Goal: Task Accomplishment & Management: Complete application form

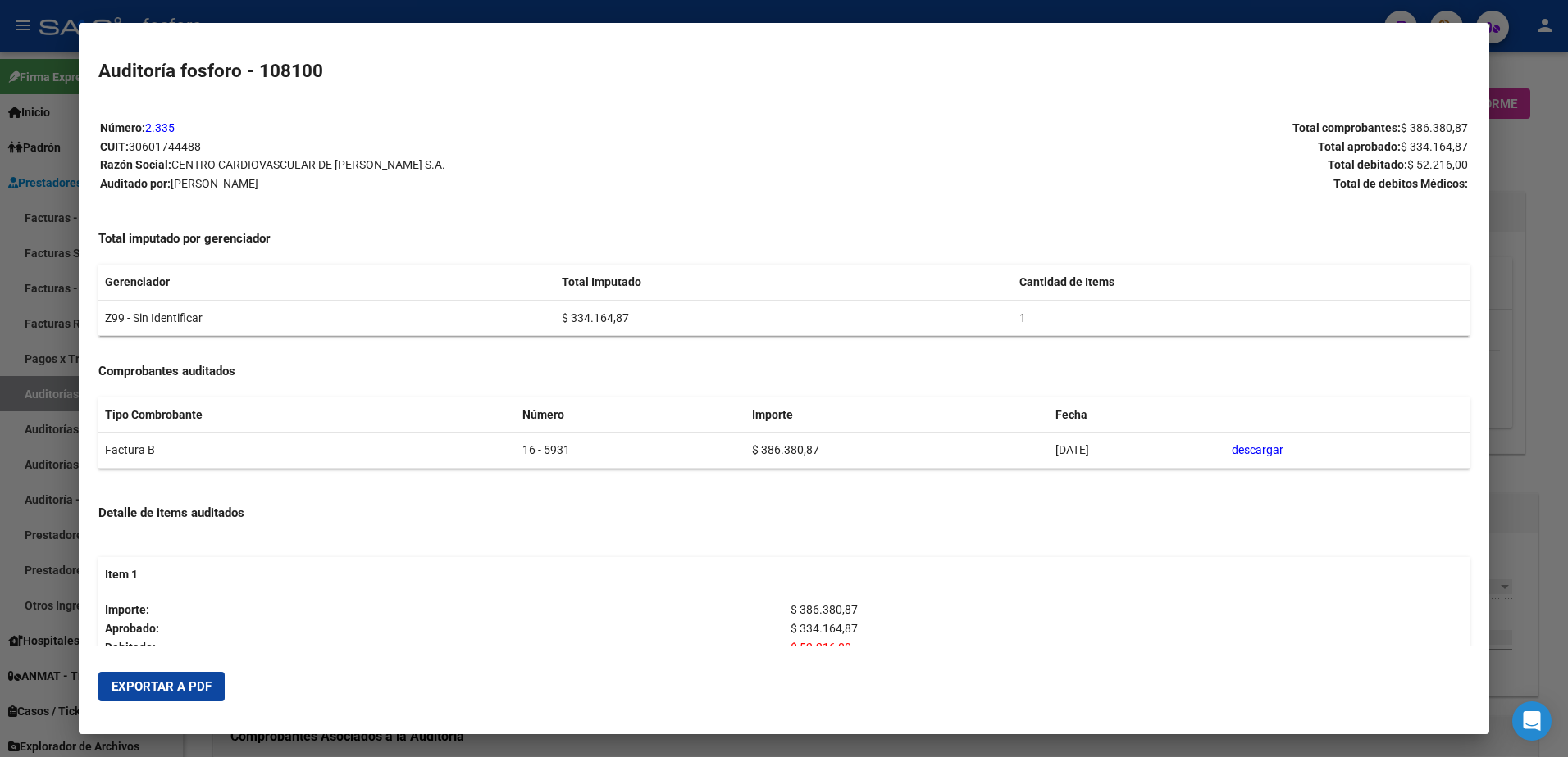
click at [16, 135] on div at bounding box center [784, 378] width 1568 height 757
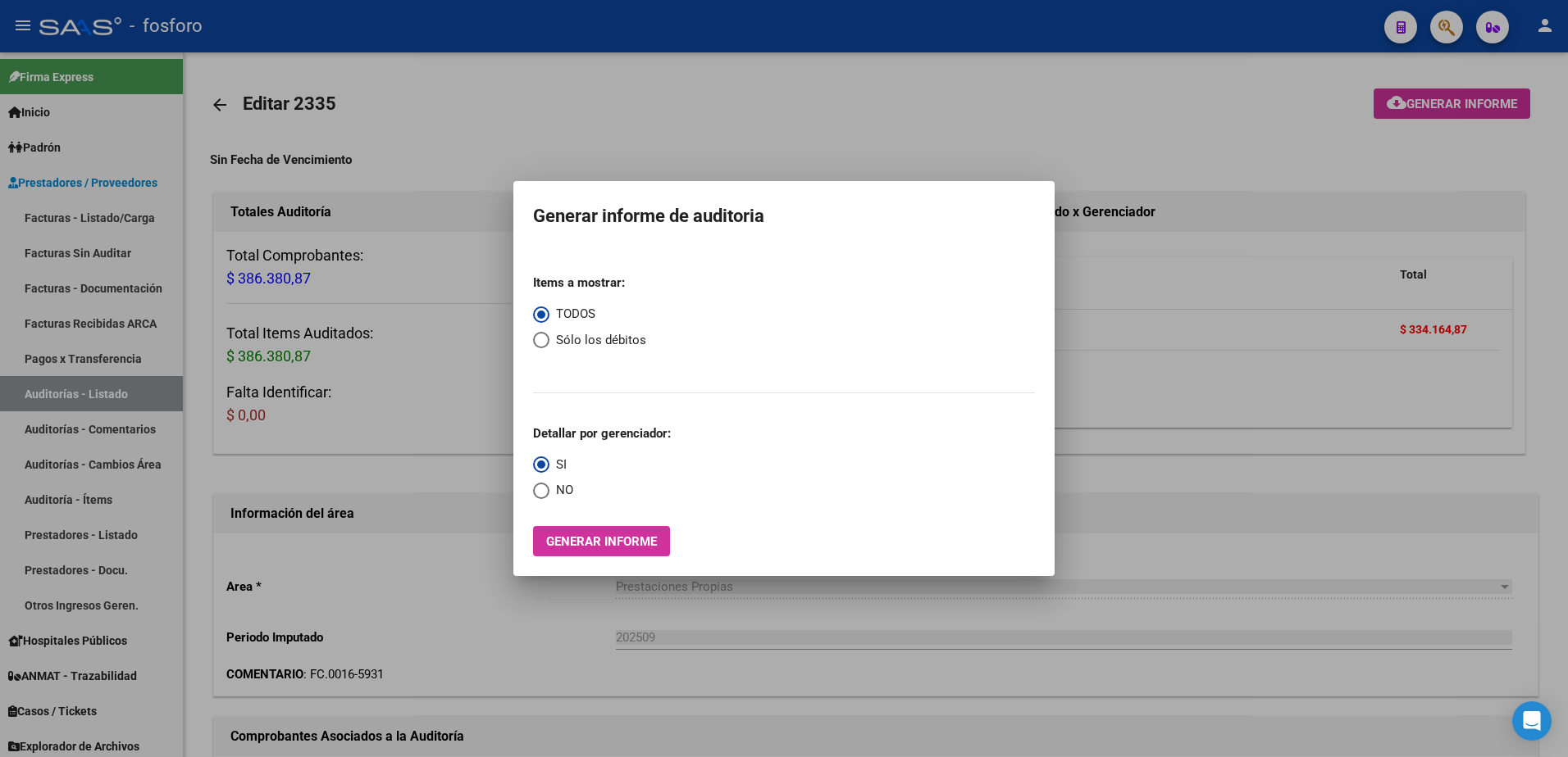
click at [86, 189] on div at bounding box center [784, 378] width 1568 height 757
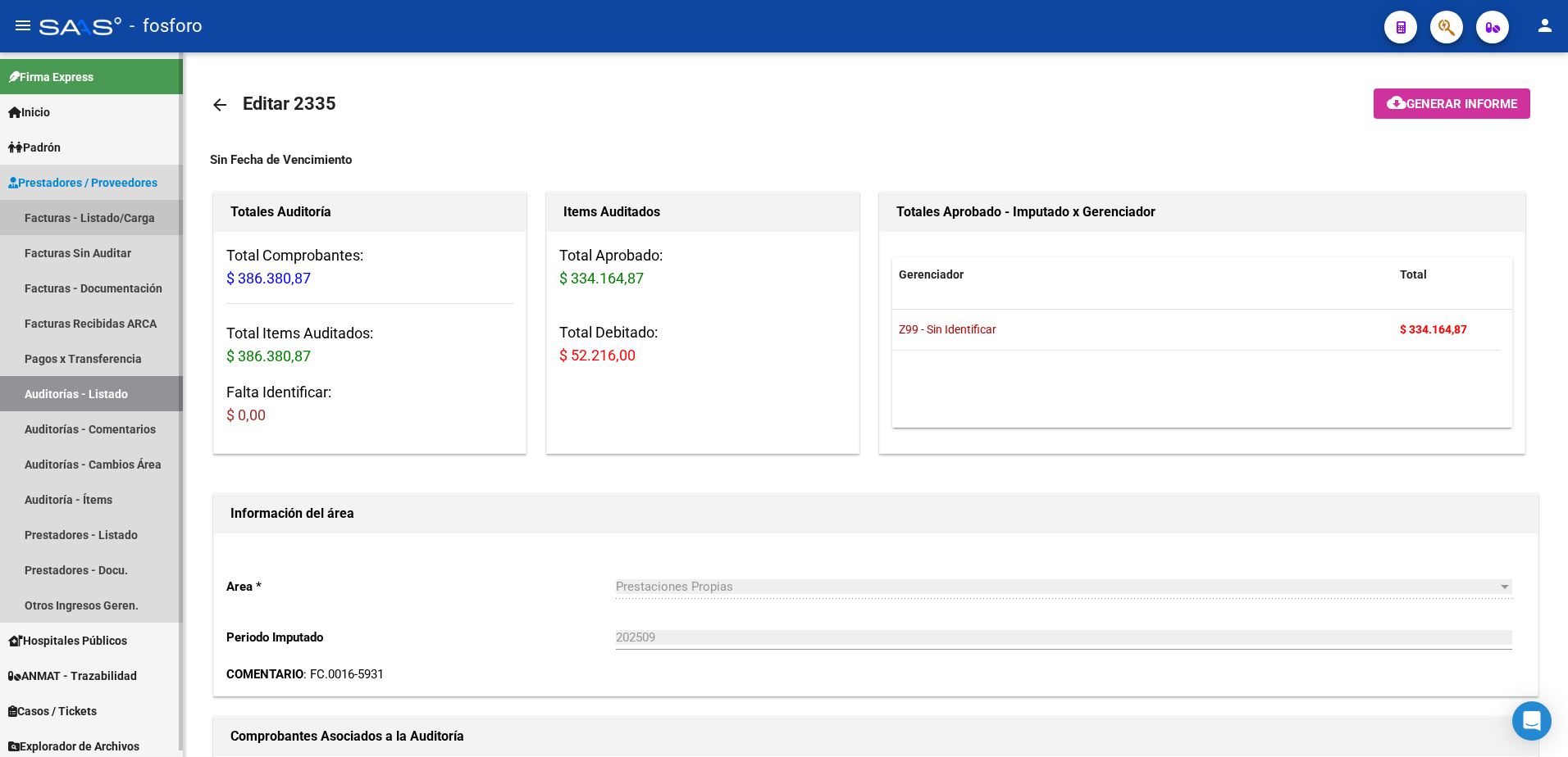
click at [77, 218] on link "Facturas - Listado/Carga" at bounding box center [91, 218] width 182 height 35
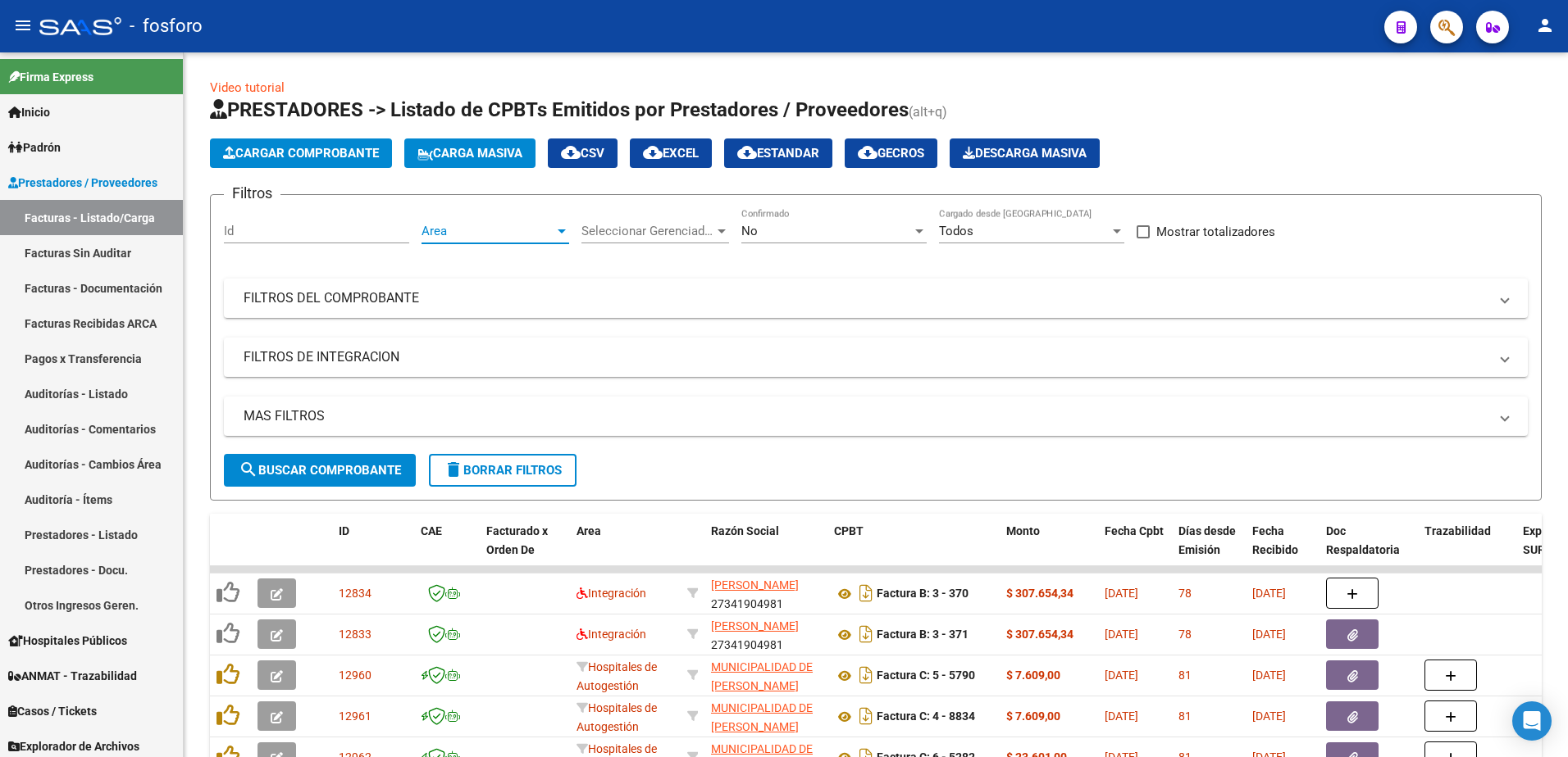
click at [564, 236] on div at bounding box center [562, 231] width 15 height 13
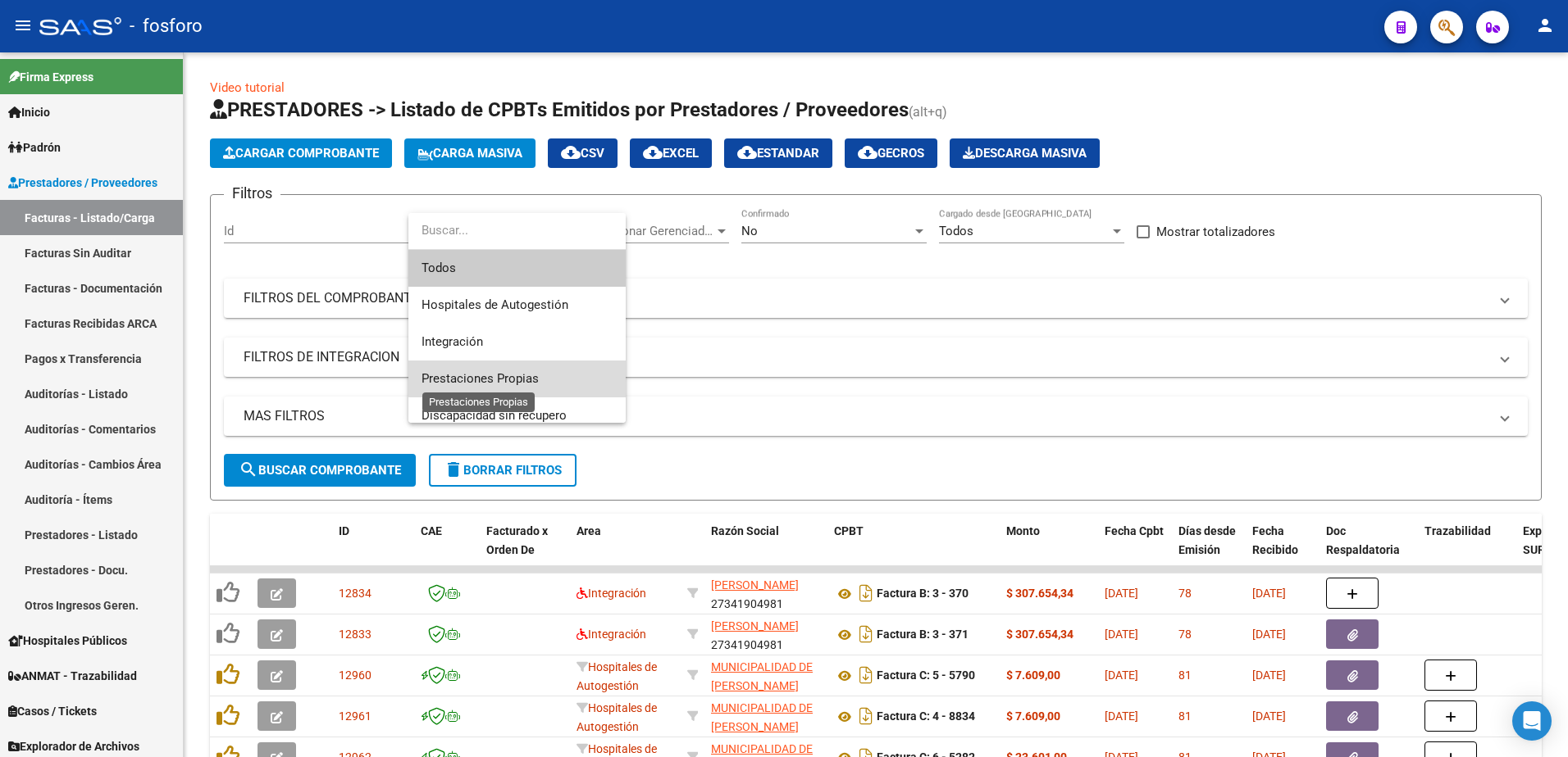
click at [519, 373] on span "Prestaciones Propias" at bounding box center [479, 379] width 117 height 15
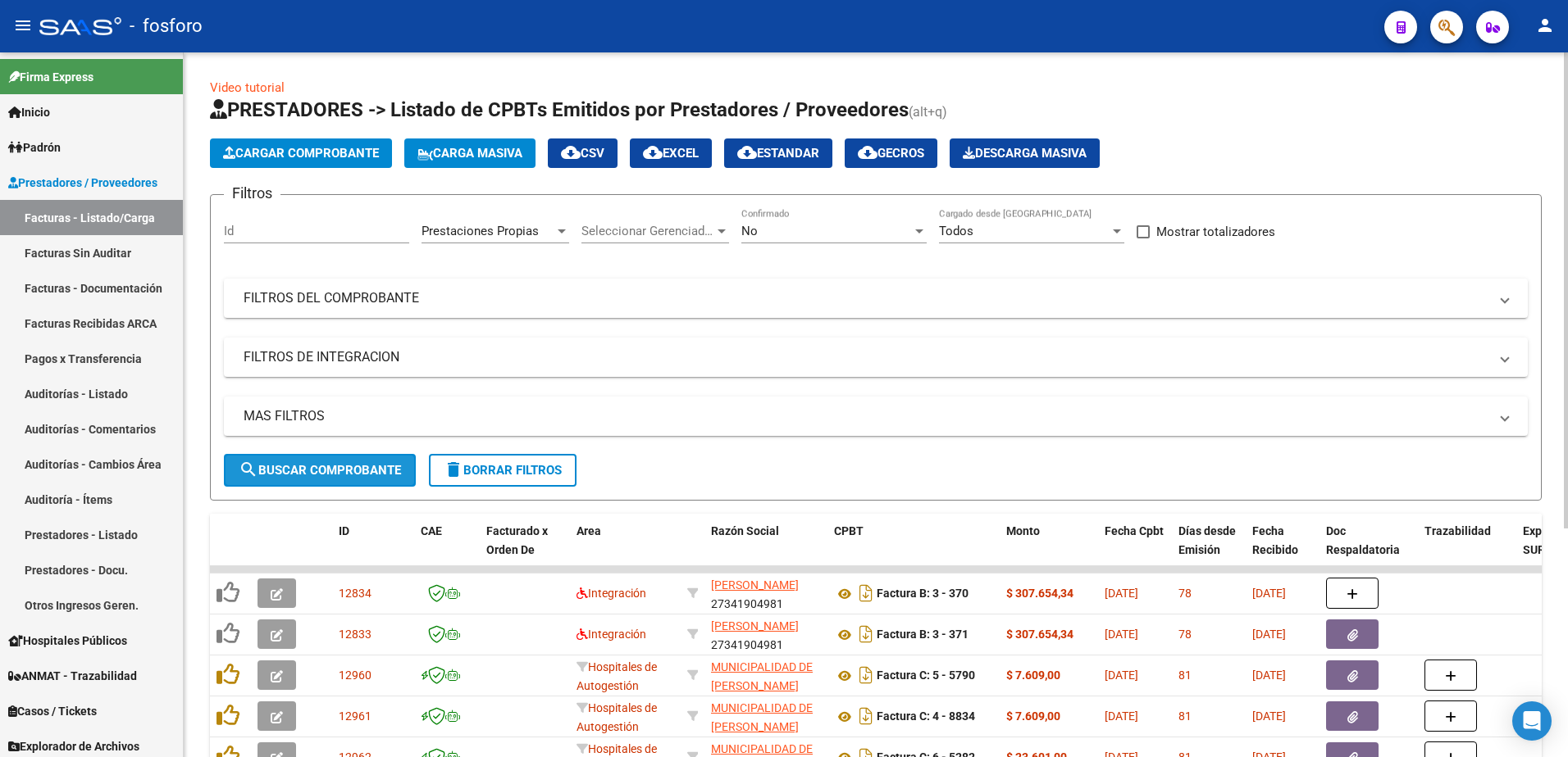
click at [302, 457] on button "search Buscar Comprobante" at bounding box center [320, 470] width 192 height 33
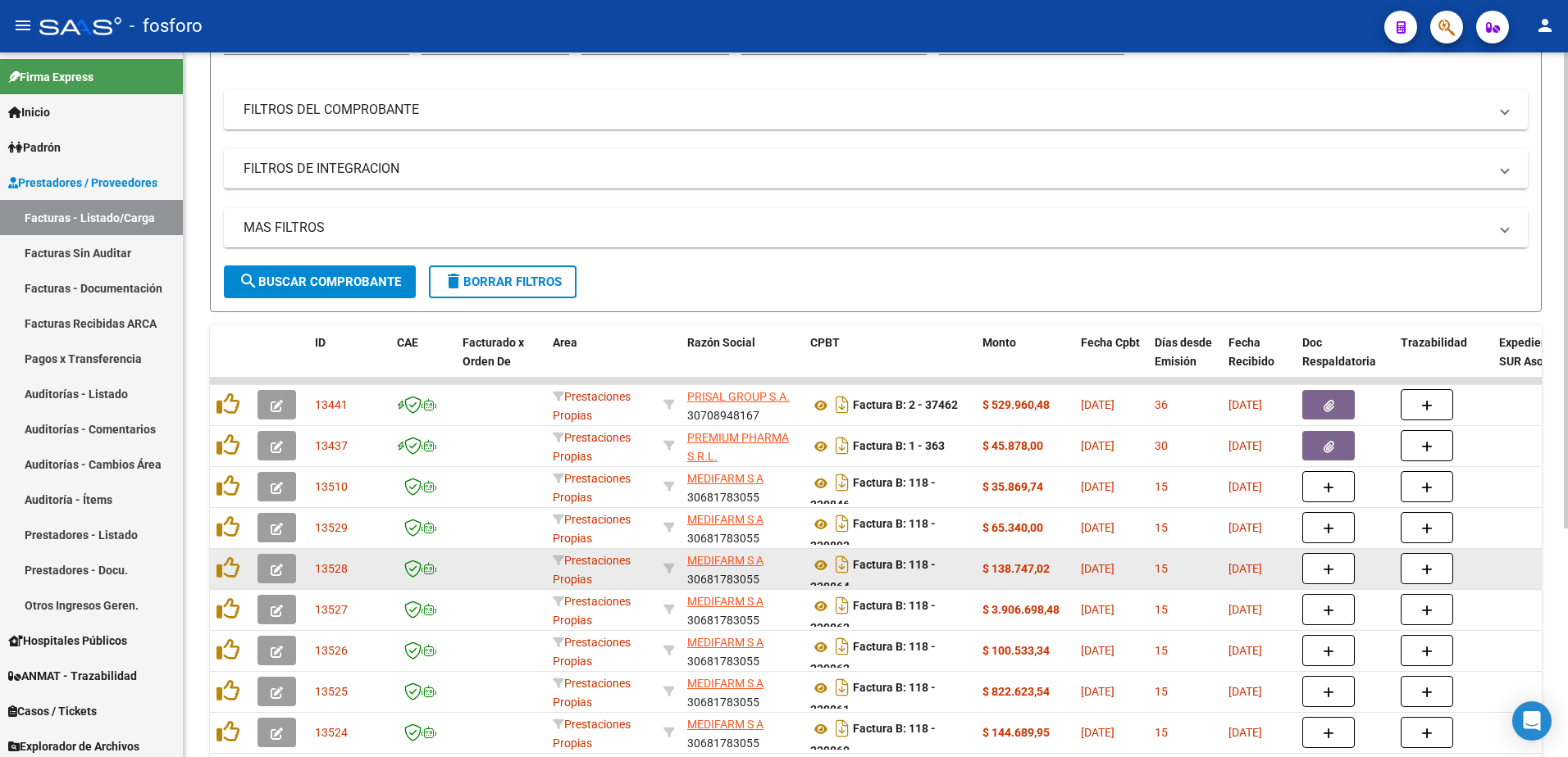
scroll to position [337, 0]
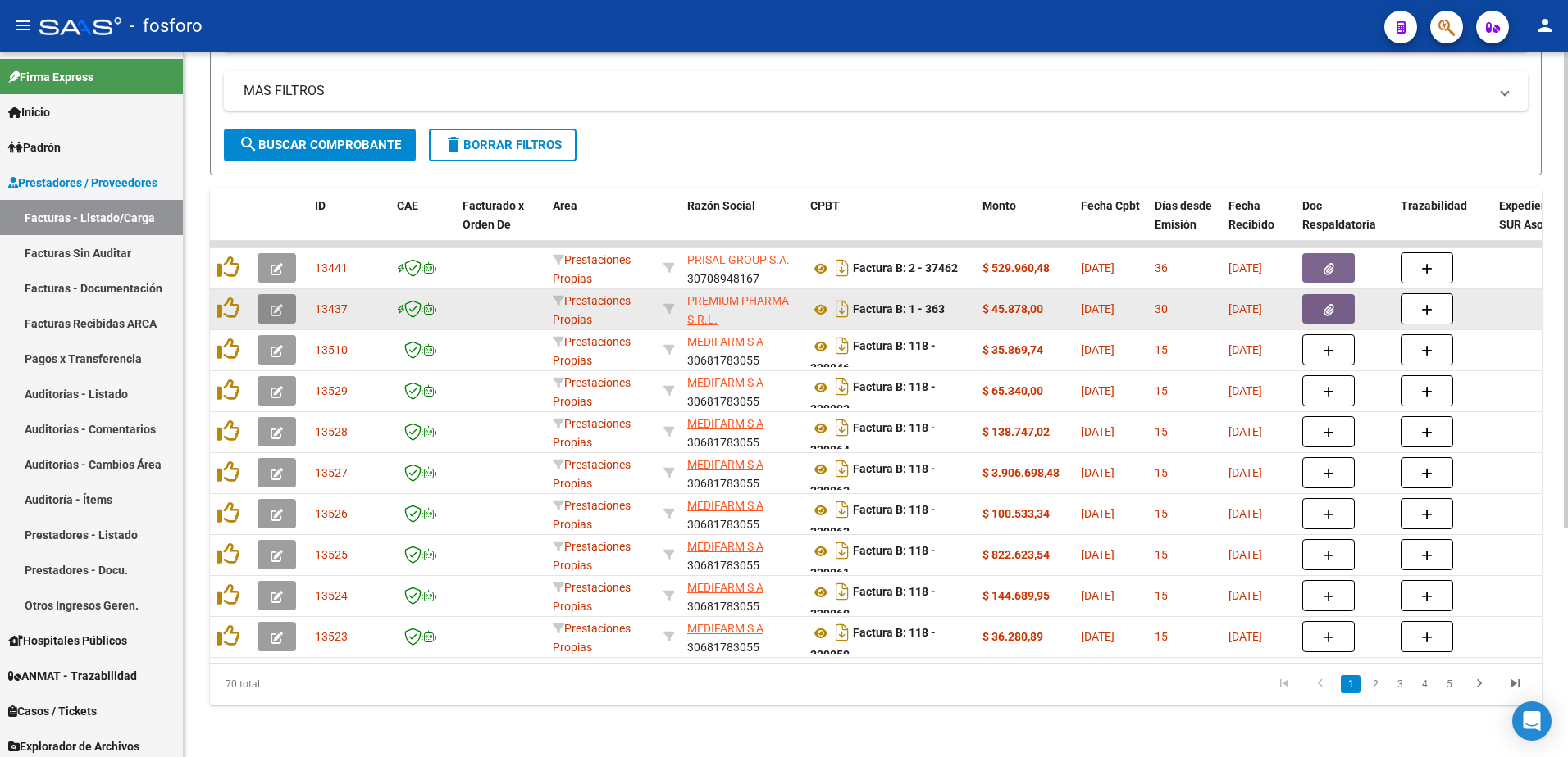
click at [269, 296] on button "button" at bounding box center [277, 309] width 39 height 29
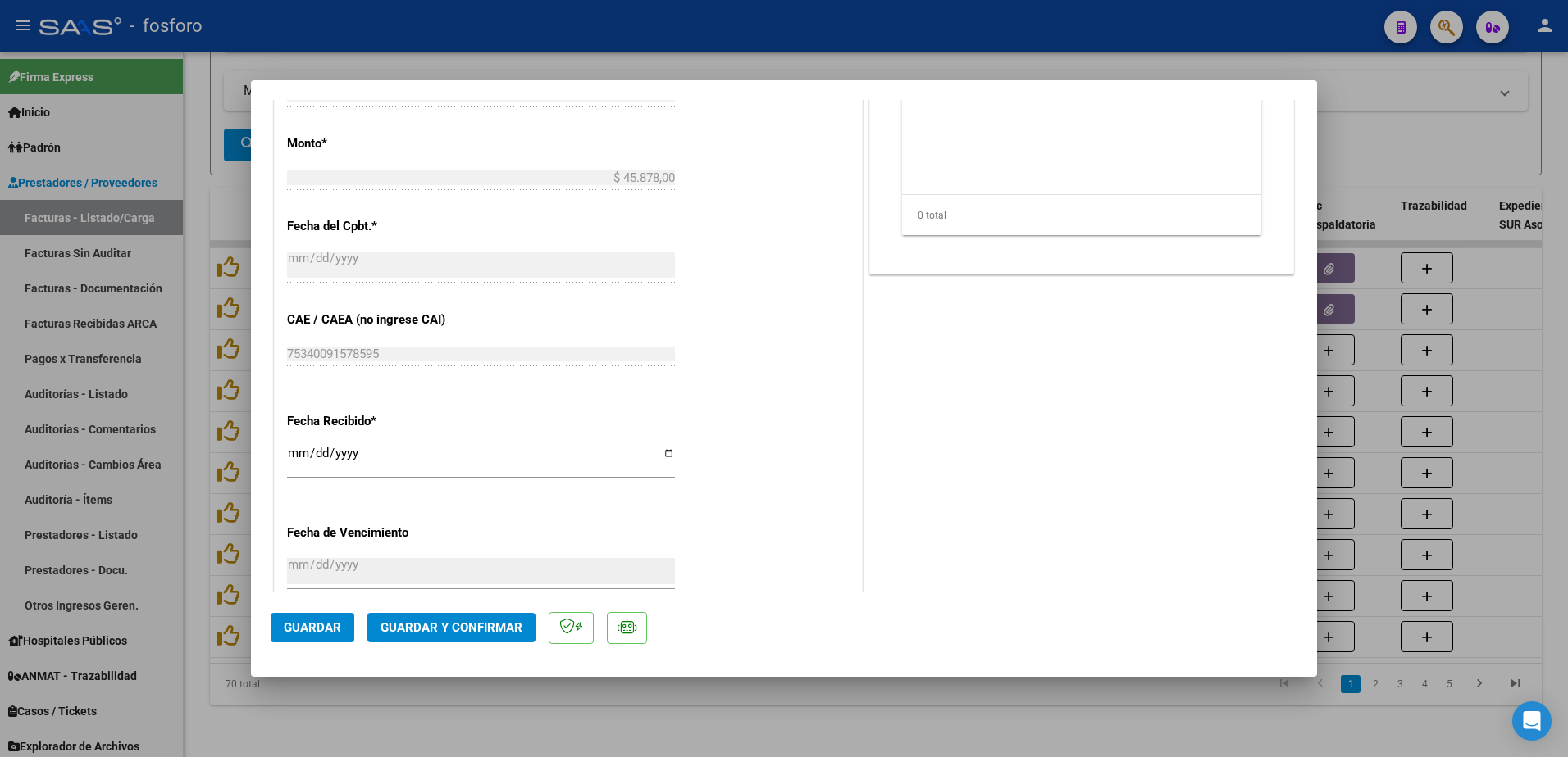
scroll to position [850, 0]
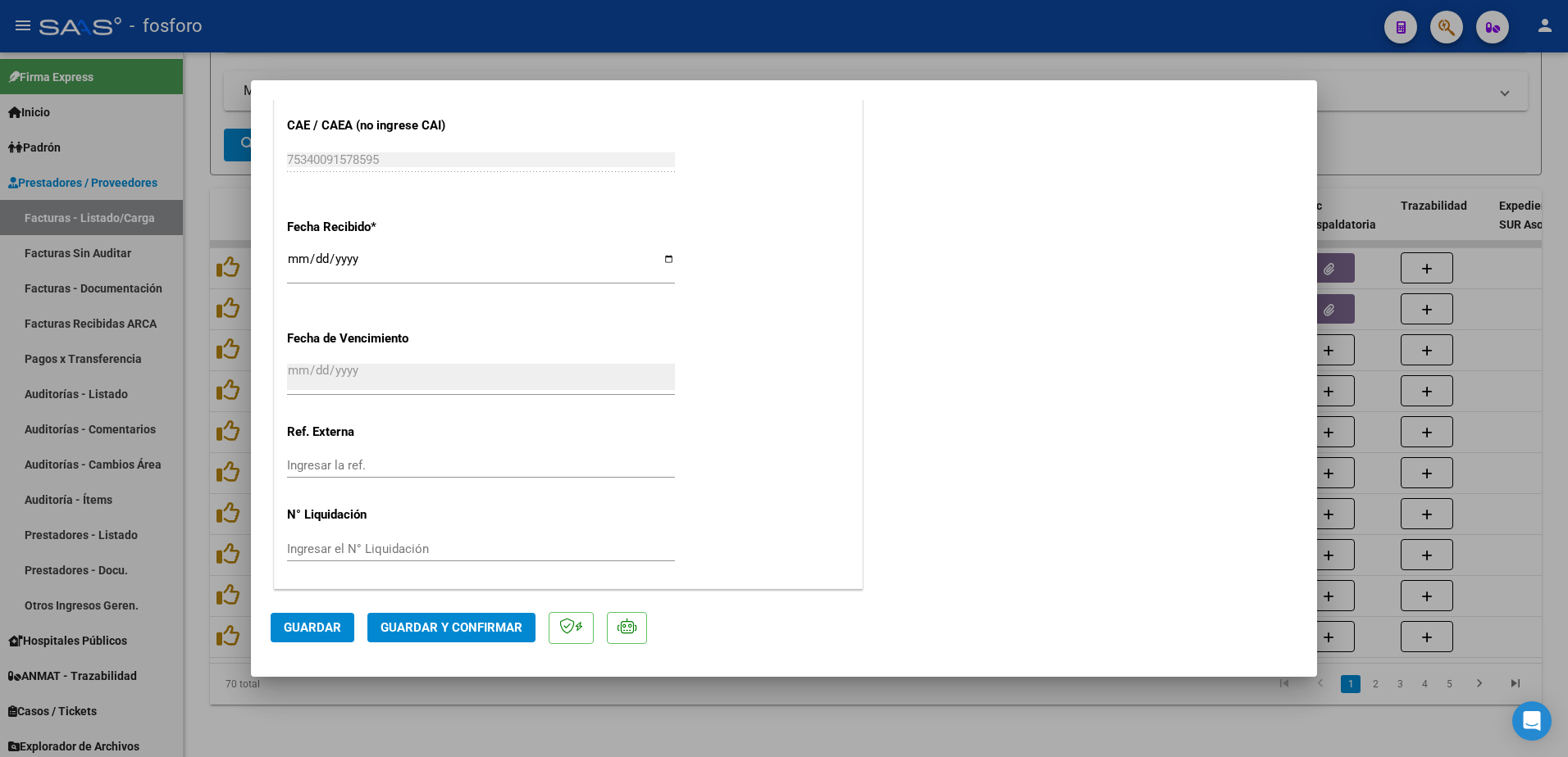
click at [447, 627] on span "Guardar y Confirmar" at bounding box center [450, 628] width 142 height 15
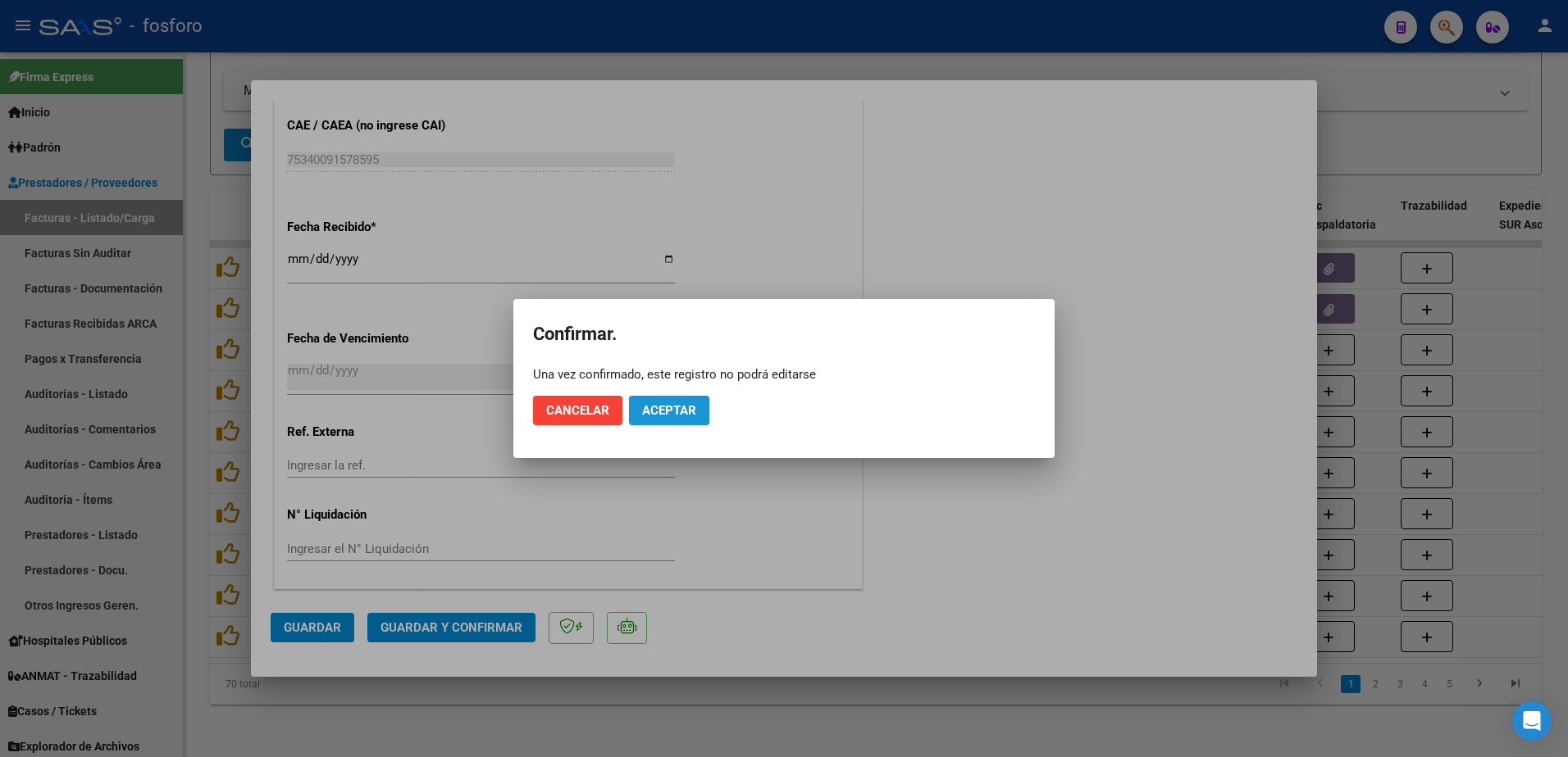
click at [667, 410] on span "Aceptar" at bounding box center [669, 410] width 54 height 15
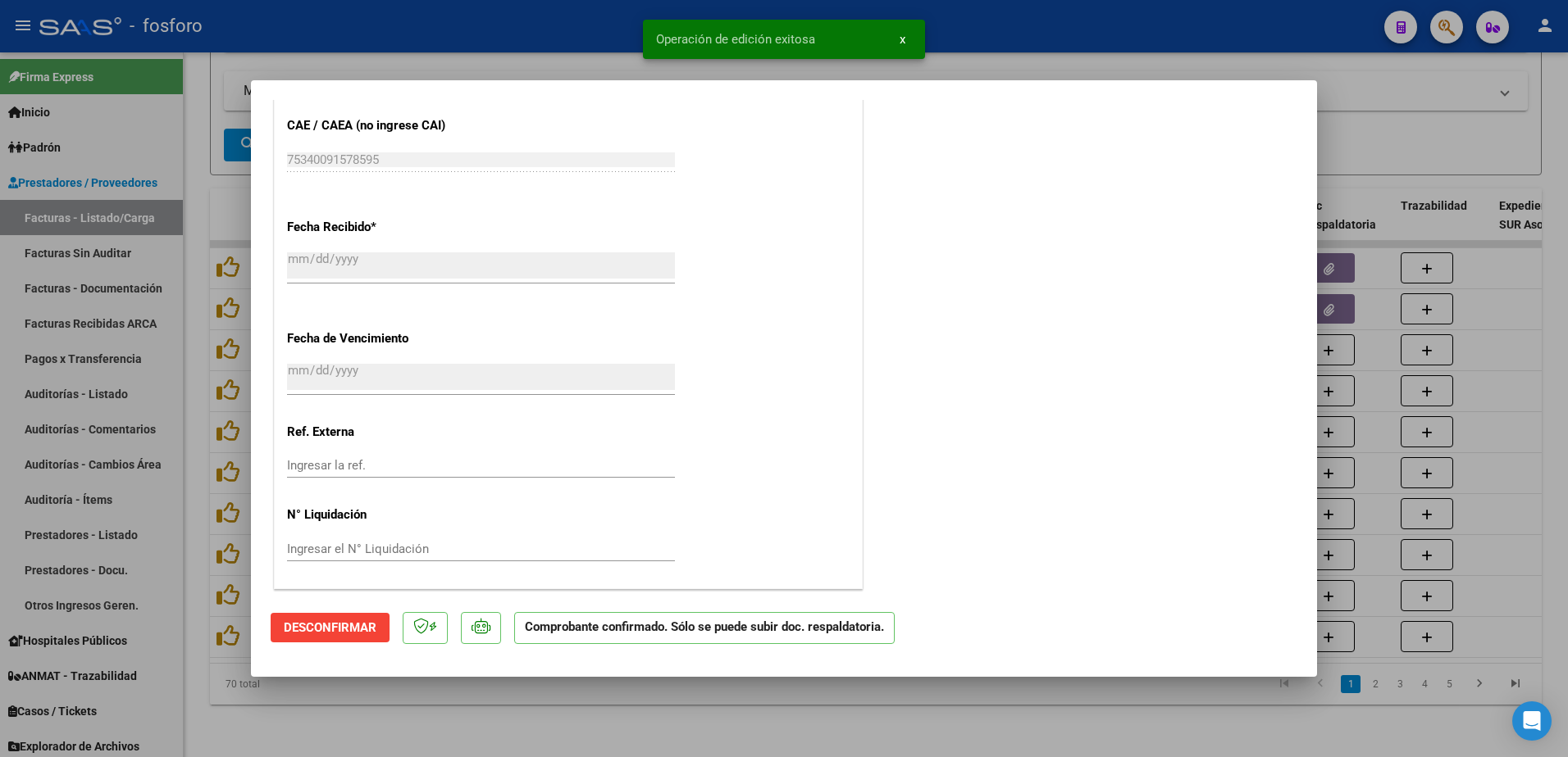
click at [107, 254] on div at bounding box center [784, 378] width 1568 height 757
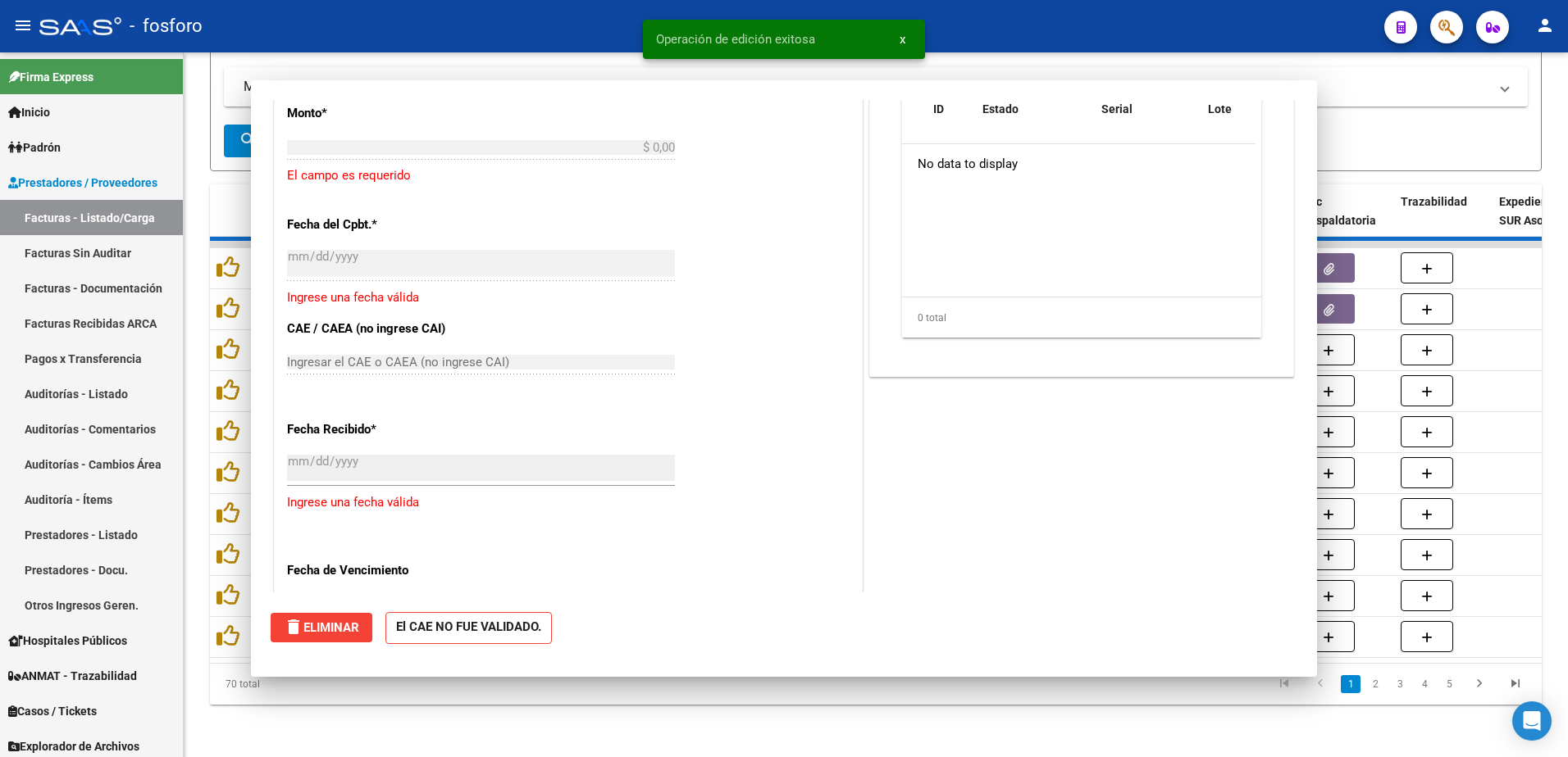
scroll to position [0, 0]
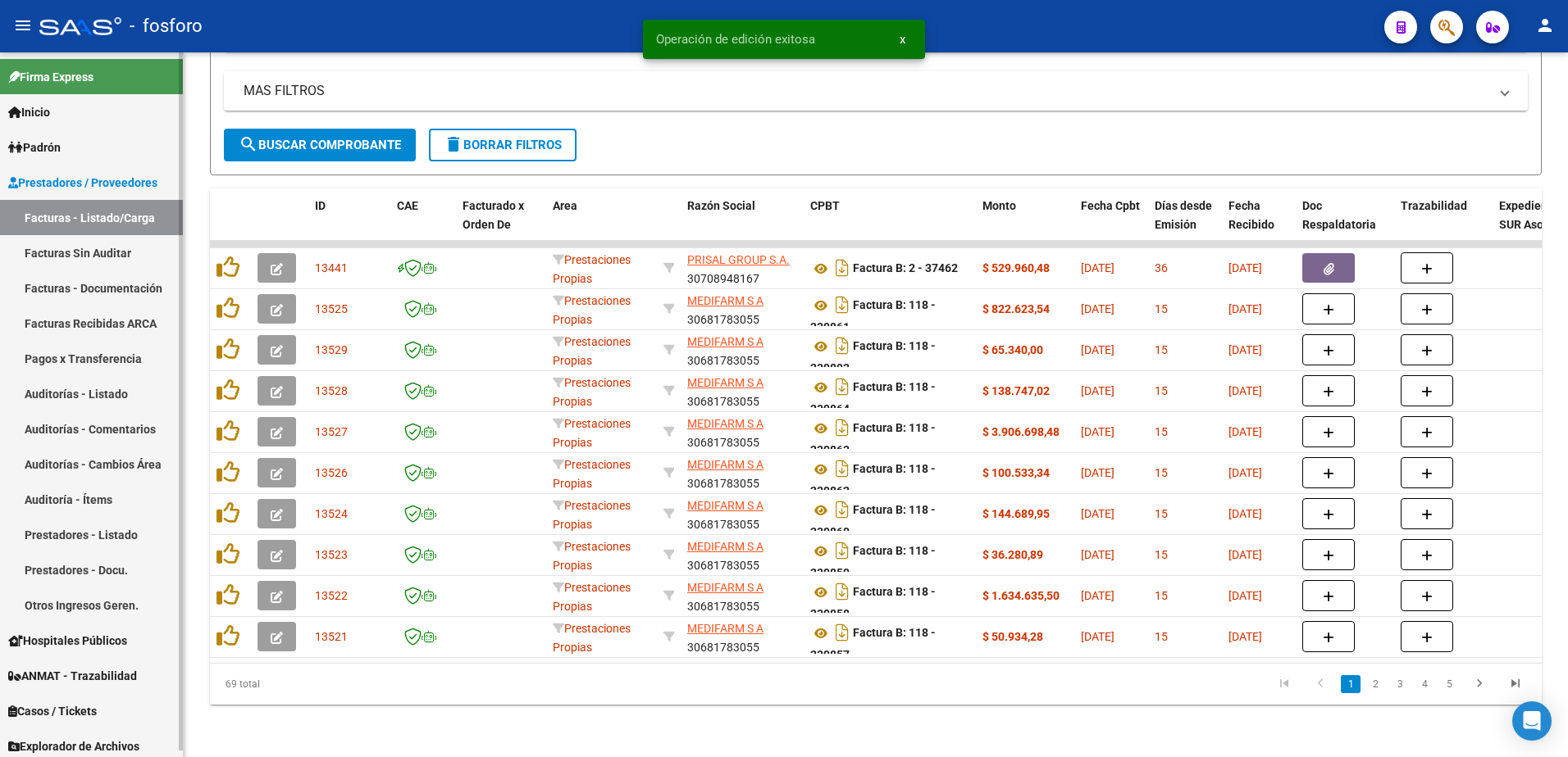
click at [107, 254] on link "Facturas Sin Auditar" at bounding box center [91, 253] width 182 height 35
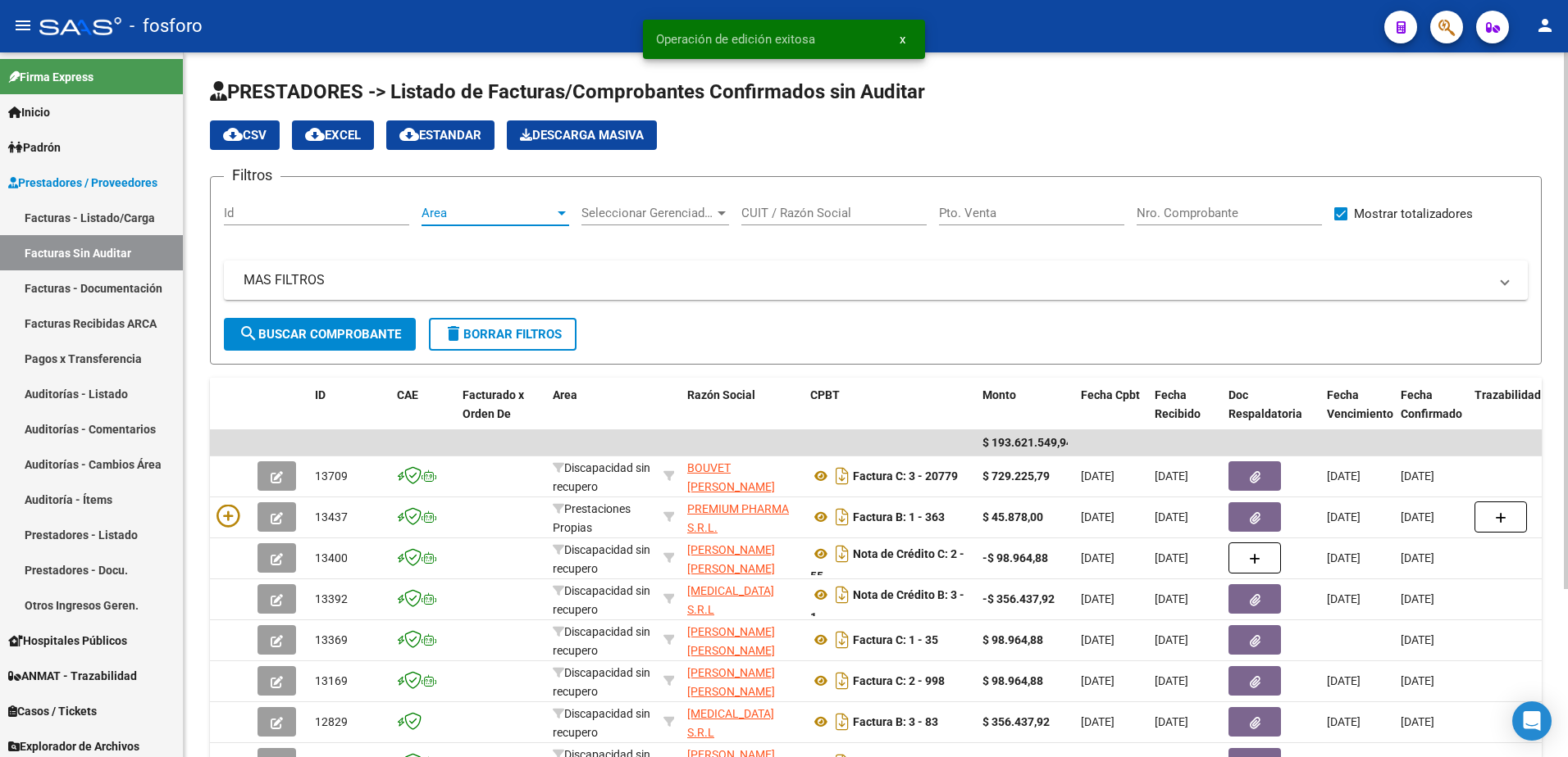
click at [563, 213] on div at bounding box center [562, 214] width 9 height 4
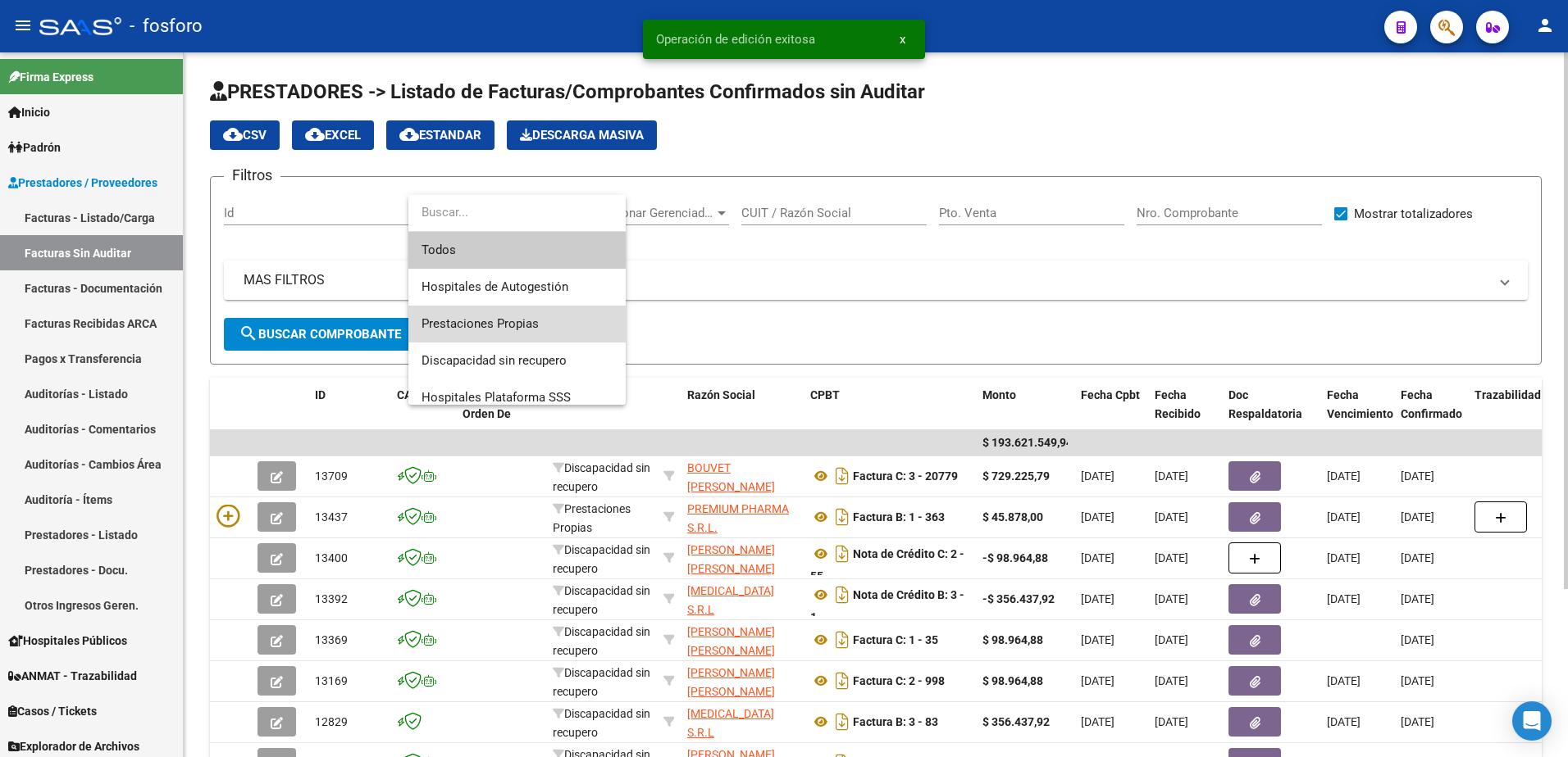
drag, startPoint x: 538, startPoint y: 330, endPoint x: 344, endPoint y: 355, distance: 195.6
click at [535, 331] on span "Prestaciones Propias" at bounding box center [516, 324] width 191 height 37
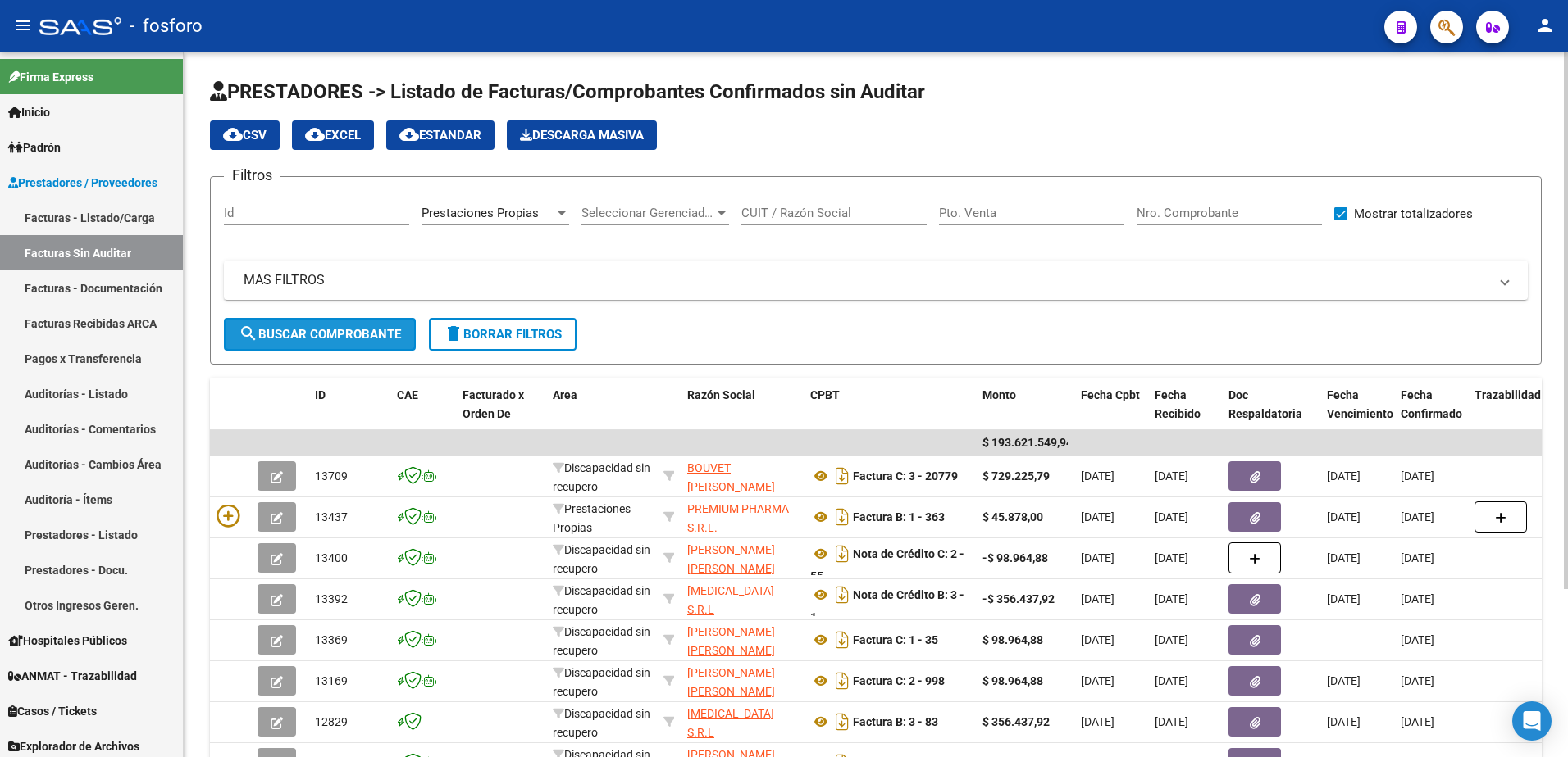
click at [304, 340] on span "search Buscar Comprobante" at bounding box center [319, 334] width 163 height 15
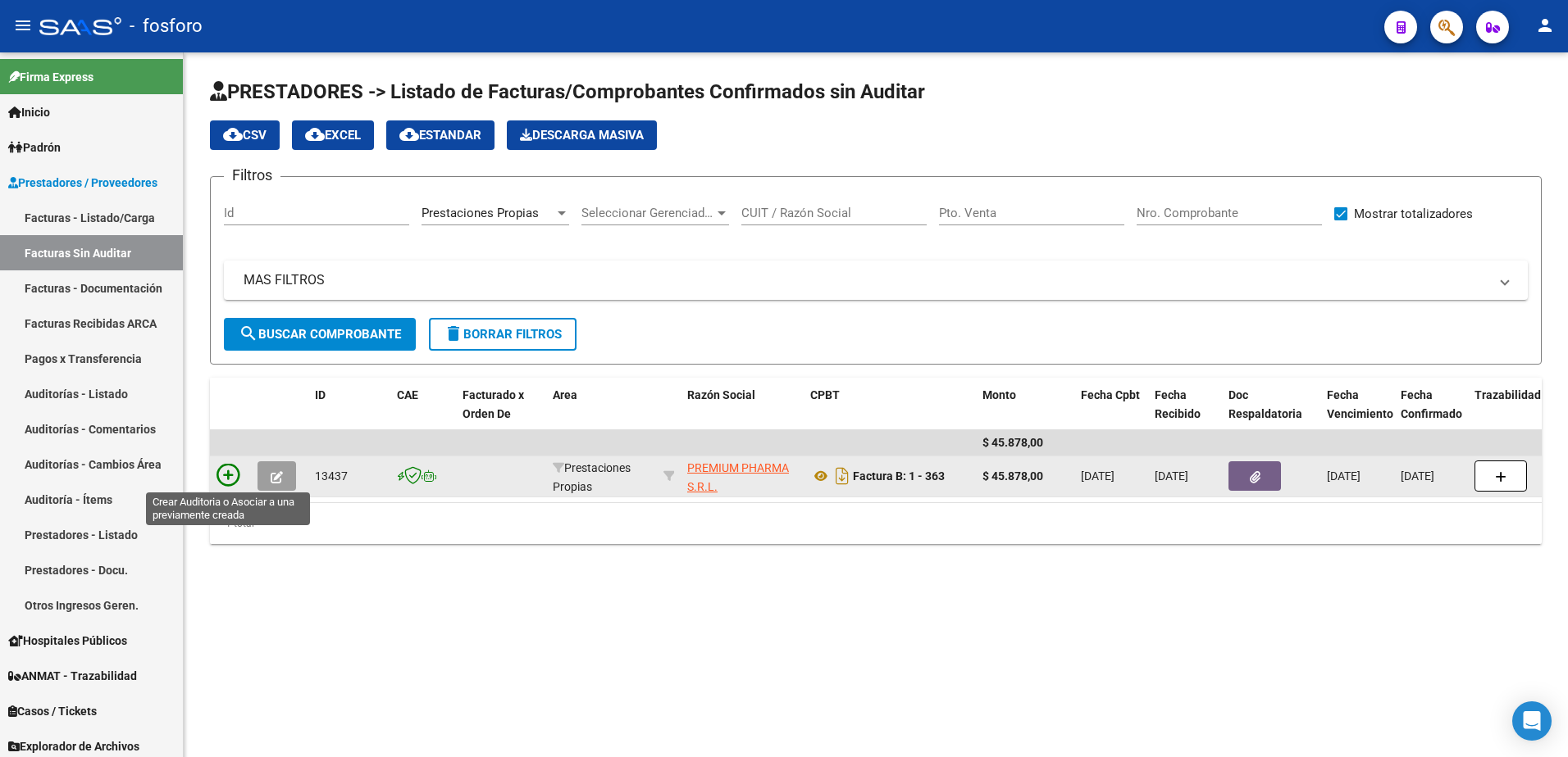
click at [227, 467] on icon at bounding box center [228, 475] width 23 height 23
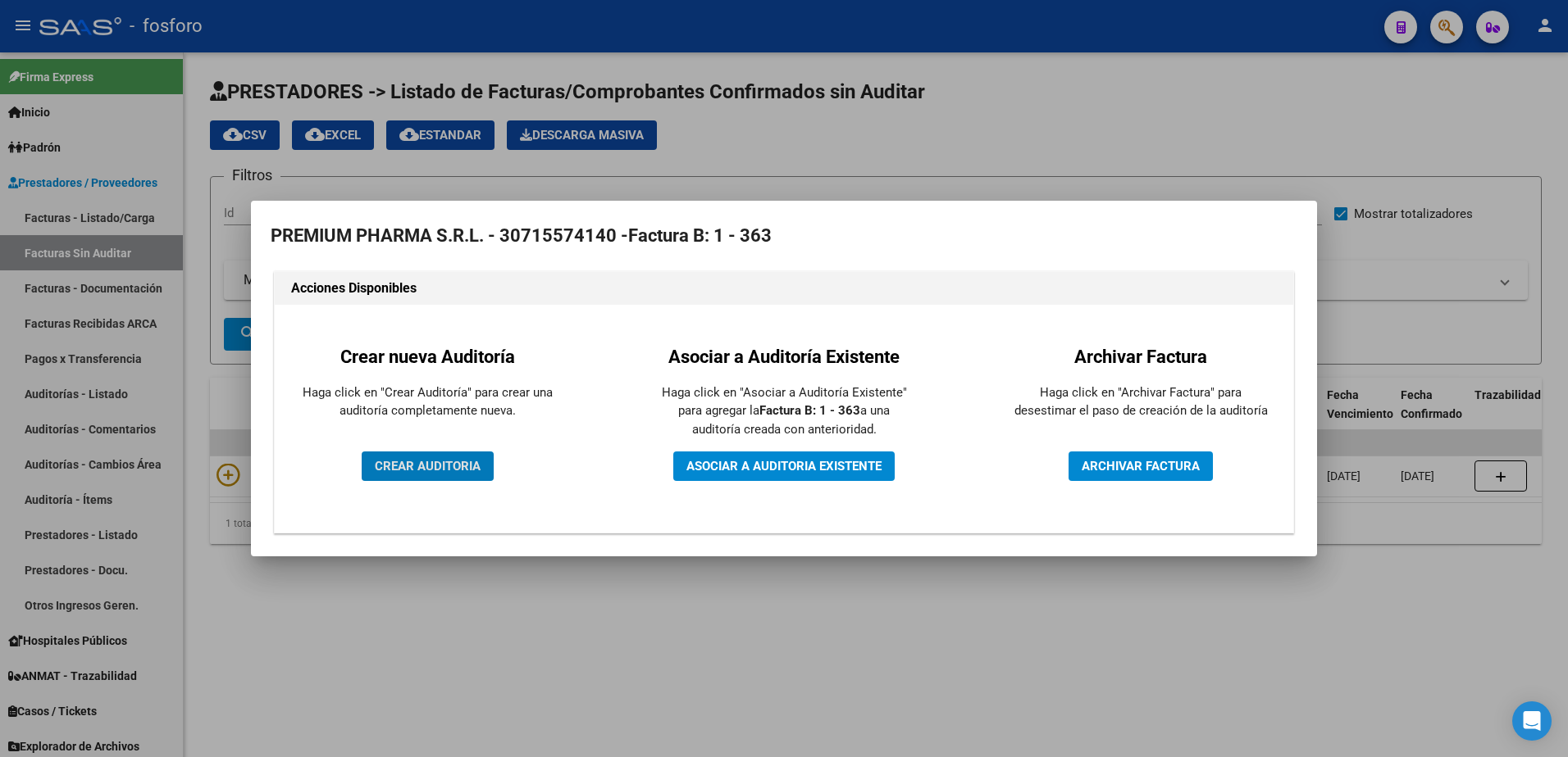
click at [409, 461] on span "CREAR AUDITORIA" at bounding box center [427, 466] width 105 height 15
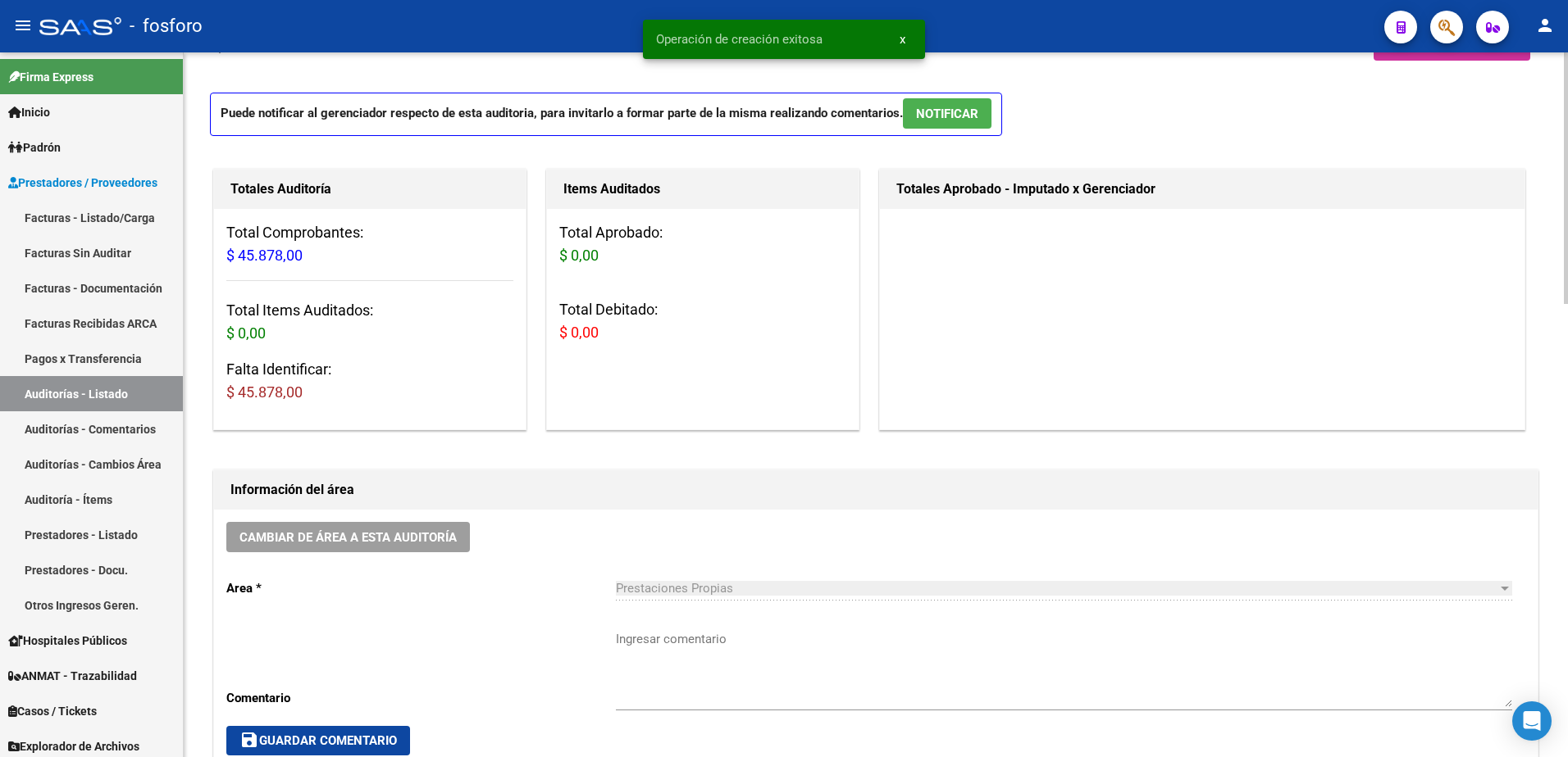
scroll to position [409, 0]
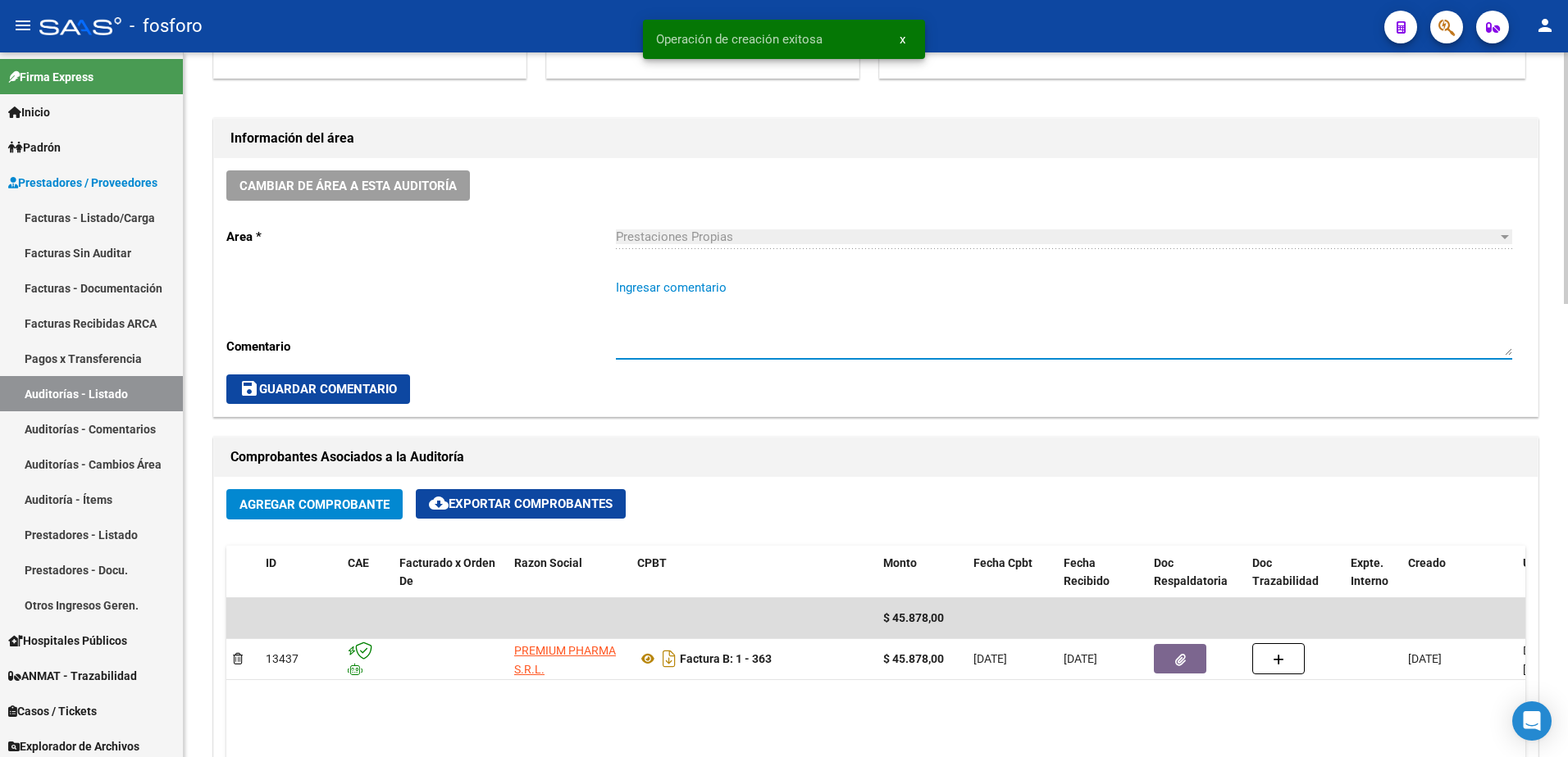
click at [648, 294] on textarea "Ingresar comentario" at bounding box center [1063, 316] width 896 height 77
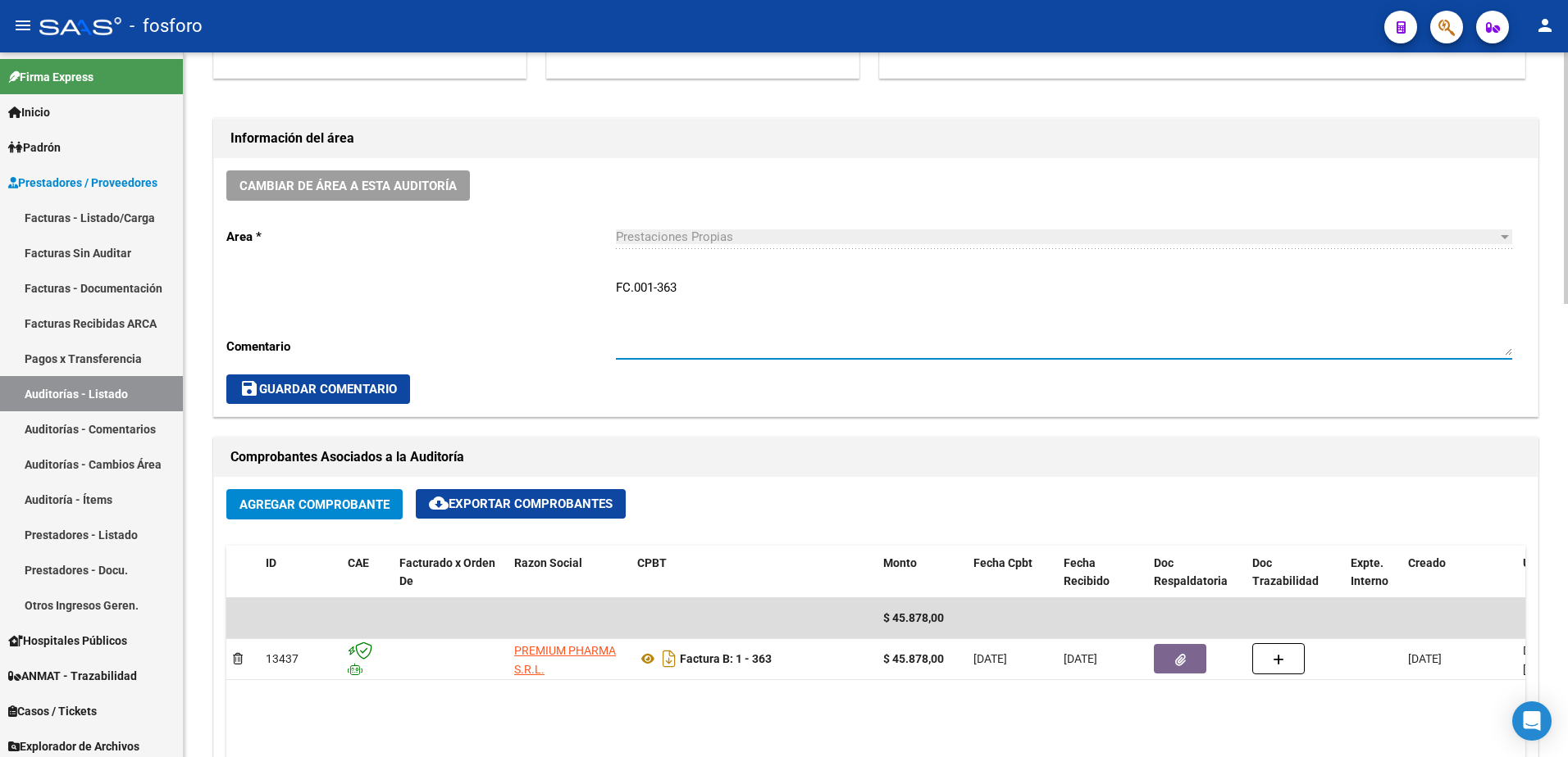
type textarea "FC.001-363"
click at [373, 390] on span "save Guardar Comentario" at bounding box center [318, 389] width 158 height 15
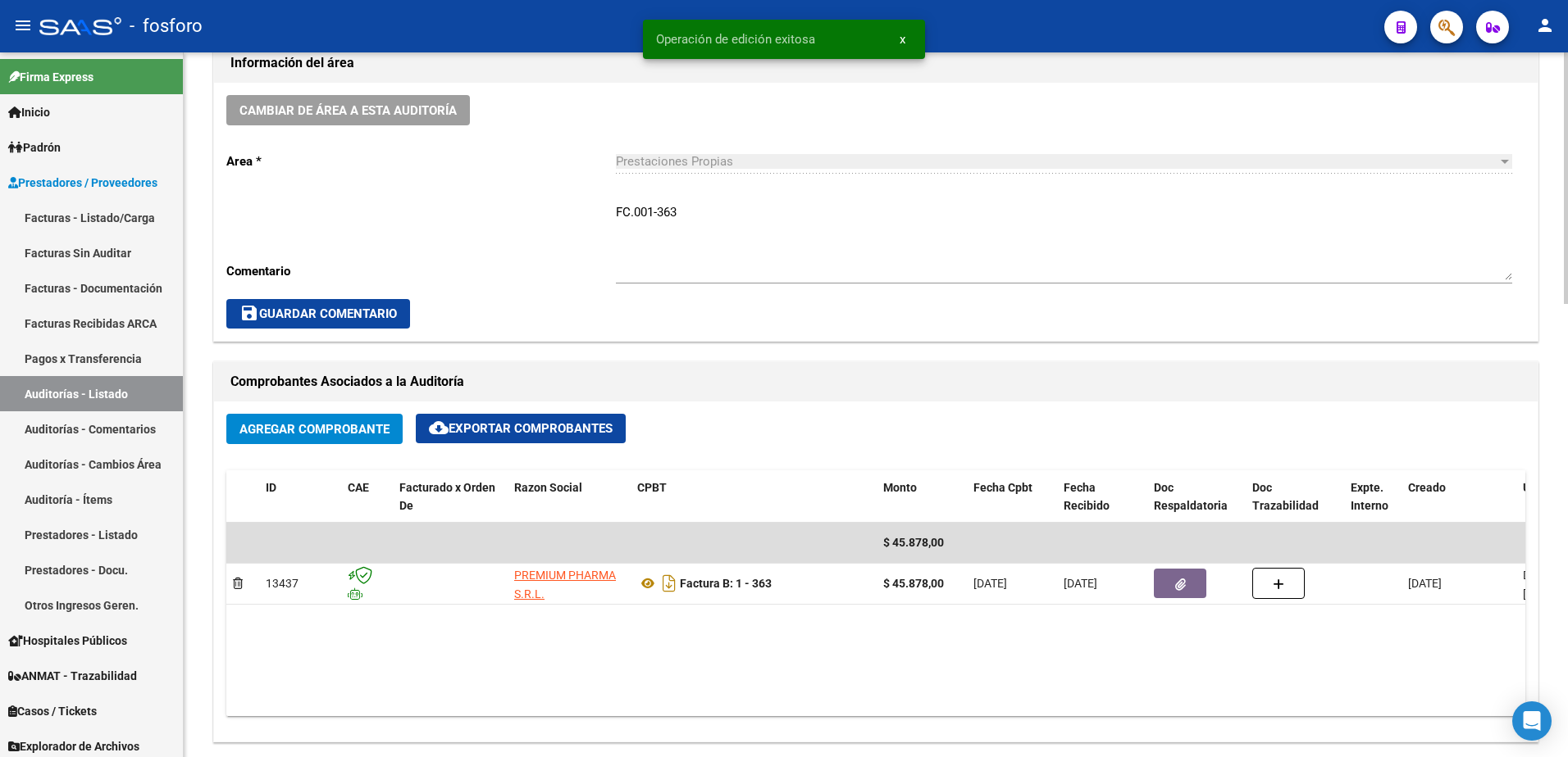
scroll to position [820, 0]
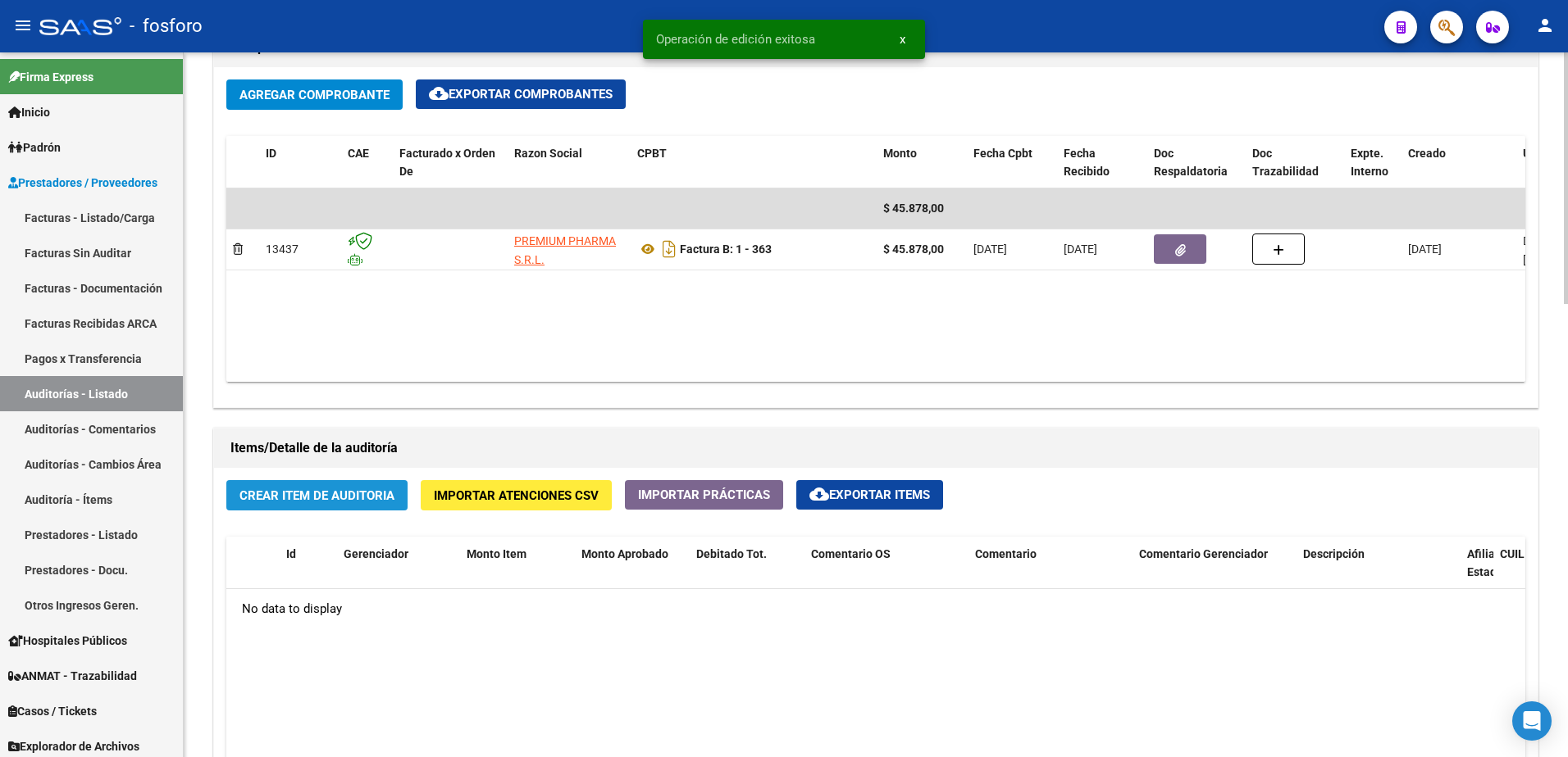
click at [325, 505] on button "Crear Item de Auditoria" at bounding box center [316, 496] width 182 height 30
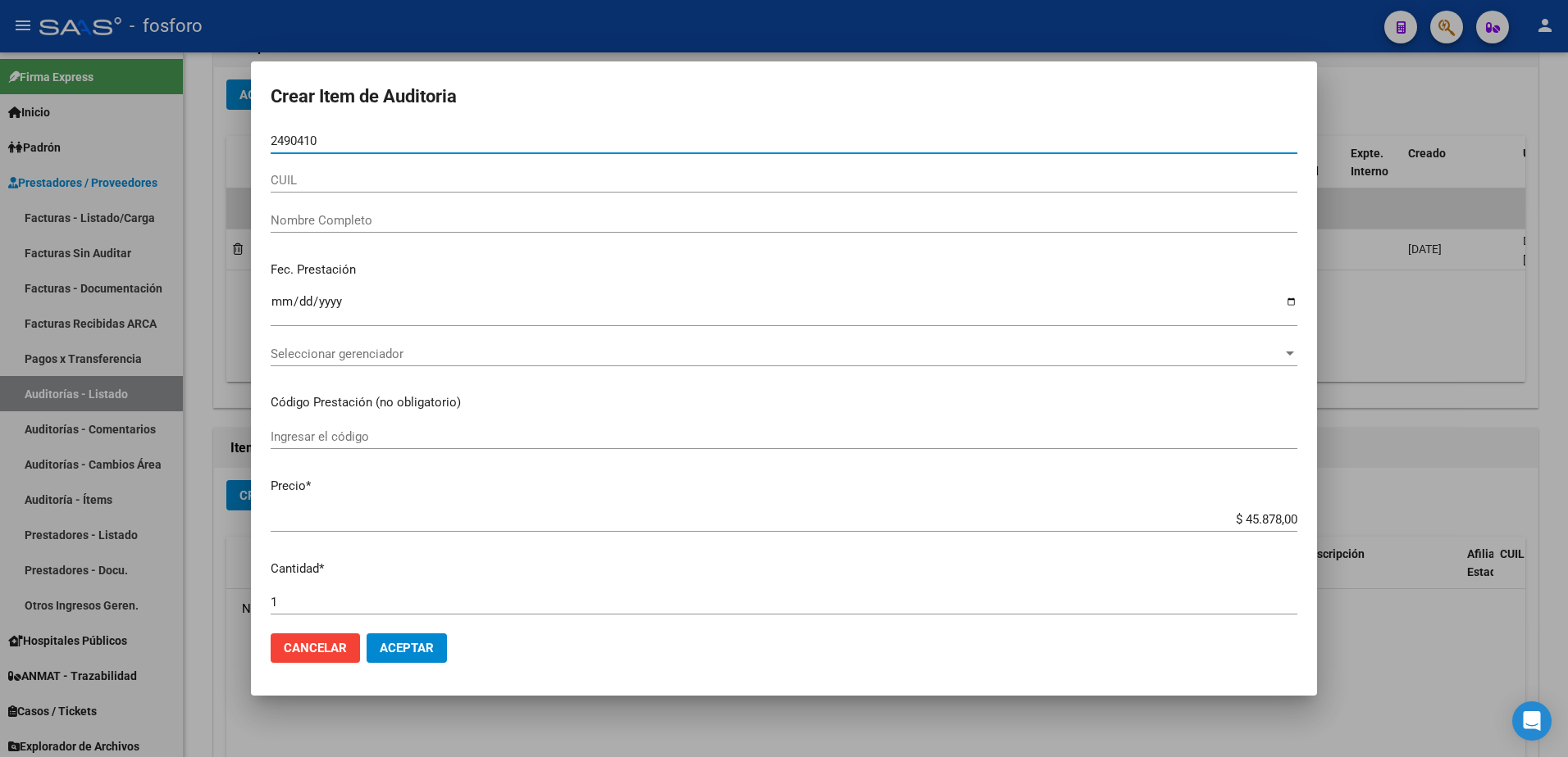
type input "24904107"
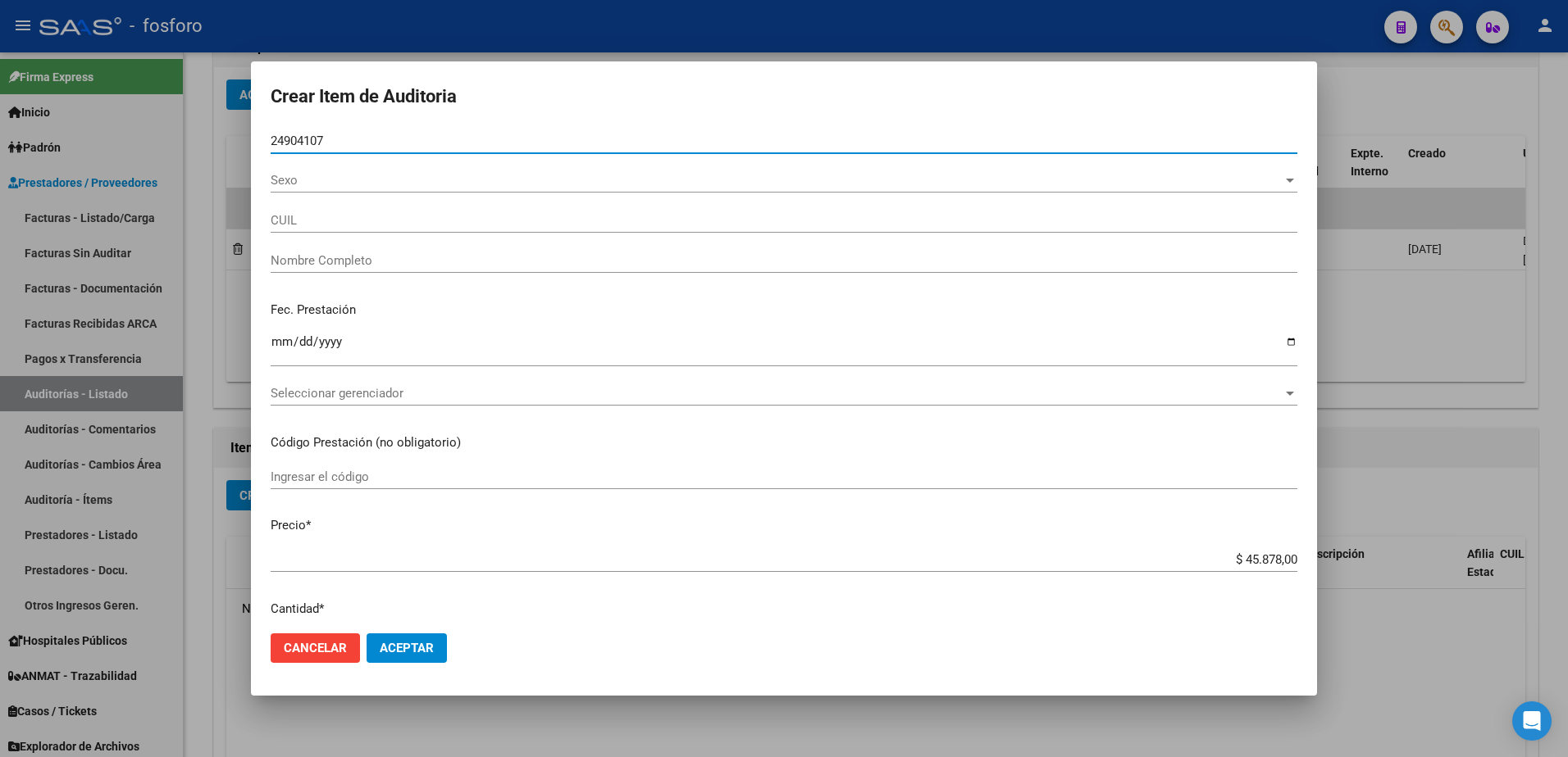
type input "20249041077"
type input "[PERSON_NAME] -"
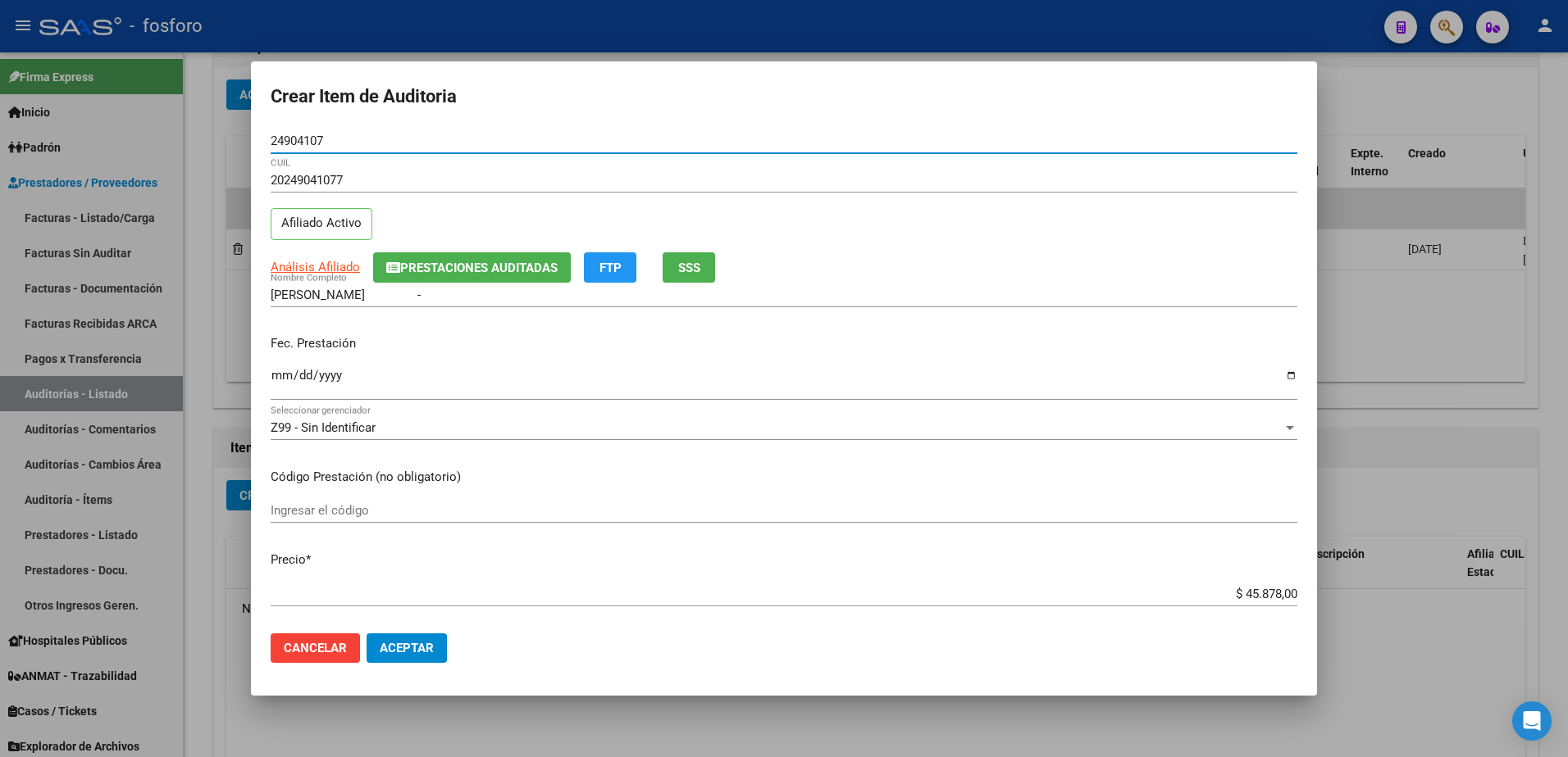
type input "24904107"
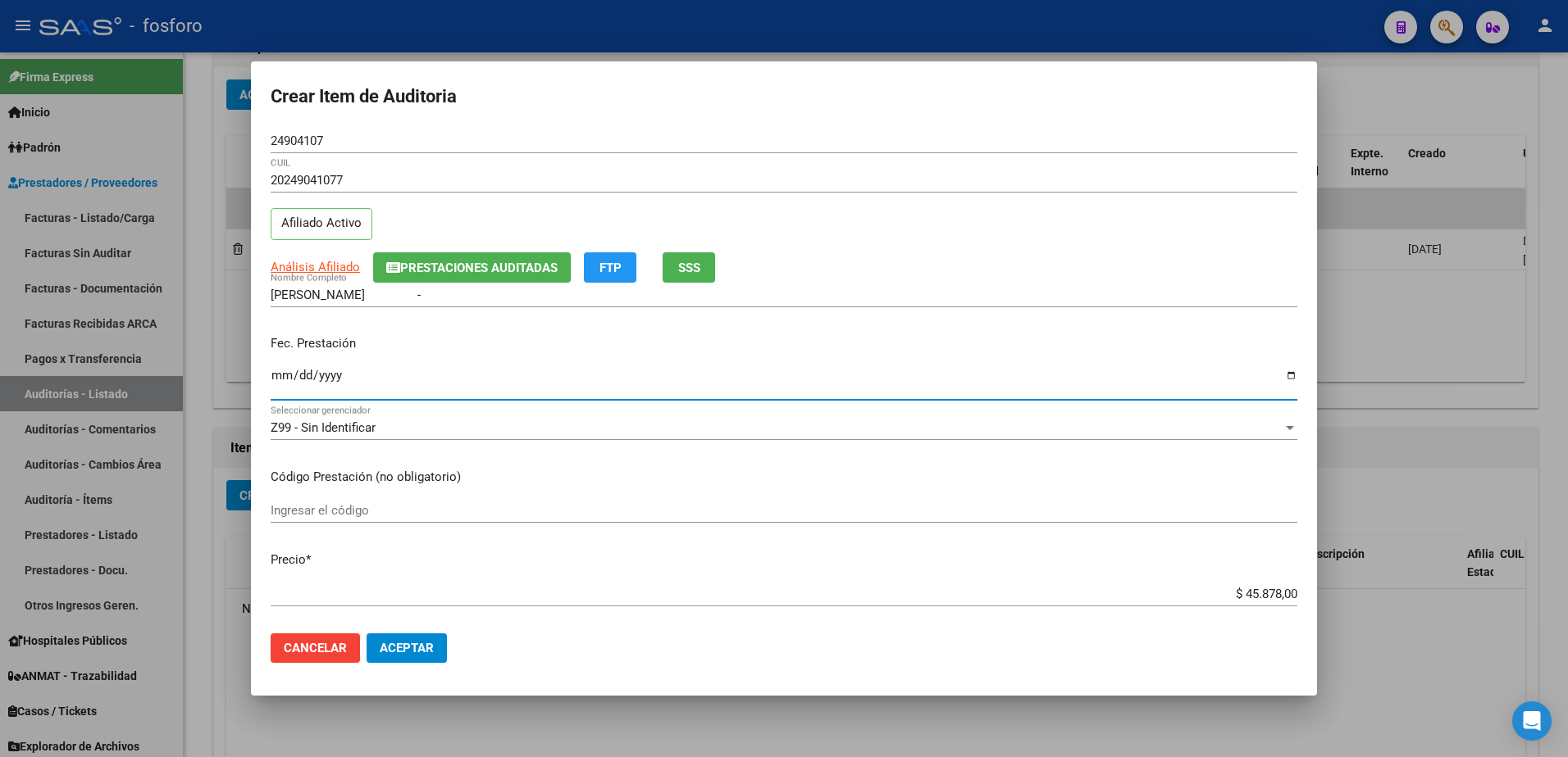
click at [277, 380] on input "Ingresar la fecha" at bounding box center [784, 382] width 1026 height 27
type input "[DATE]"
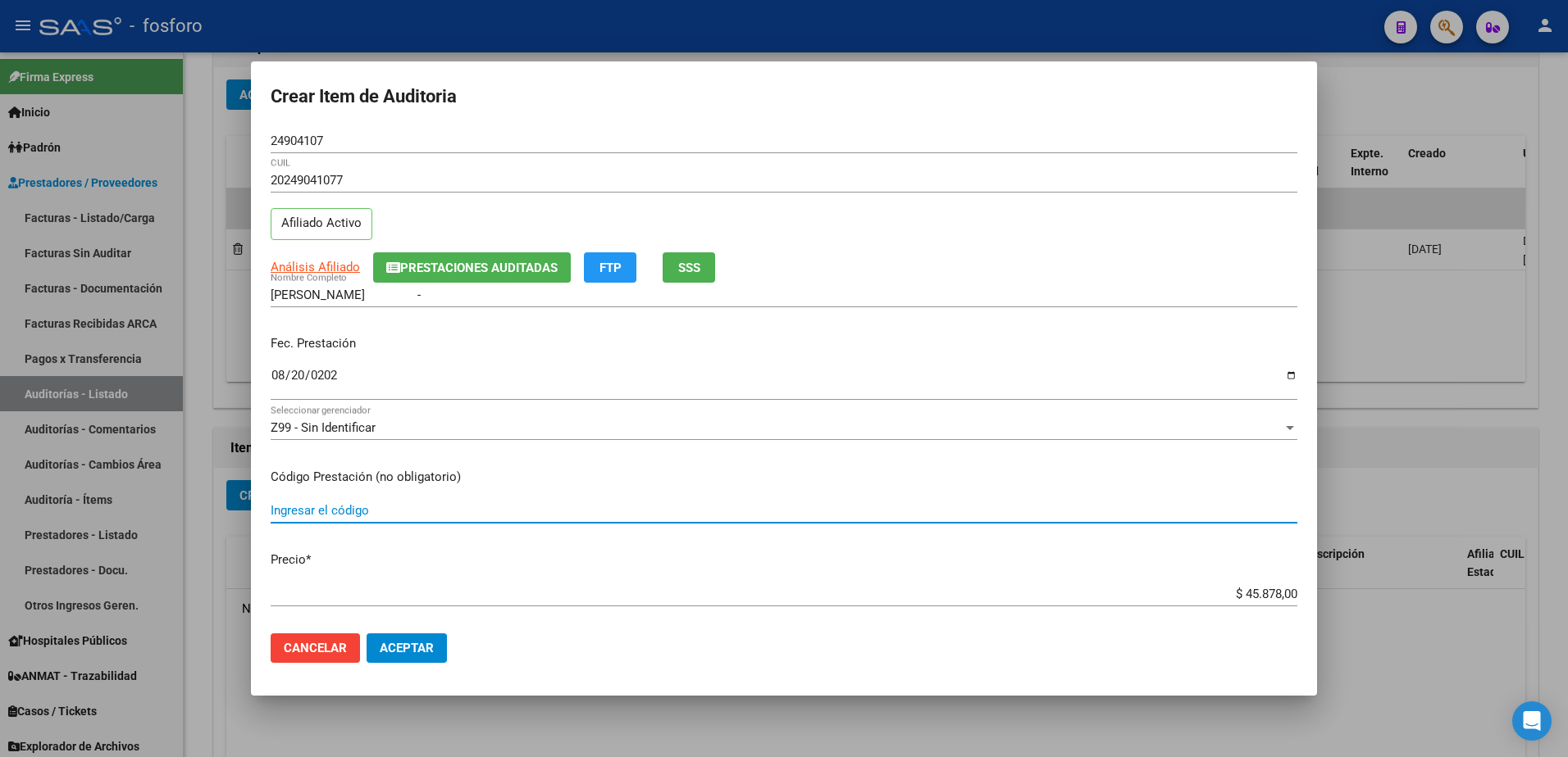
click at [324, 508] on input "Ingresar el código" at bounding box center [784, 511] width 1026 height 15
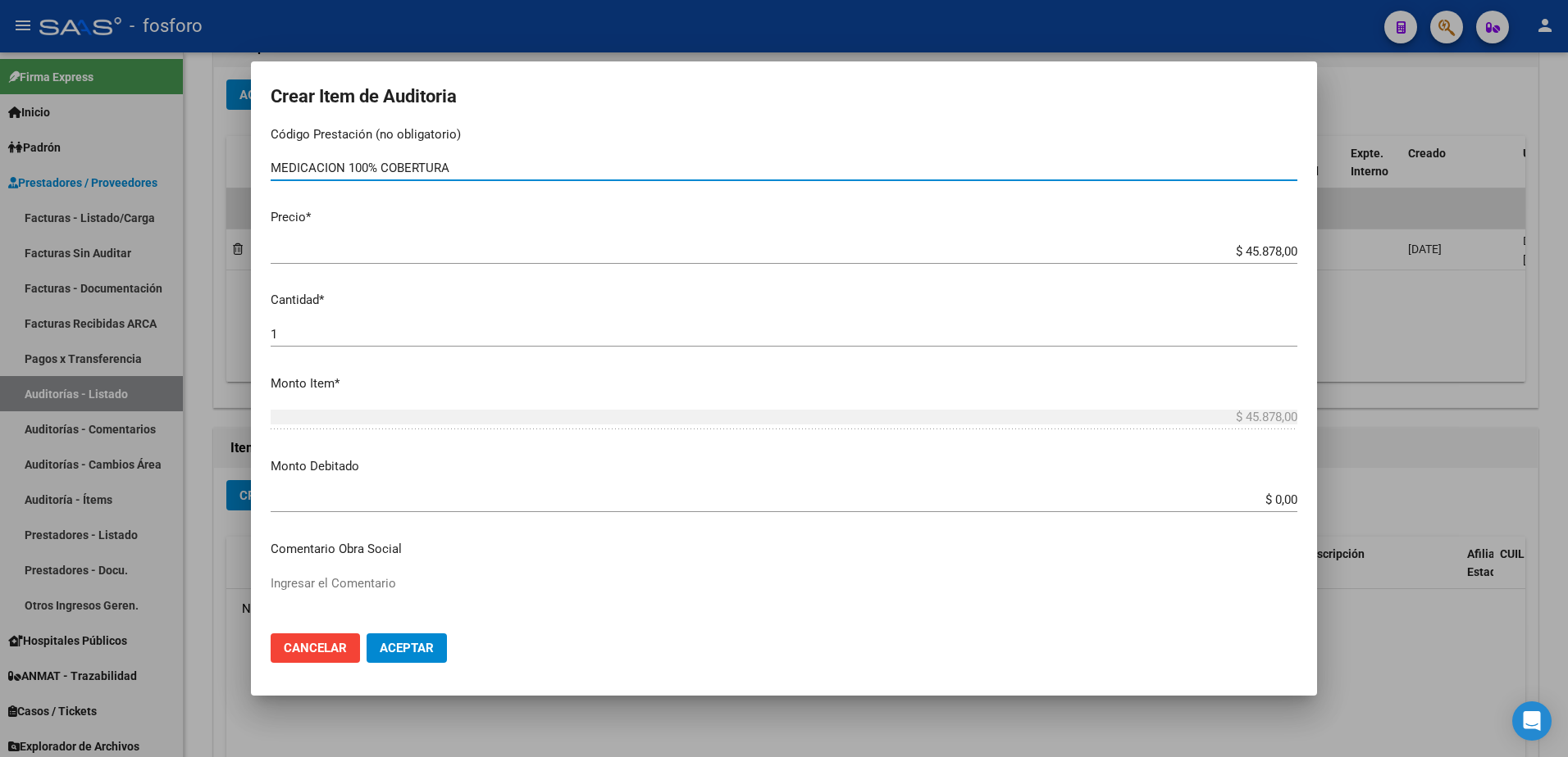
scroll to position [492, 0]
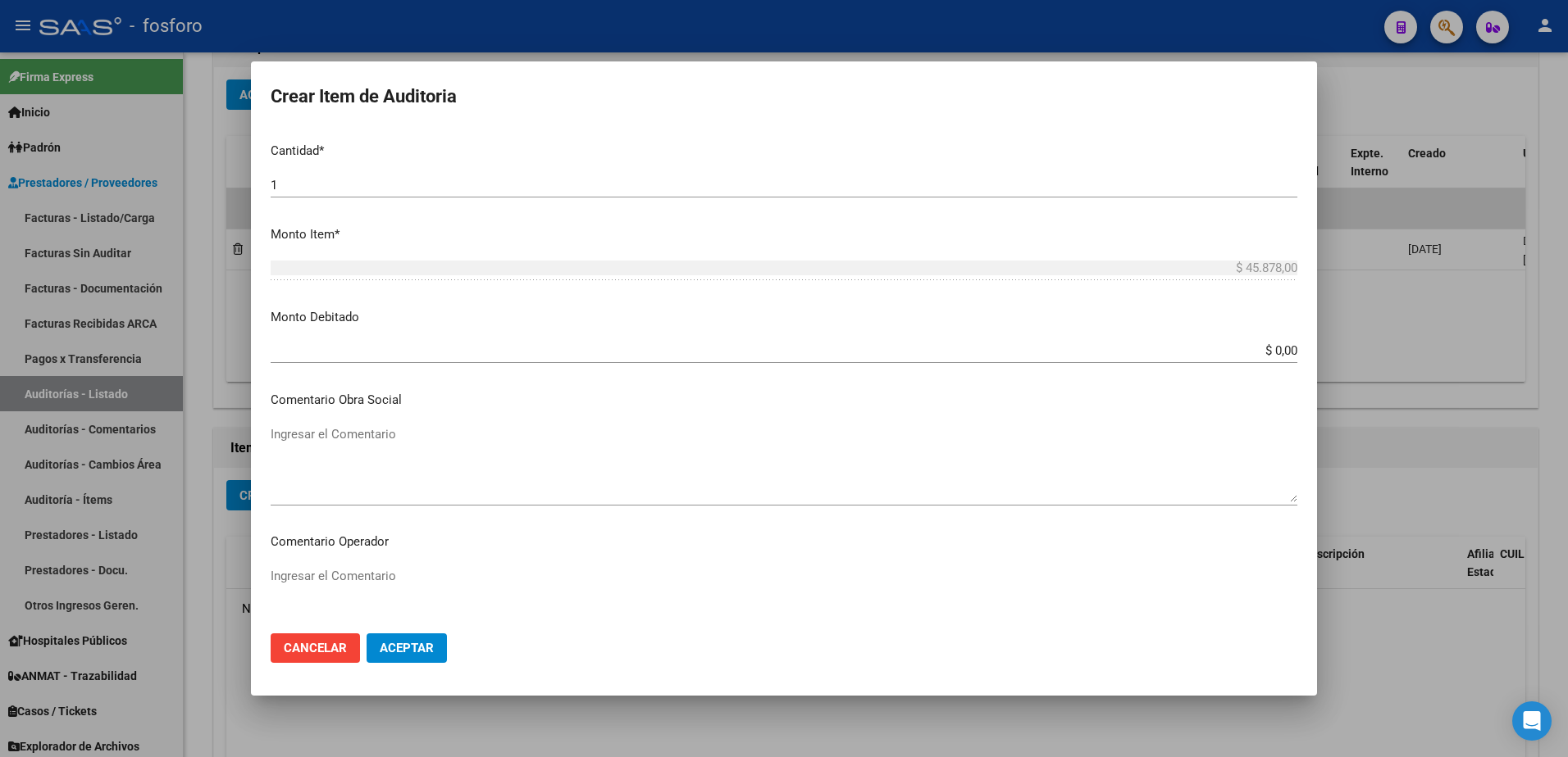
type input "MEDICACION 100% COBERTURA"
click at [313, 583] on textarea "Ingresar el Comentario" at bounding box center [784, 605] width 1026 height 77
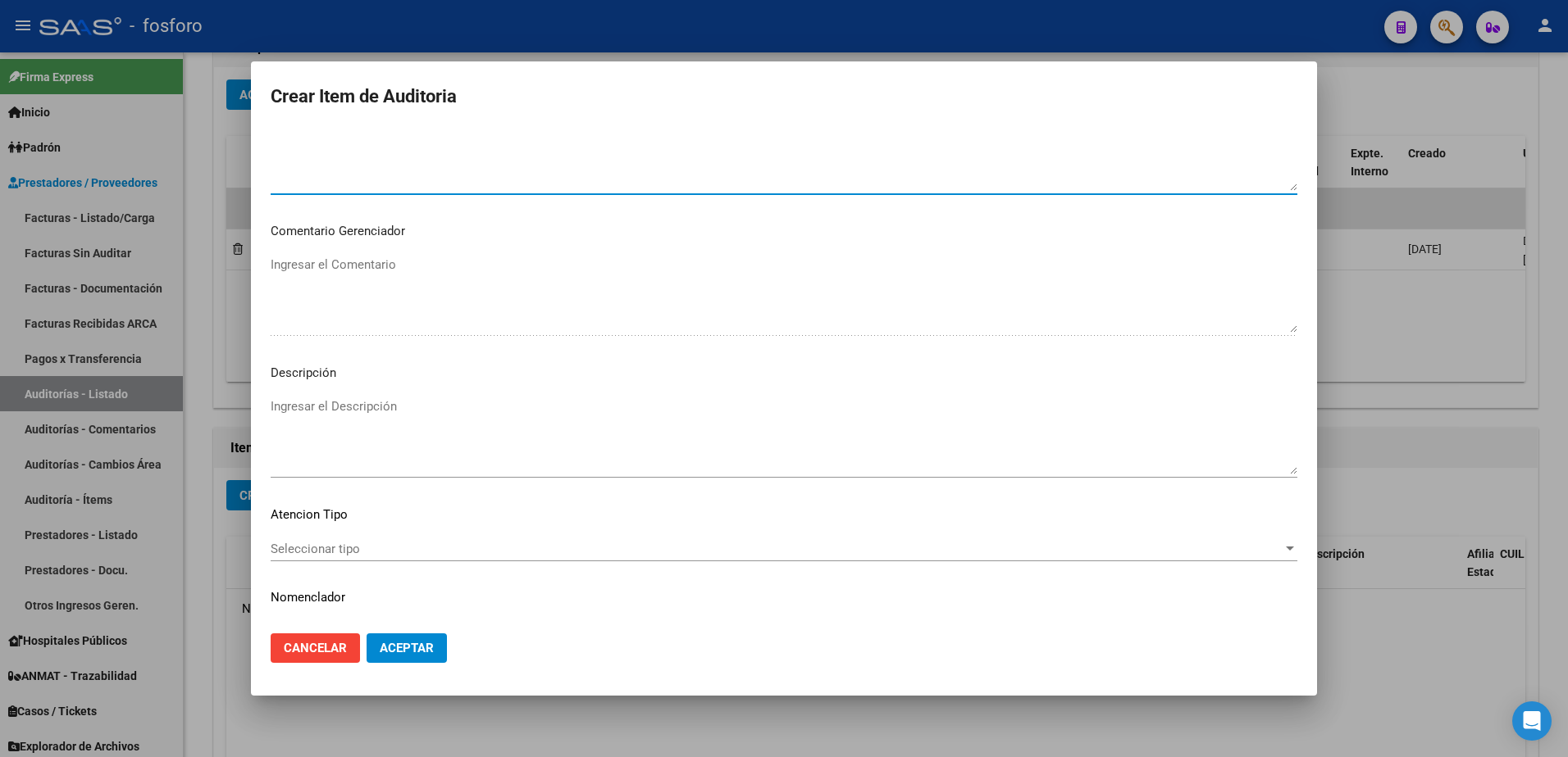
scroll to position [983, 0]
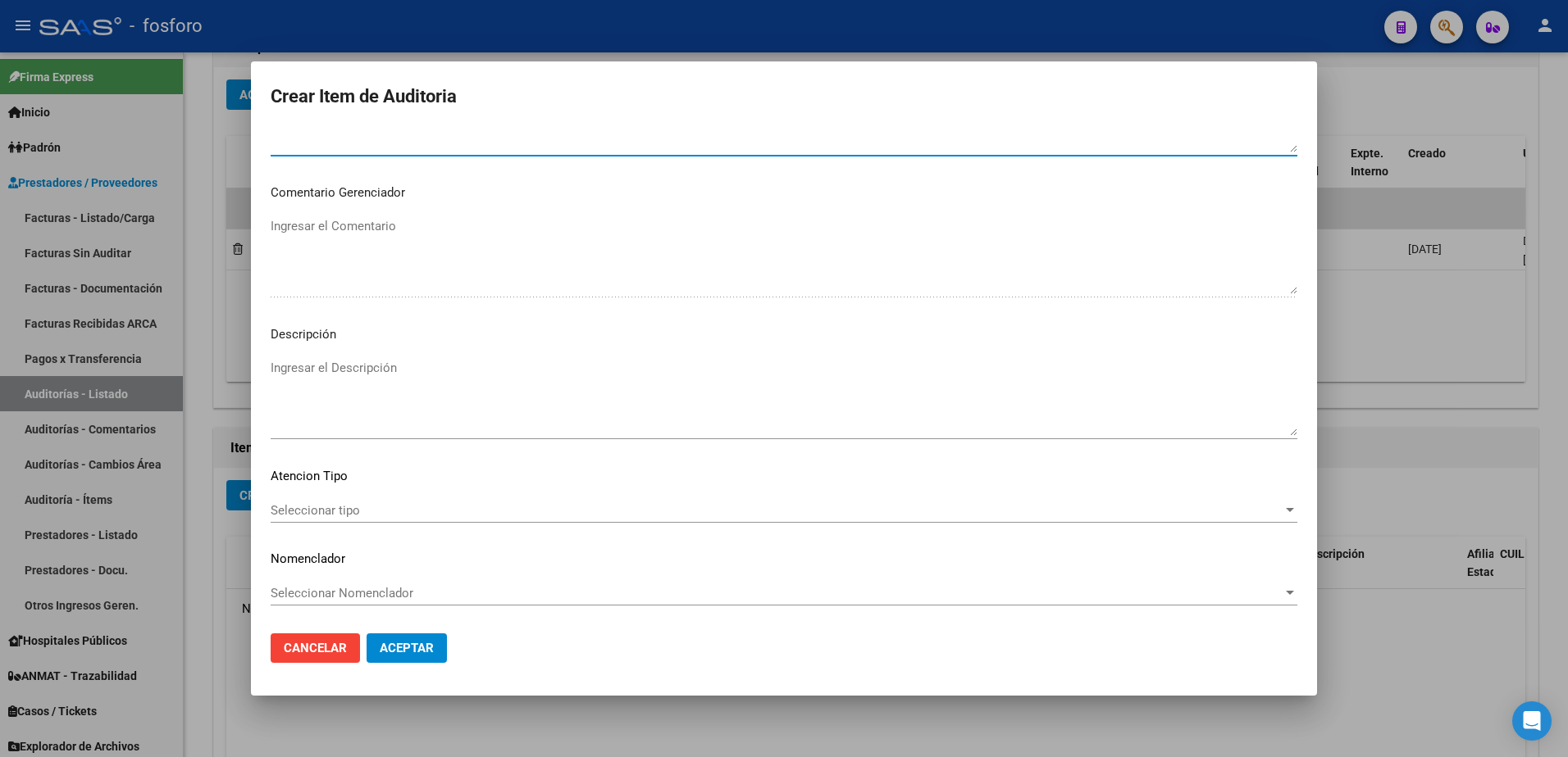
type textarea "SIN DEBITOS"
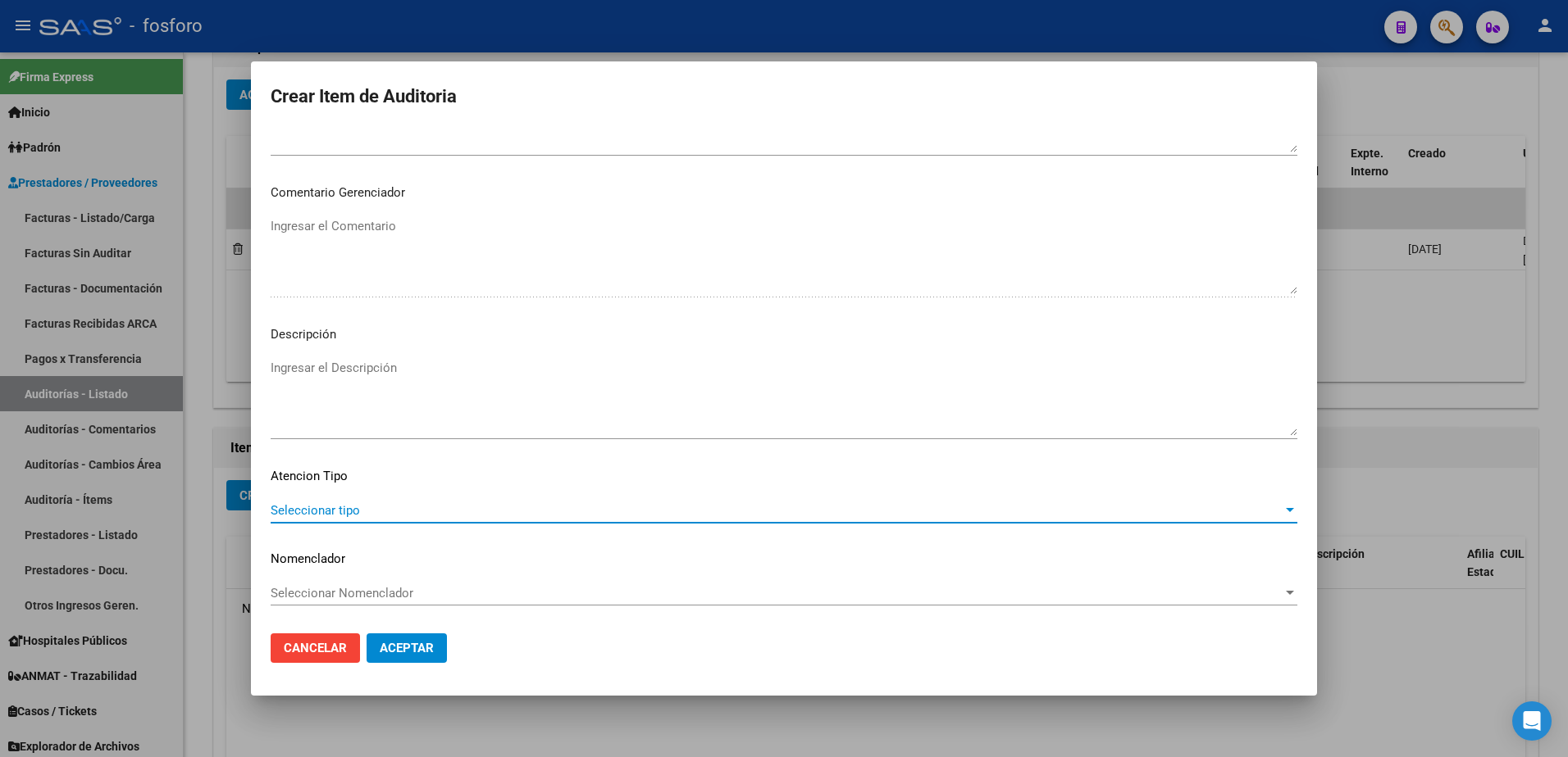
click at [321, 513] on span "Seleccionar tipo" at bounding box center [776, 511] width 1012 height 15
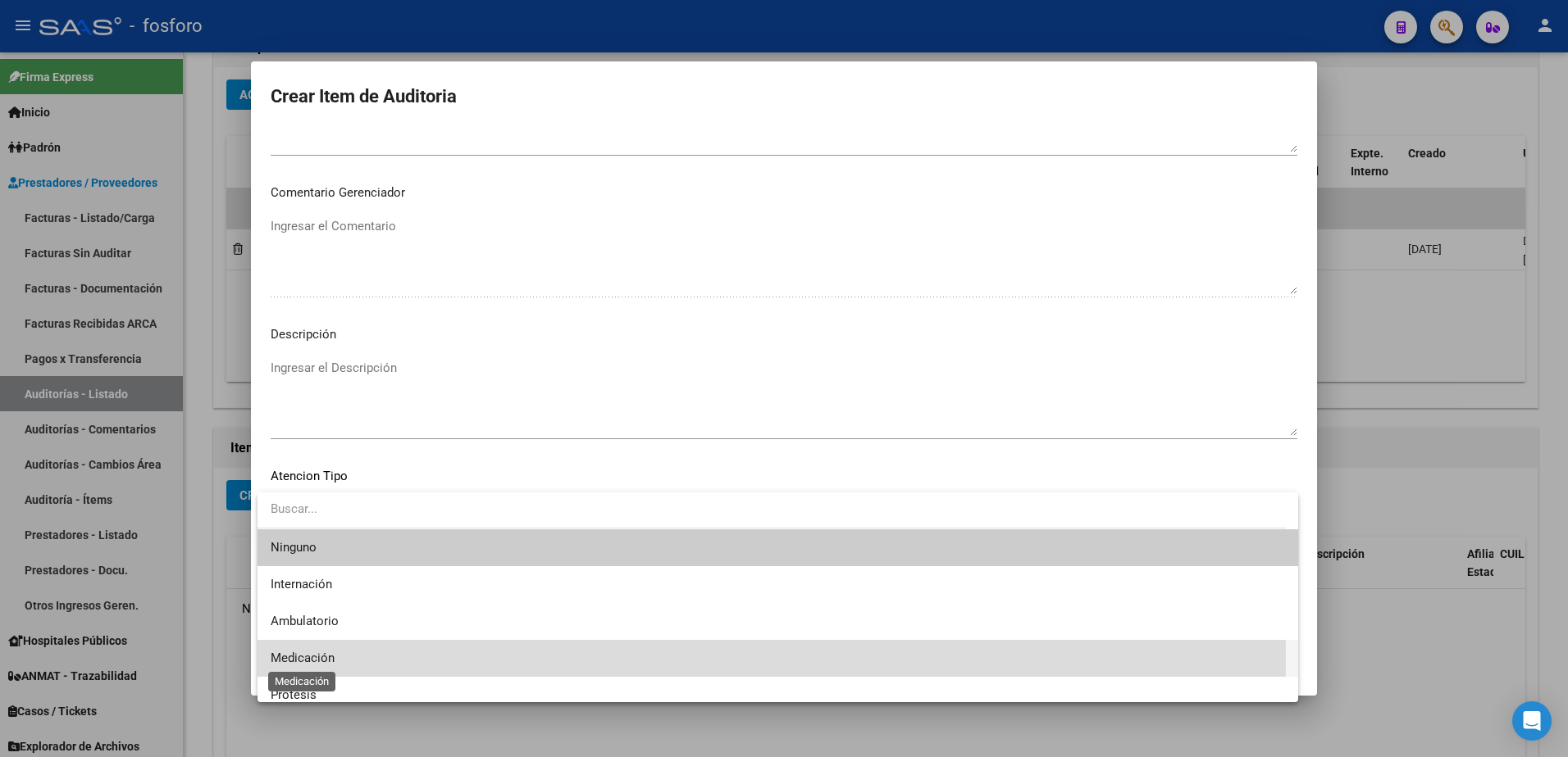
click at [315, 660] on span "Medicación" at bounding box center [302, 658] width 64 height 15
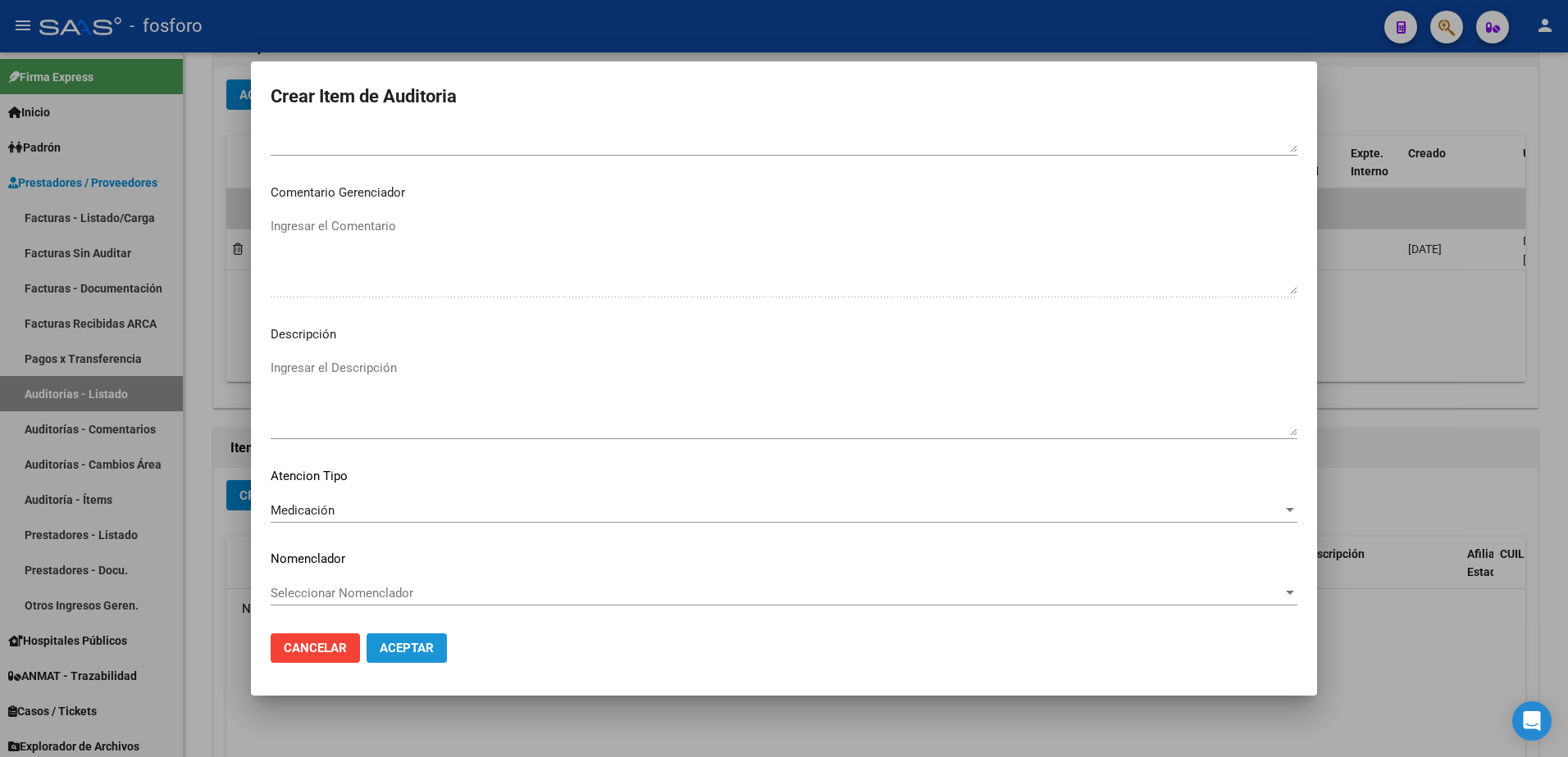
click at [420, 651] on span "Aceptar" at bounding box center [406, 649] width 54 height 15
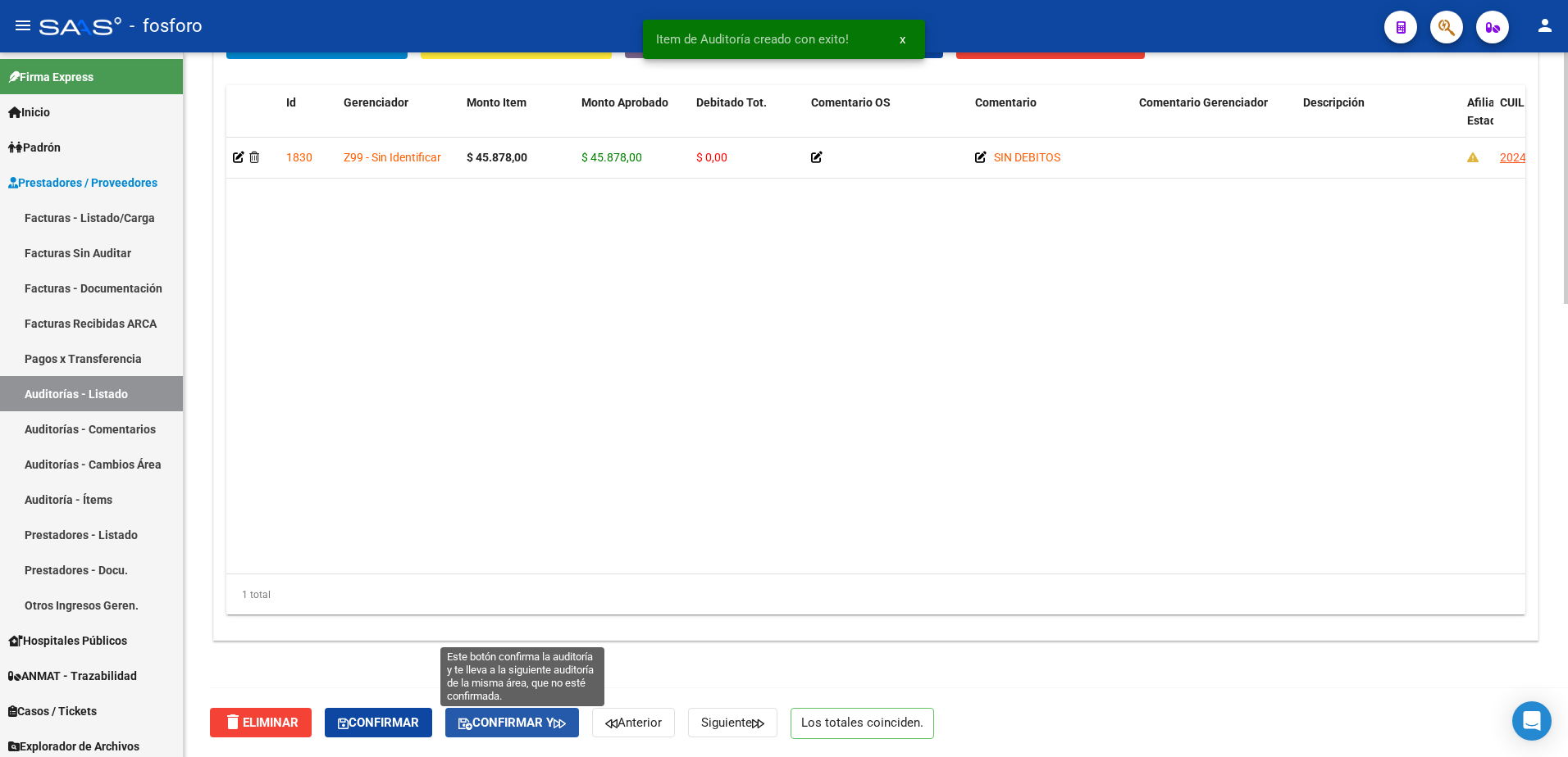
click at [490, 720] on span "Confirmar y" at bounding box center [511, 723] width 107 height 15
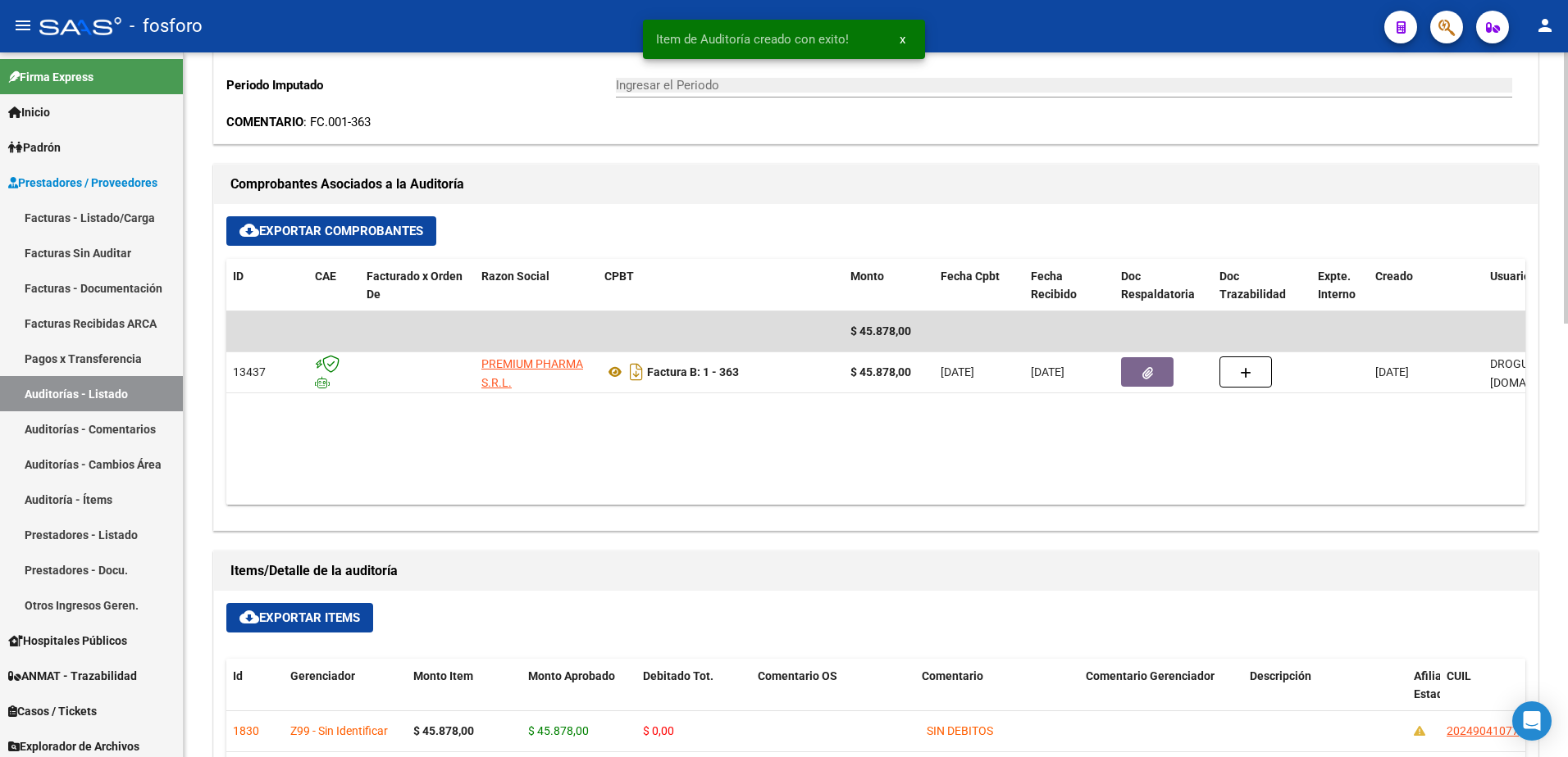
type input "202509"
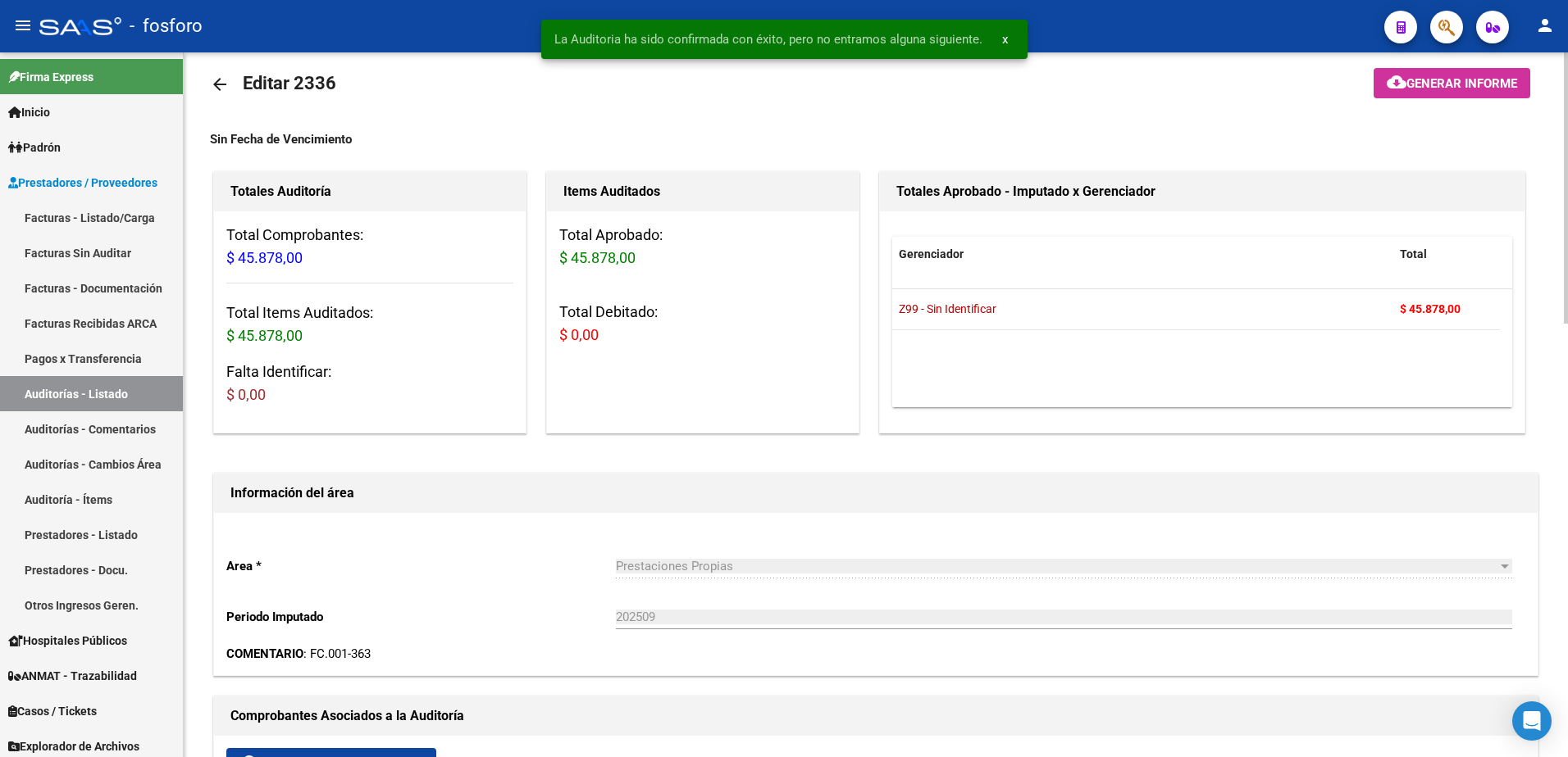
scroll to position [0, 0]
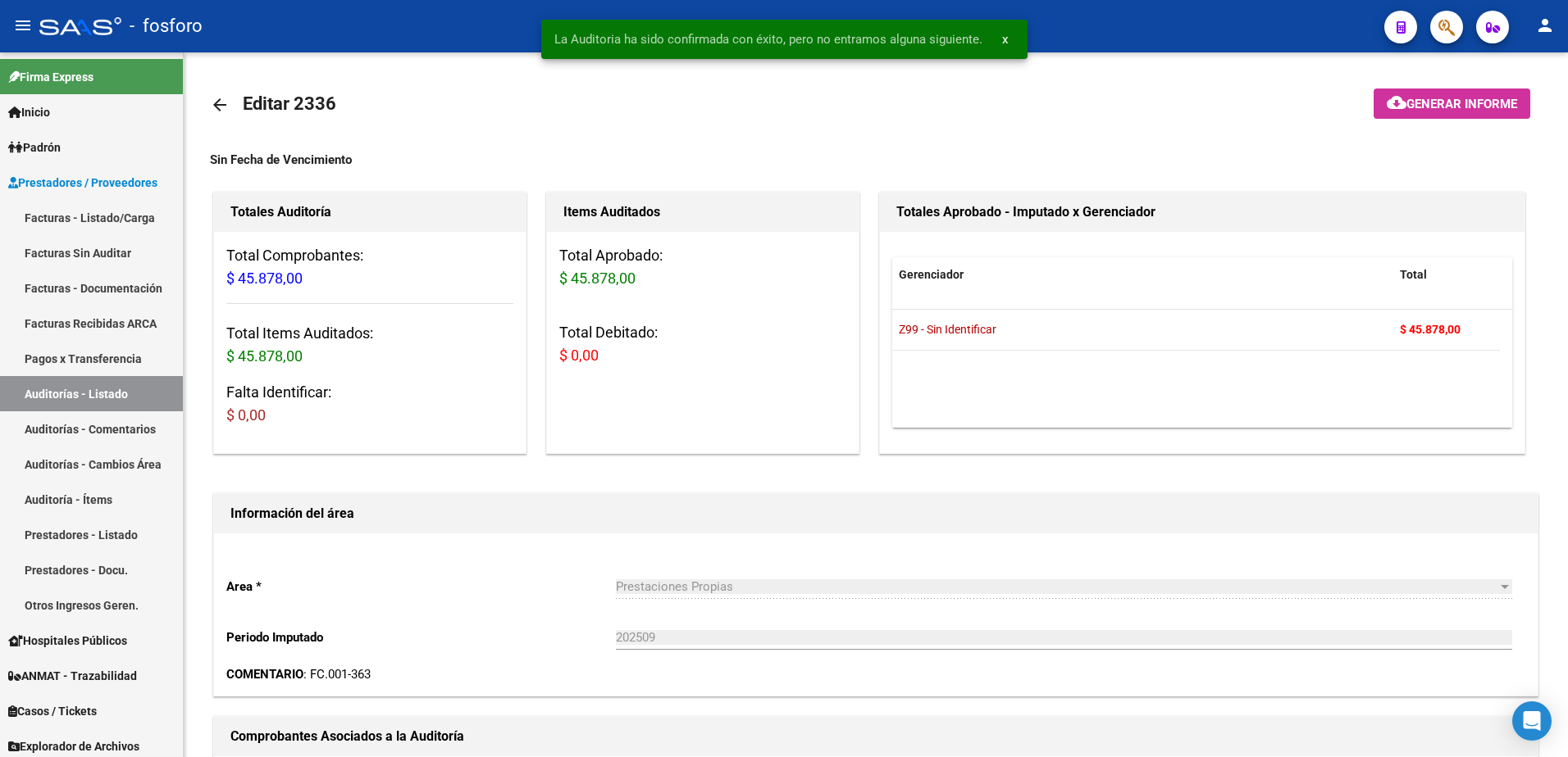
click at [1392, 107] on mat-icon "cloud_download" at bounding box center [1396, 102] width 20 height 20
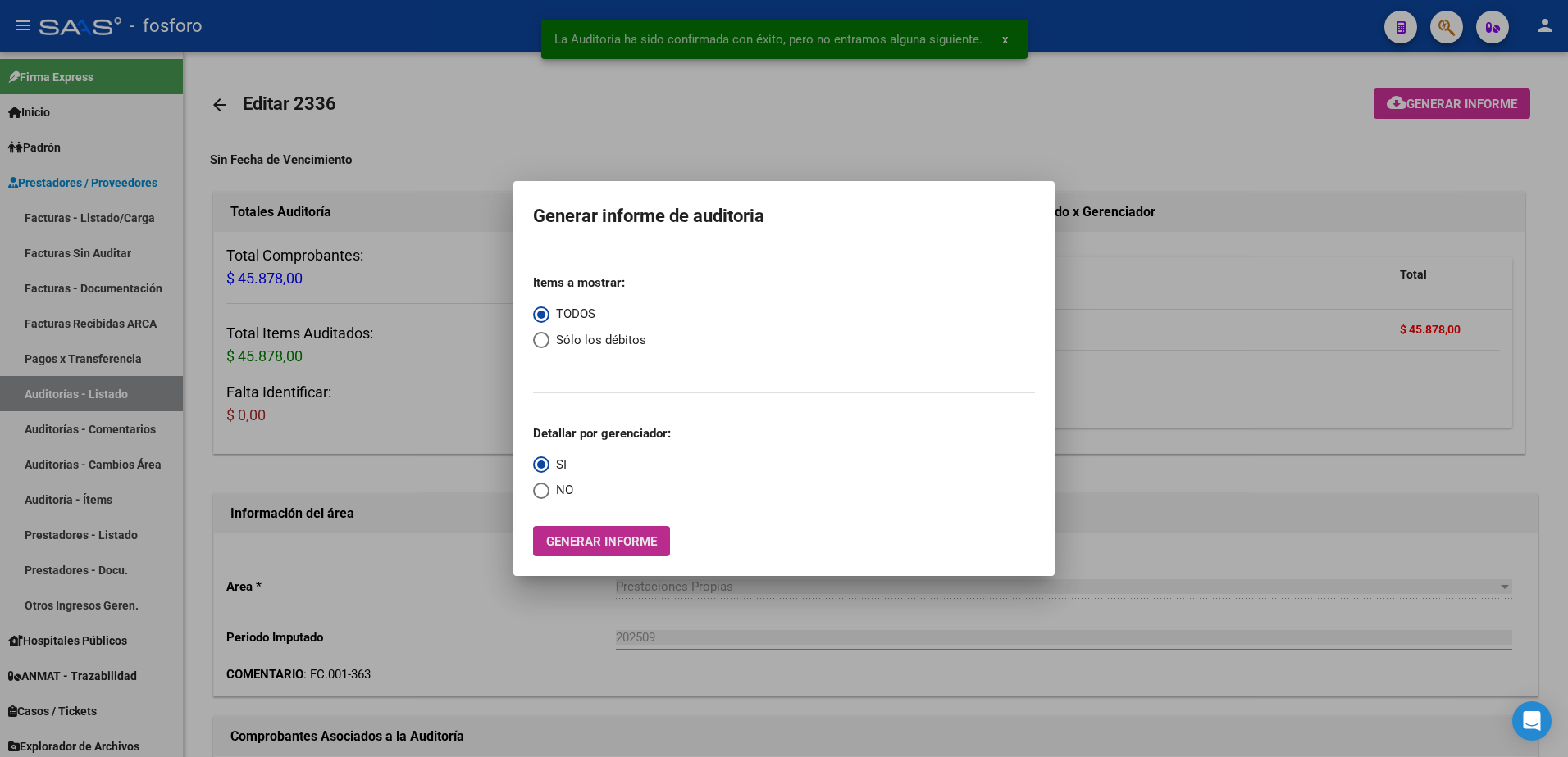
click at [577, 541] on span "Generar informe" at bounding box center [602, 542] width 110 height 15
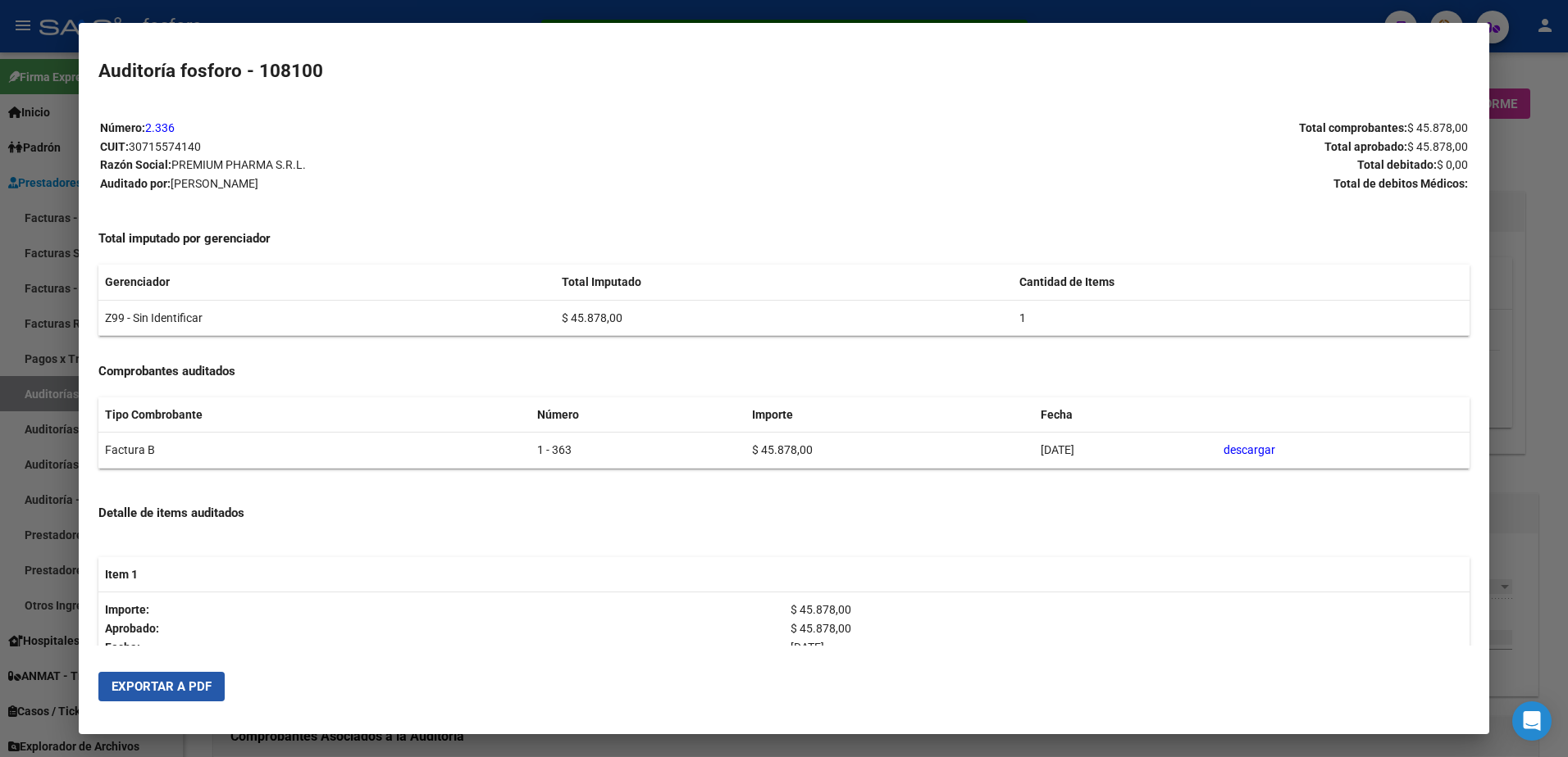
click at [179, 684] on span "Exportar a PDF" at bounding box center [161, 687] width 100 height 15
click at [36, 262] on div at bounding box center [784, 378] width 1568 height 757
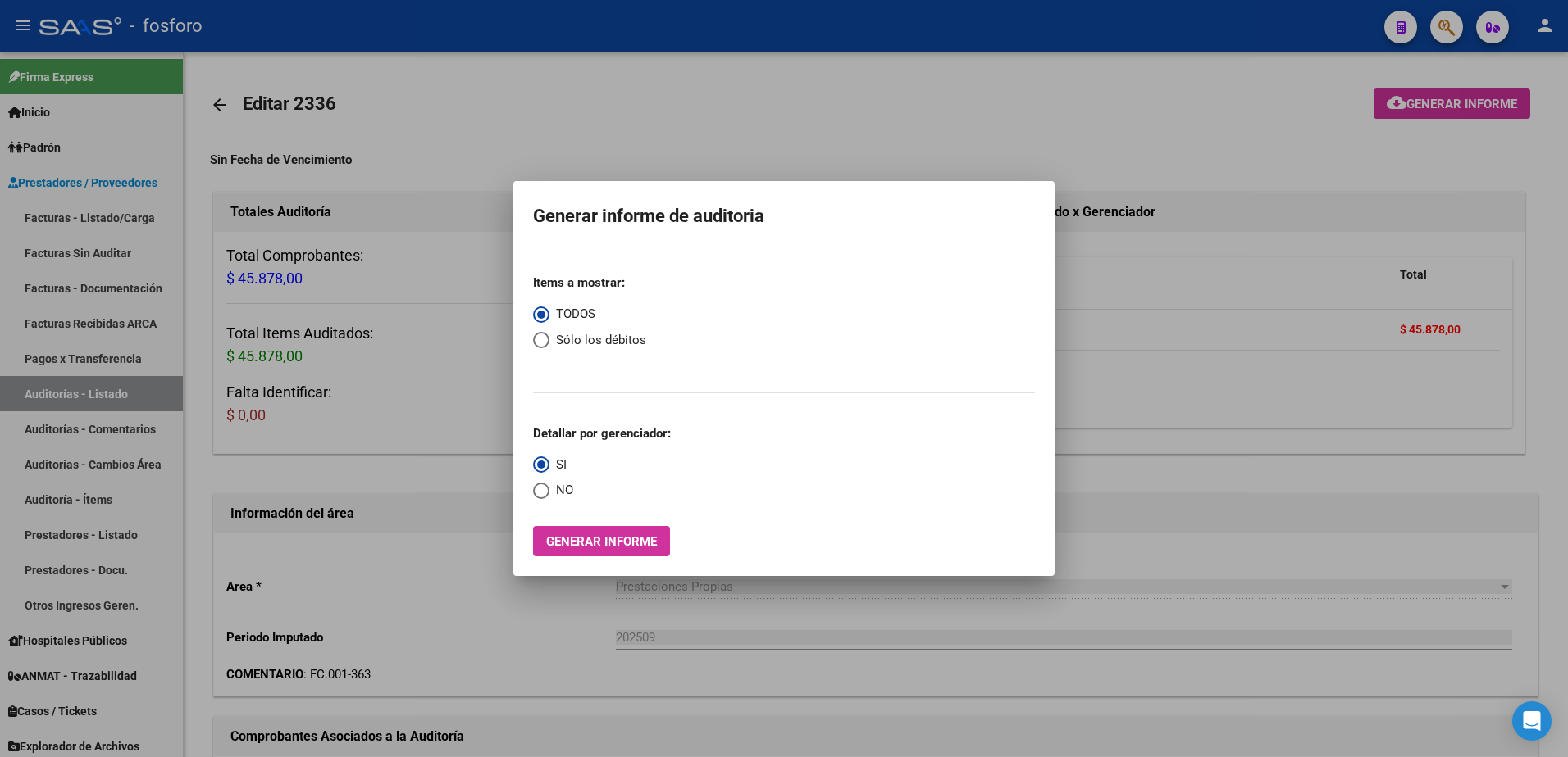
click at [68, 262] on div at bounding box center [784, 378] width 1568 height 757
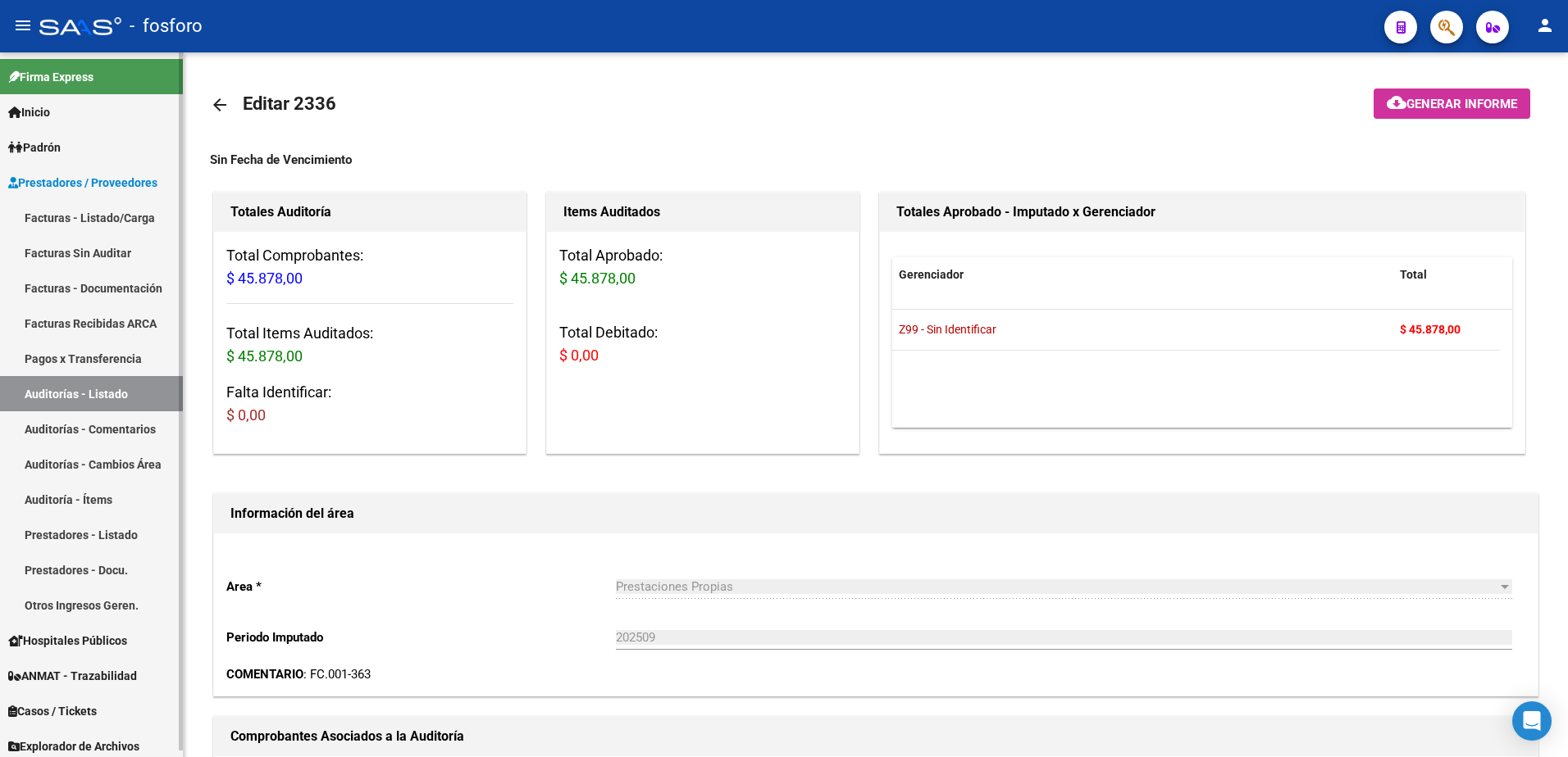
drag, startPoint x: 99, startPoint y: 219, endPoint x: 119, endPoint y: 220, distance: 20.0
click at [99, 219] on link "Facturas - Listado/Carga" at bounding box center [91, 218] width 182 height 35
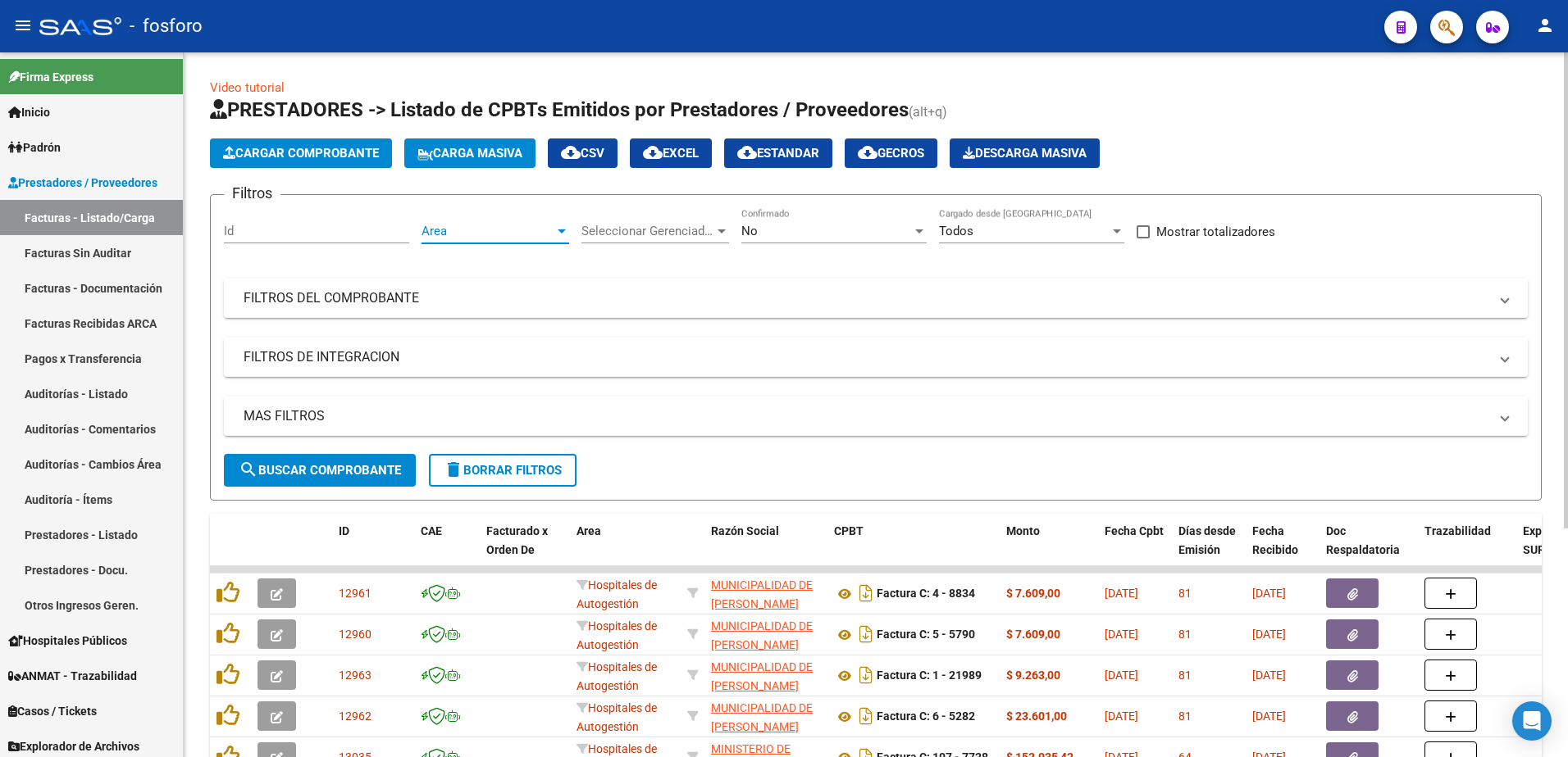
click at [564, 235] on div at bounding box center [562, 231] width 15 height 13
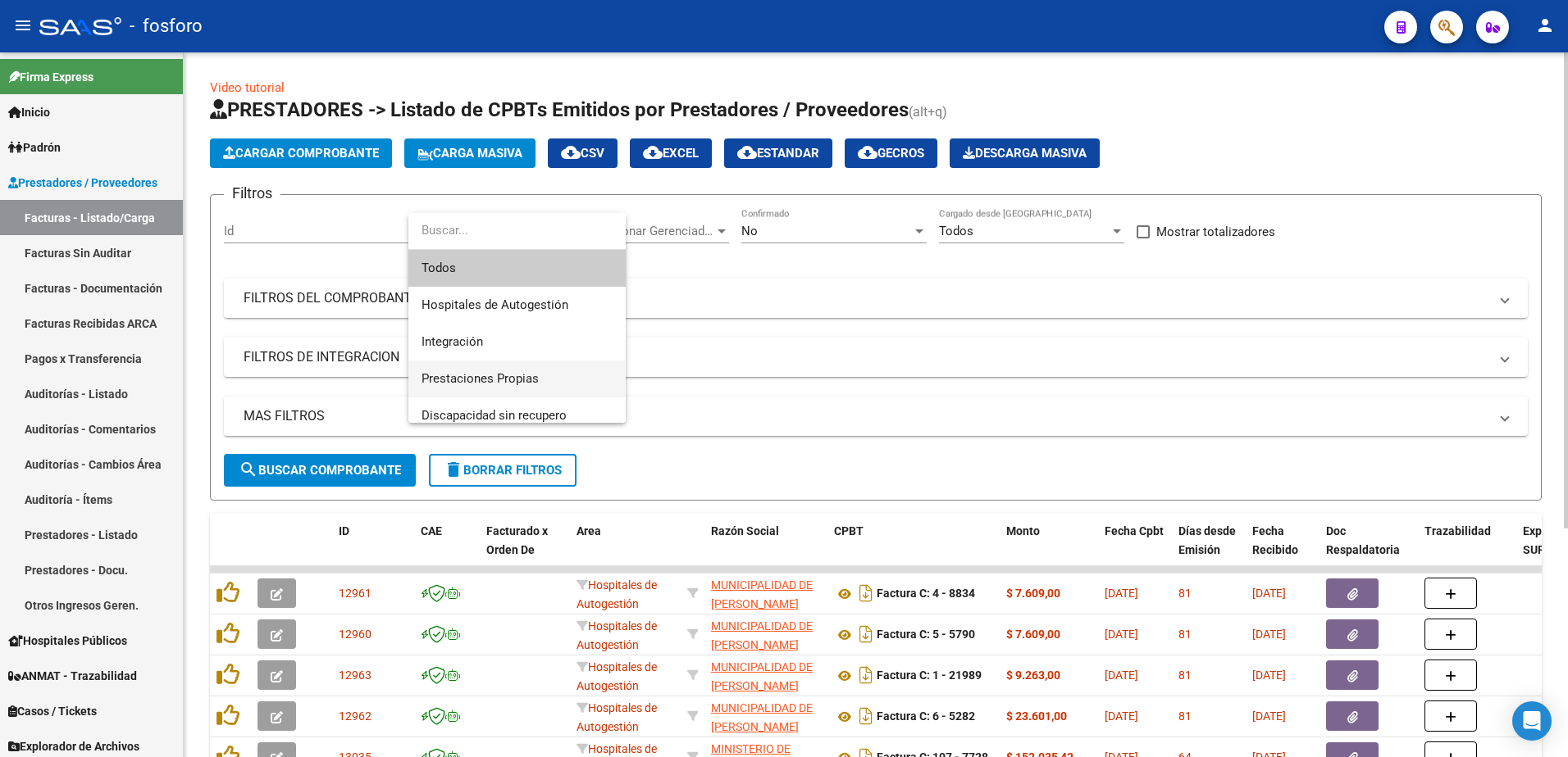
drag, startPoint x: 513, startPoint y: 368, endPoint x: 498, endPoint y: 391, distance: 27.5
click at [506, 381] on span "Prestaciones Propias" at bounding box center [516, 379] width 191 height 37
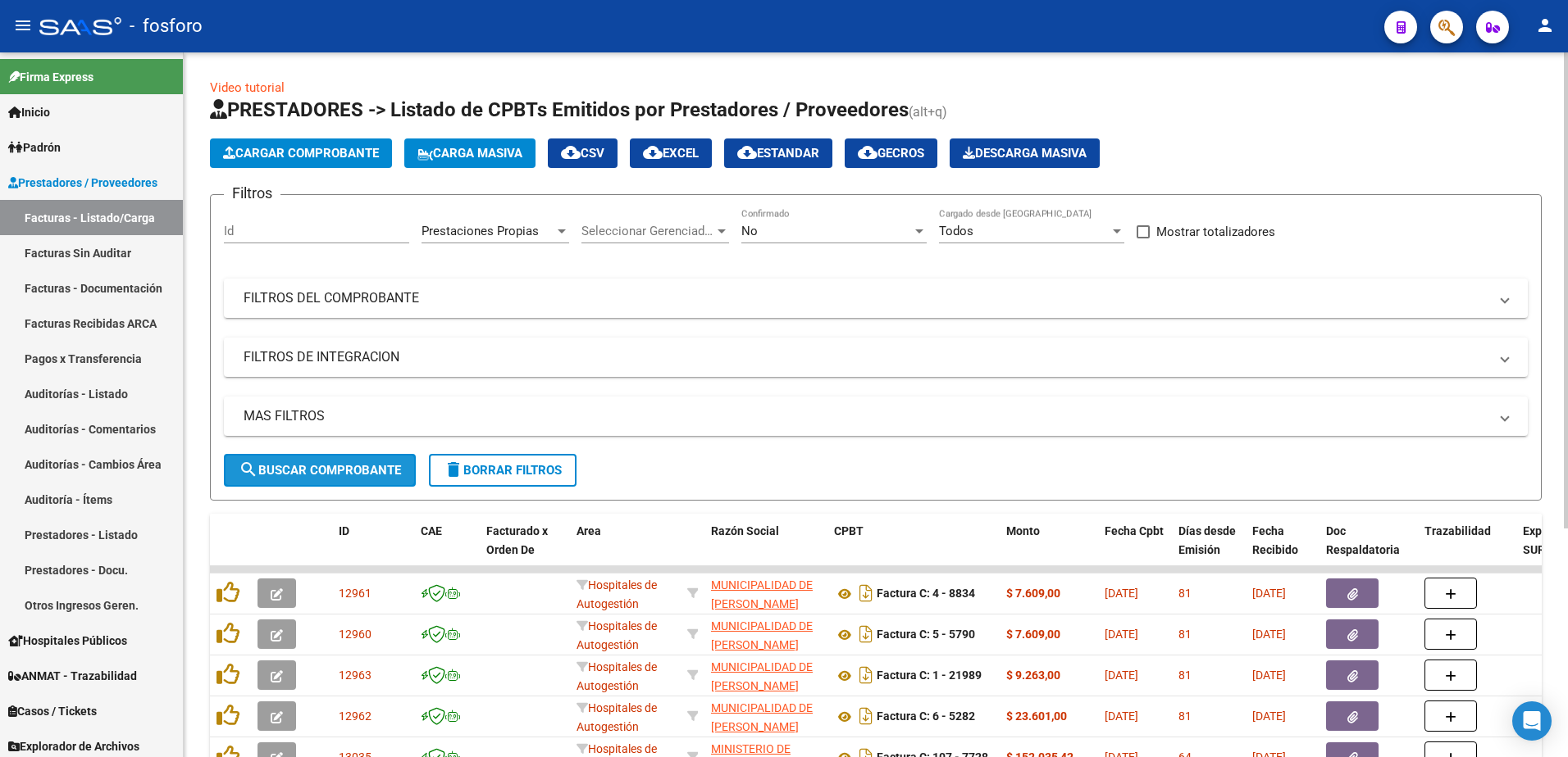
click at [376, 470] on span "search Buscar Comprobante" at bounding box center [319, 470] width 163 height 15
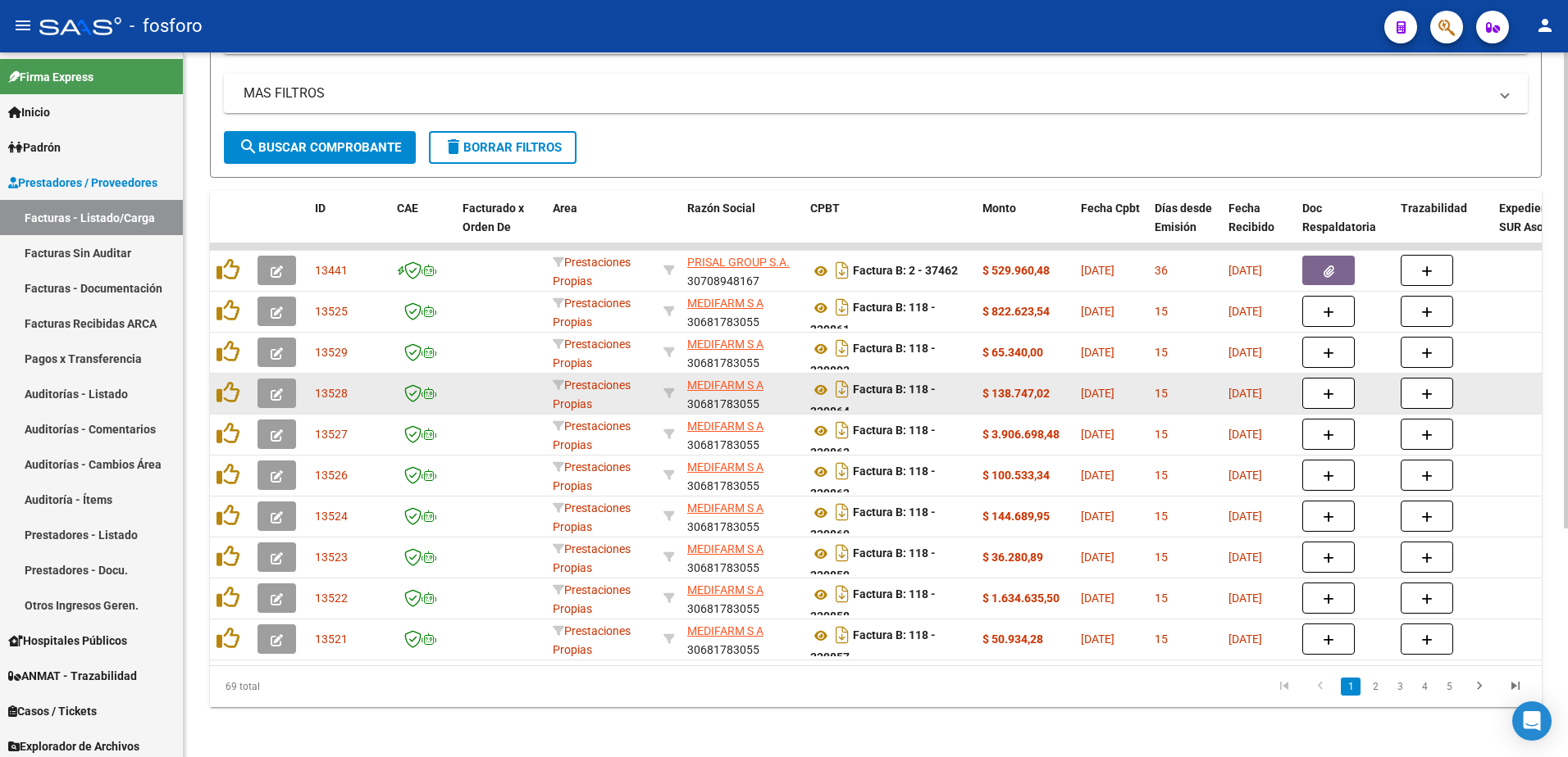
scroll to position [337, 0]
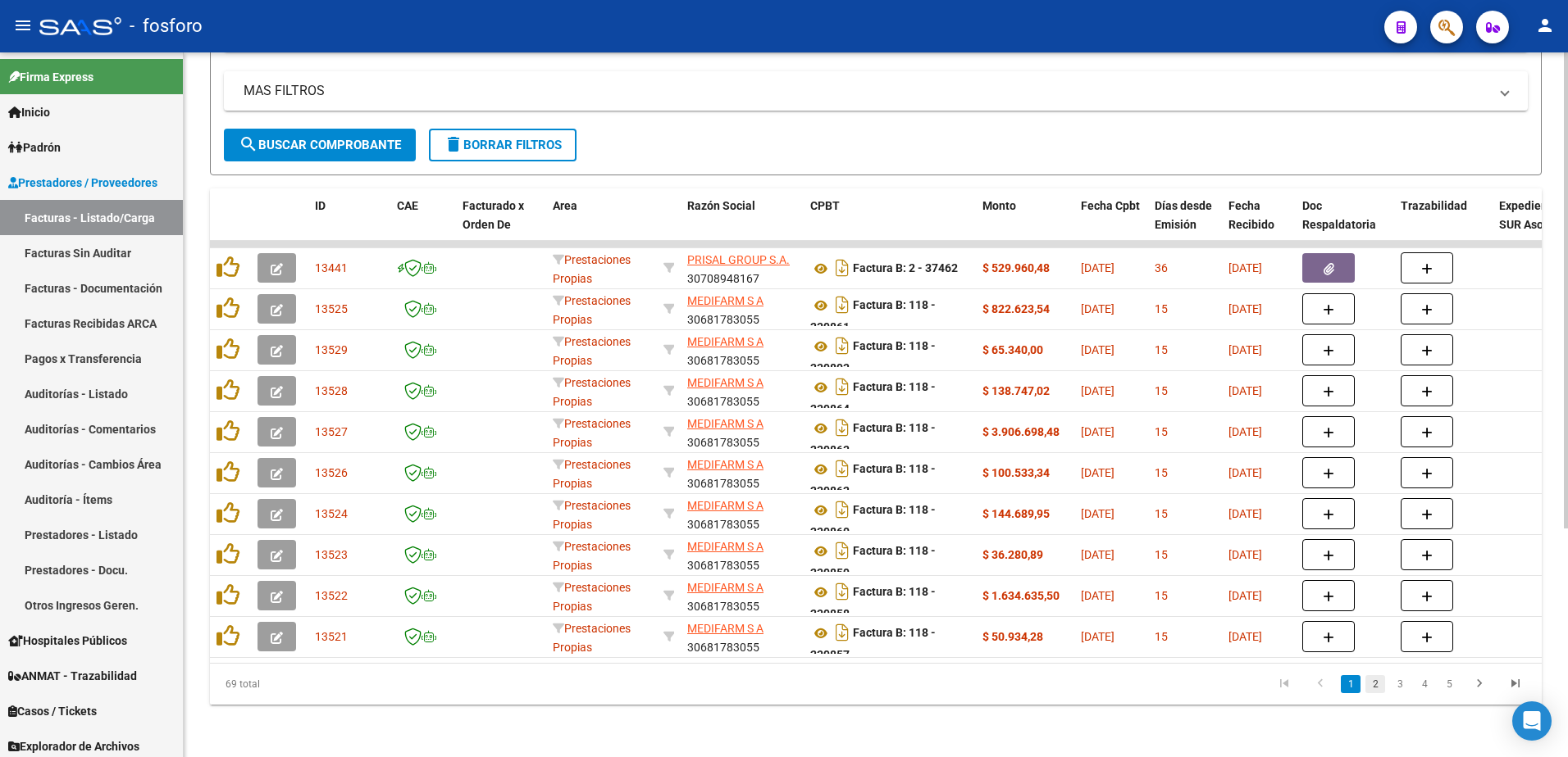
click at [1376, 687] on link "2" at bounding box center [1375, 684] width 20 height 18
click at [1394, 688] on link "3" at bounding box center [1399, 684] width 20 height 18
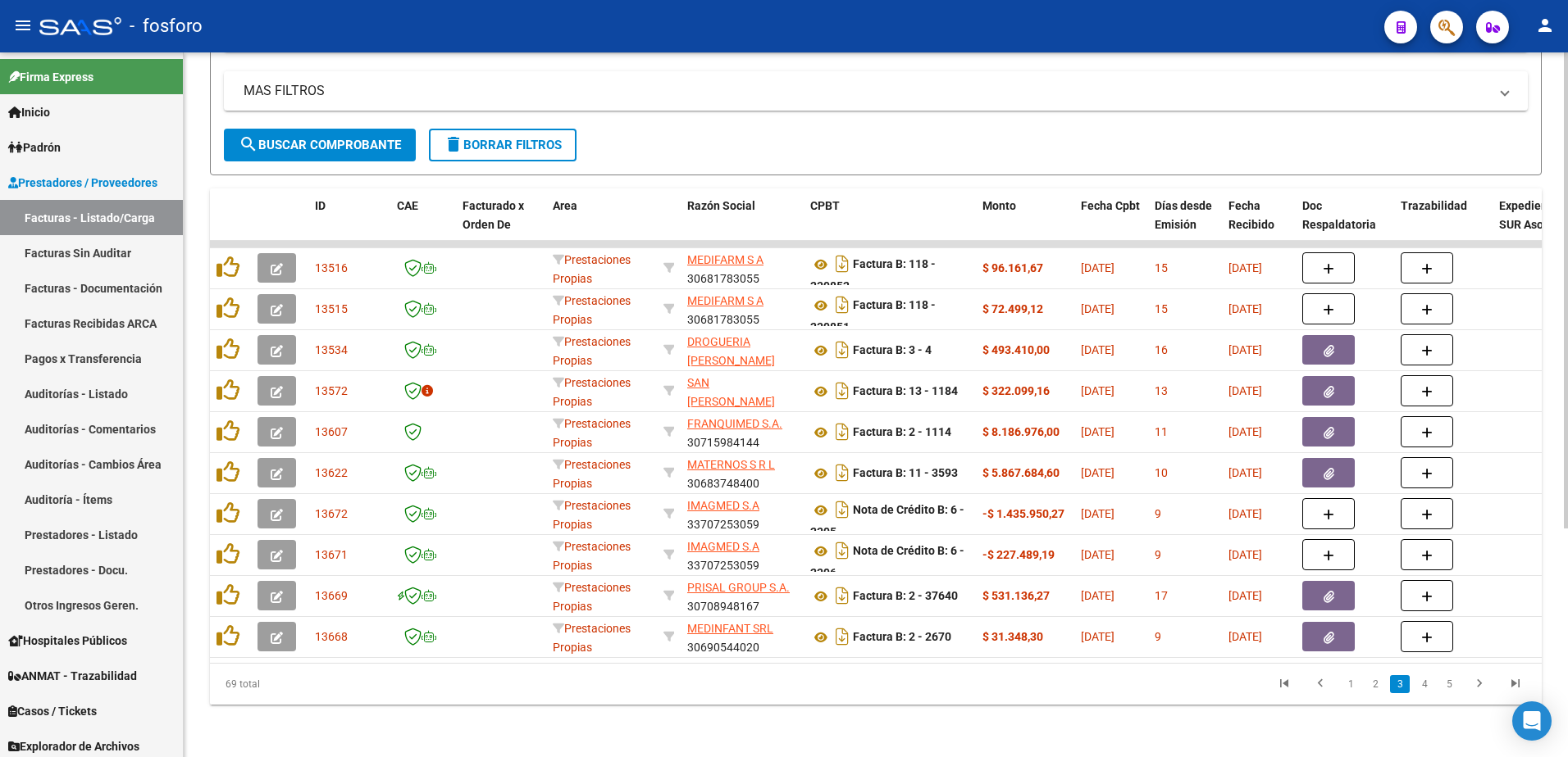
click at [1432, 693] on li "4" at bounding box center [1425, 684] width 25 height 28
click at [1421, 687] on link "4" at bounding box center [1424, 684] width 20 height 18
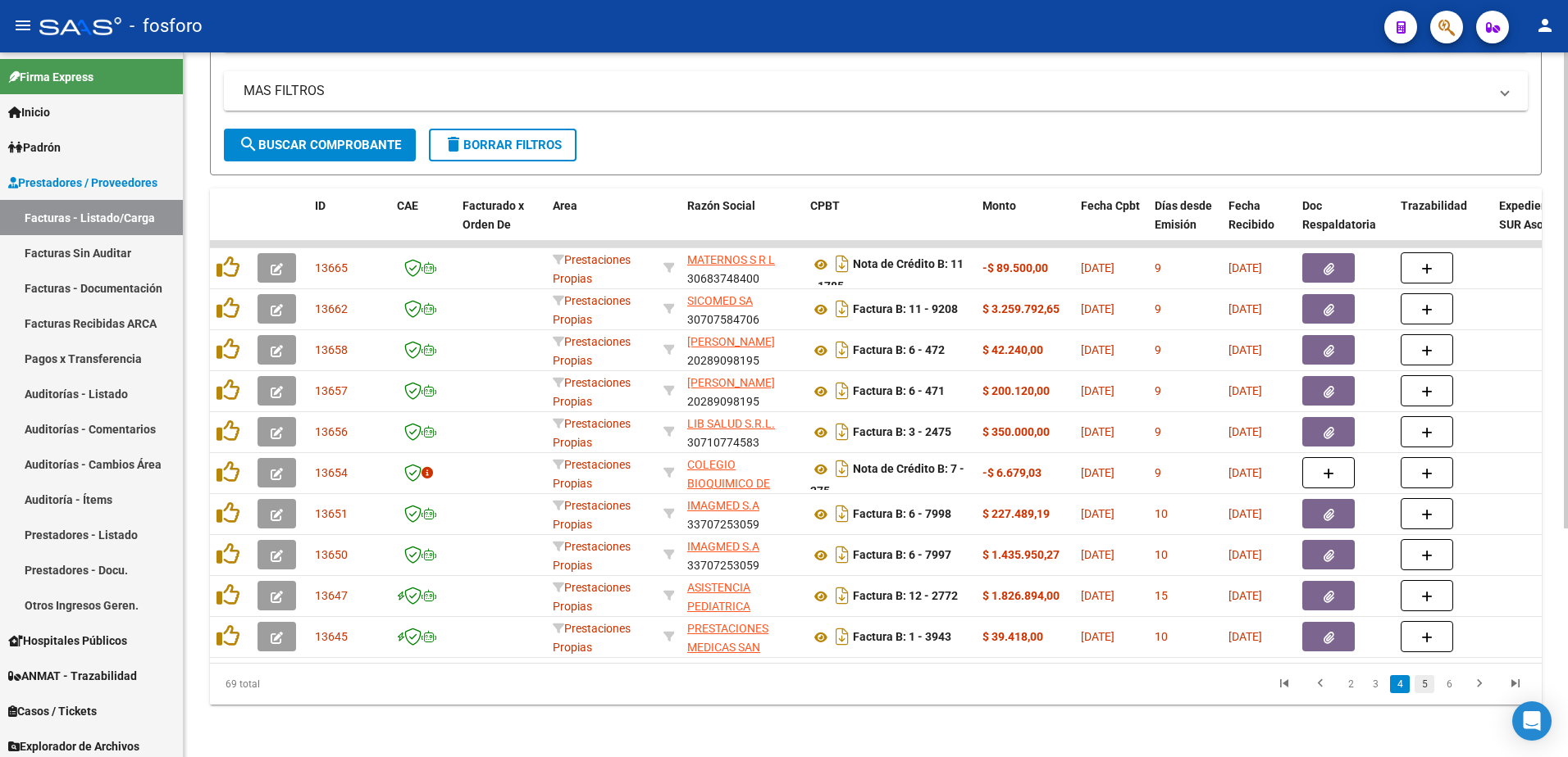
click at [1422, 686] on link "5" at bounding box center [1424, 684] width 20 height 18
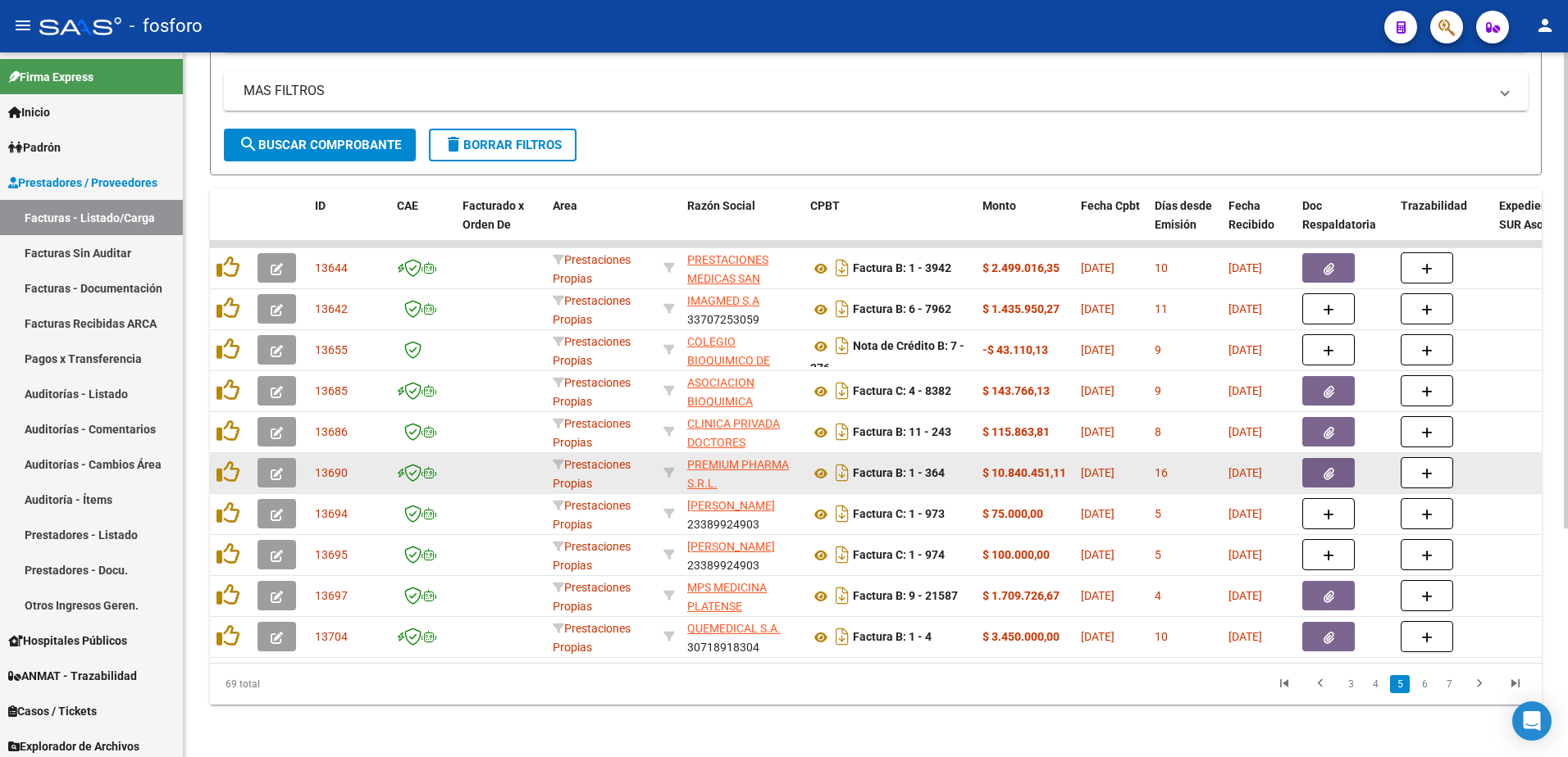
click at [269, 458] on button "button" at bounding box center [277, 472] width 39 height 29
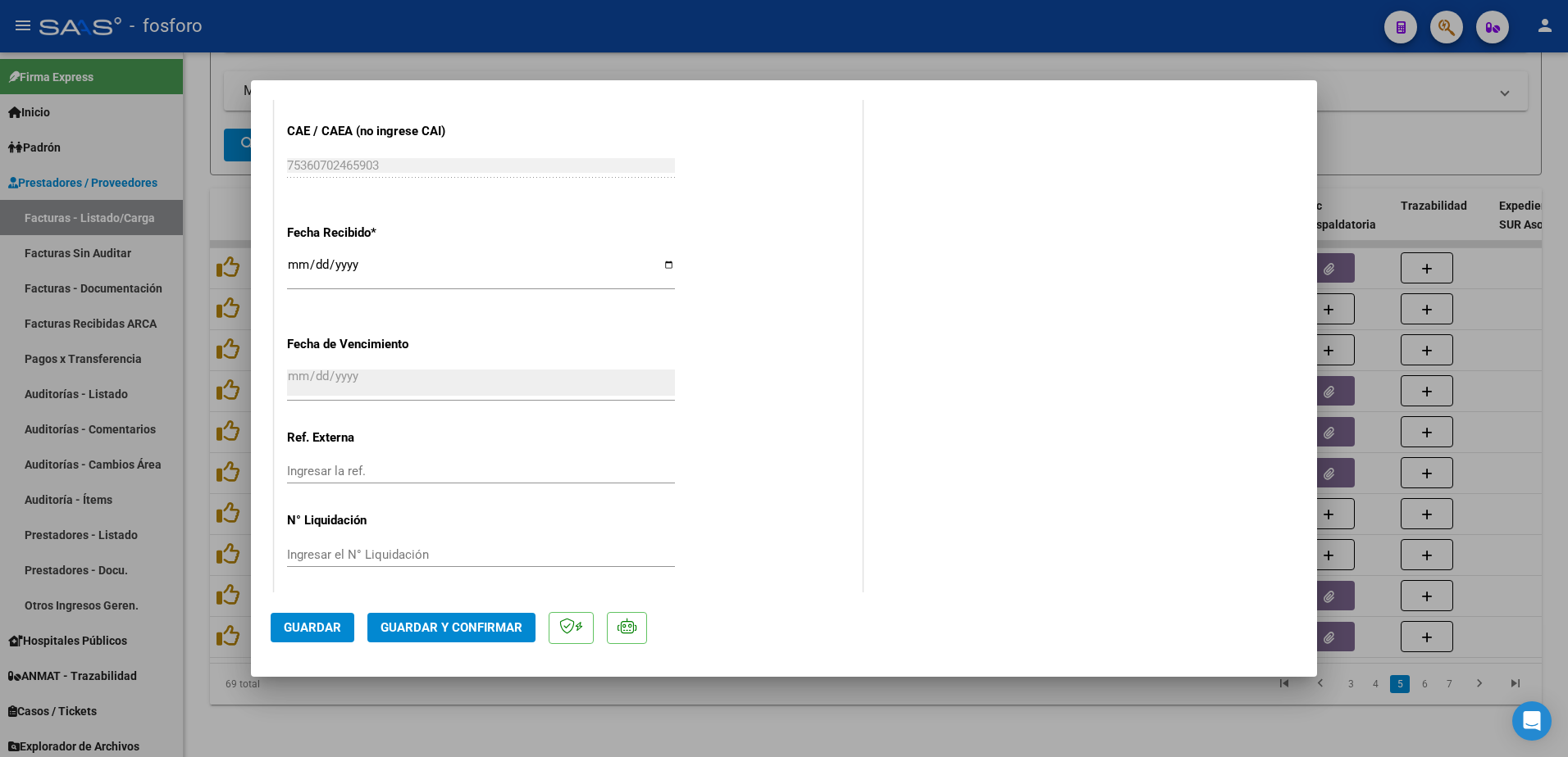
scroll to position [850, 0]
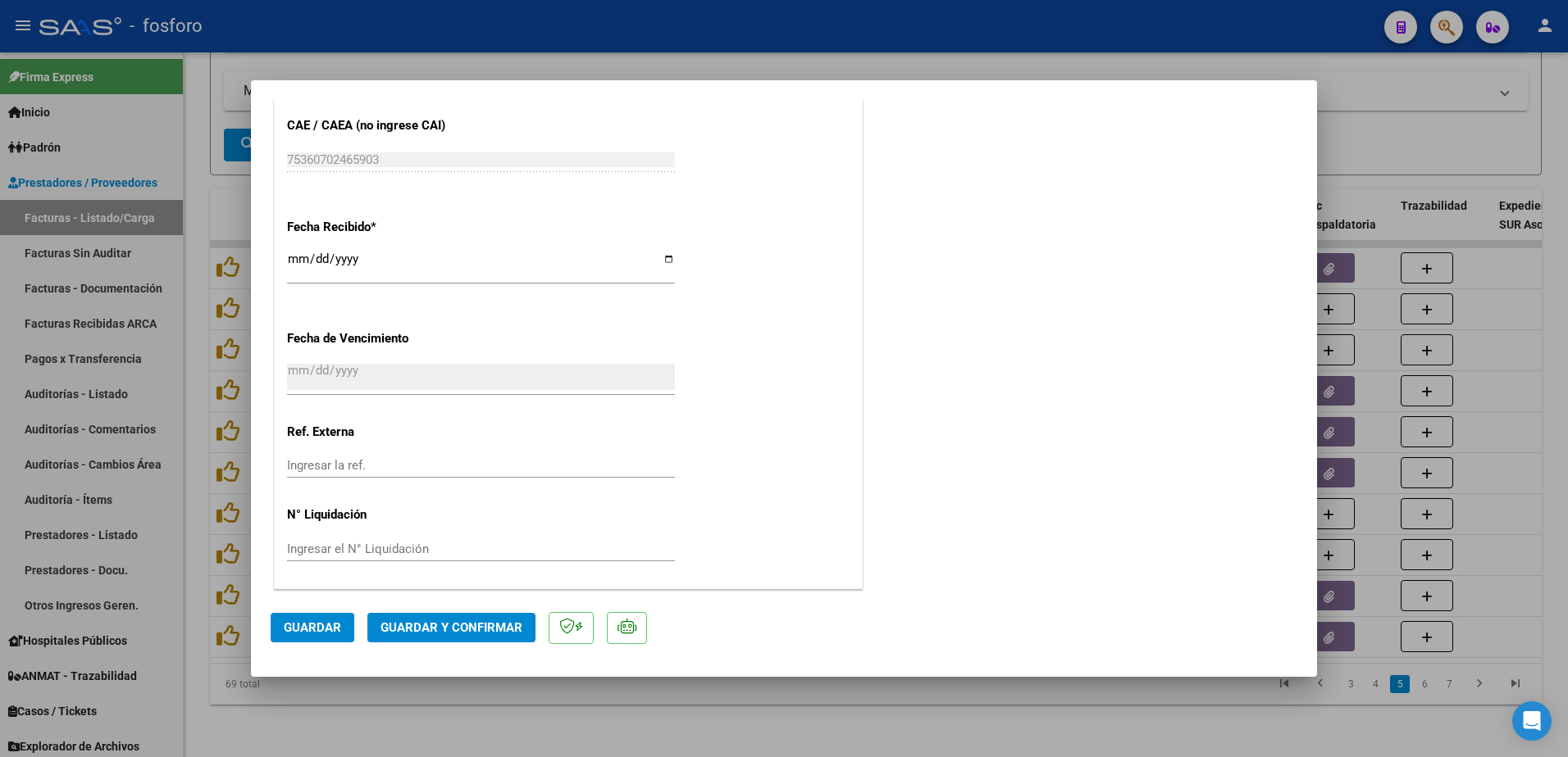
click at [458, 612] on mat-dialog-actions "Guardar Guardar y Confirmar" at bounding box center [784, 625] width 1026 height 65
click at [463, 621] on span "Guardar y Confirmar" at bounding box center [450, 628] width 142 height 15
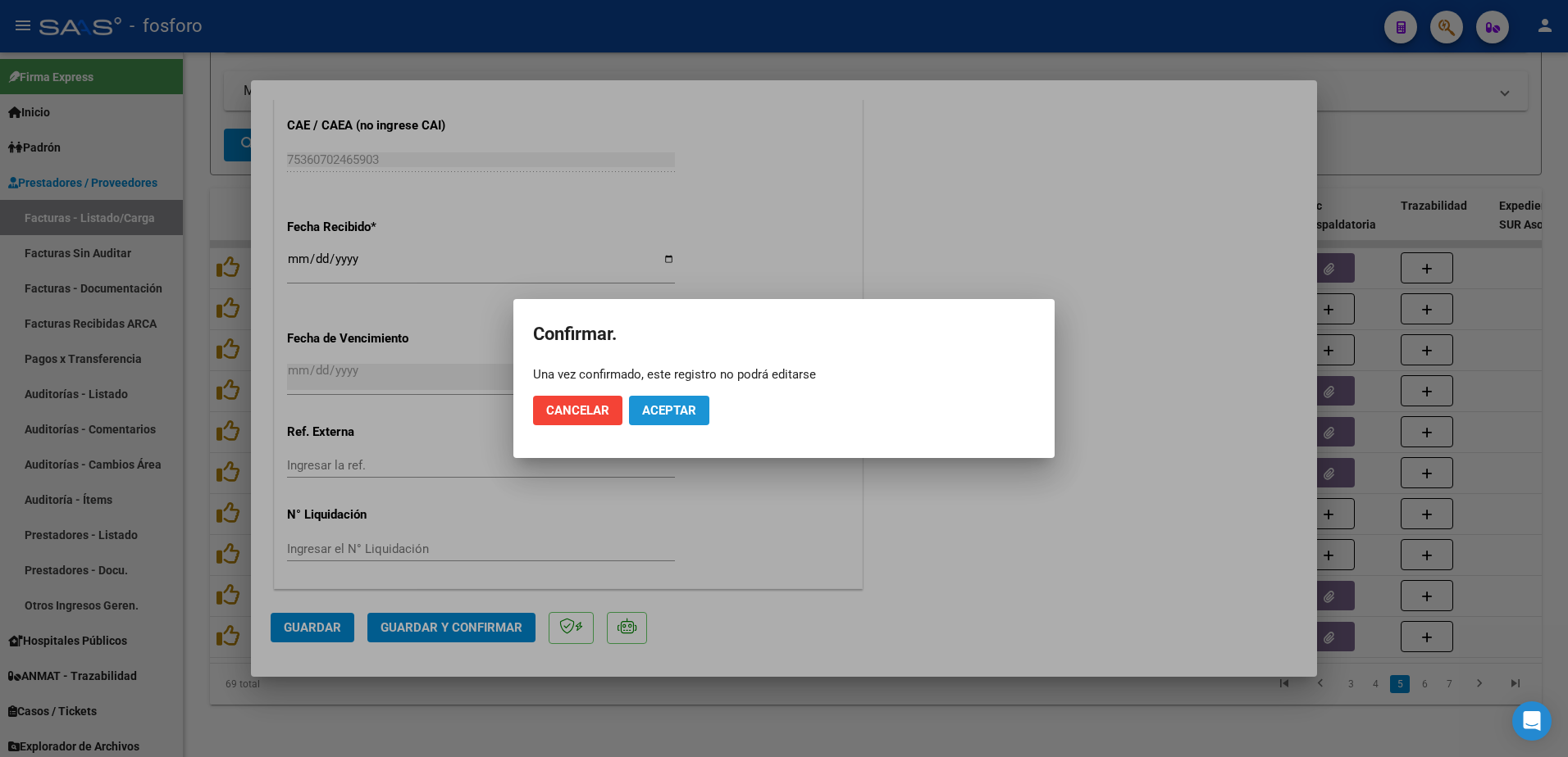
click at [657, 419] on button "Aceptar" at bounding box center [669, 410] width 81 height 29
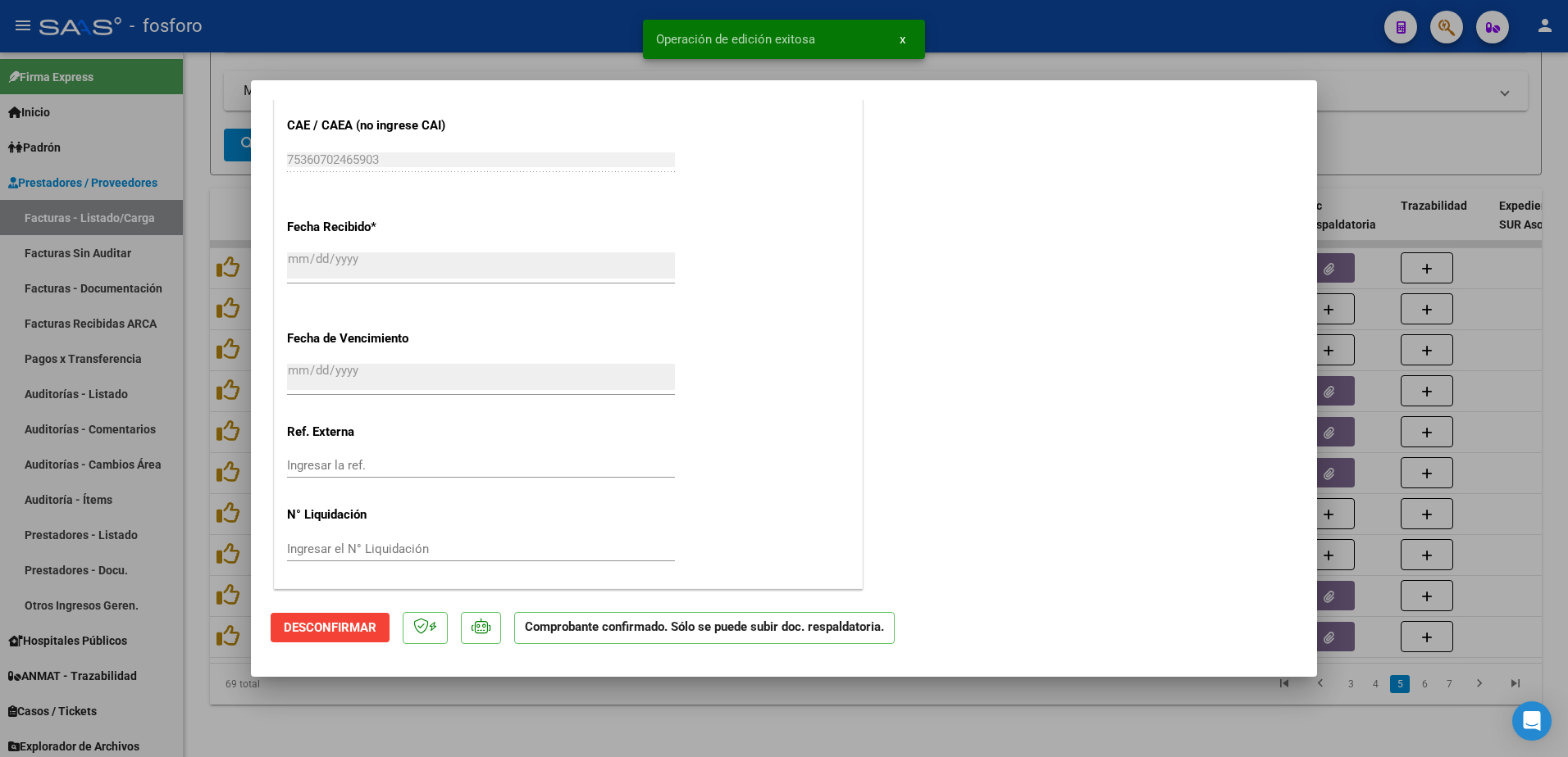
click at [171, 304] on div at bounding box center [784, 378] width 1568 height 757
type input "$ 0,00"
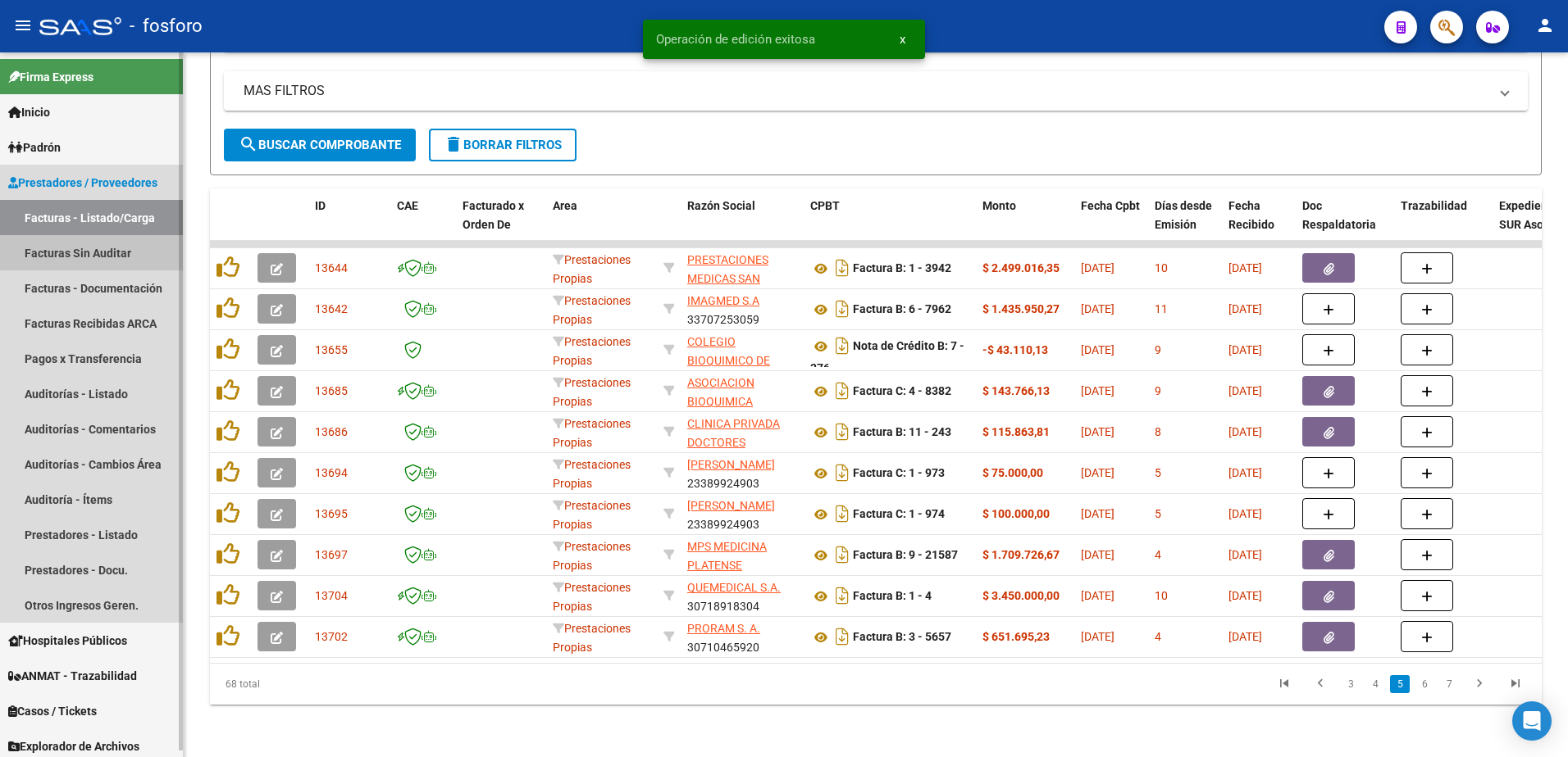
click at [116, 258] on link "Facturas Sin Auditar" at bounding box center [91, 253] width 182 height 35
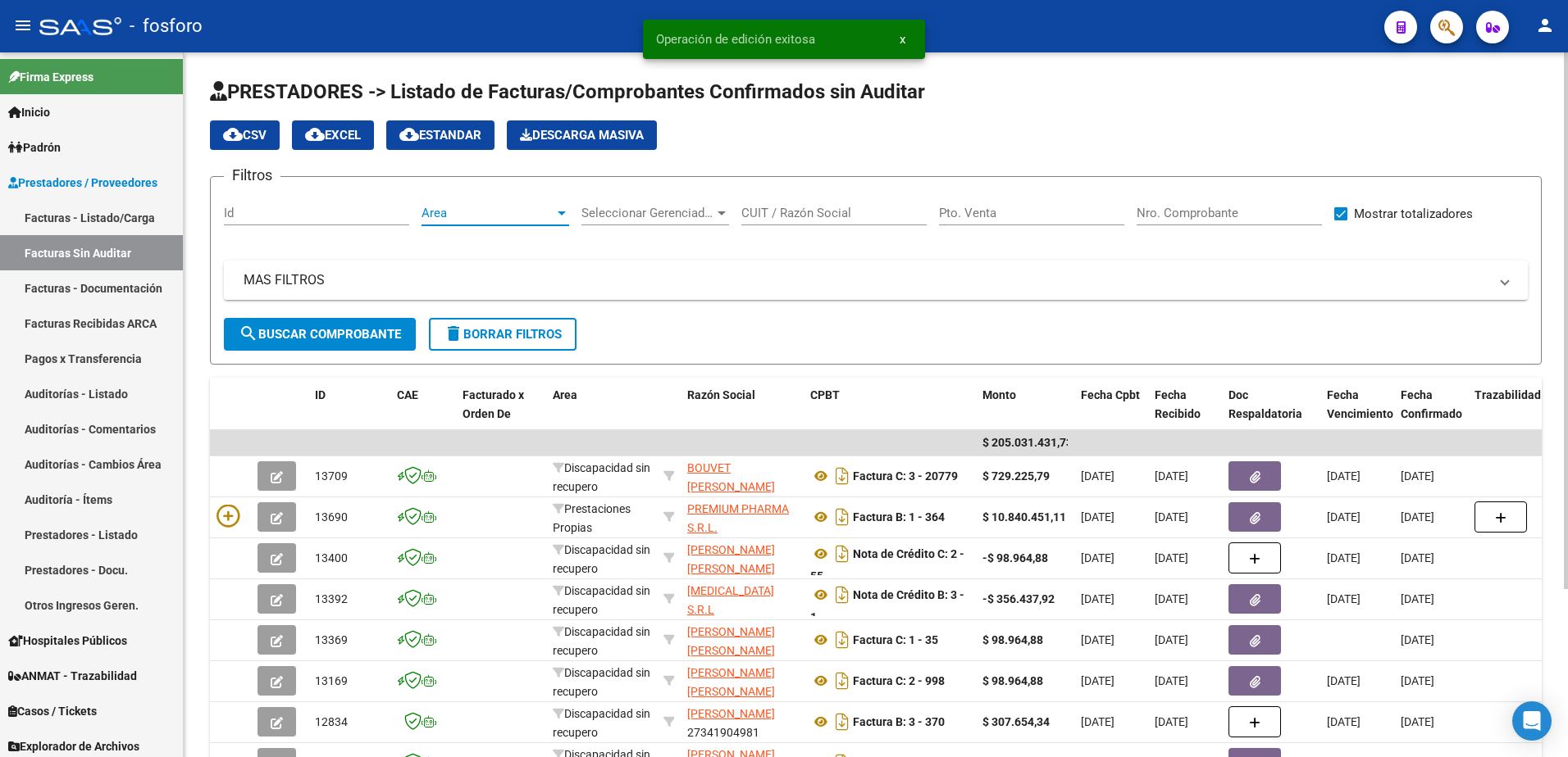
click at [564, 217] on div at bounding box center [562, 213] width 15 height 13
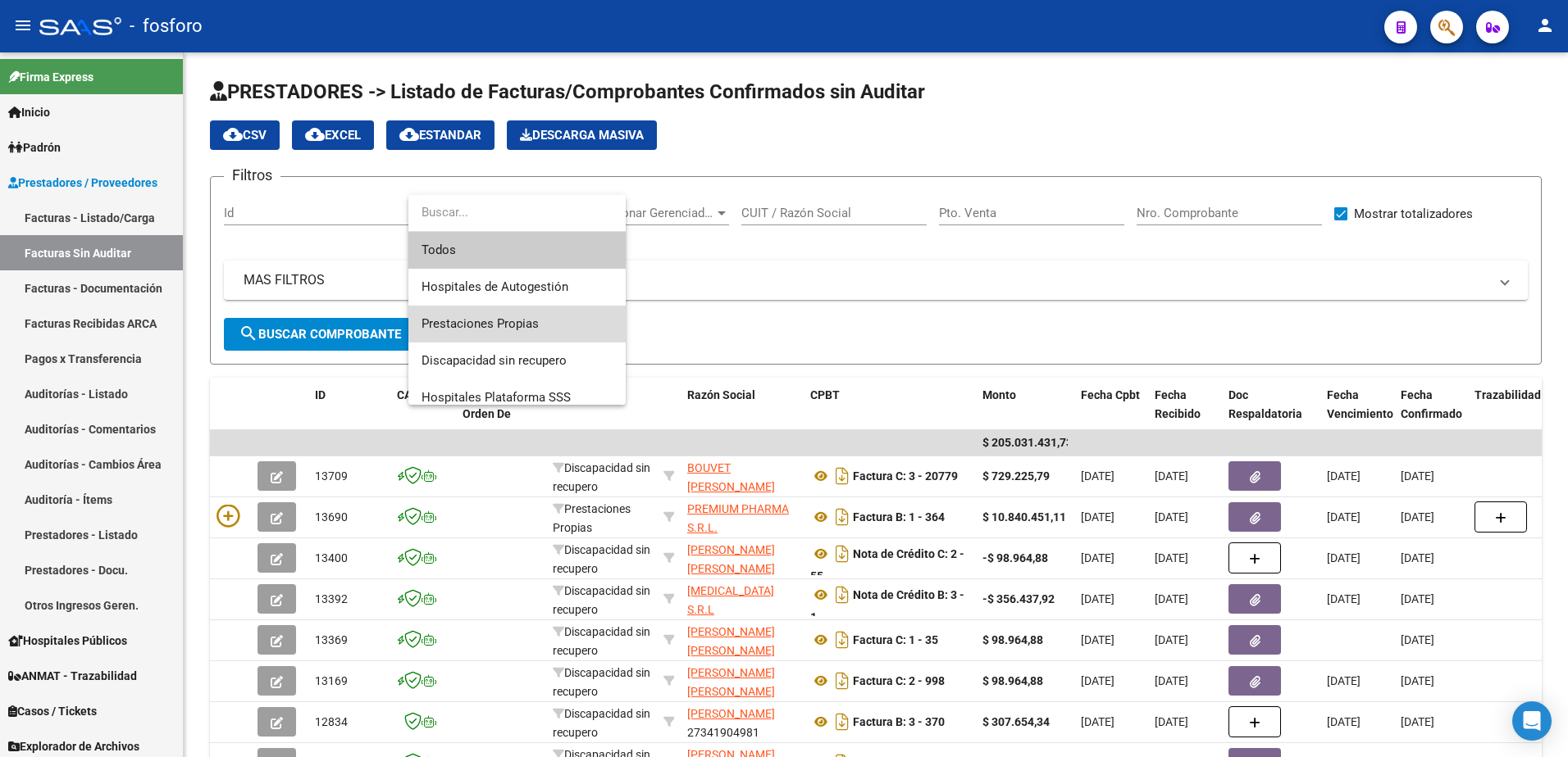
click at [528, 310] on span "Prestaciones Propias" at bounding box center [516, 324] width 191 height 37
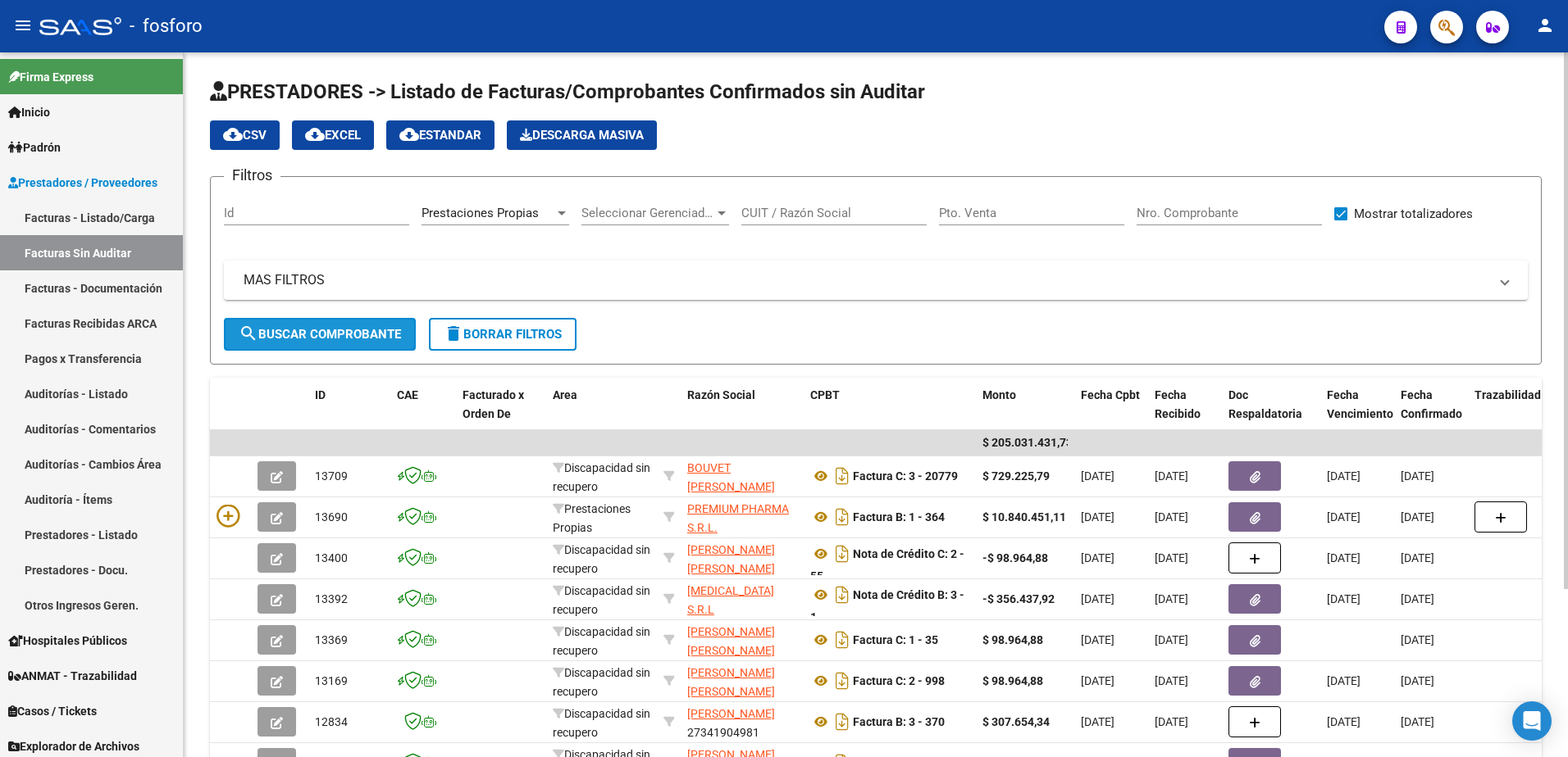
click at [329, 337] on span "search Buscar Comprobante" at bounding box center [319, 334] width 163 height 15
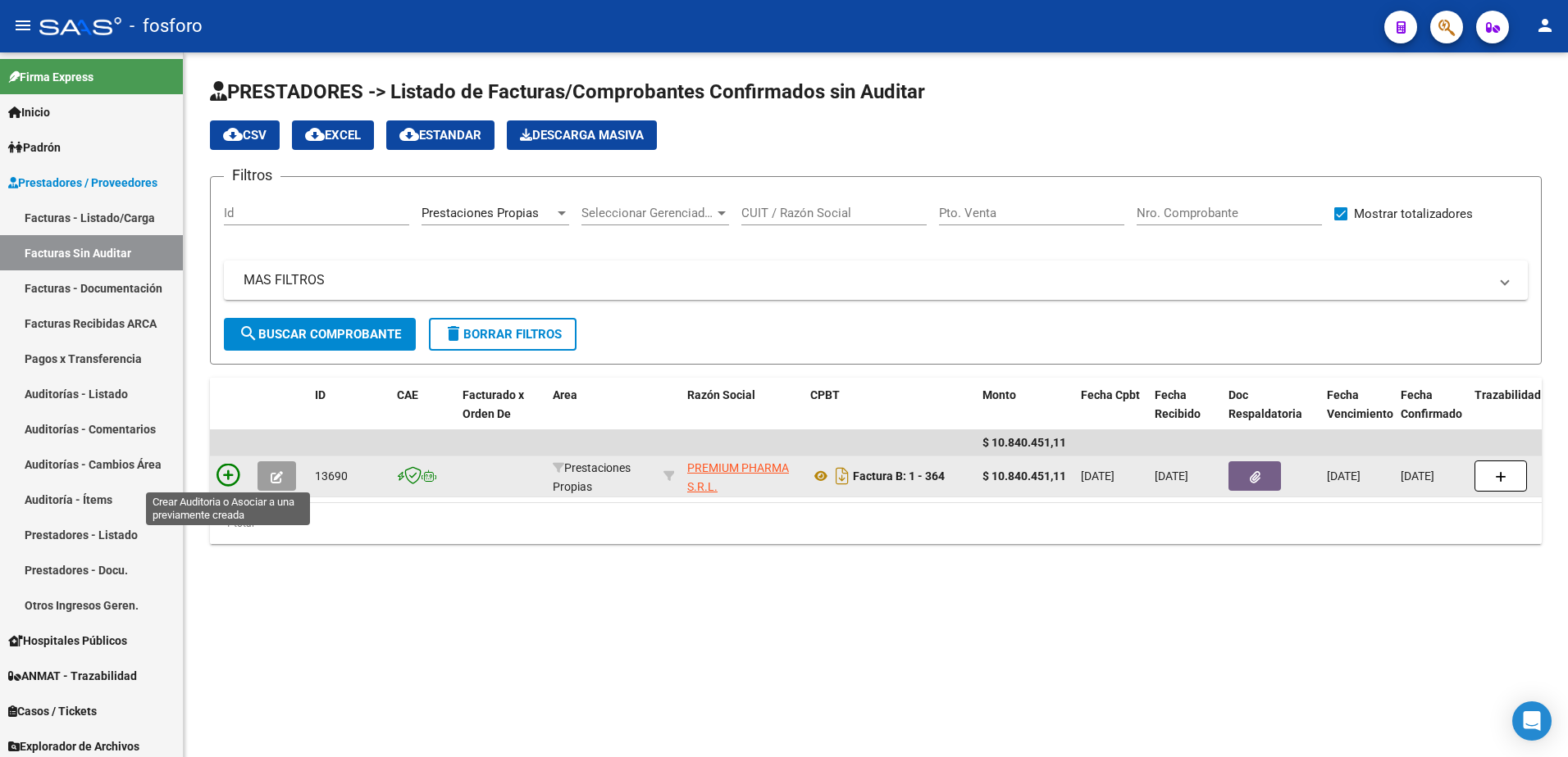
click at [227, 475] on icon at bounding box center [228, 475] width 23 height 23
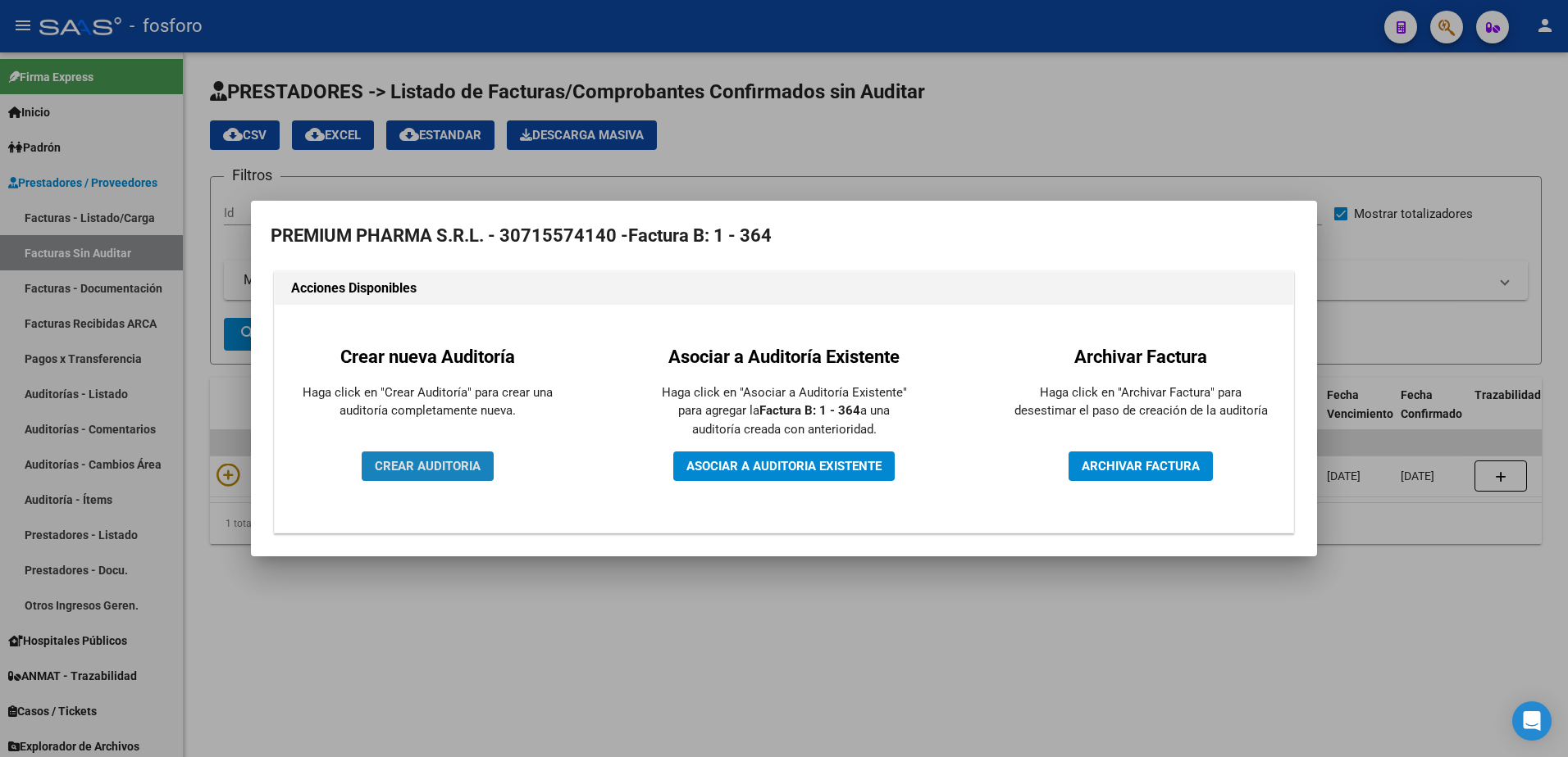
click at [395, 457] on button "CREAR AUDITORIA" at bounding box center [427, 465] width 132 height 29
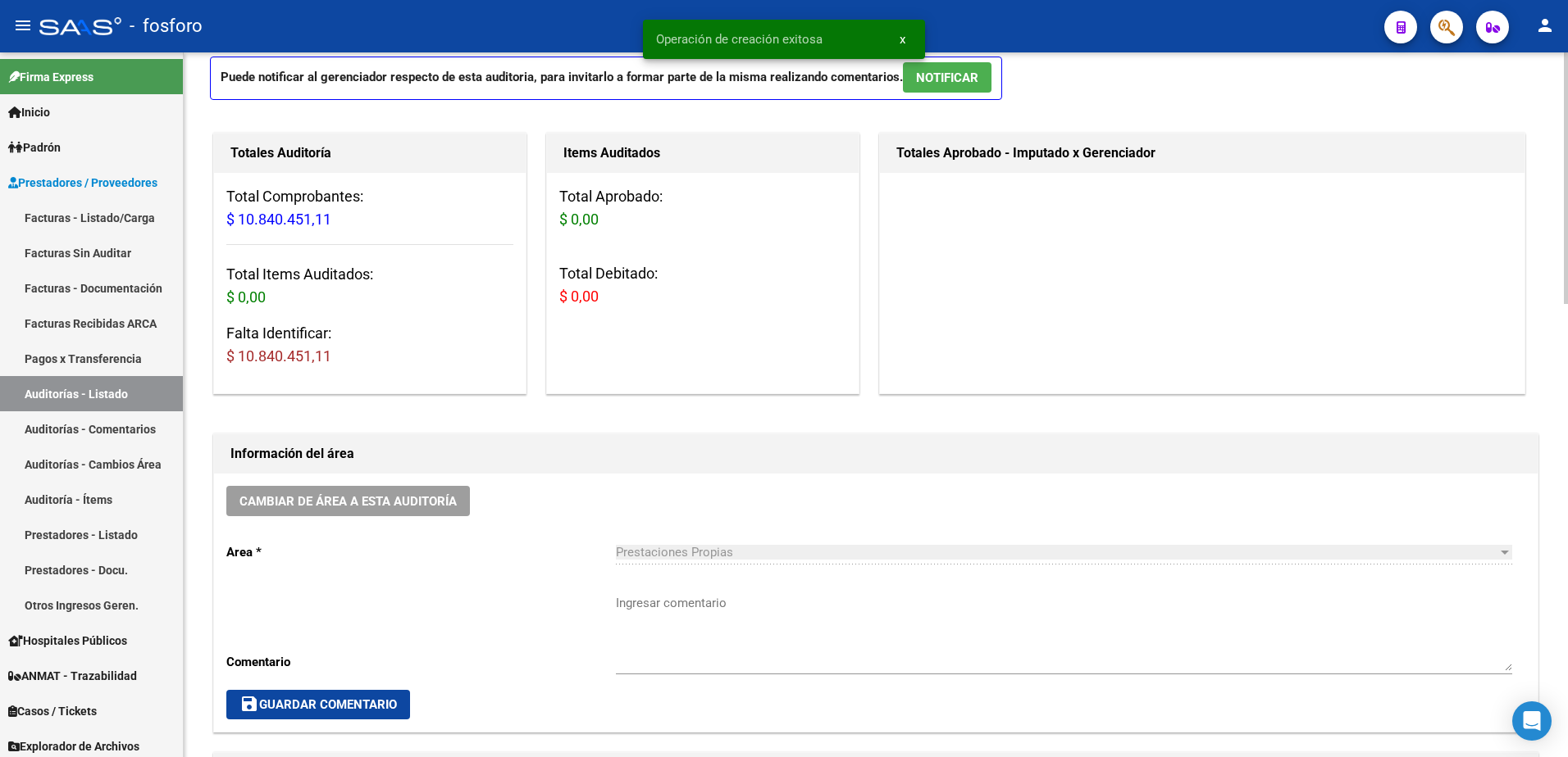
scroll to position [246, 0]
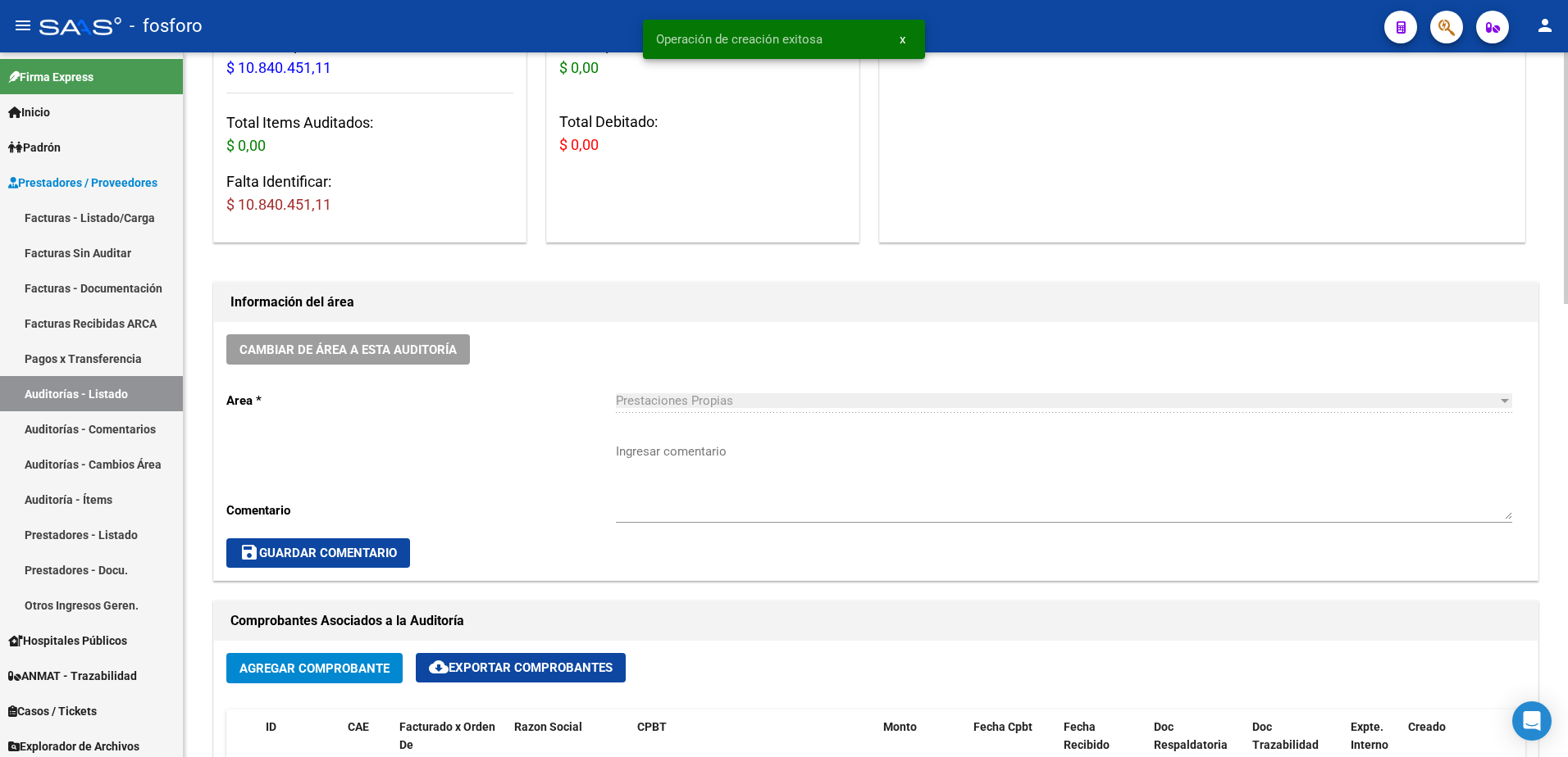
click at [625, 453] on textarea "Ingresar comentario" at bounding box center [1063, 481] width 896 height 77
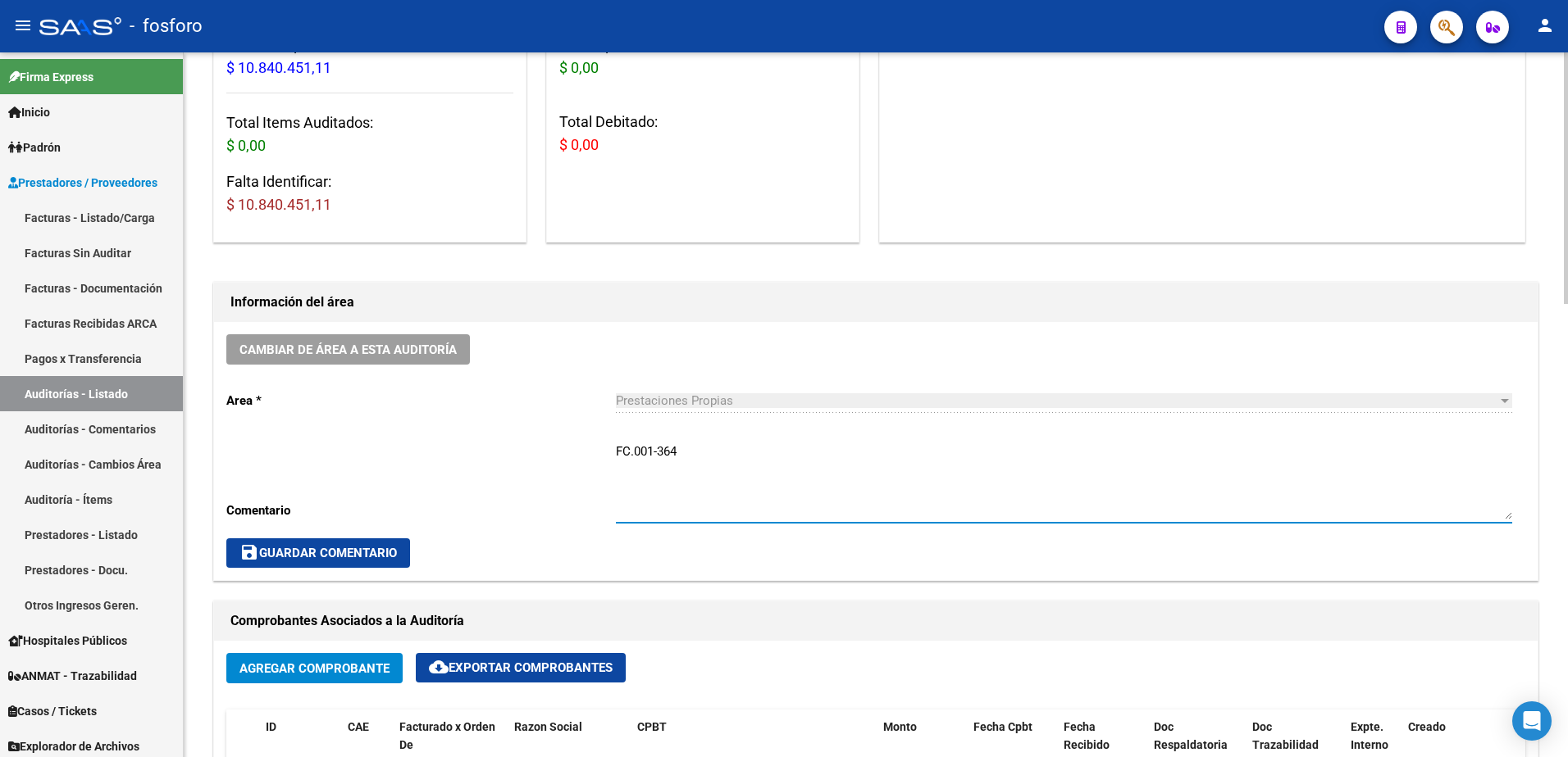
type textarea "FC.001-364"
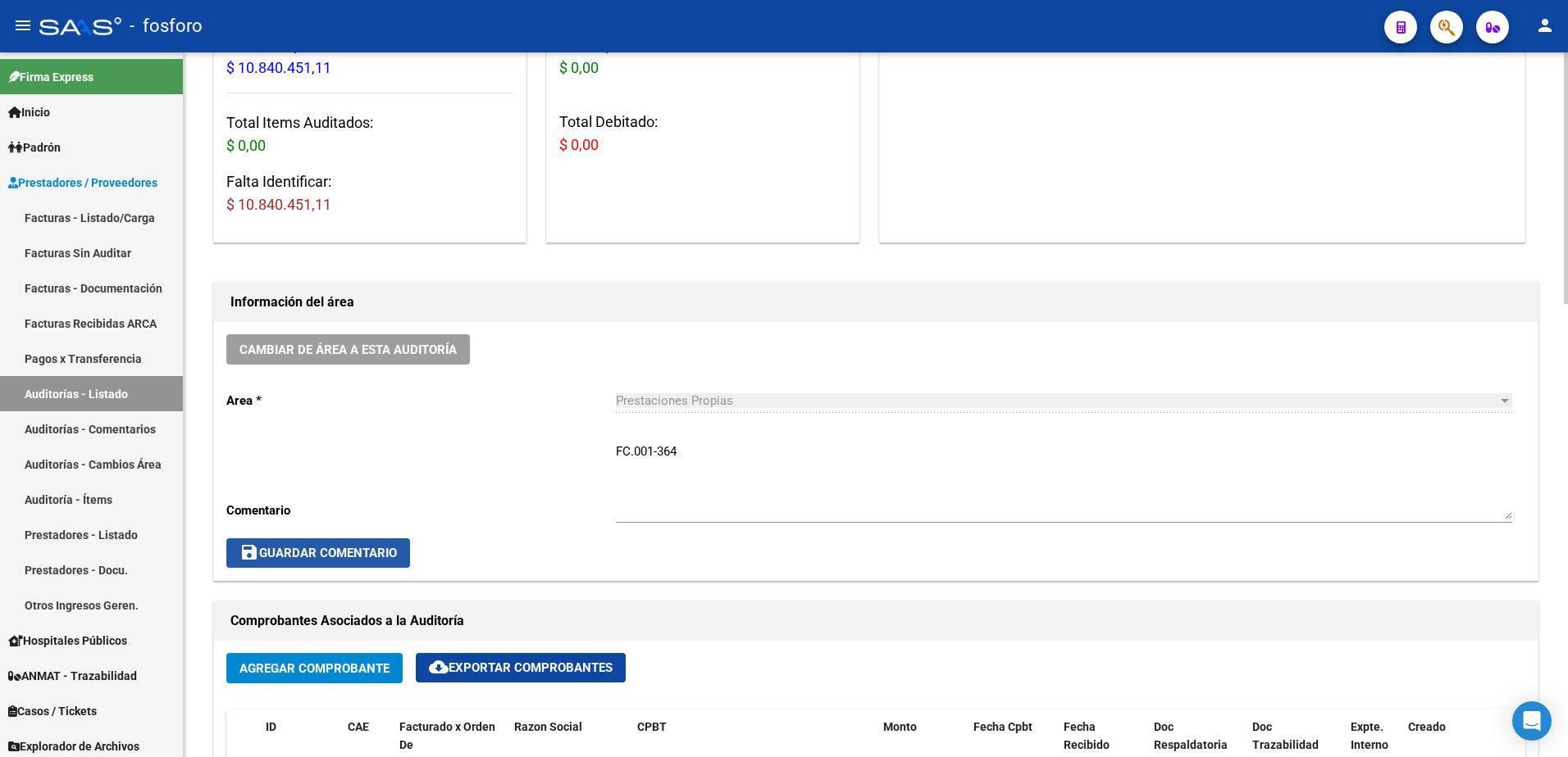
click at [347, 551] on span "save Guardar Comentario" at bounding box center [318, 554] width 158 height 15
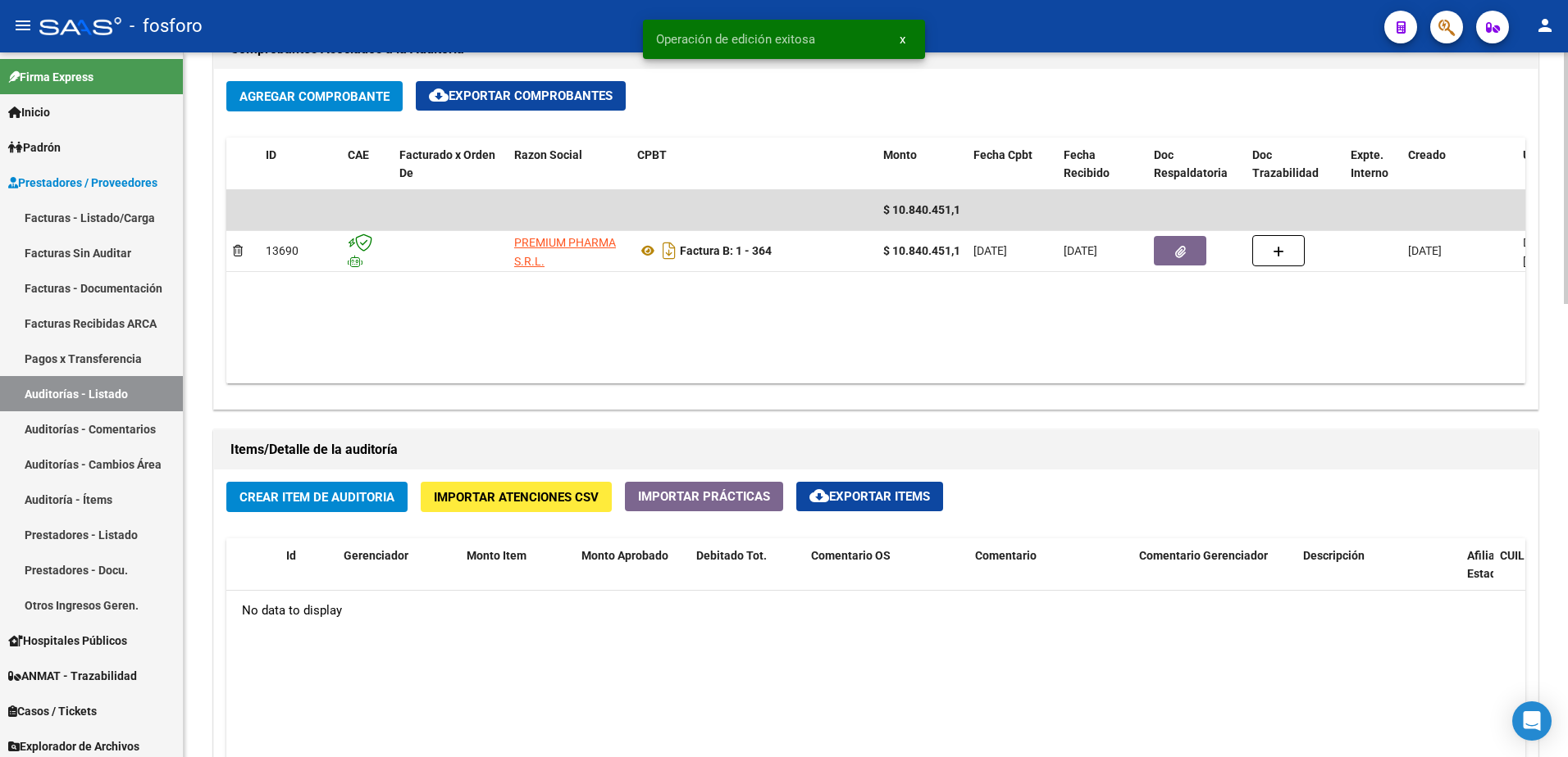
scroll to position [820, 0]
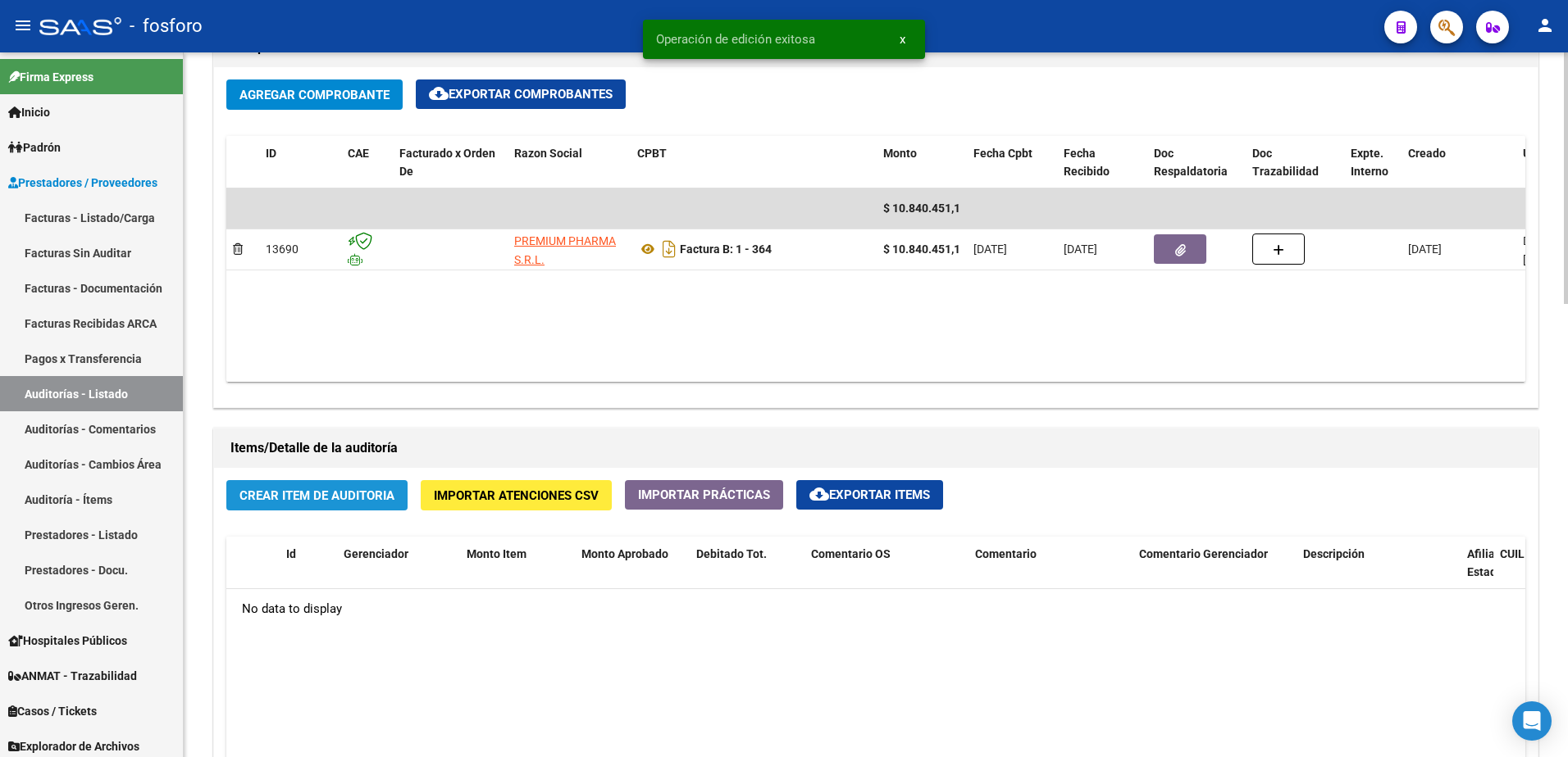
click at [307, 507] on button "Crear Item de Auditoria" at bounding box center [316, 496] width 182 height 30
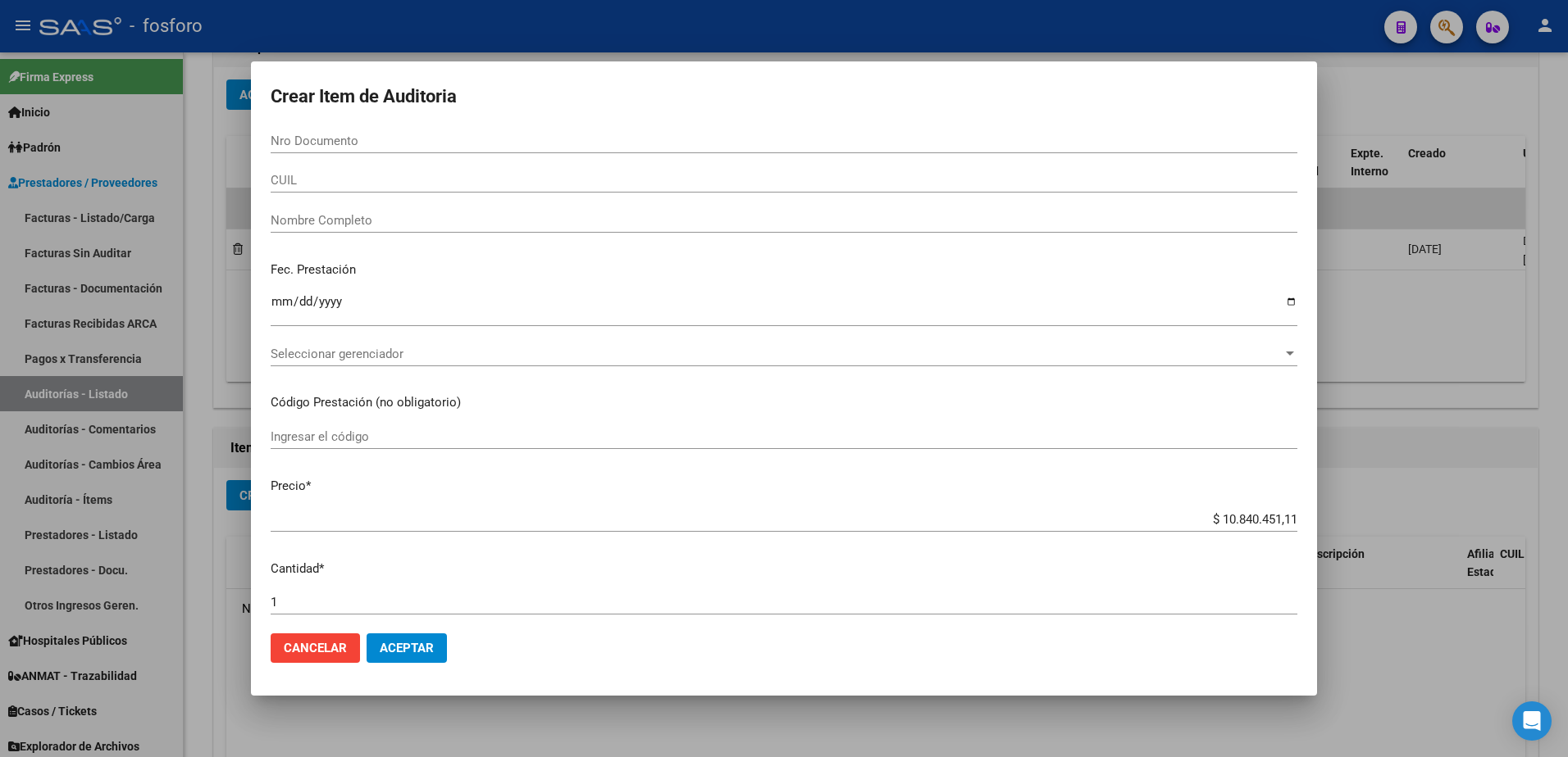
drag, startPoint x: 1408, startPoint y: 104, endPoint x: 1427, endPoint y: 58, distance: 49.8
click at [1409, 103] on div at bounding box center [784, 378] width 1568 height 757
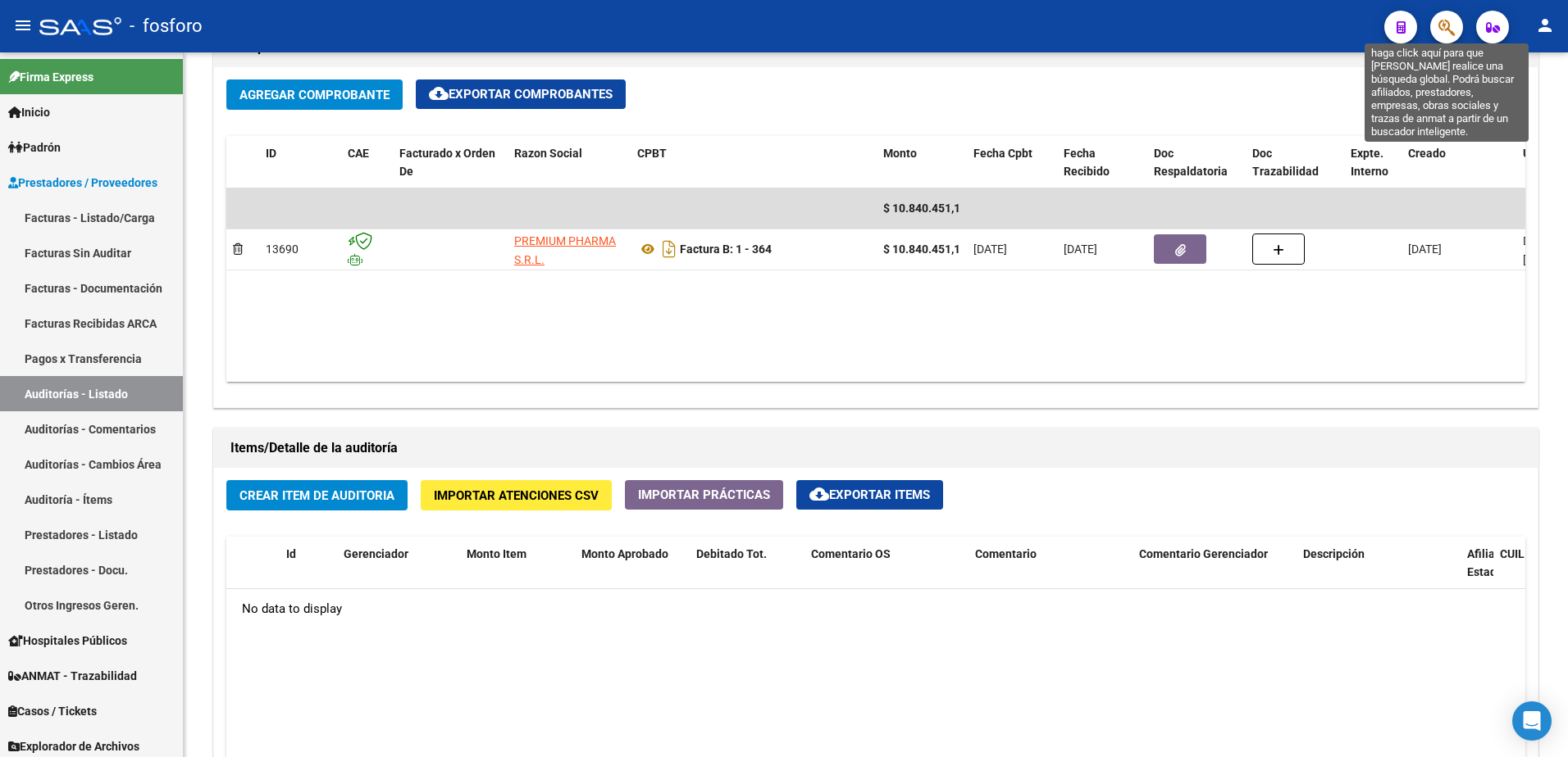
click at [1439, 26] on icon "button" at bounding box center [1445, 28] width 16 height 19
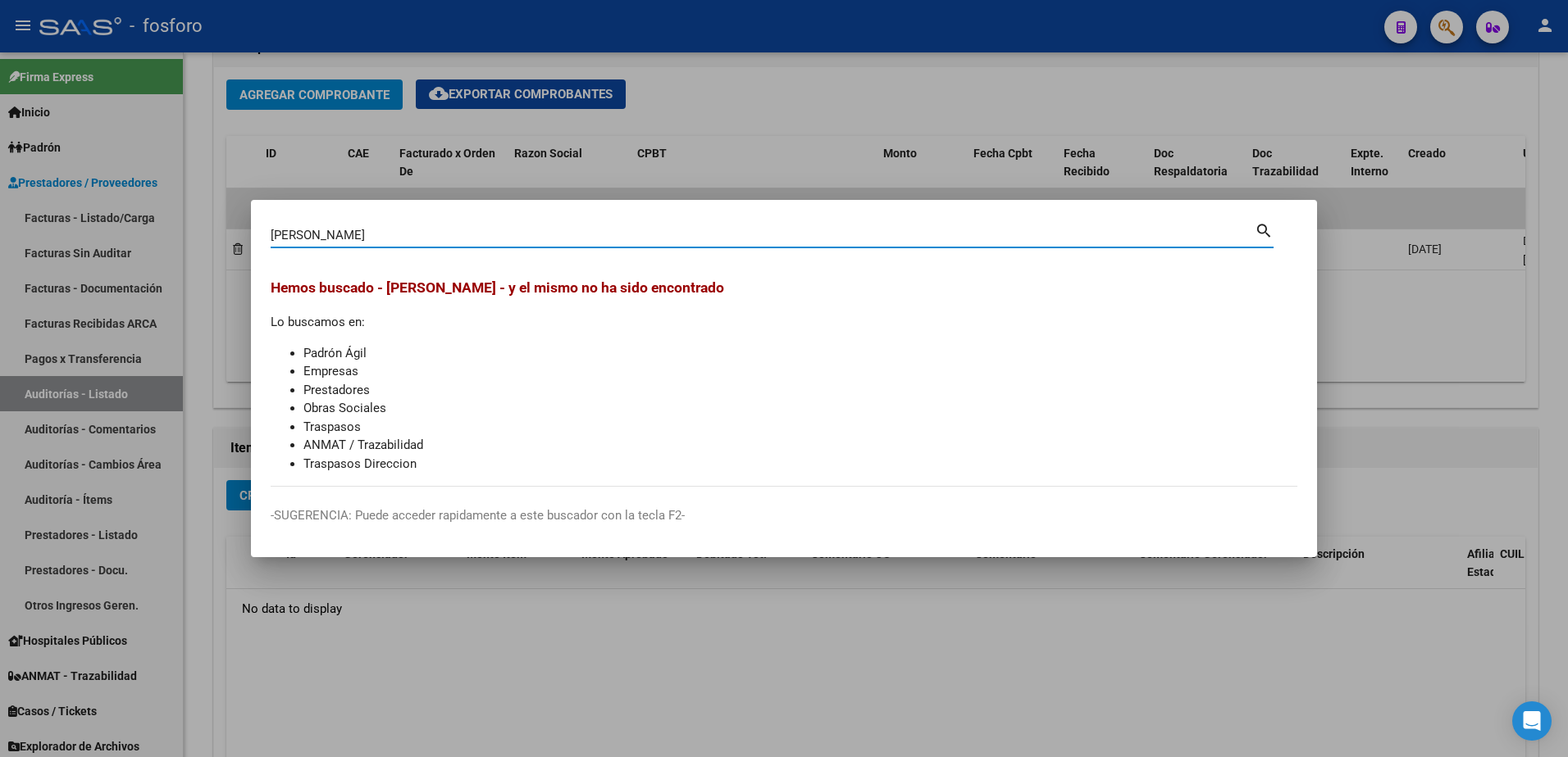
click at [373, 230] on input "[PERSON_NAME]" at bounding box center [762, 236] width 984 height 15
type input "VIERA"
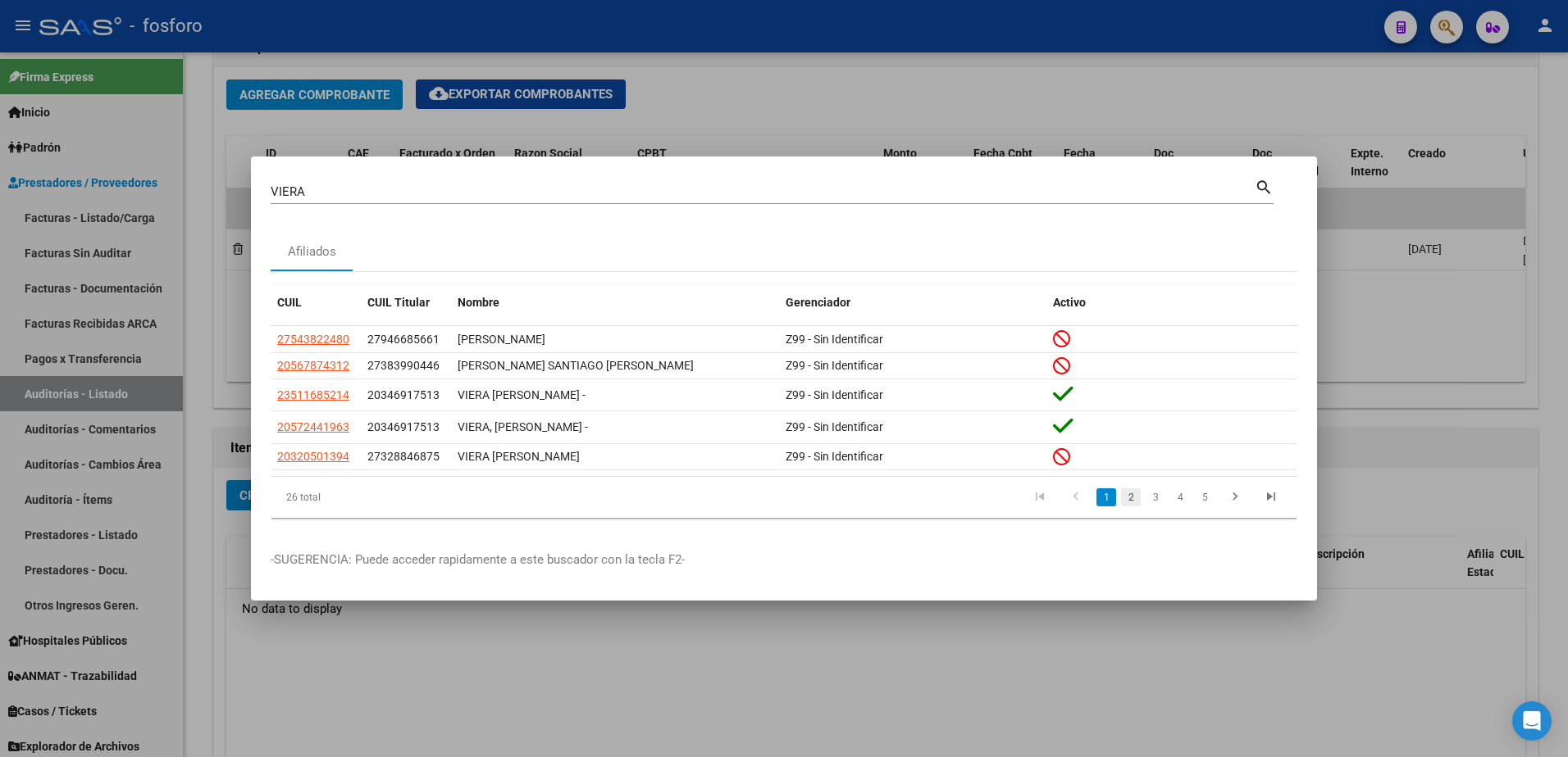
click at [1128, 502] on link "2" at bounding box center [1130, 497] width 20 height 18
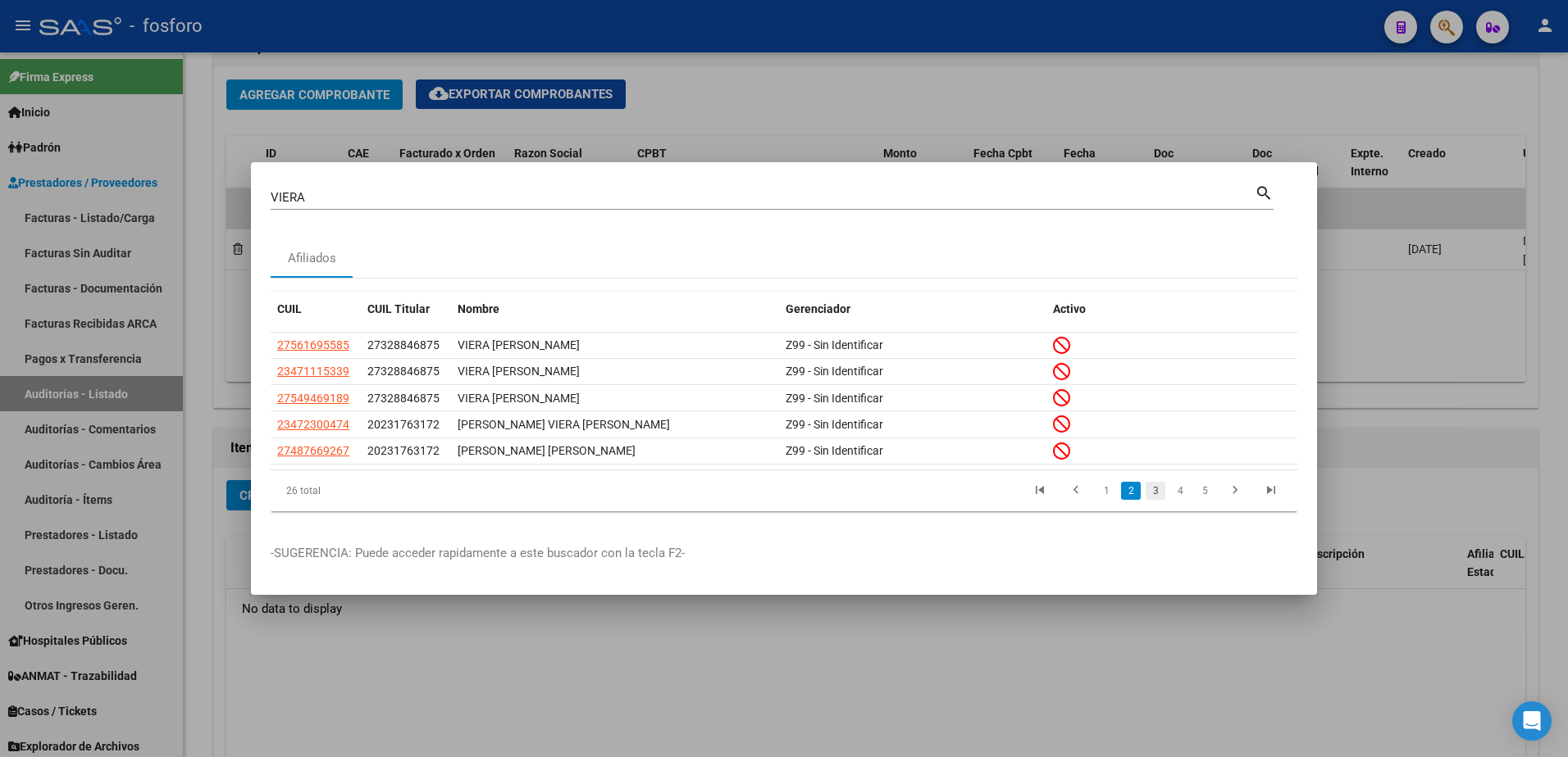
click at [1155, 497] on link "3" at bounding box center [1155, 490] width 20 height 18
click at [1180, 497] on link "4" at bounding box center [1179, 490] width 20 height 18
click at [1181, 495] on link "5" at bounding box center [1179, 490] width 20 height 18
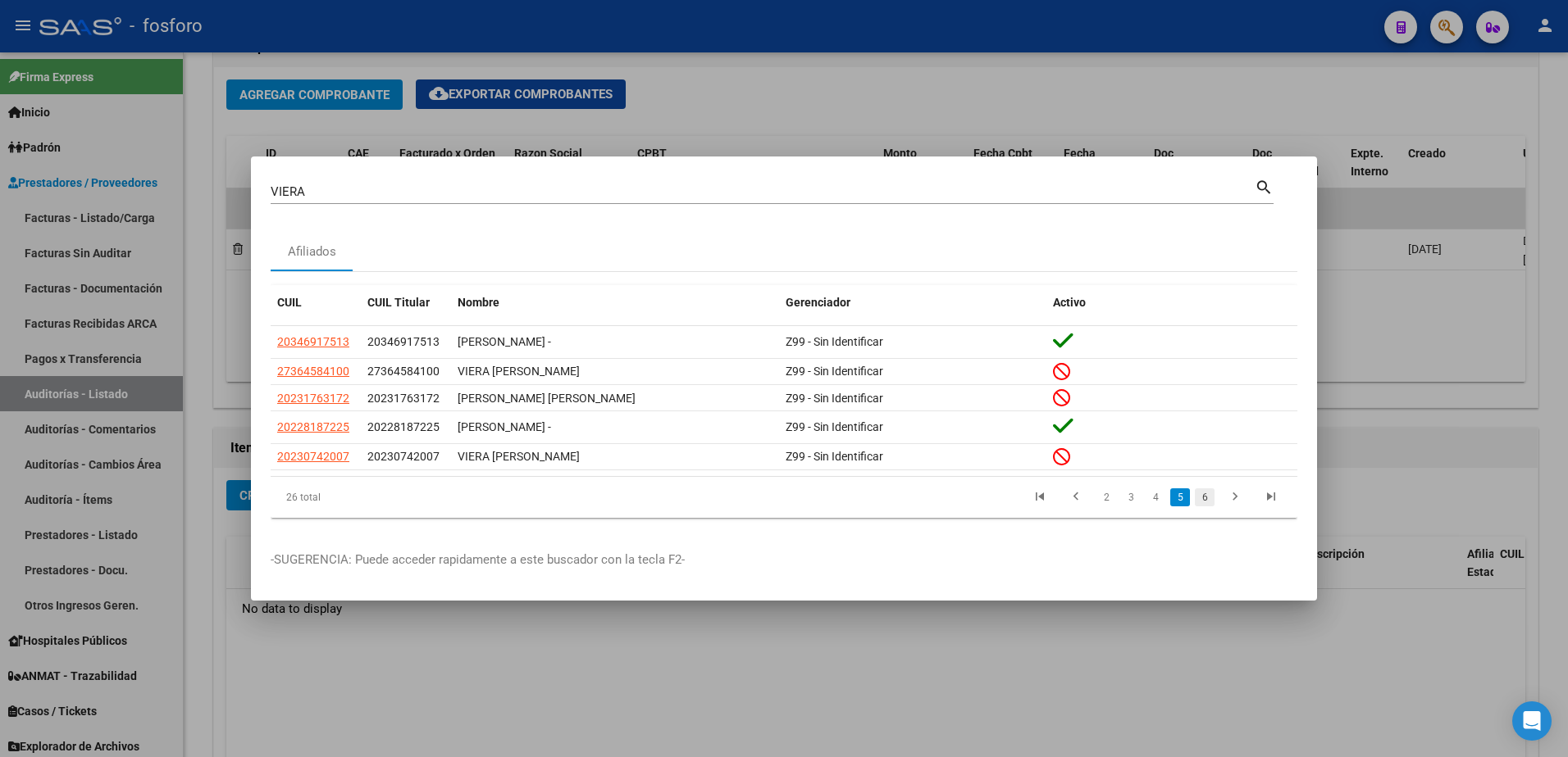
click at [1201, 505] on link "6" at bounding box center [1204, 497] width 20 height 18
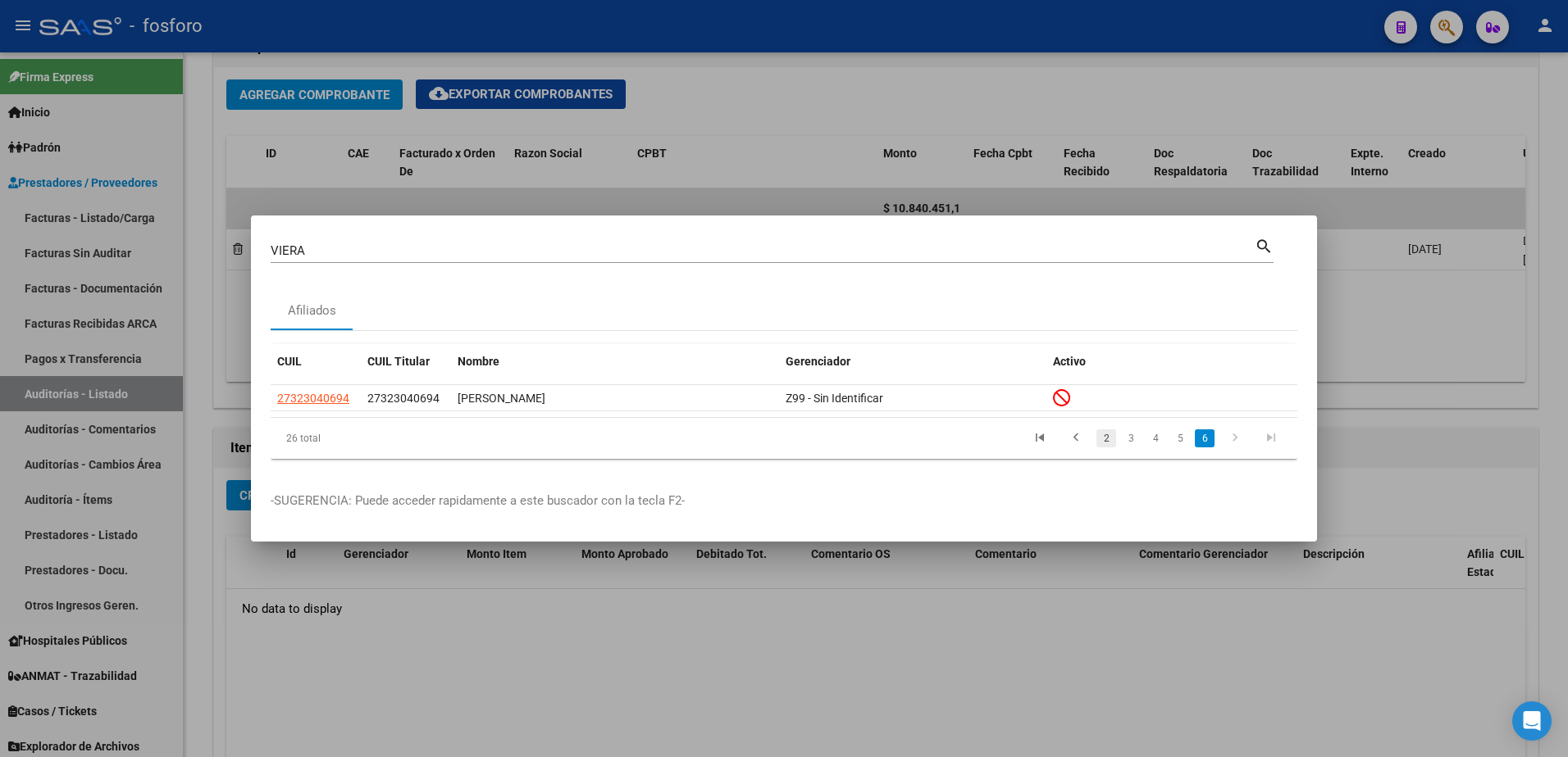
click at [1105, 443] on link "2" at bounding box center [1106, 438] width 20 height 18
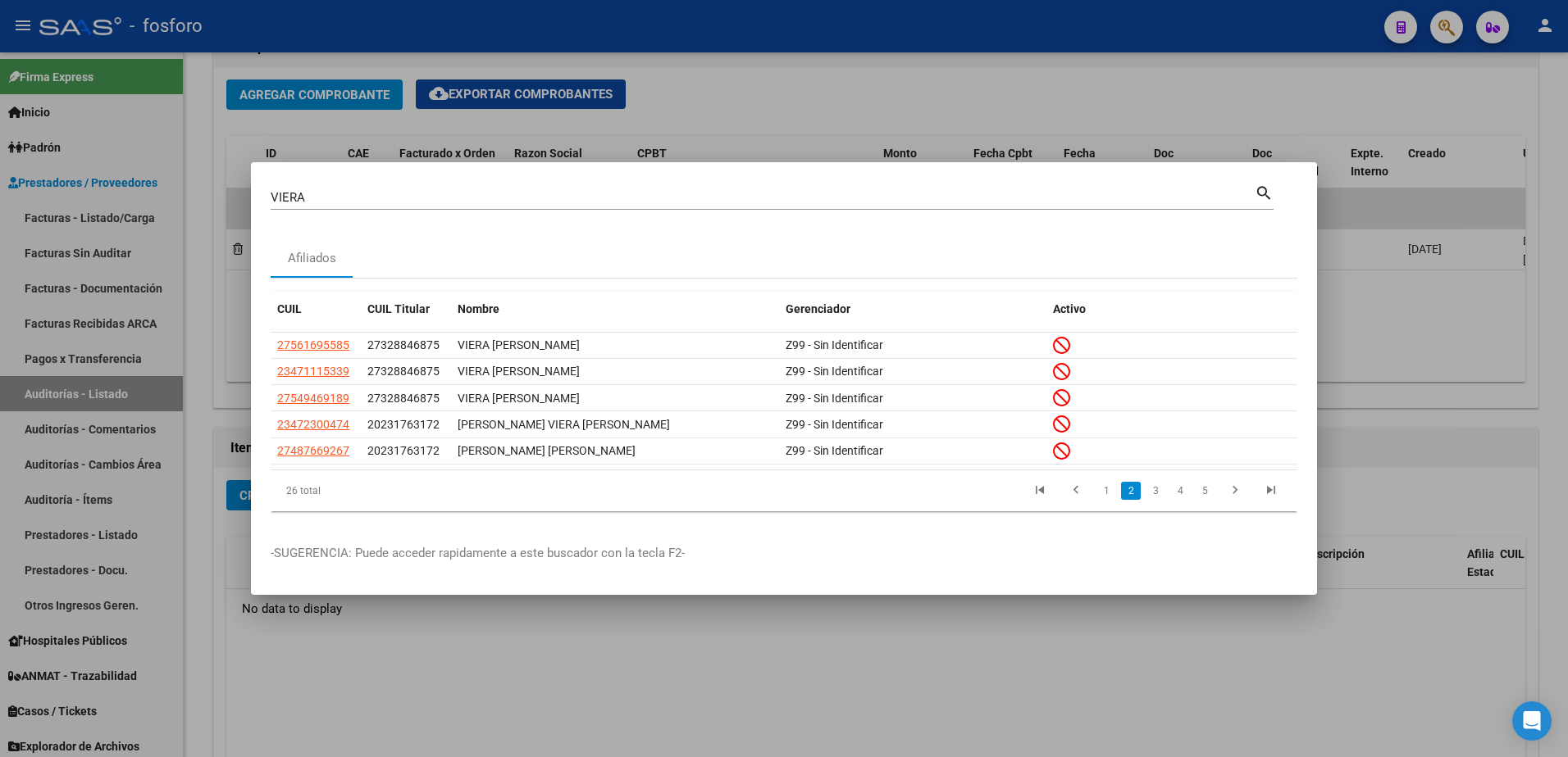
click at [815, 120] on div at bounding box center [784, 378] width 1568 height 757
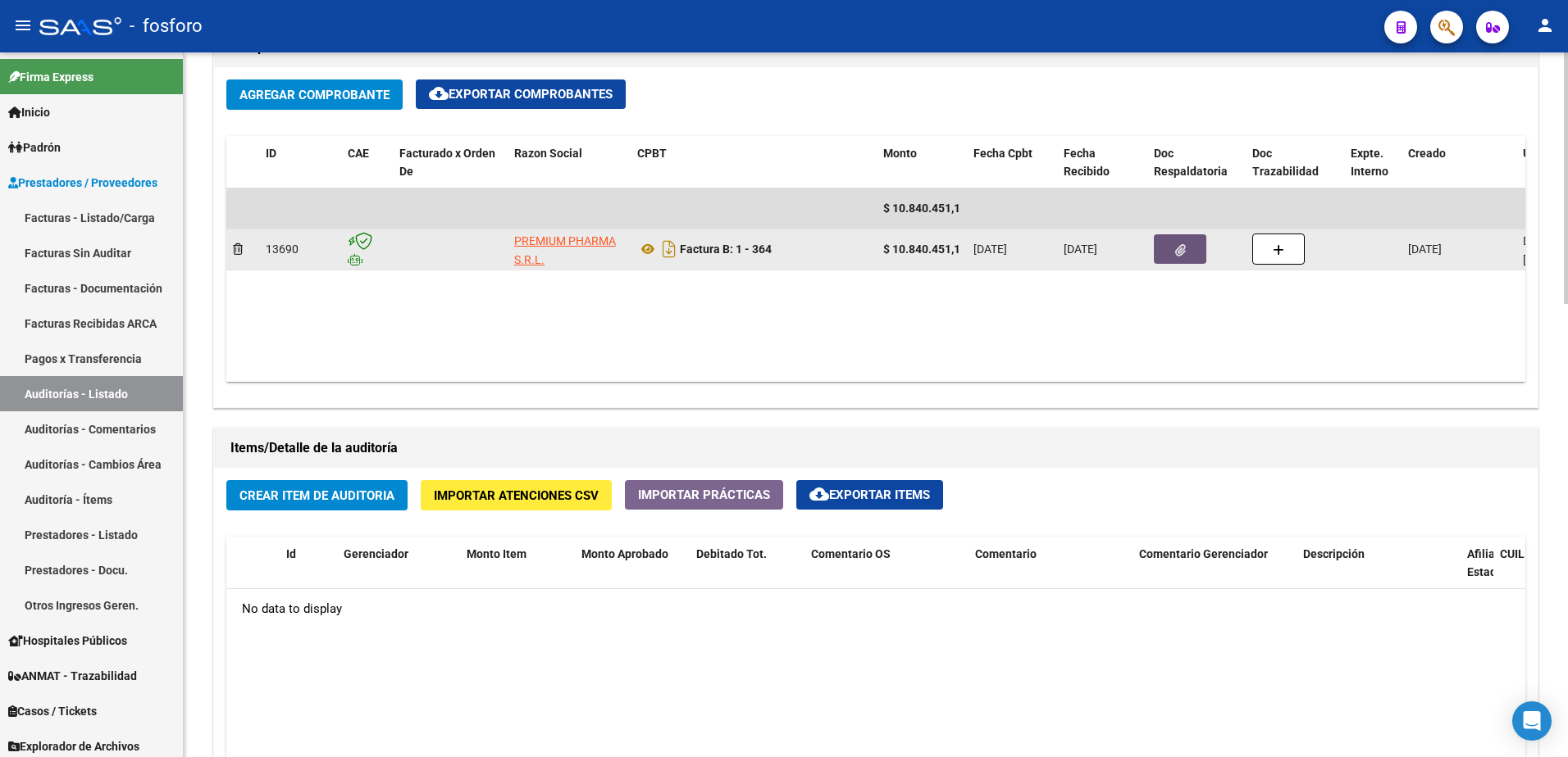
click at [1180, 257] on button "button" at bounding box center [1179, 249] width 52 height 29
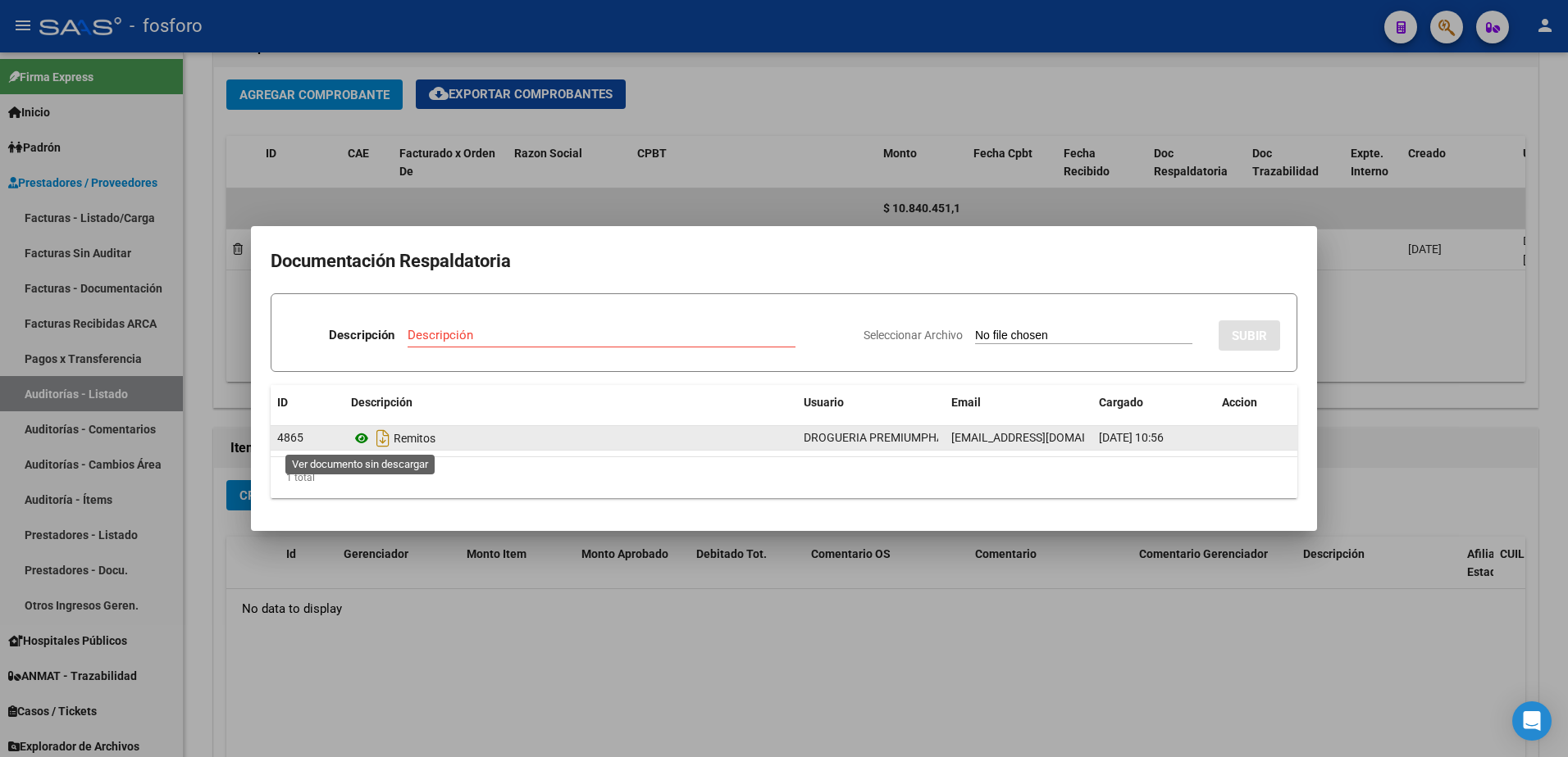
click at [356, 436] on icon at bounding box center [361, 438] width 21 height 20
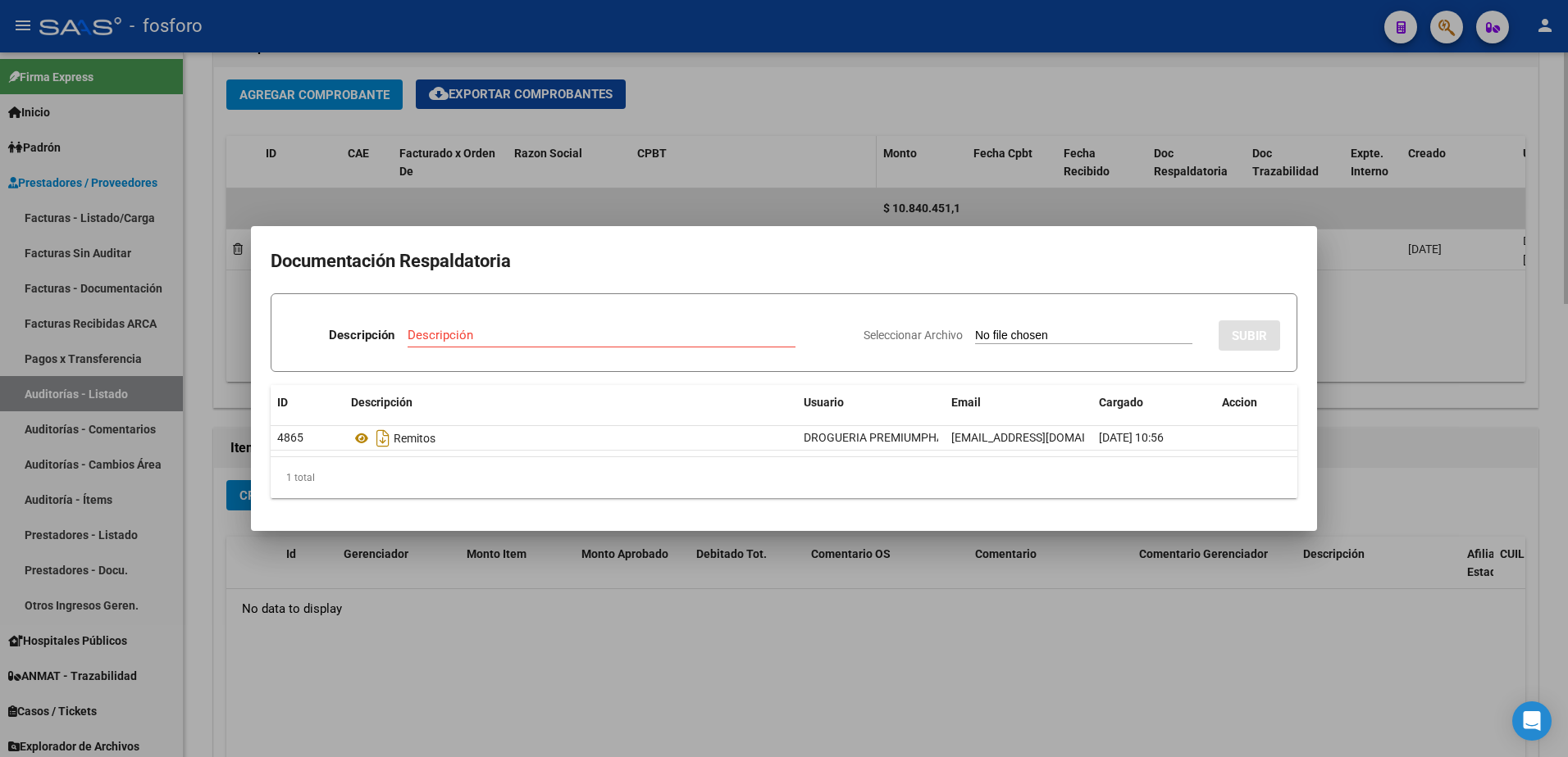
drag, startPoint x: 710, startPoint y: 138, endPoint x: 727, endPoint y: 137, distance: 17.0
click at [712, 138] on div at bounding box center [784, 378] width 1568 height 757
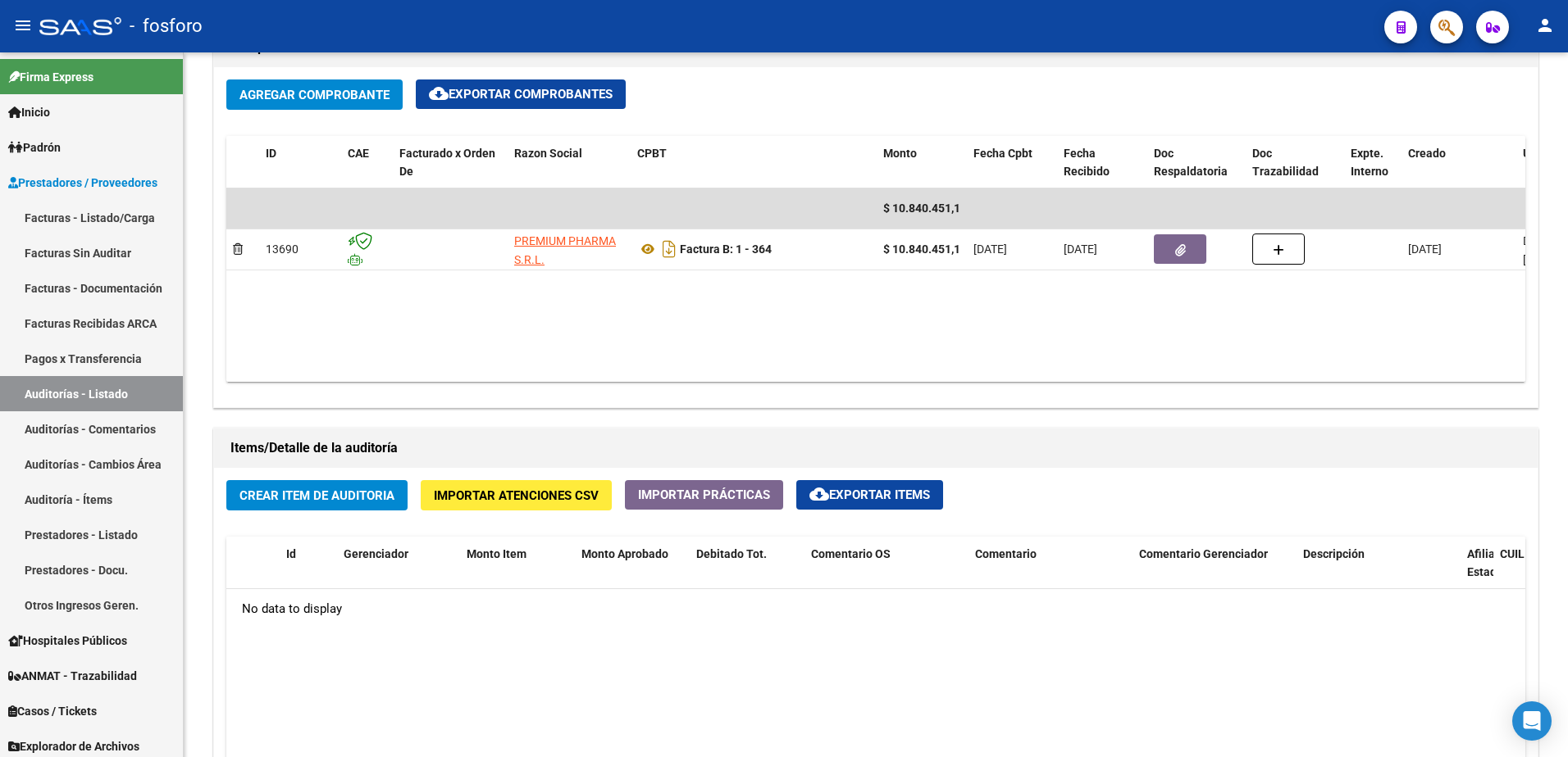
click at [1443, 43] on span "button" at bounding box center [1445, 27] width 16 height 33
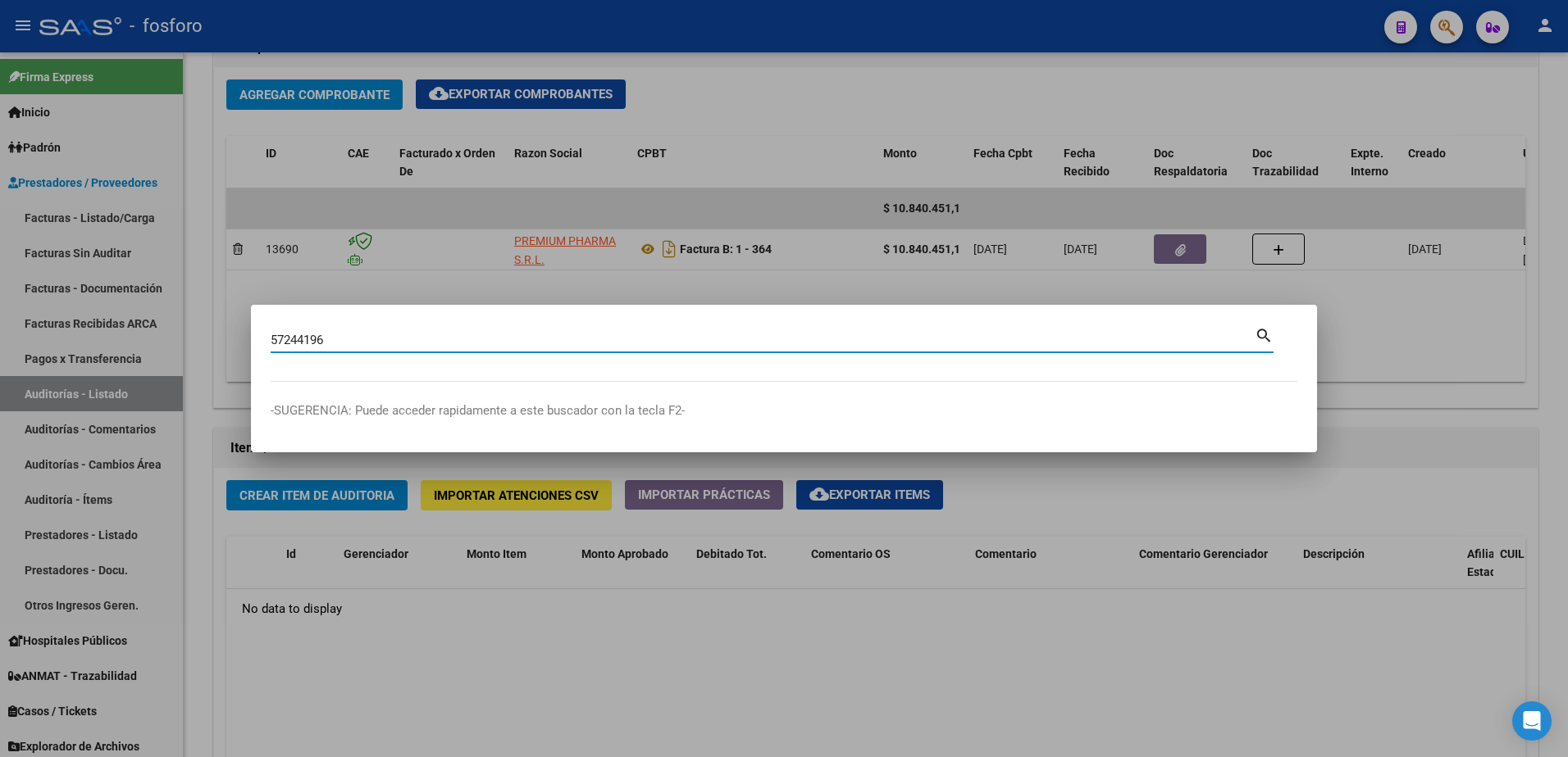
type input "57244196"
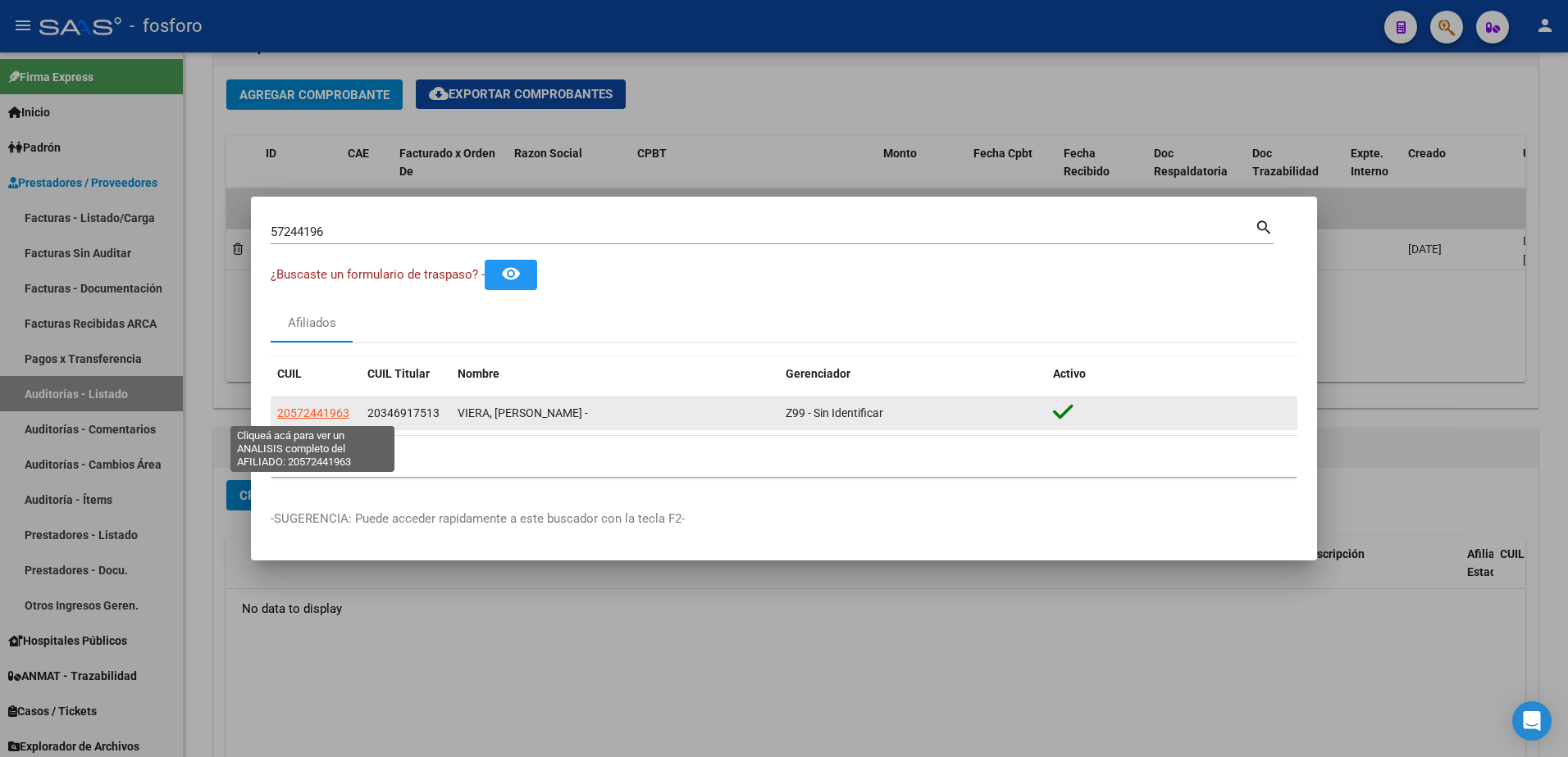
click at [315, 415] on span "20572441963" at bounding box center [314, 413] width 72 height 13
type textarea "20572441963"
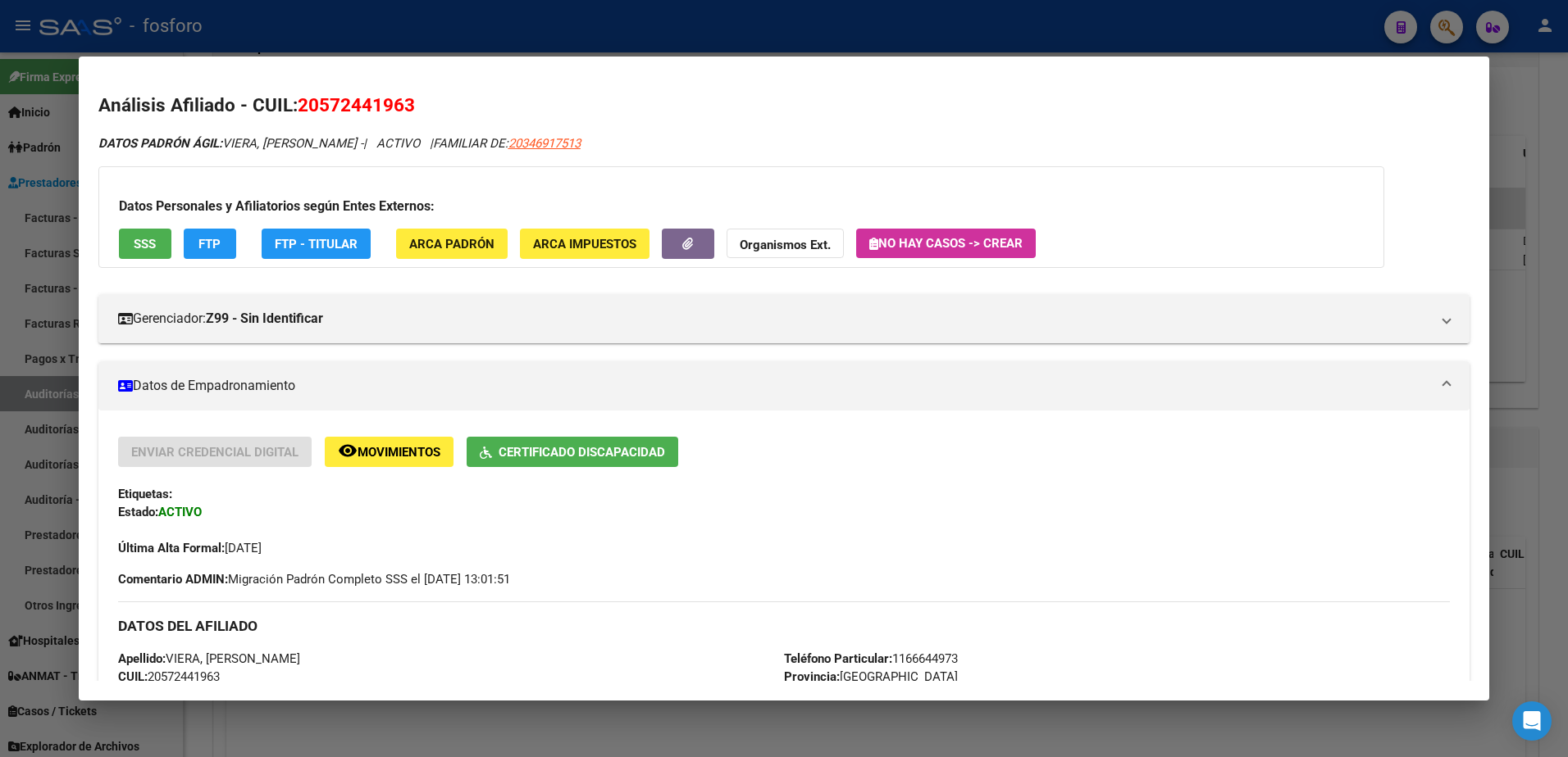
click at [38, 294] on div at bounding box center [784, 378] width 1568 height 757
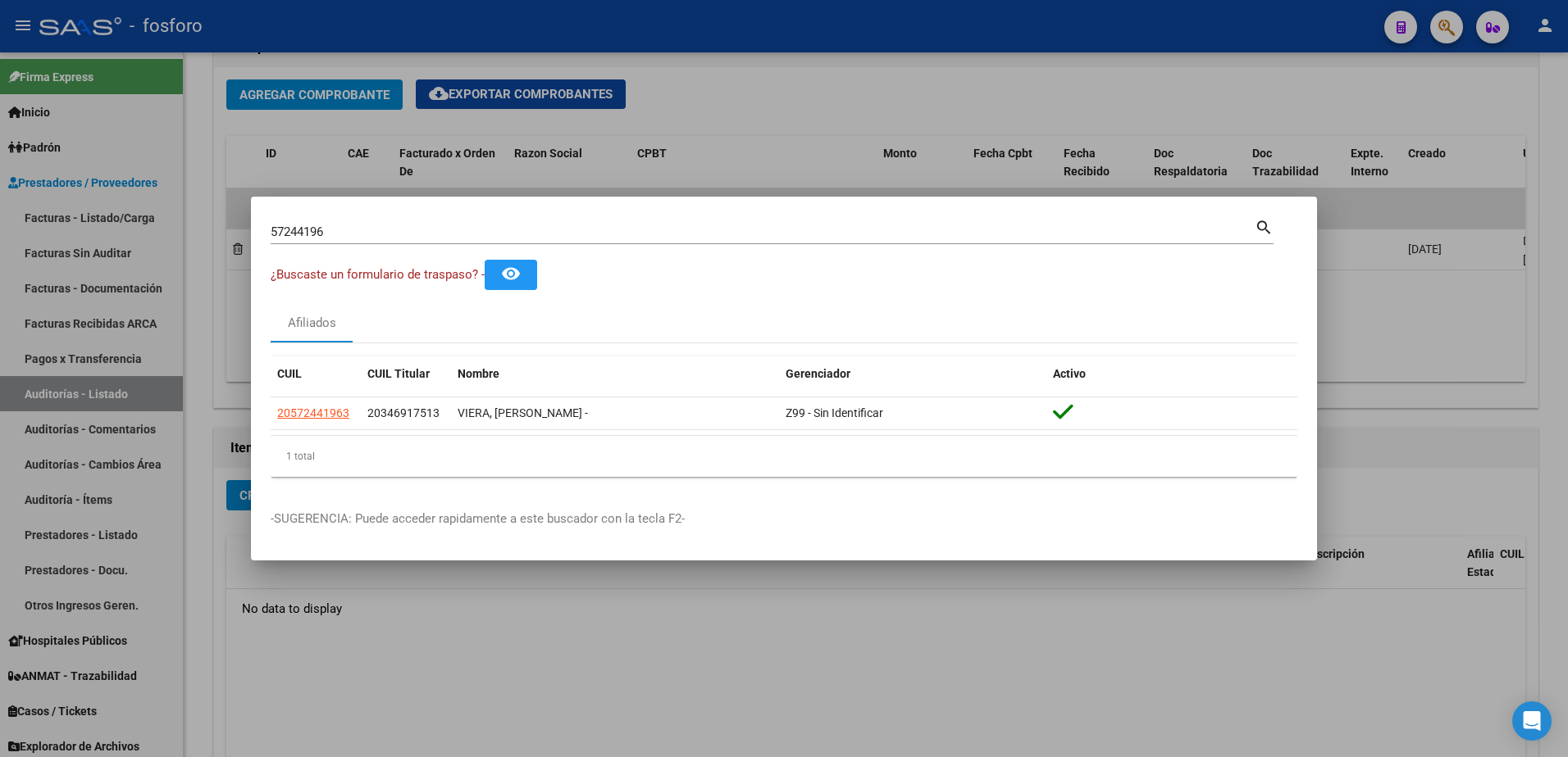
click at [218, 258] on div at bounding box center [784, 378] width 1568 height 757
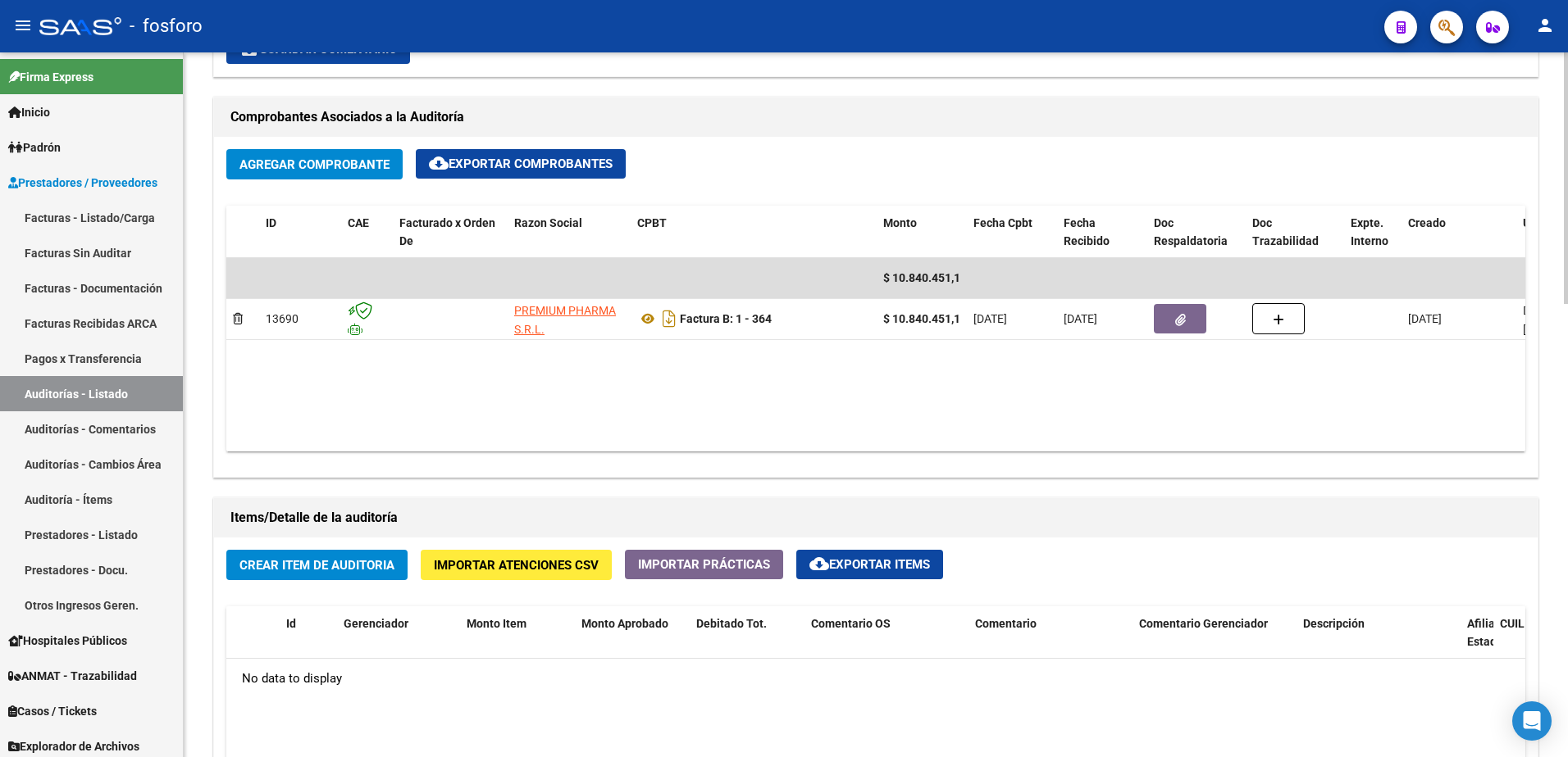
scroll to position [574, 0]
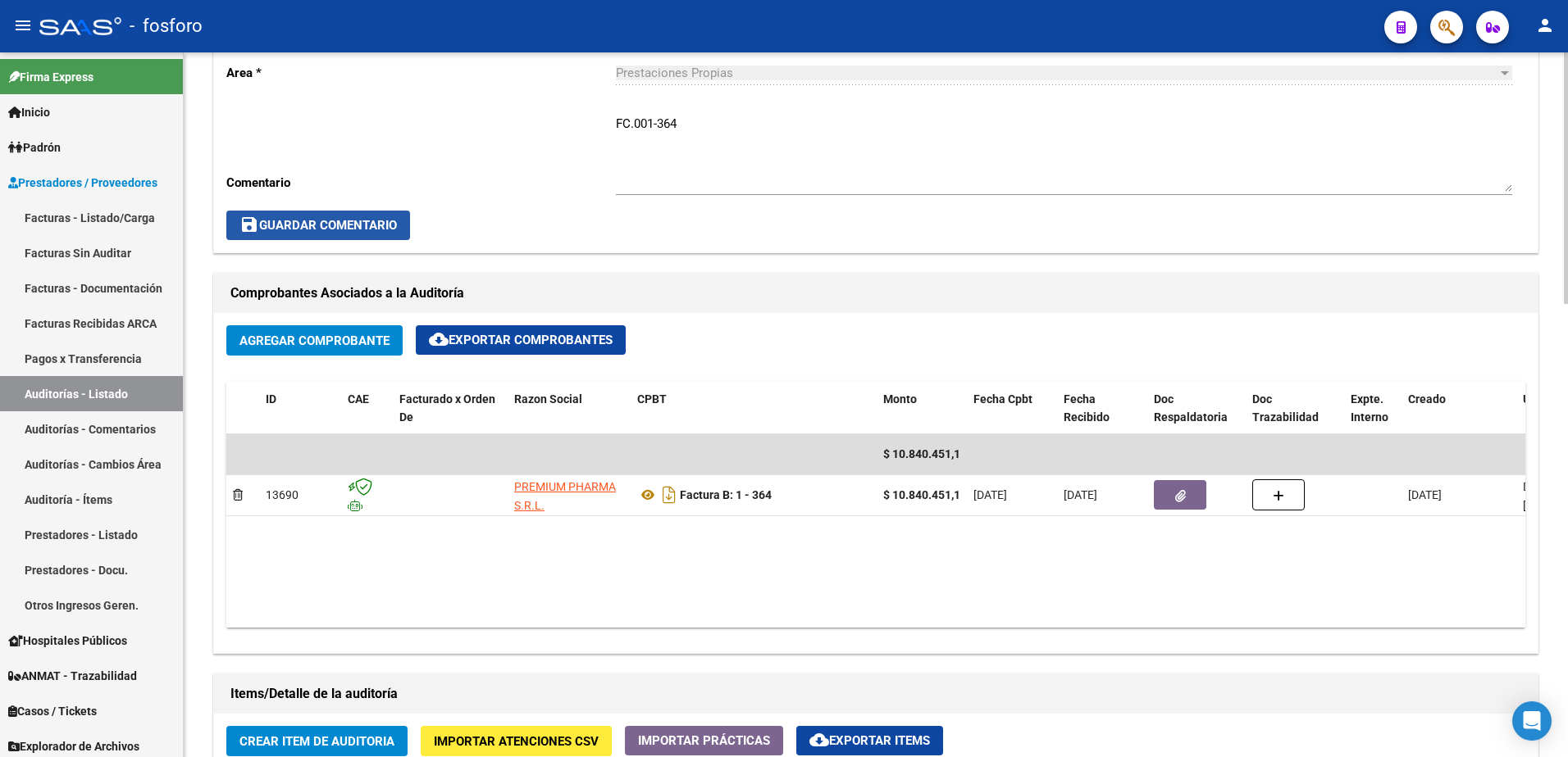
click at [344, 232] on span "save Guardar Comentario" at bounding box center [318, 225] width 158 height 15
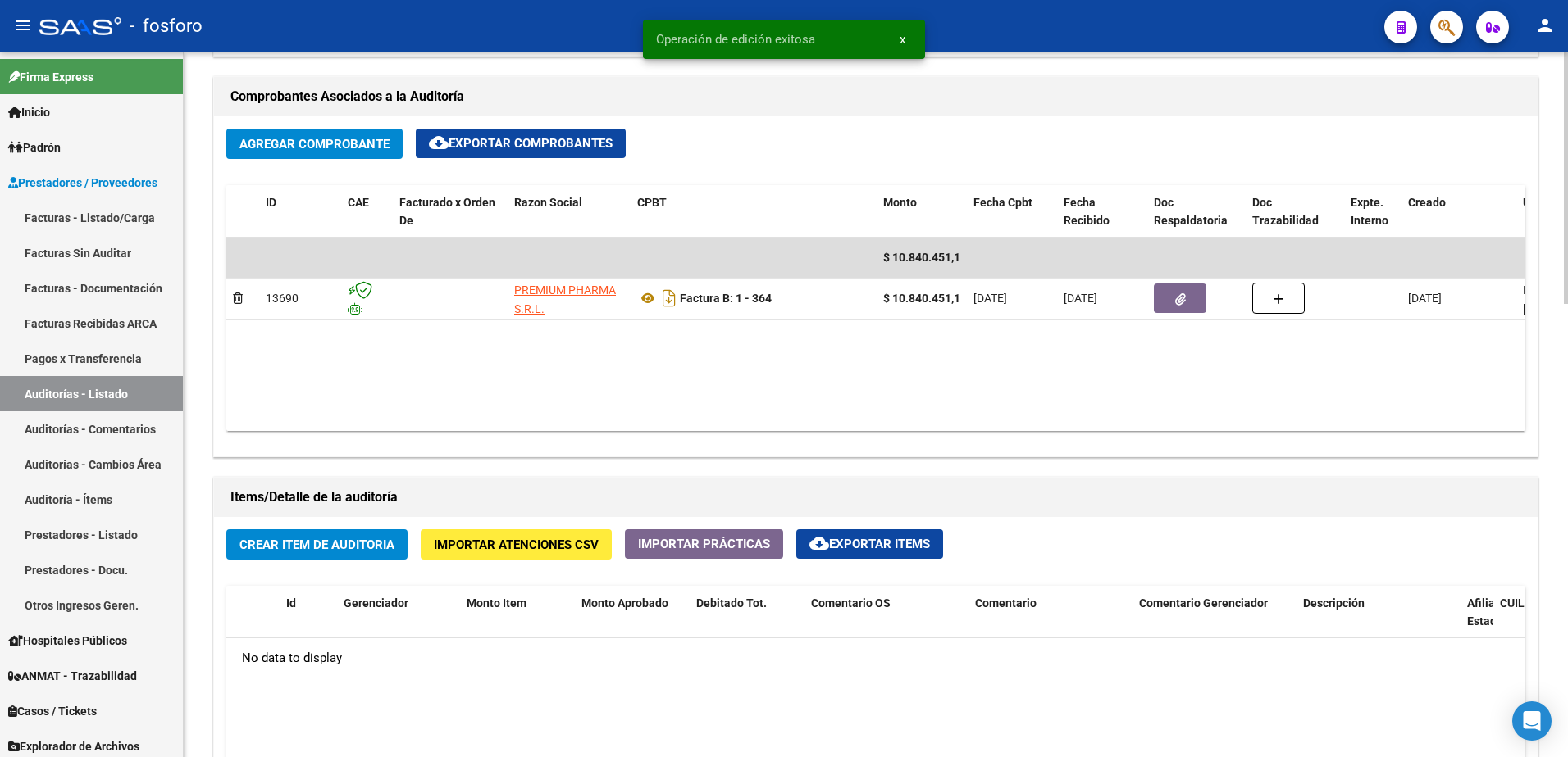
scroll to position [820, 0]
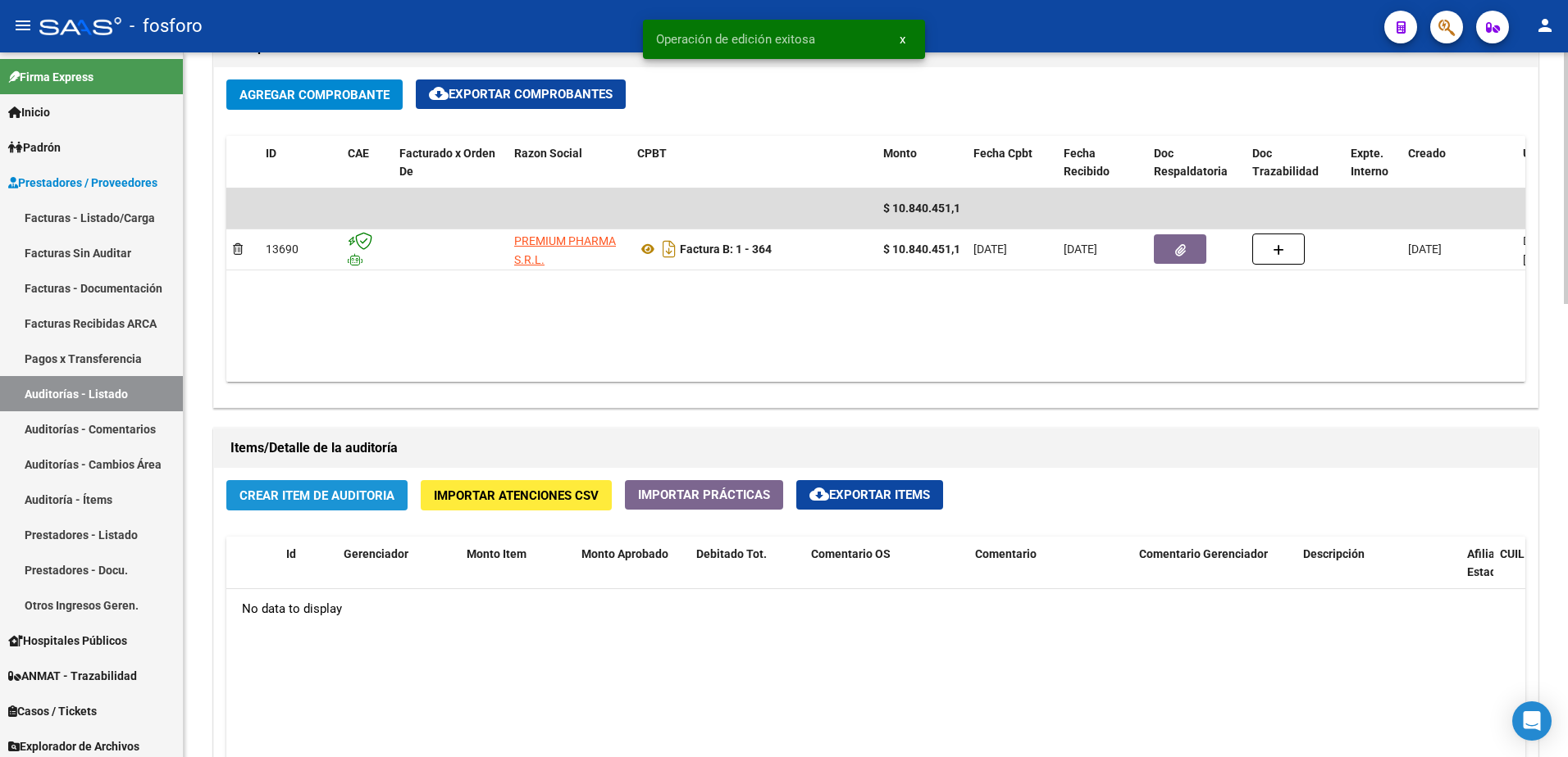
click at [349, 494] on span "Crear Item de Auditoria" at bounding box center [316, 496] width 155 height 15
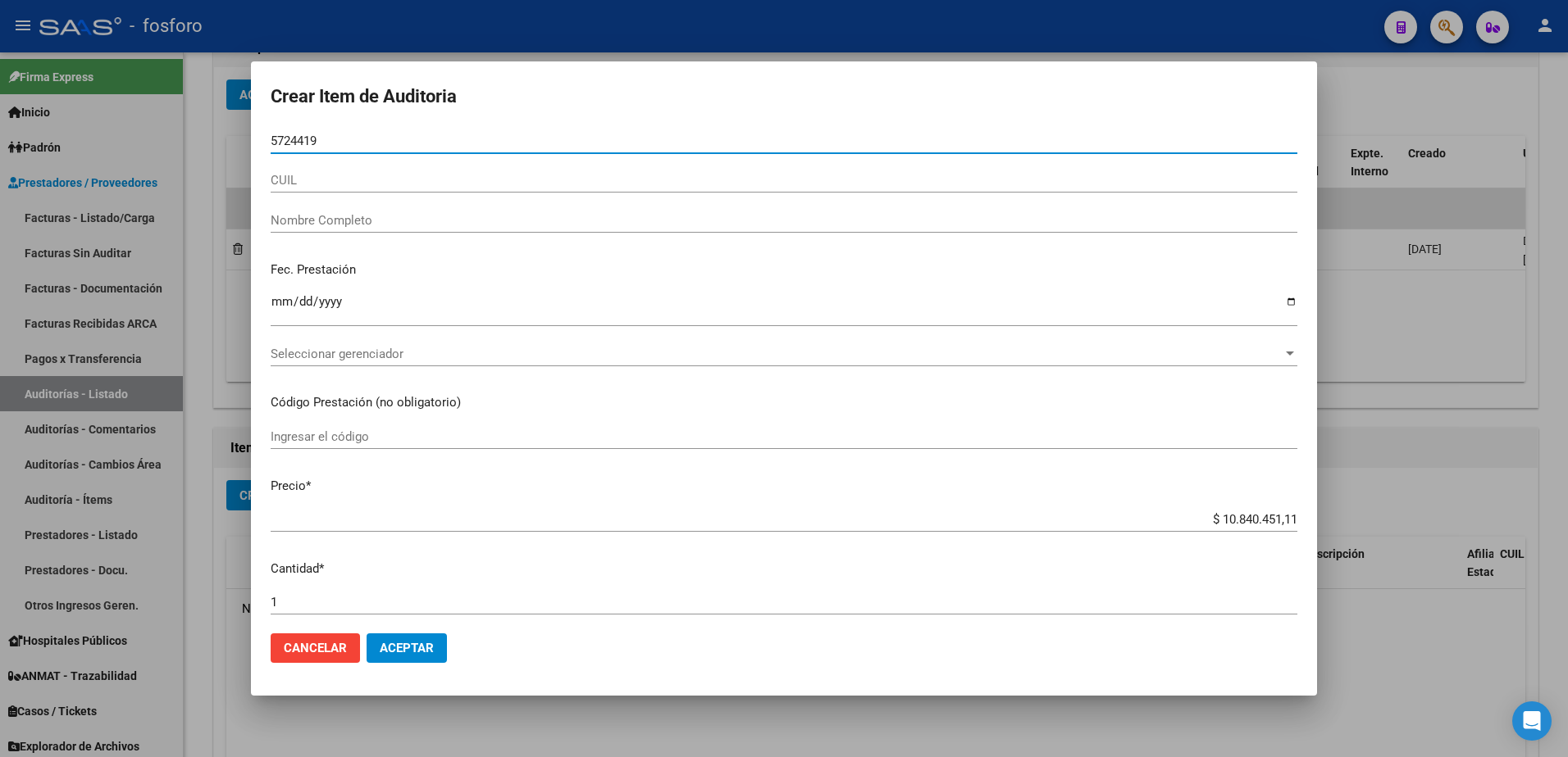
type input "57244196"
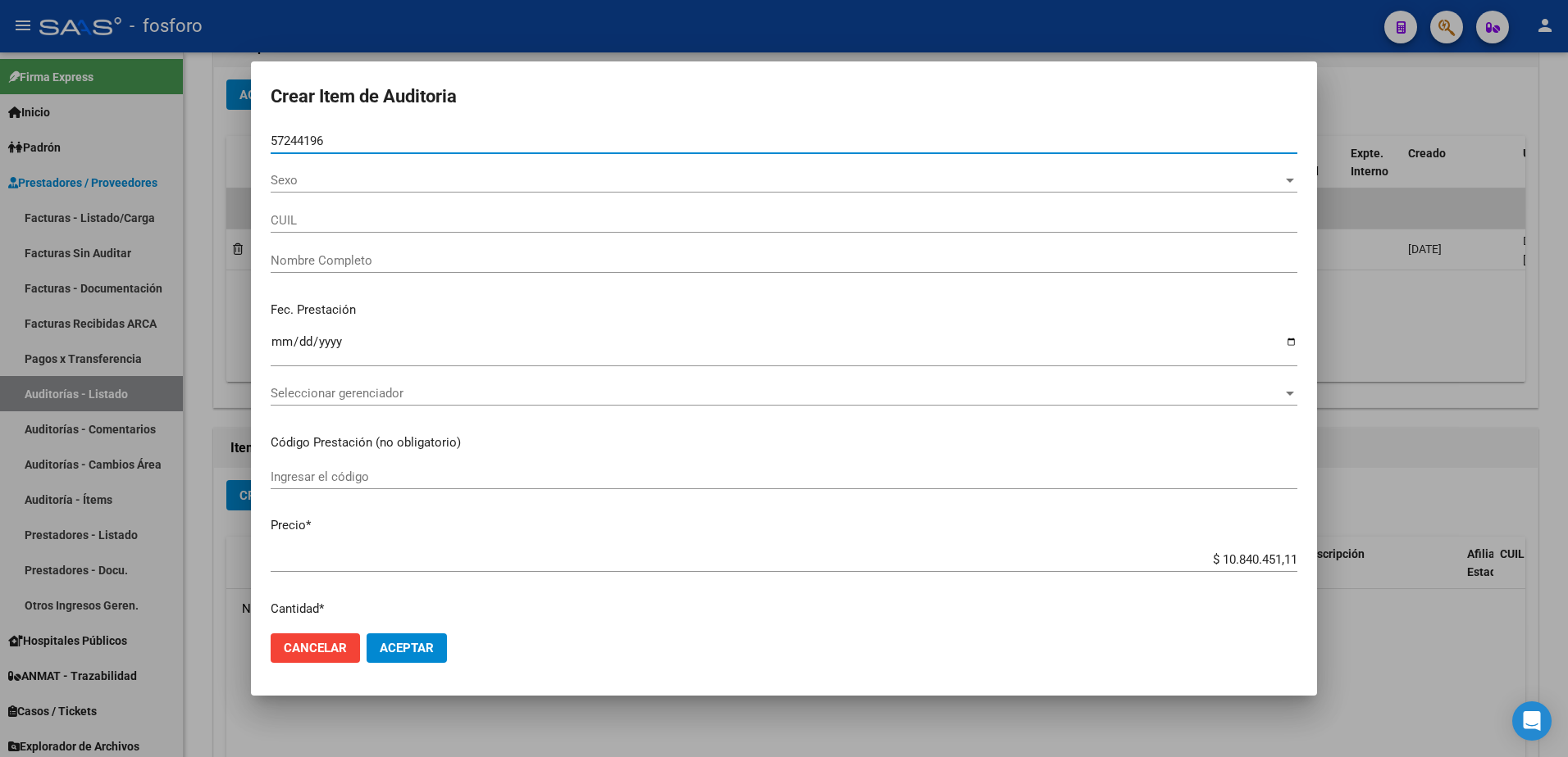
type input "20572441963"
type input "VIERA, [PERSON_NAME] -"
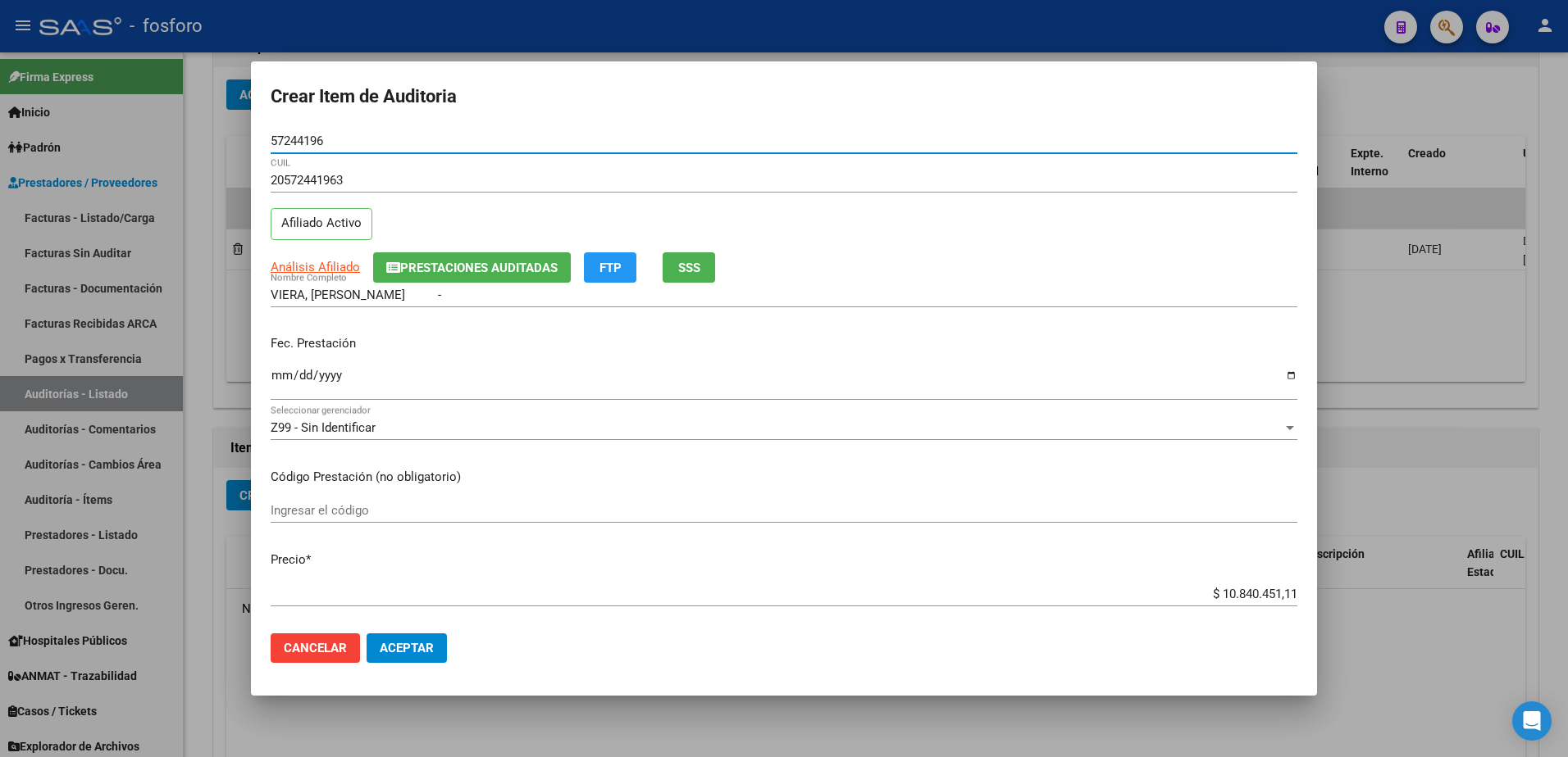
type input "57244196"
click at [277, 369] on input "Ingresar la fecha" at bounding box center [784, 382] width 1026 height 27
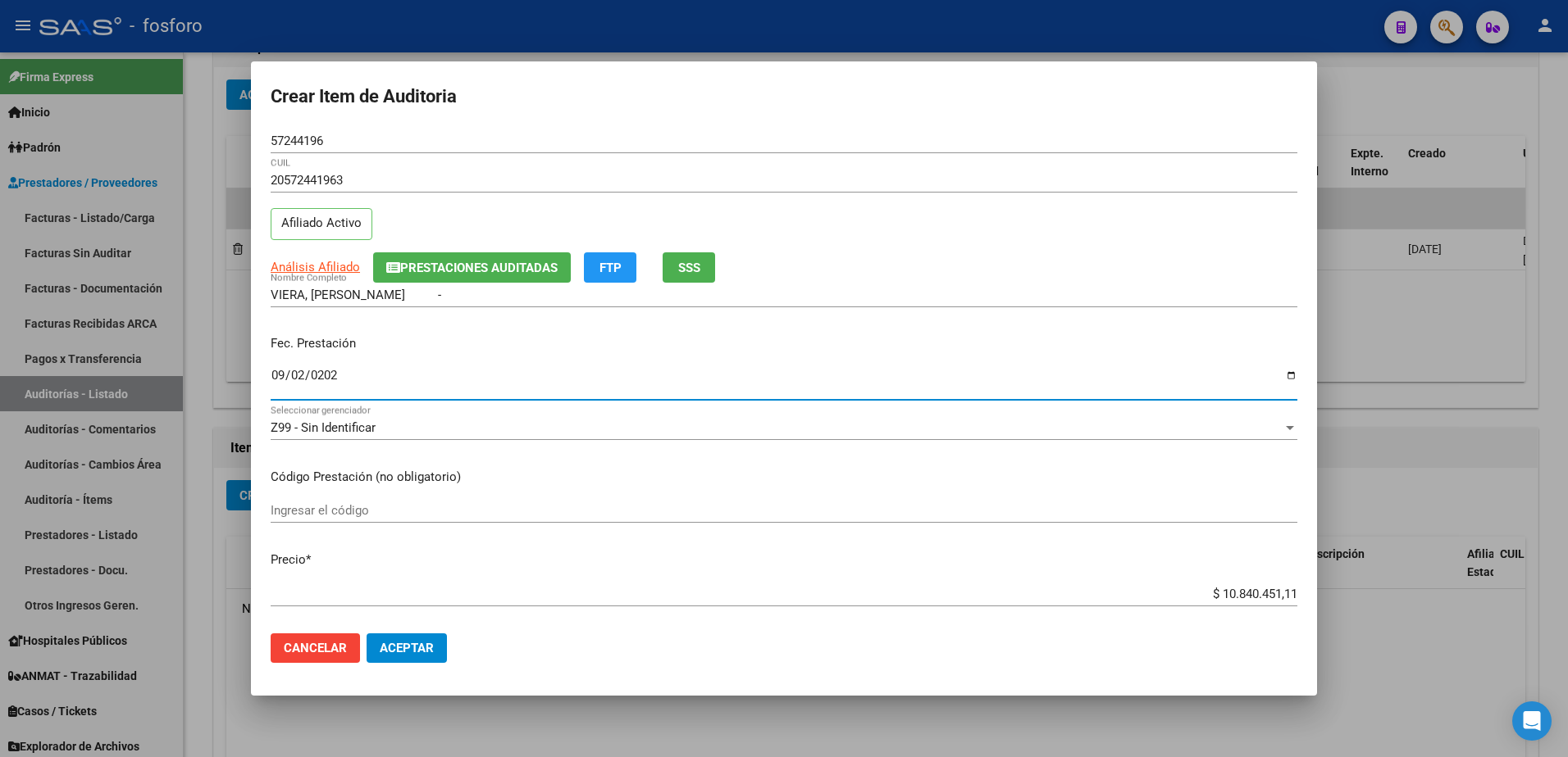
type input "[DATE]"
click at [358, 519] on div "Ingresar el código" at bounding box center [784, 511] width 1026 height 25
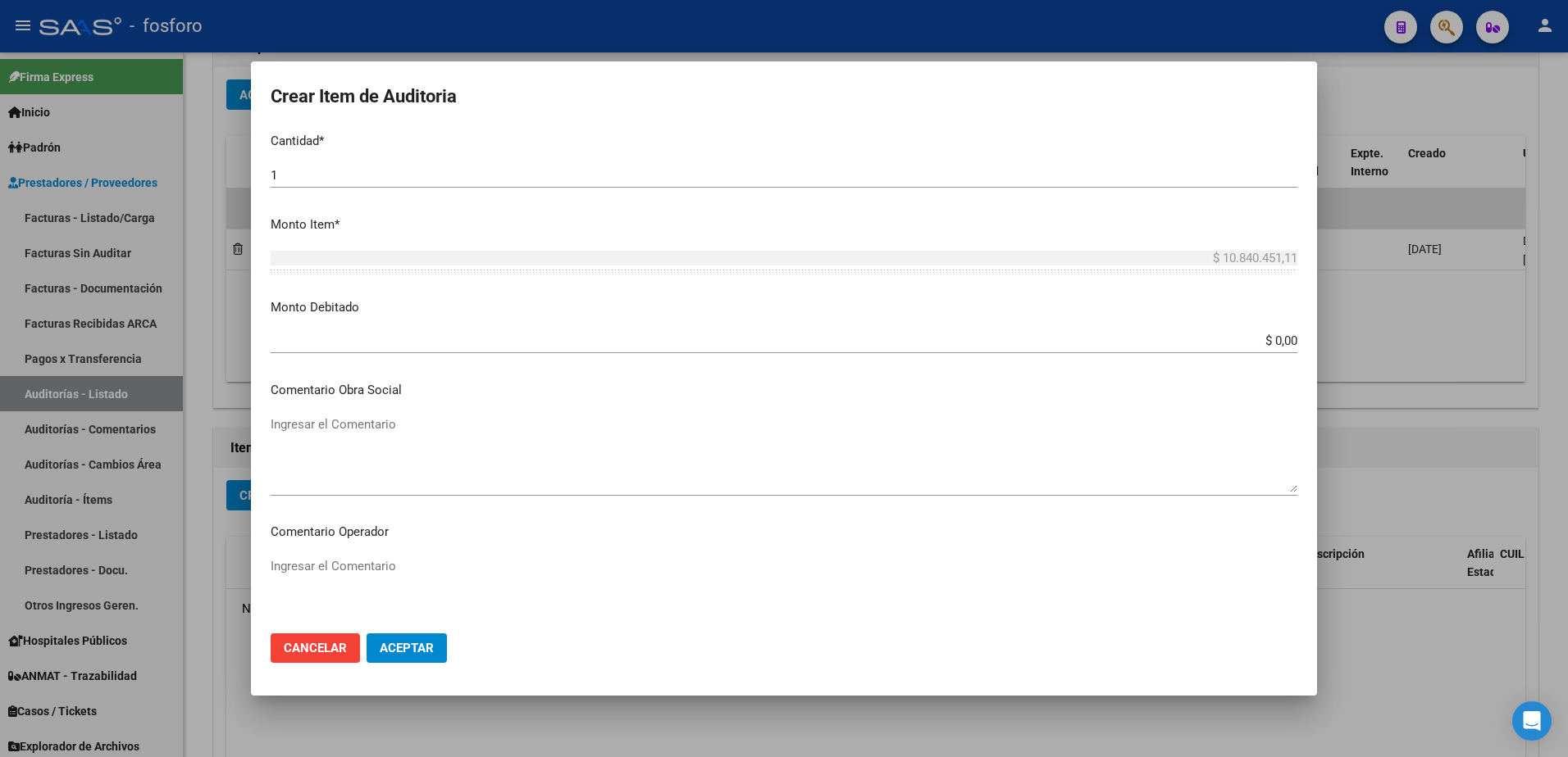
scroll to position [655, 0]
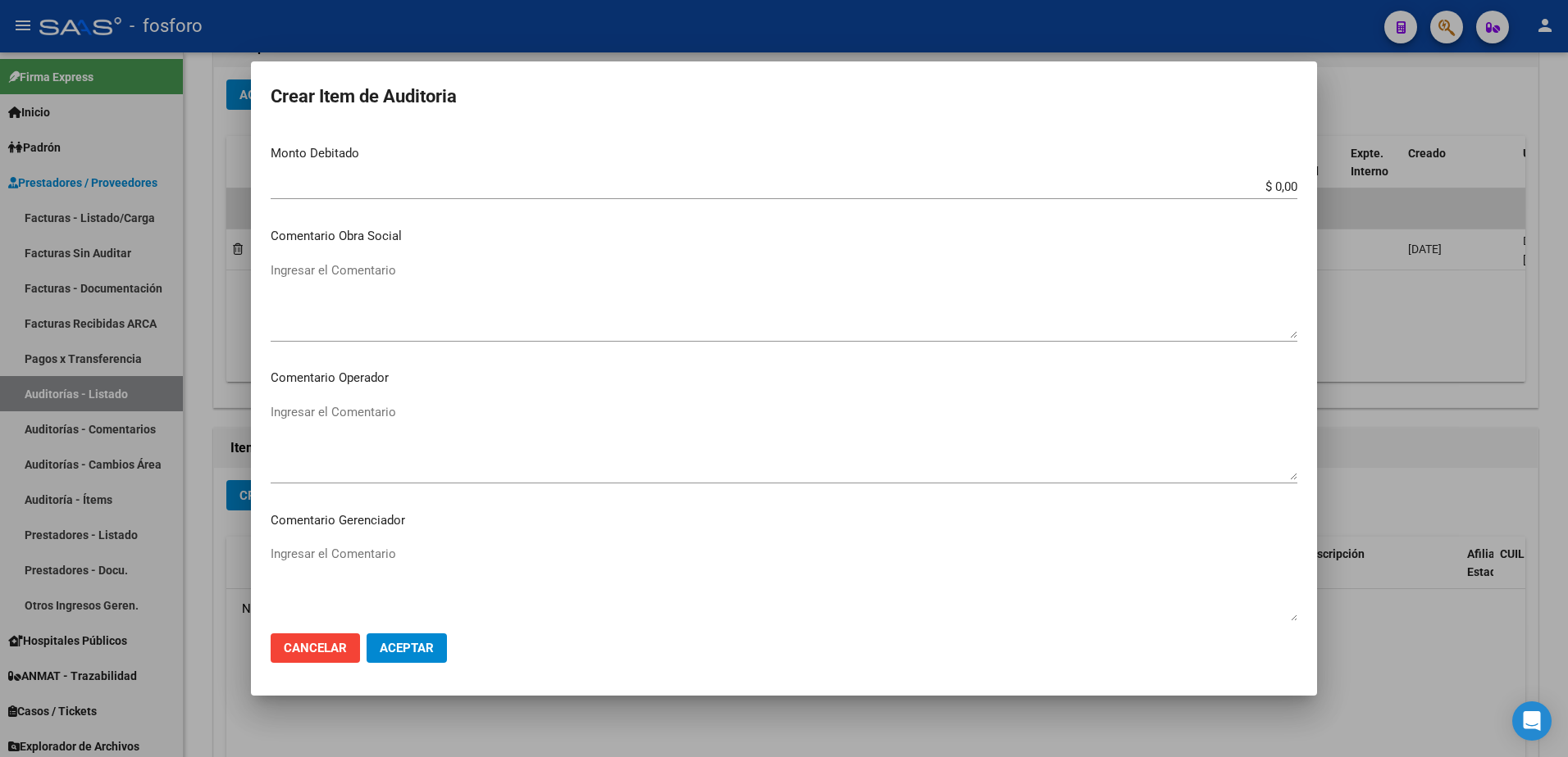
type input "MEDICACION 100% COBERTURA"
click at [328, 400] on div "Ingresar el Comentario" at bounding box center [784, 442] width 1026 height 84
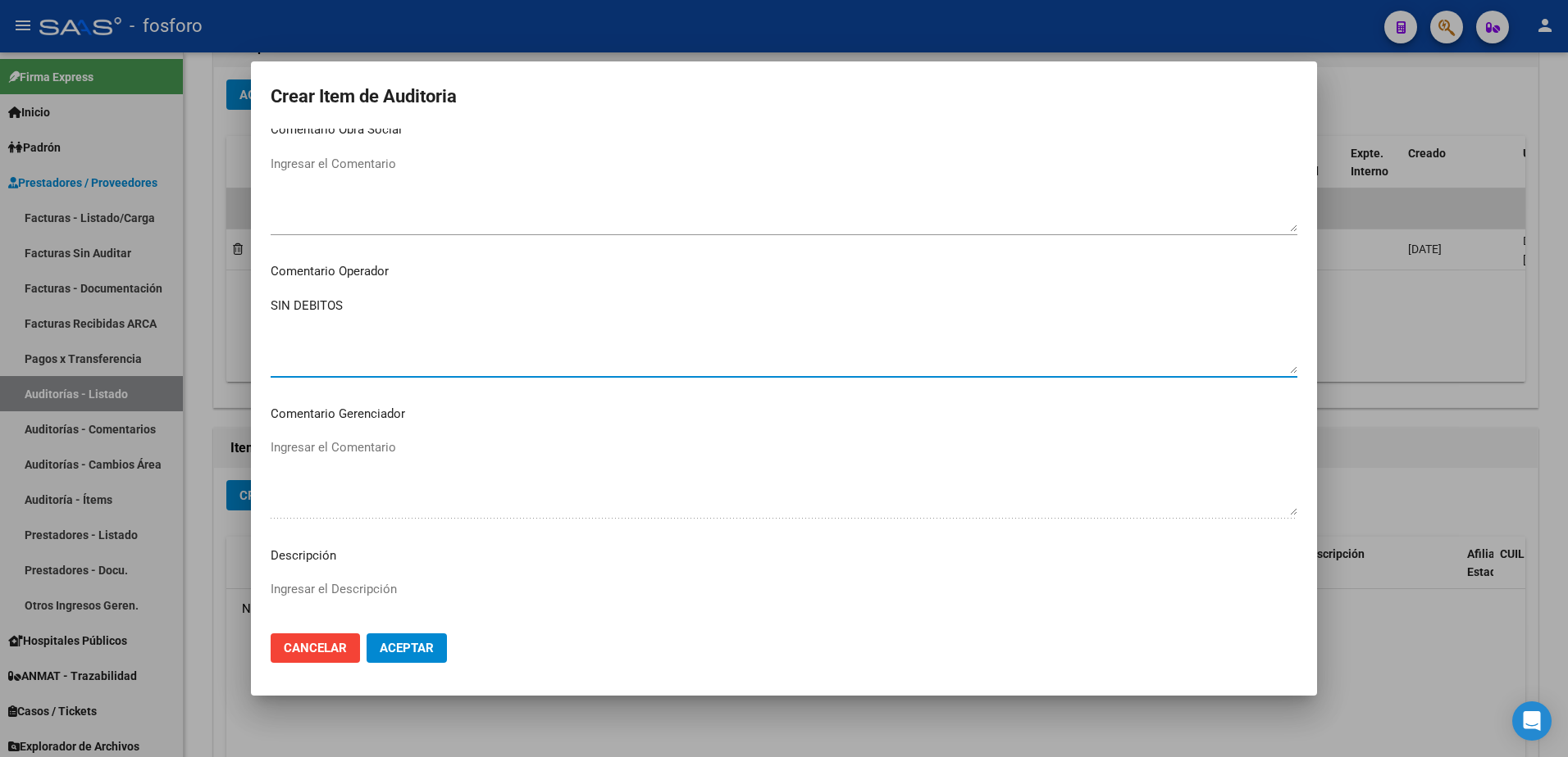
scroll to position [983, 0]
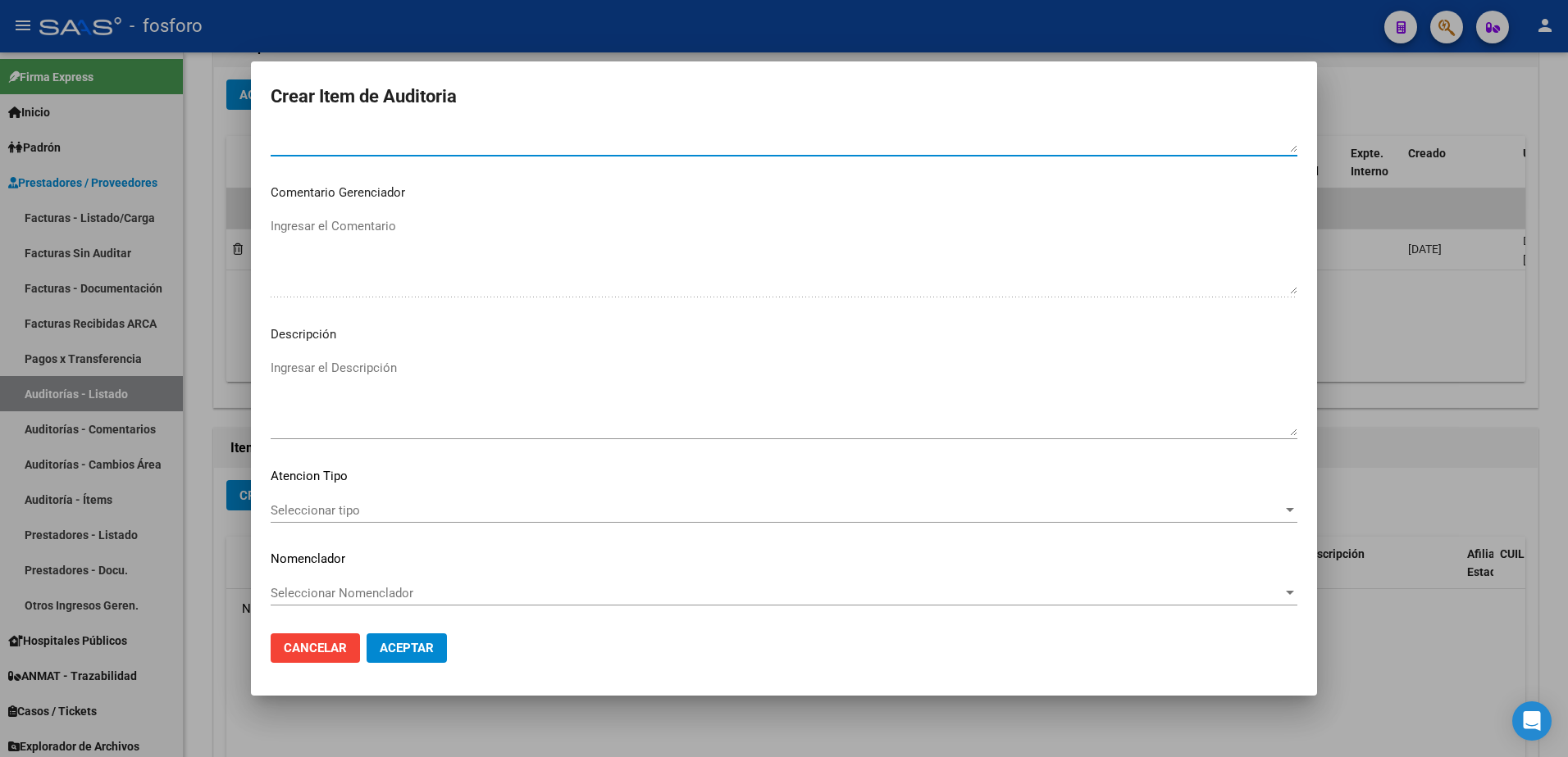
type textarea "SIN DEBITOS"
click at [316, 514] on span "Seleccionar tipo" at bounding box center [776, 511] width 1012 height 15
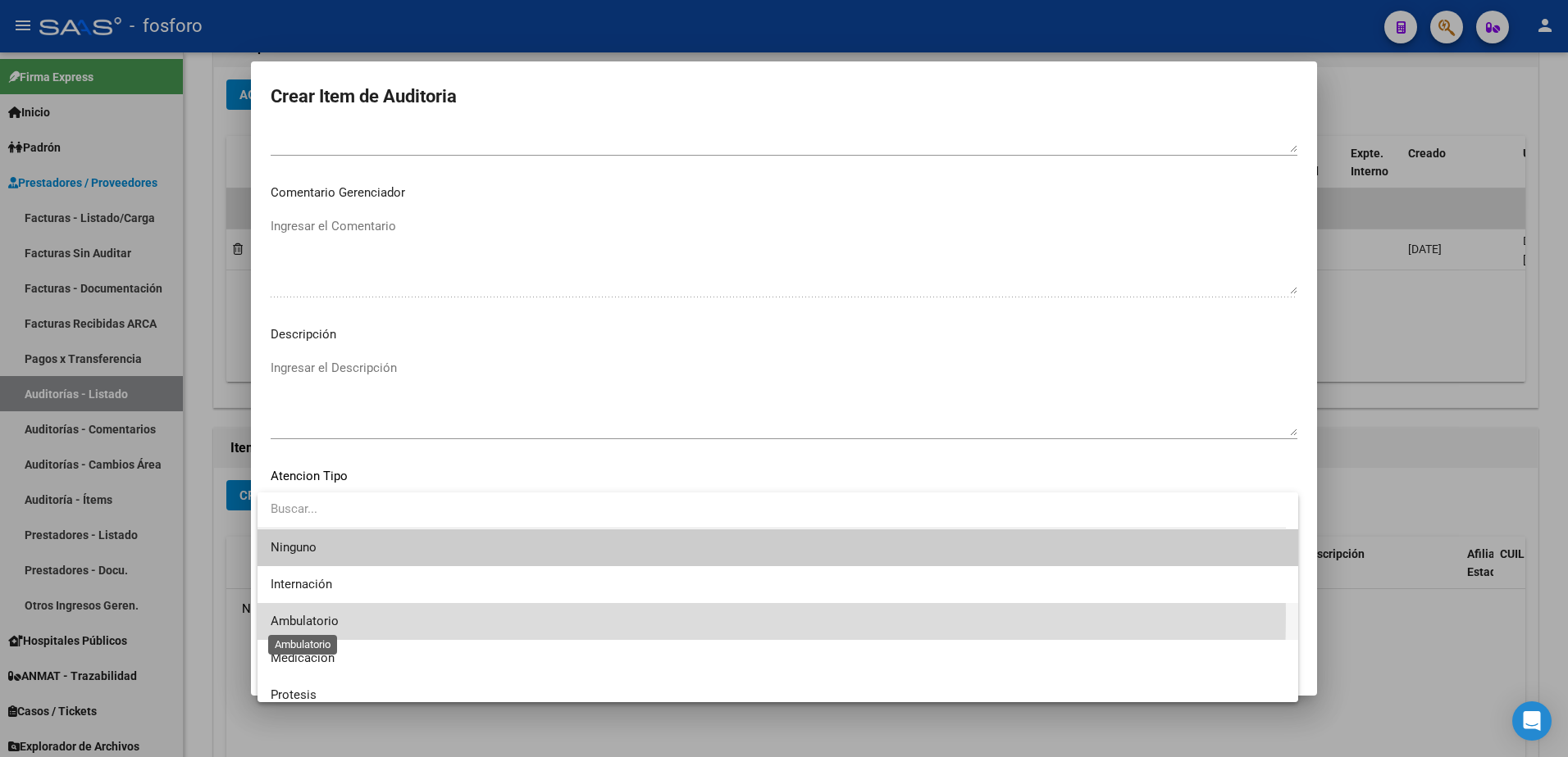
click at [337, 614] on span "Ambulatorio" at bounding box center [305, 621] width 68 height 15
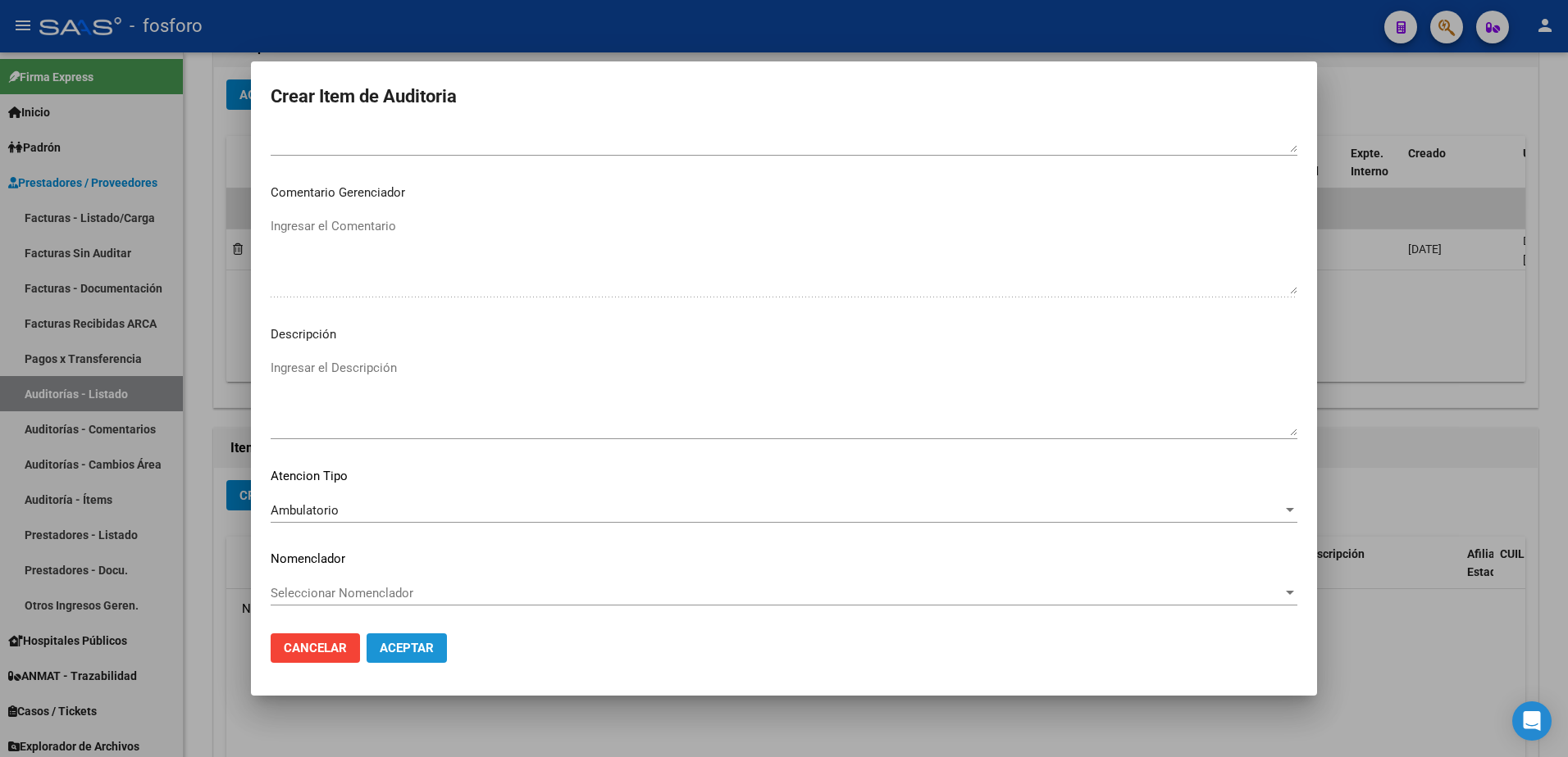
click at [413, 643] on span "Aceptar" at bounding box center [406, 649] width 54 height 15
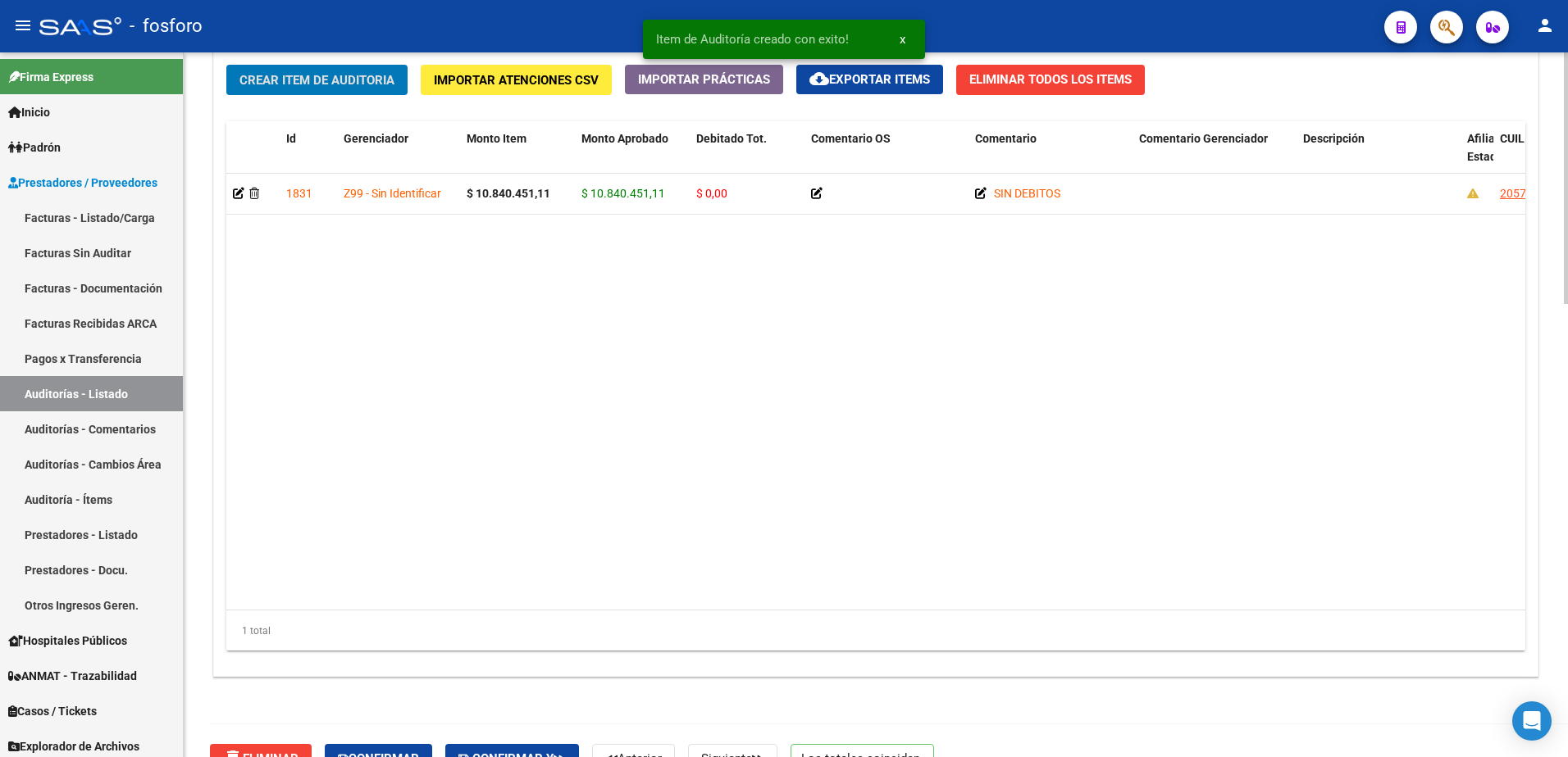
scroll to position [1272, 0]
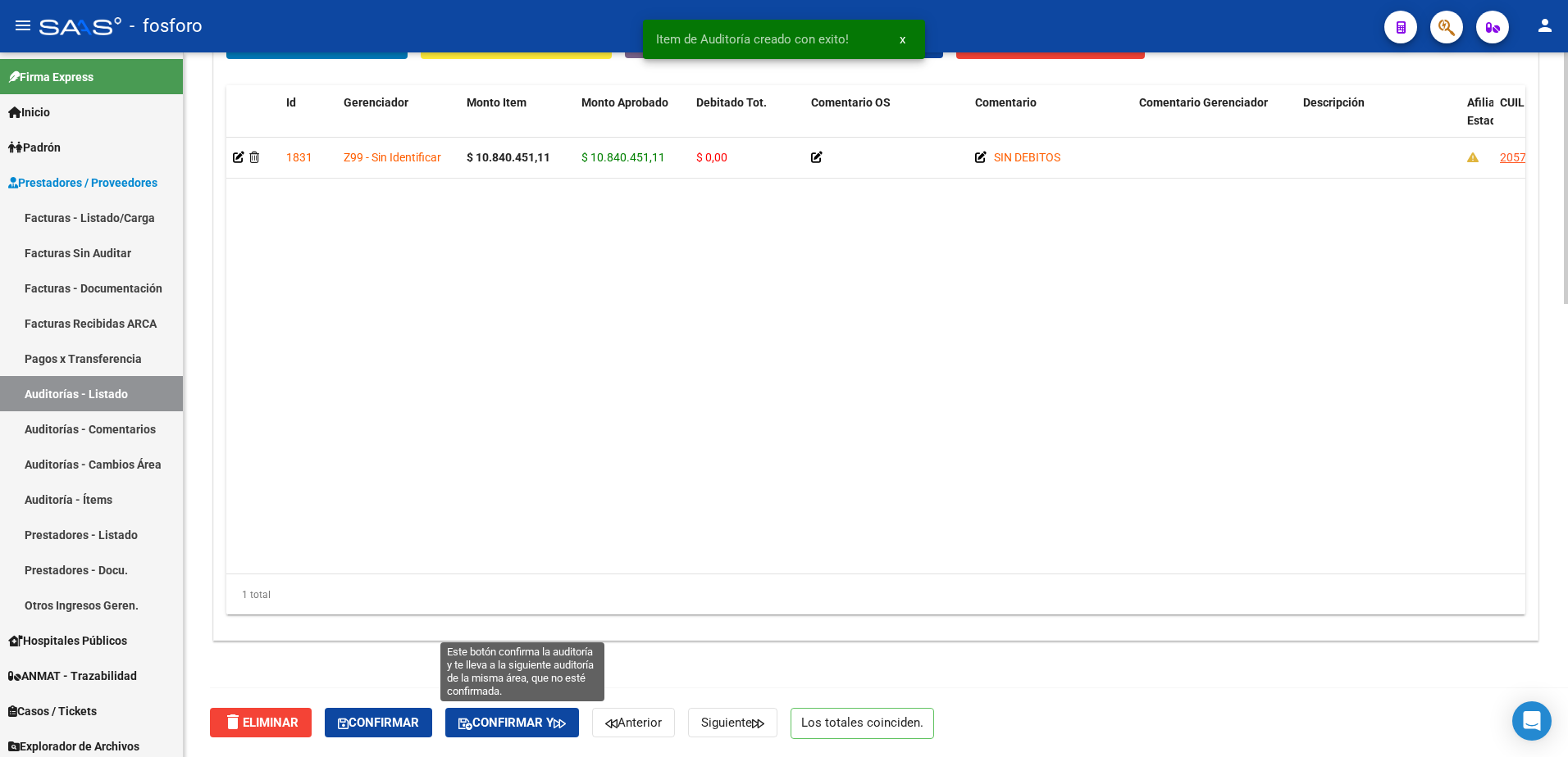
click at [492, 720] on span "Confirmar y" at bounding box center [511, 723] width 107 height 15
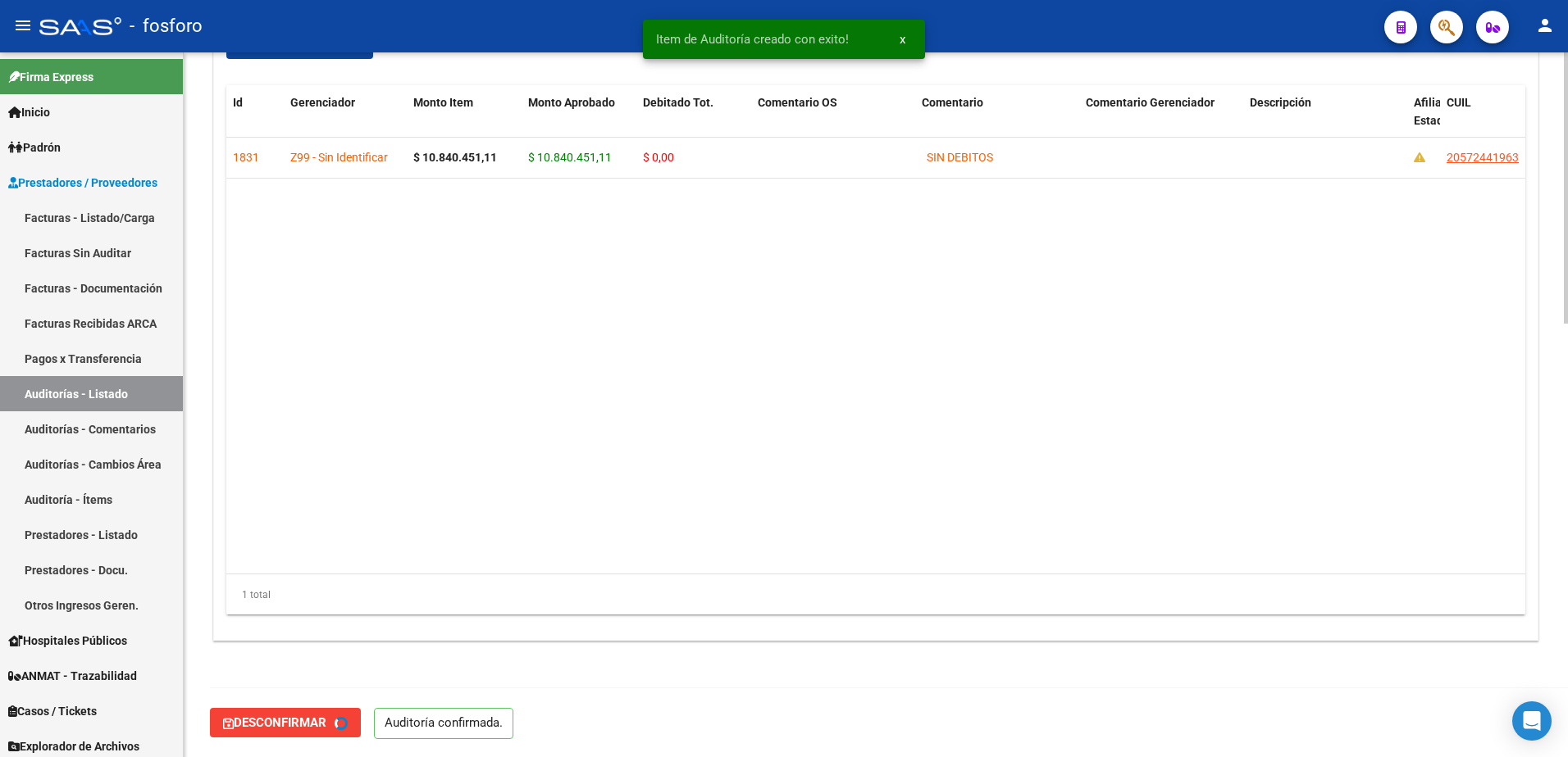
type input "202509"
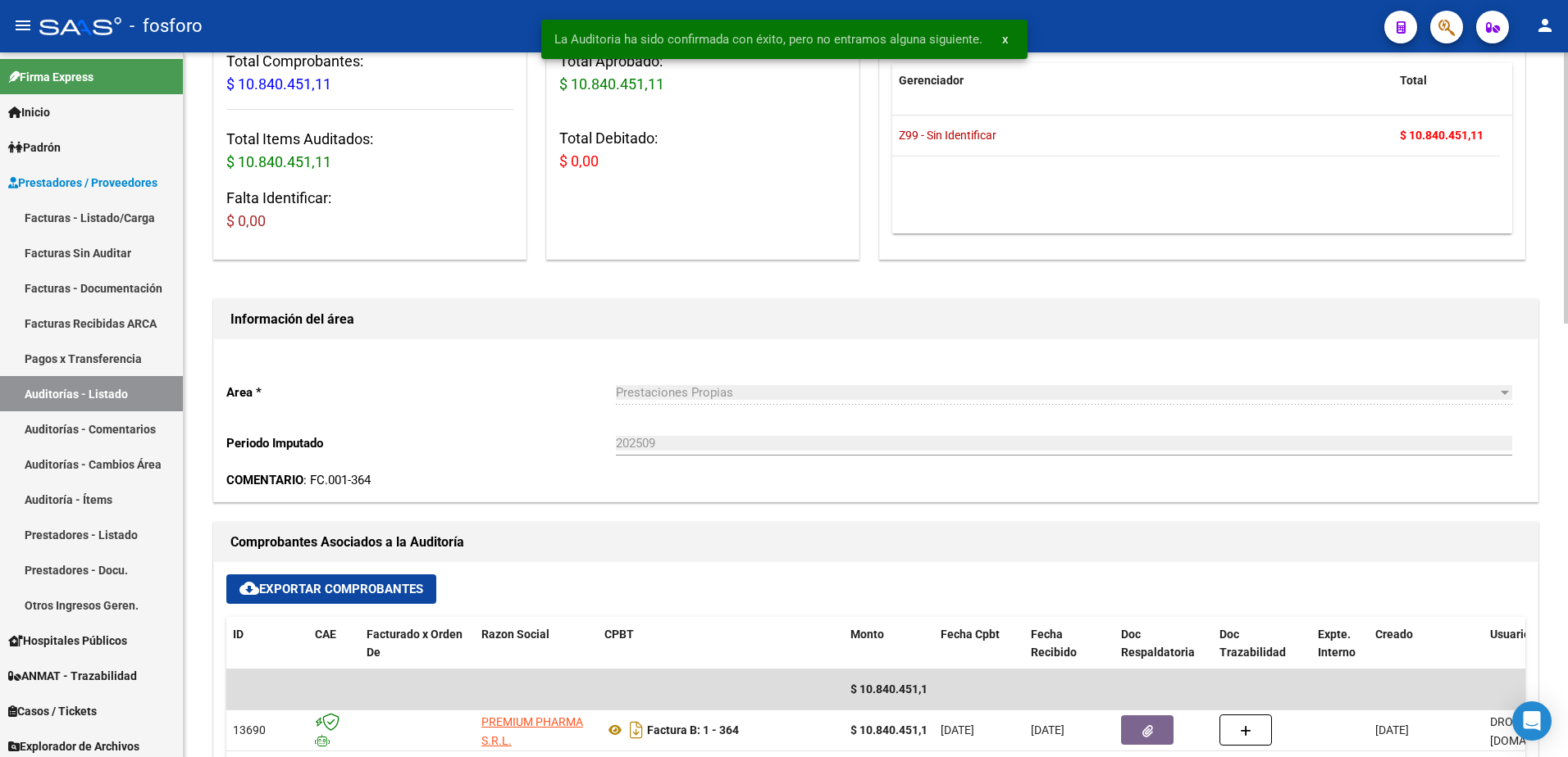
scroll to position [0, 0]
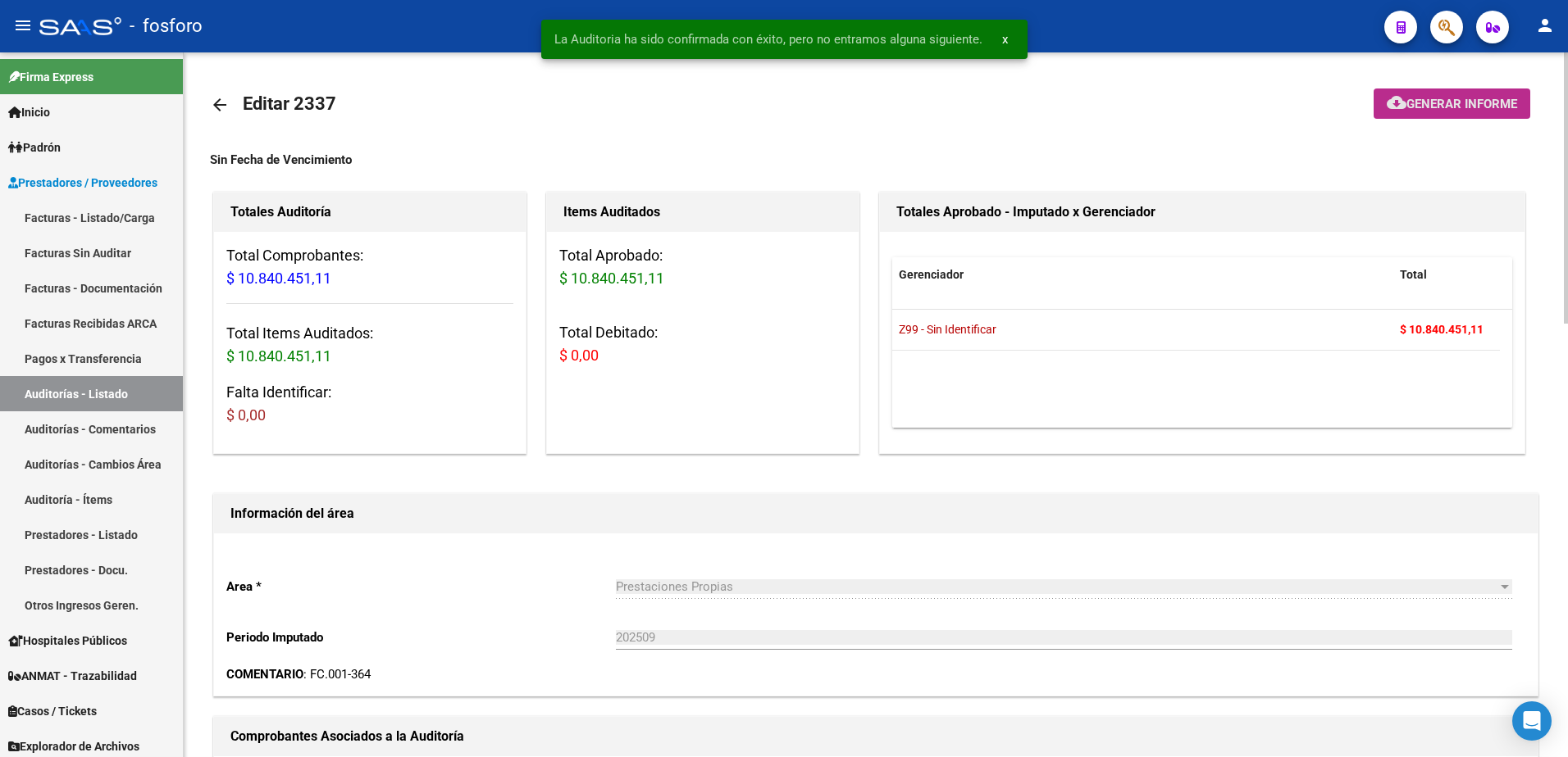
click at [1408, 98] on span "Generar informe" at bounding box center [1462, 104] width 110 height 15
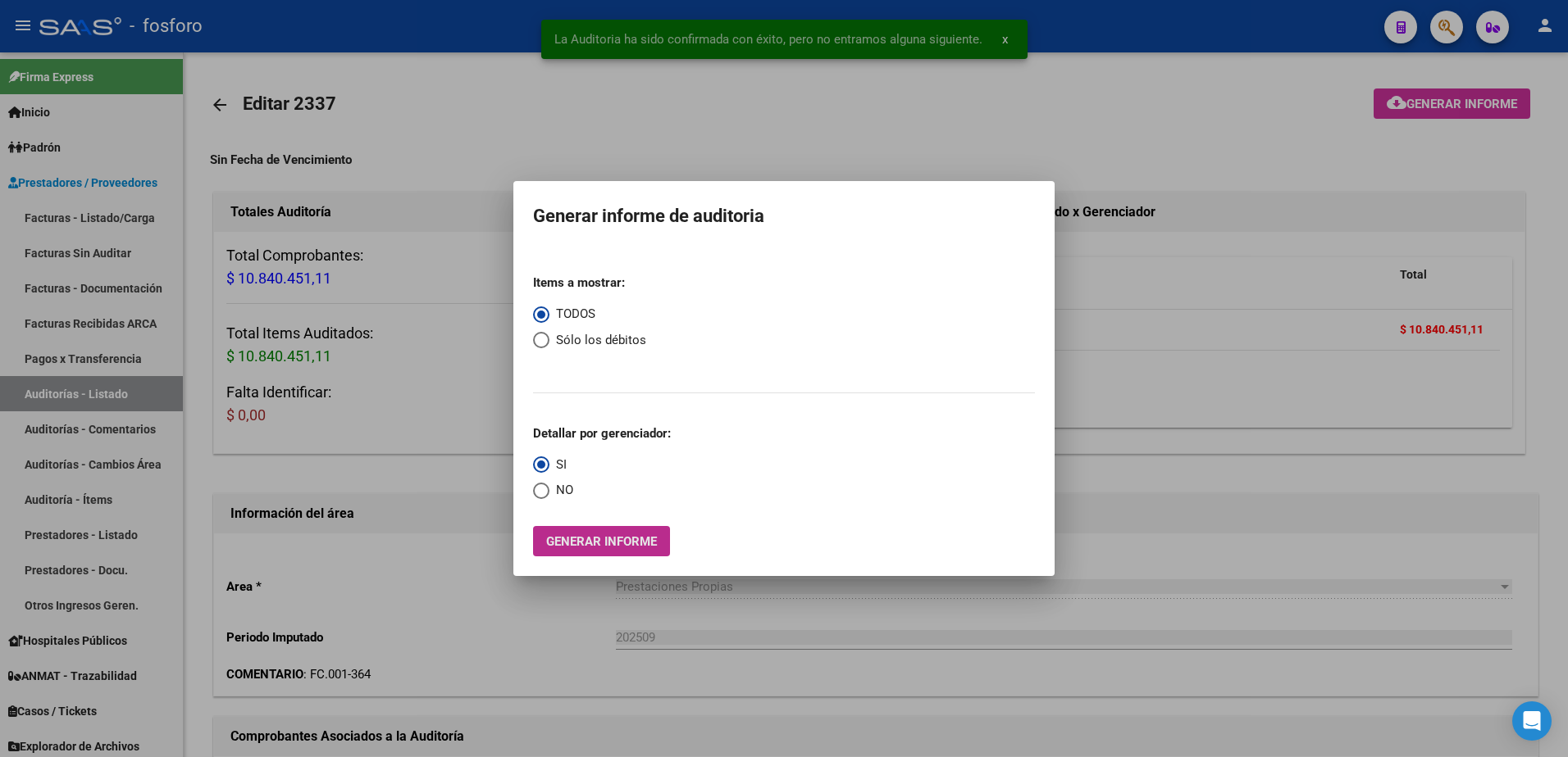
click at [578, 544] on span "Generar informe" at bounding box center [602, 542] width 110 height 15
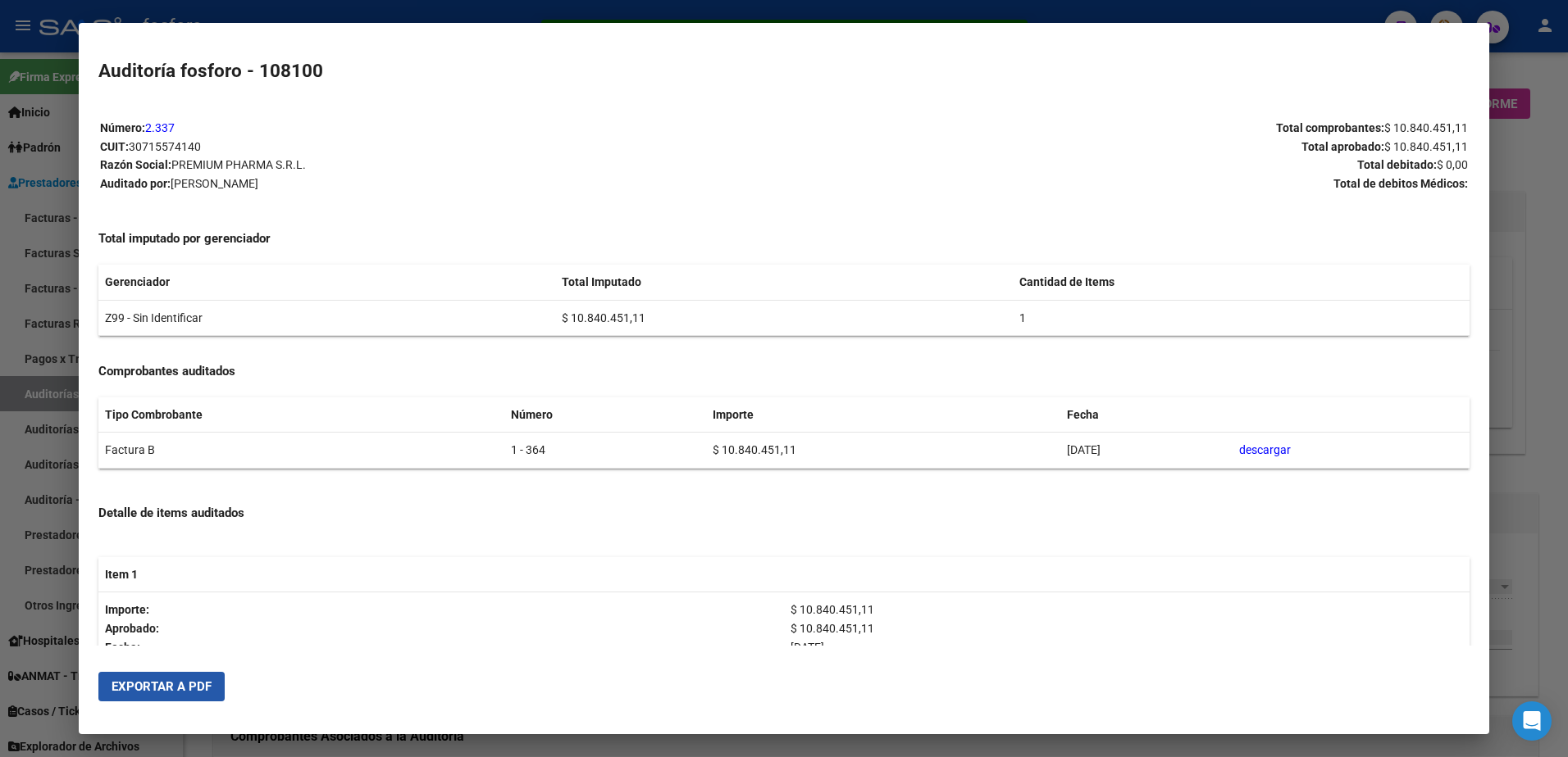
click at [201, 681] on span "Exportar a PDF" at bounding box center [161, 687] width 100 height 15
click at [55, 313] on div at bounding box center [784, 378] width 1568 height 757
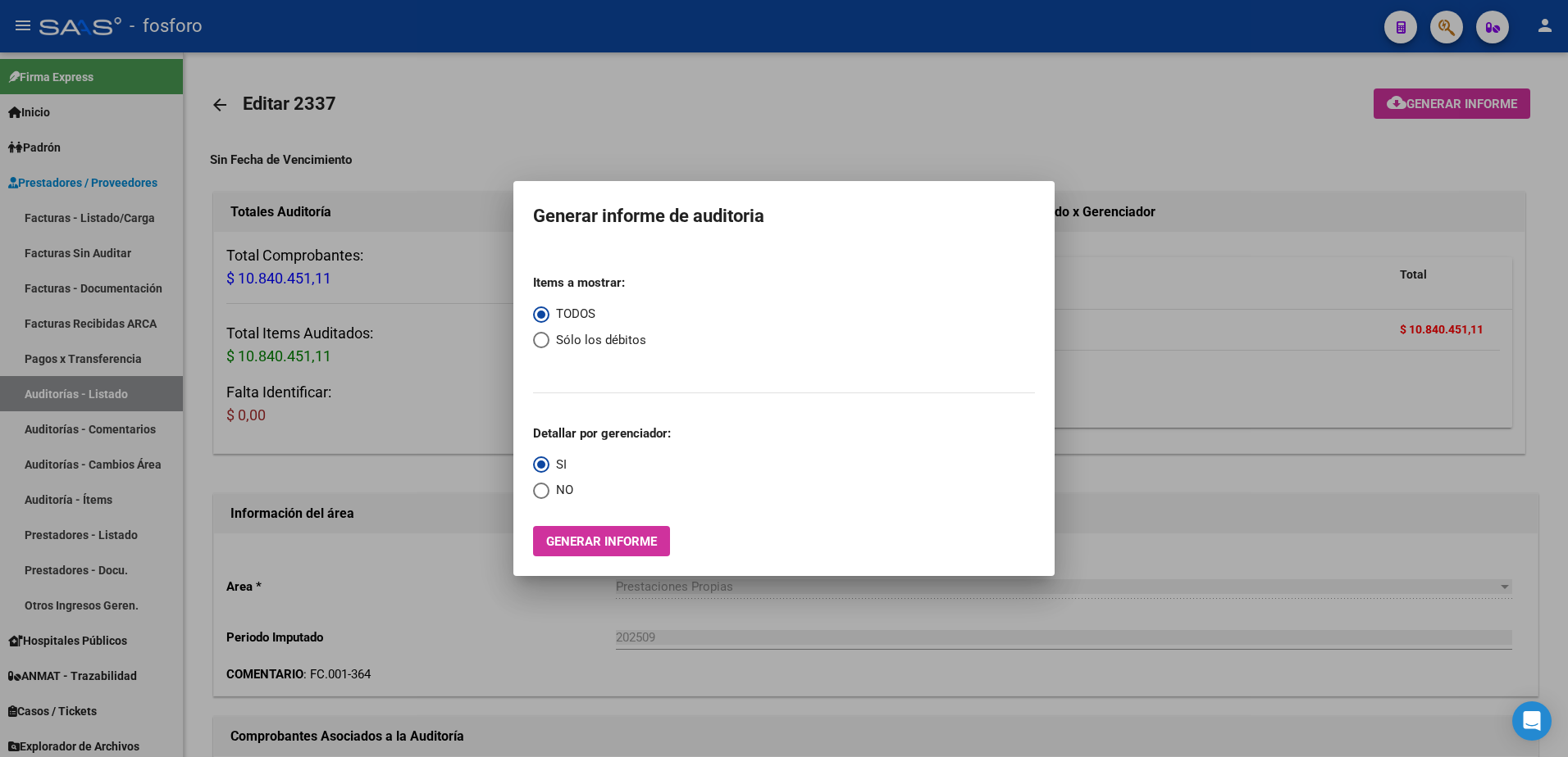
click at [373, 307] on div at bounding box center [784, 378] width 1568 height 757
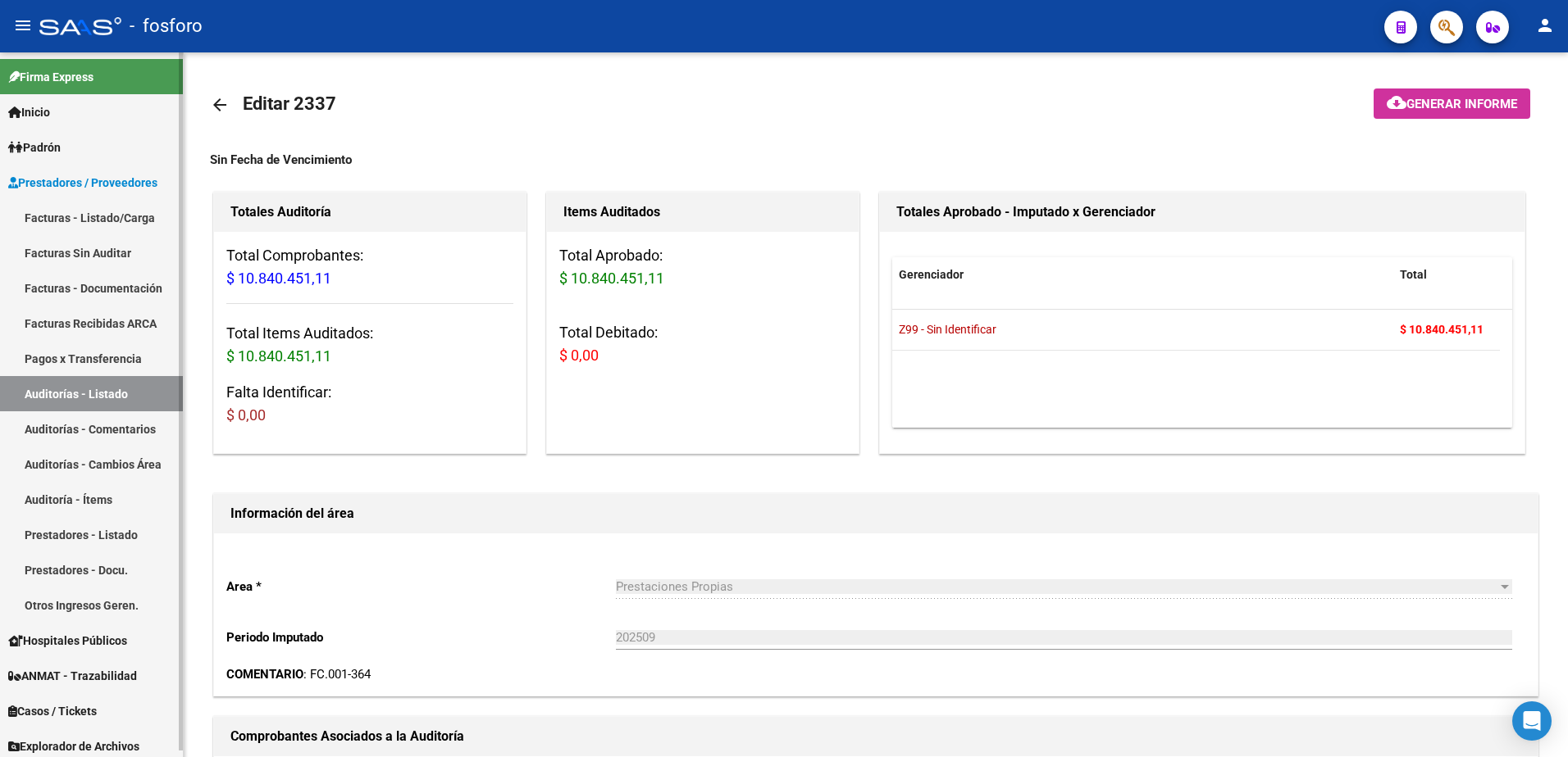
drag, startPoint x: 87, startPoint y: 214, endPoint x: 99, endPoint y: 214, distance: 12.0
click at [87, 214] on link "Facturas - Listado/Carga" at bounding box center [91, 218] width 182 height 35
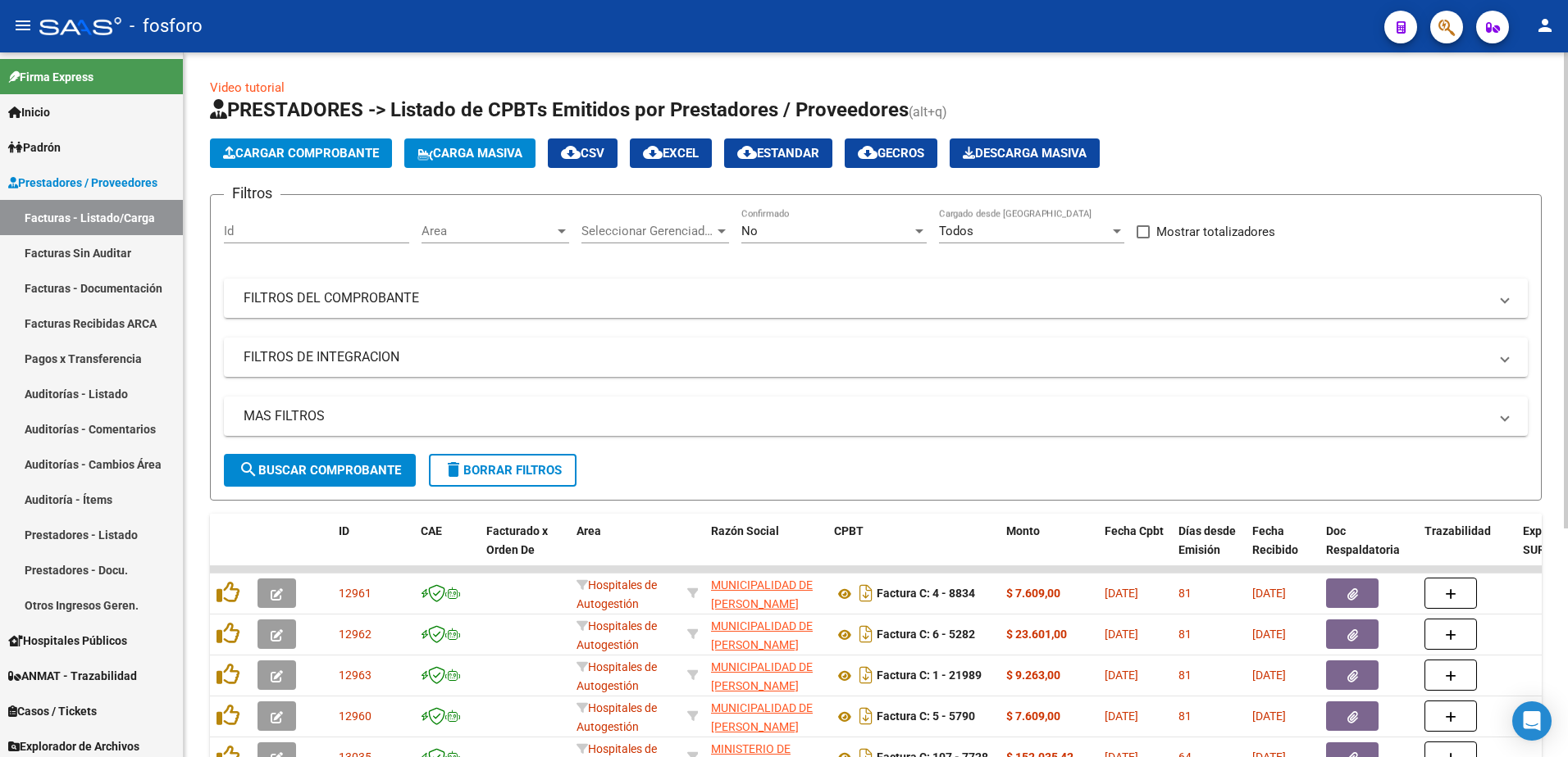
click at [557, 230] on div at bounding box center [562, 231] width 15 height 13
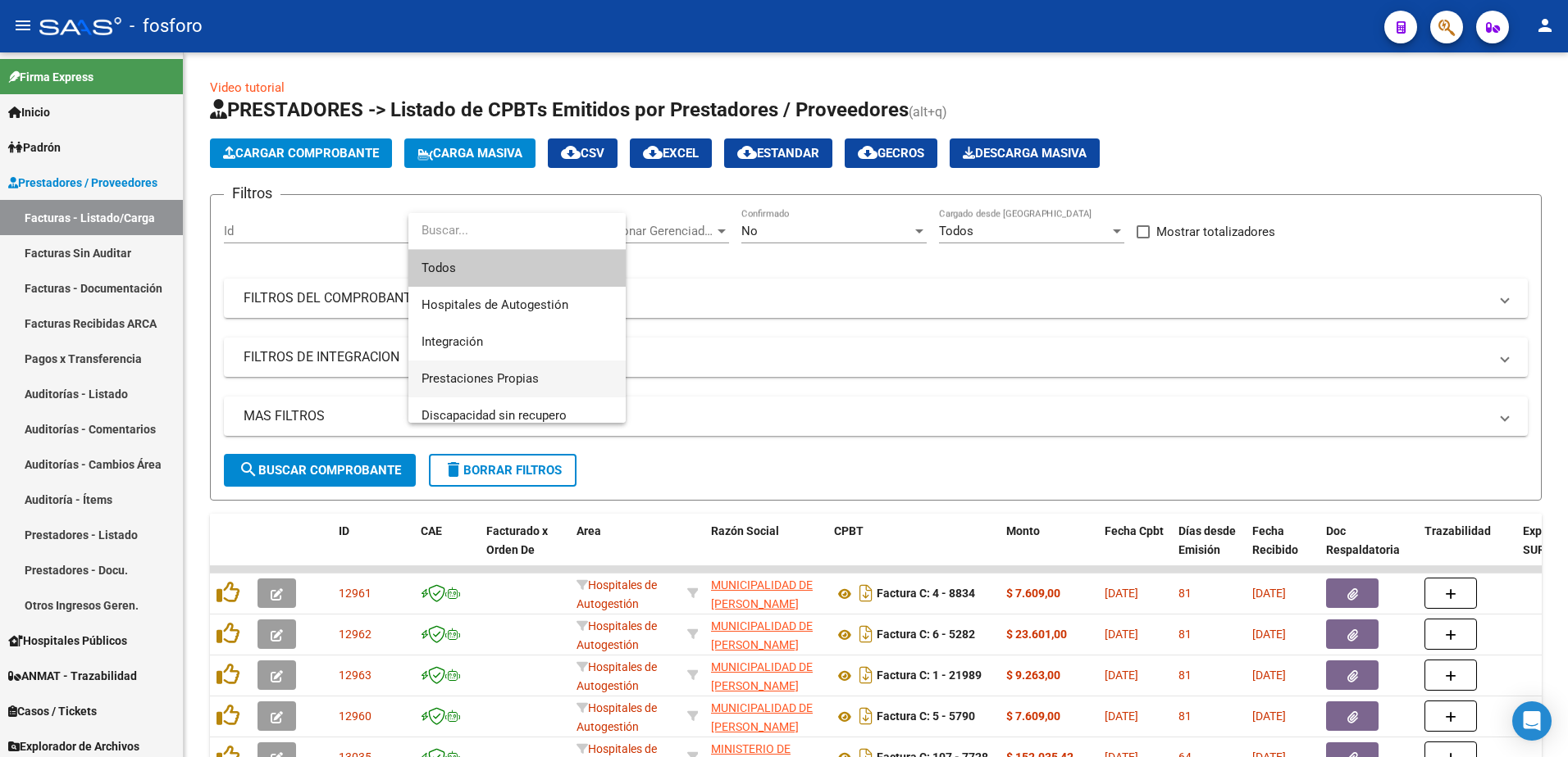
click at [511, 368] on span "Prestaciones Propias" at bounding box center [516, 379] width 191 height 37
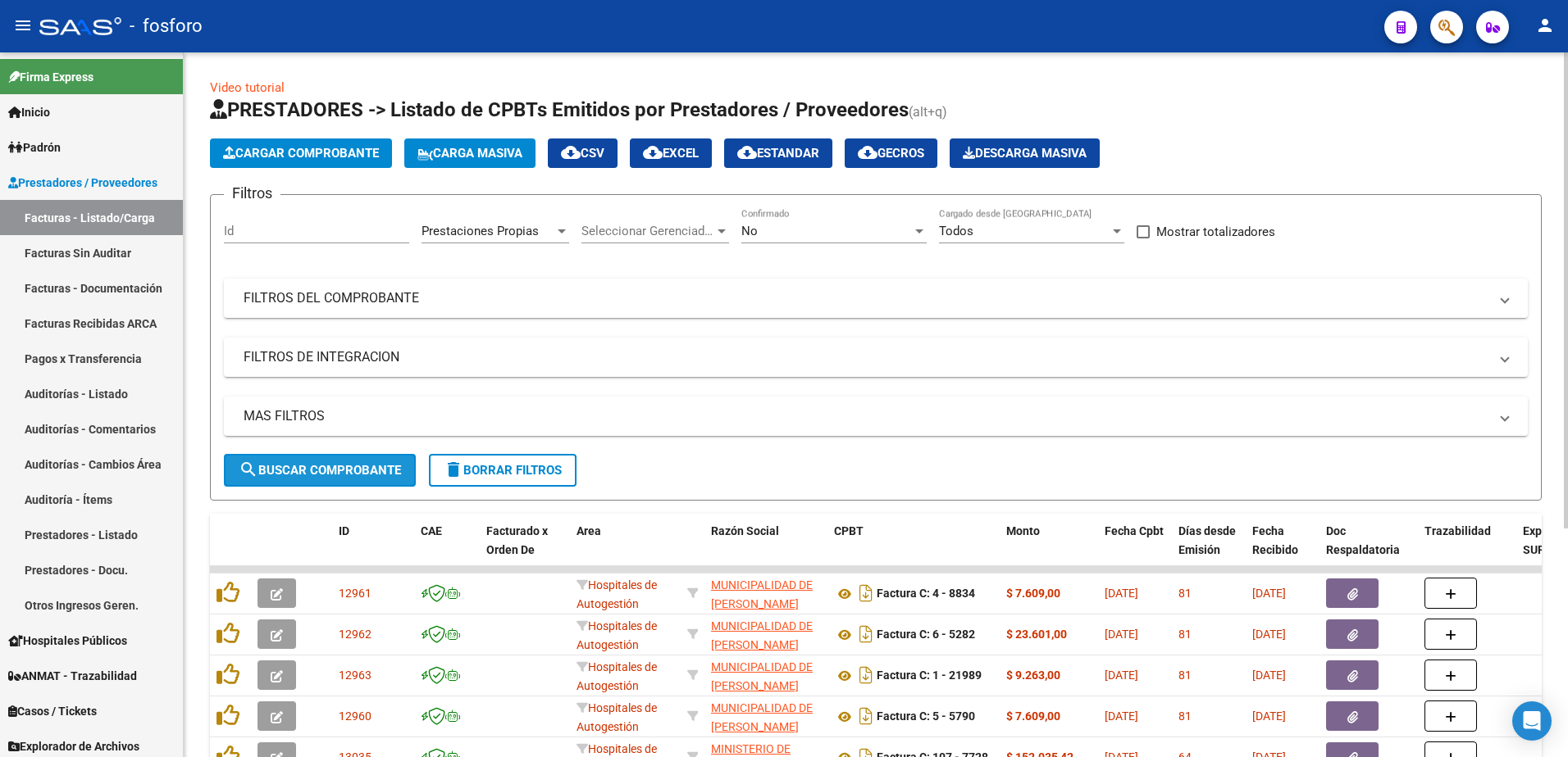
click at [337, 463] on span "search Buscar Comprobante" at bounding box center [319, 470] width 163 height 15
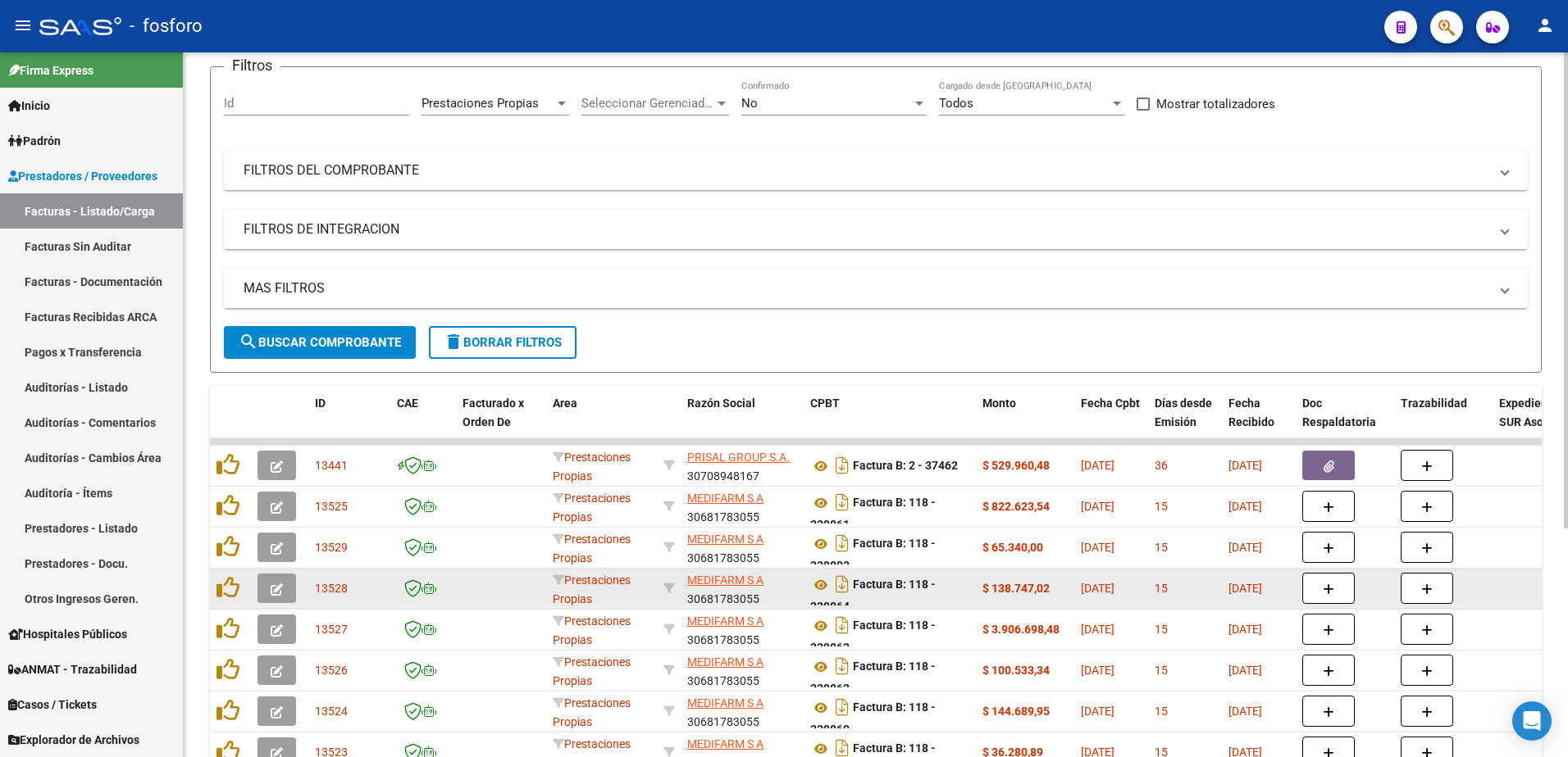
scroll to position [337, 0]
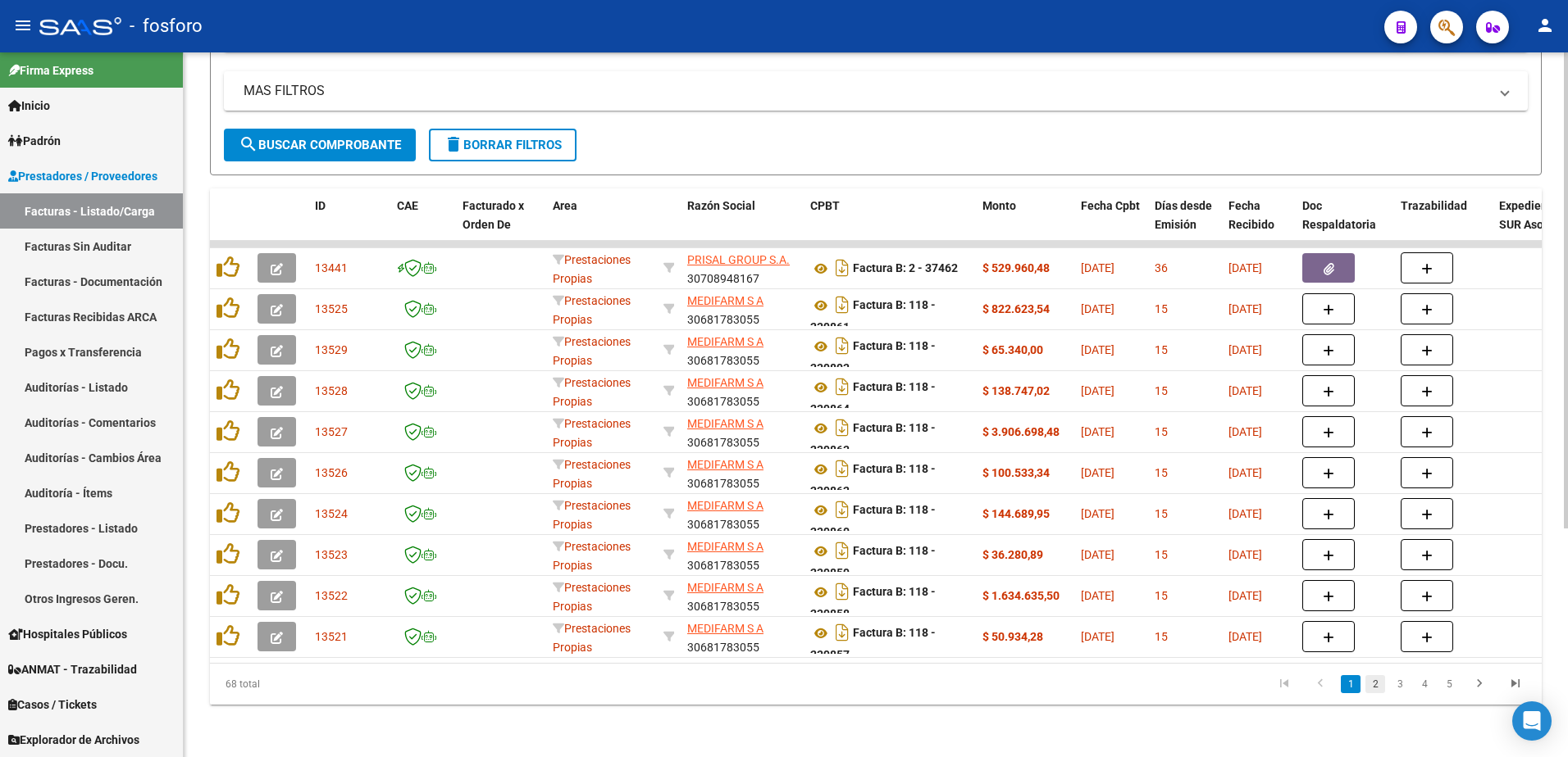
click at [1378, 684] on link "2" at bounding box center [1375, 684] width 20 height 18
click at [1400, 691] on link "3" at bounding box center [1399, 684] width 20 height 18
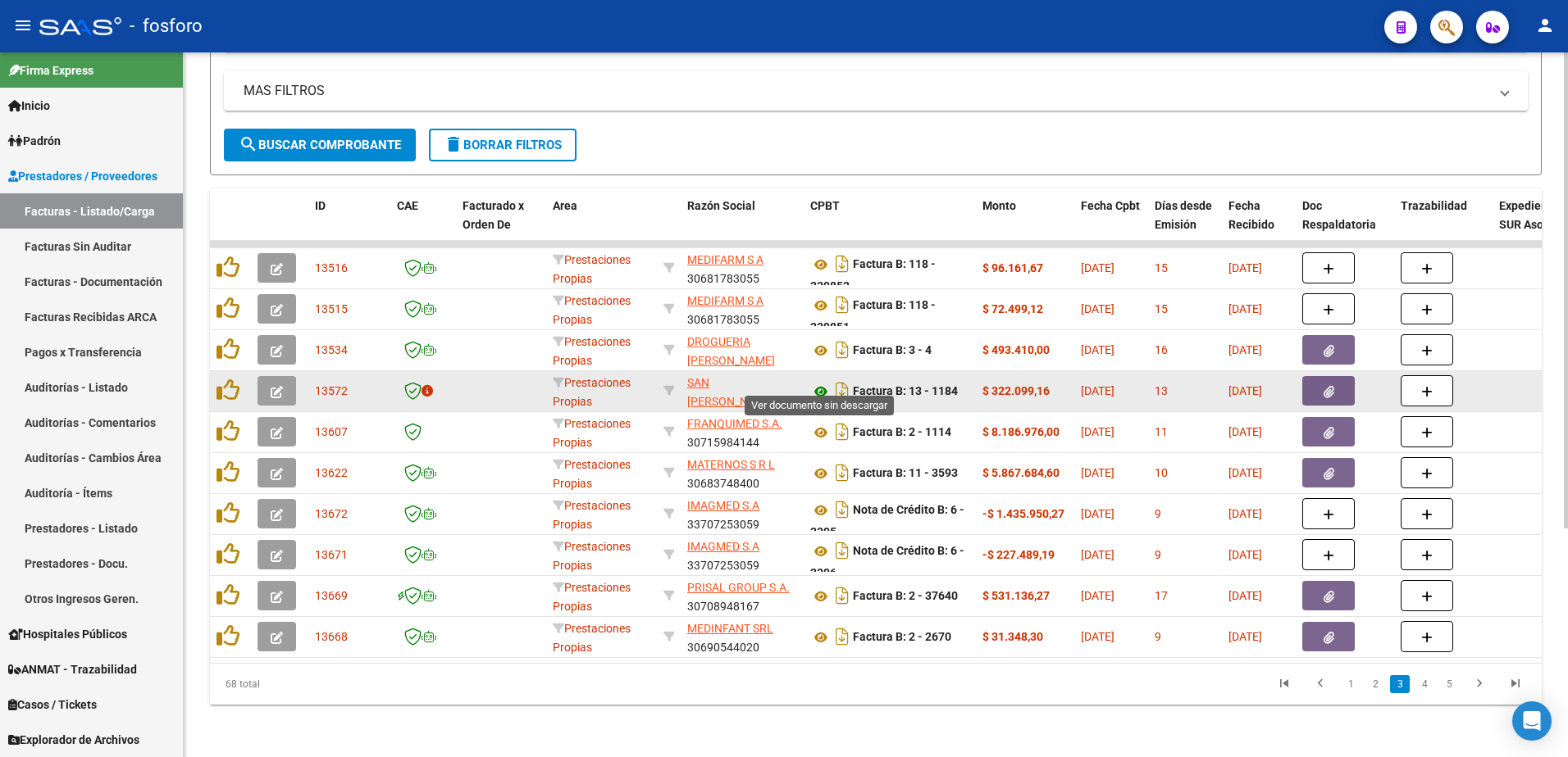
click at [819, 382] on icon at bounding box center [820, 391] width 21 height 20
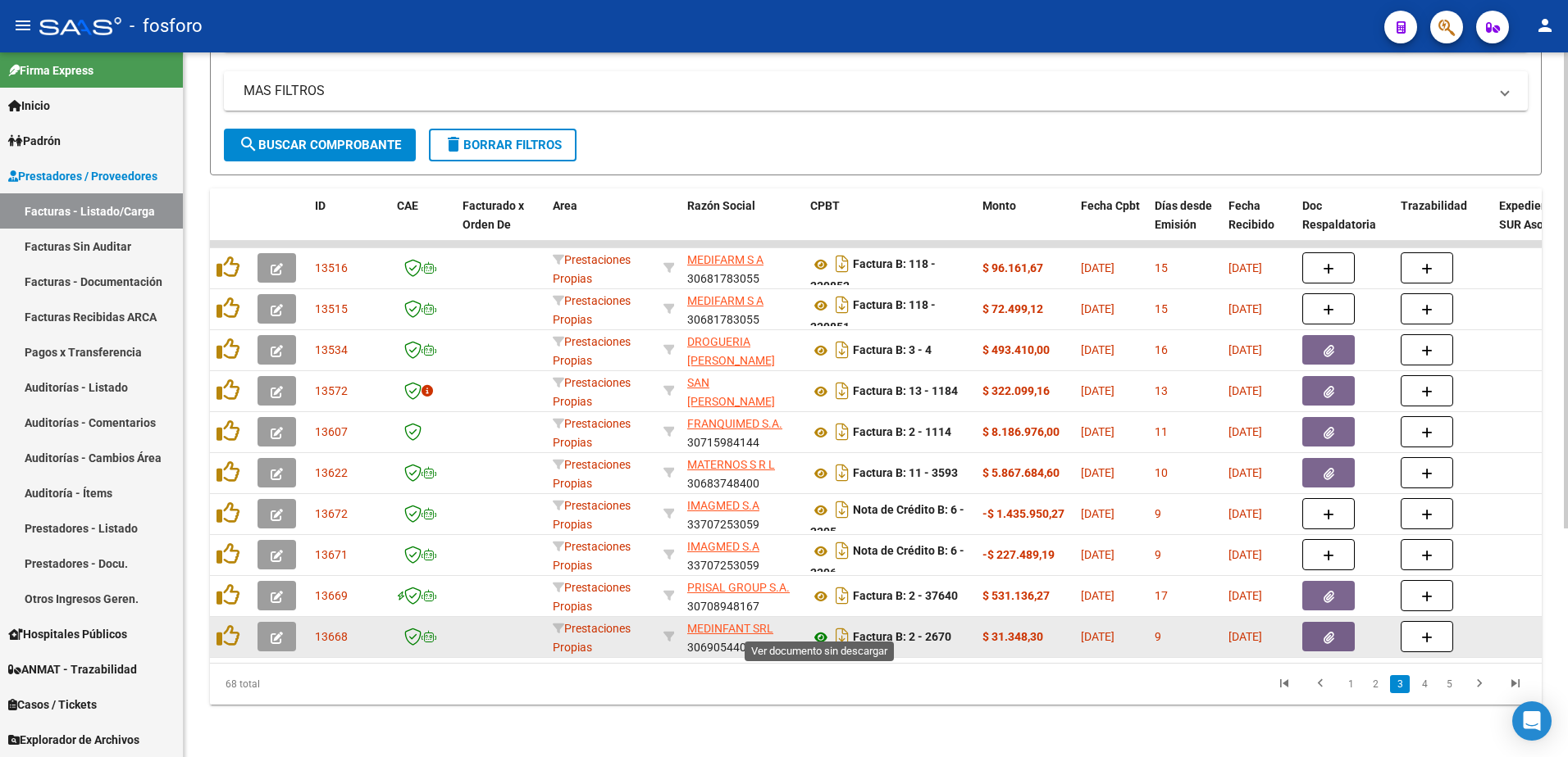
click at [823, 628] on icon at bounding box center [820, 637] width 21 height 20
click at [1322, 622] on button "button" at bounding box center [1328, 636] width 52 height 29
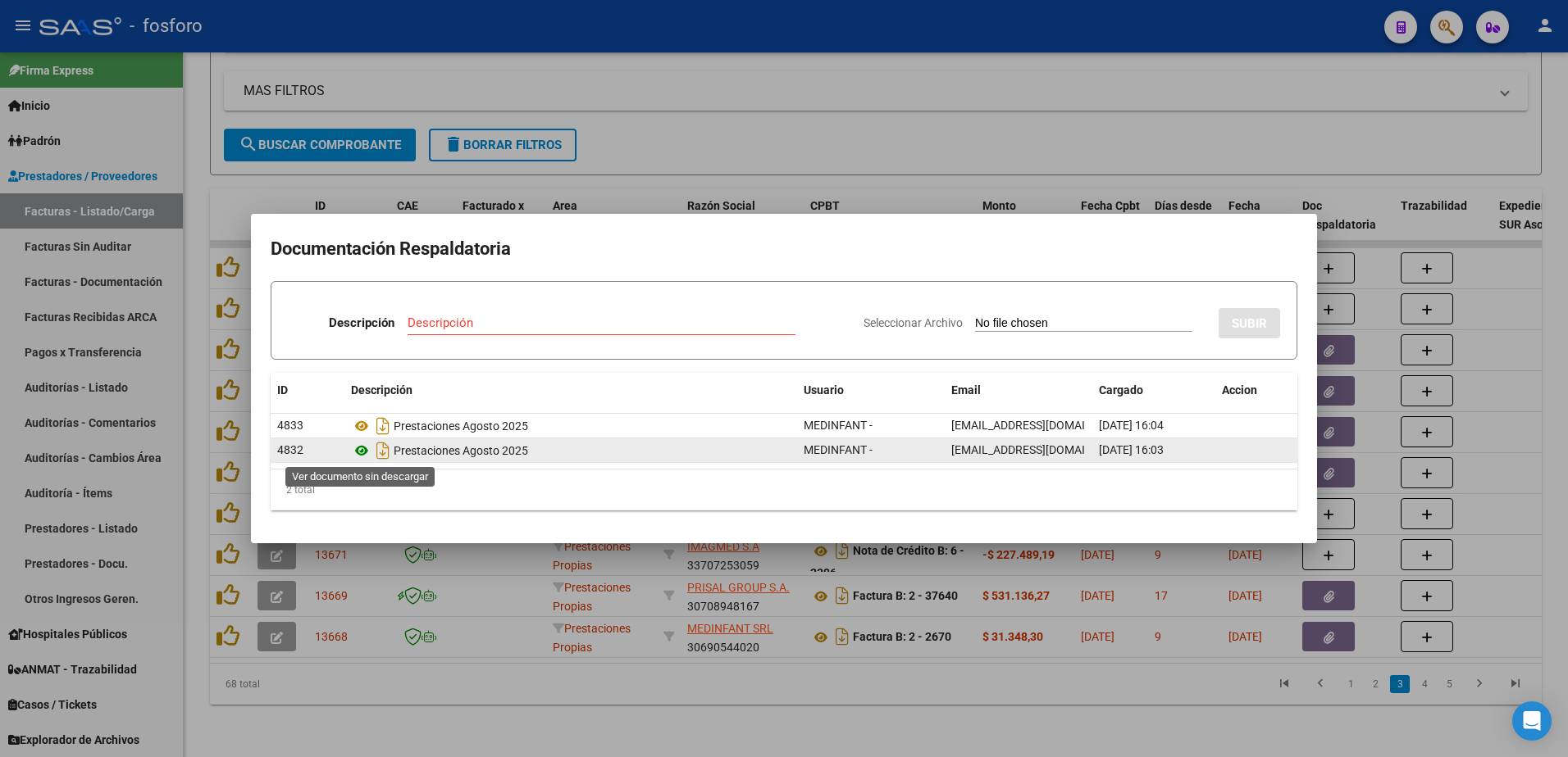
click at [360, 451] on icon at bounding box center [361, 450] width 21 height 20
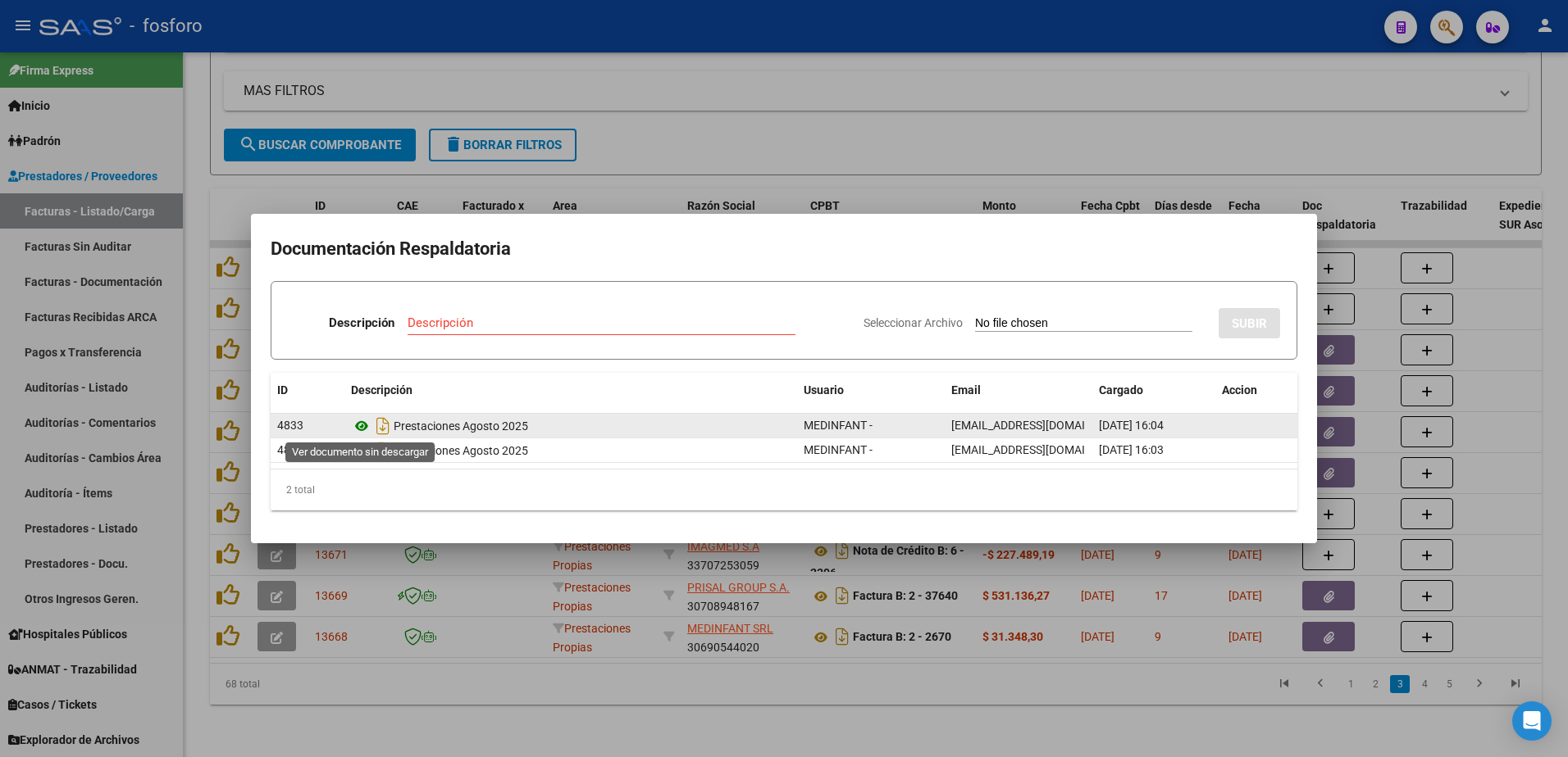
click at [364, 421] on icon at bounding box center [361, 426] width 21 height 20
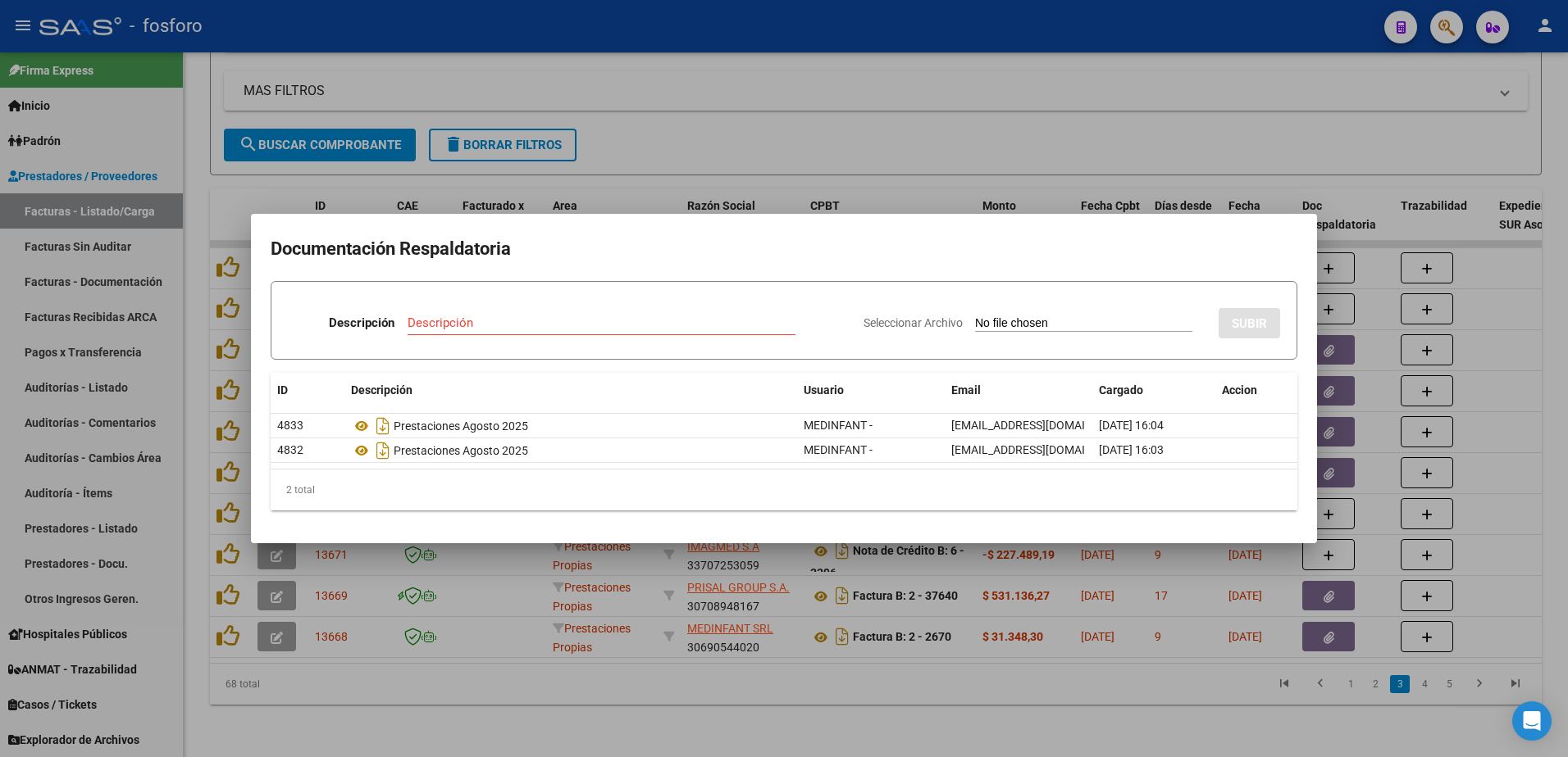
drag, startPoint x: 637, startPoint y: 711, endPoint x: 632, endPoint y: 696, distance: 15.8
click at [636, 709] on div at bounding box center [784, 378] width 1568 height 757
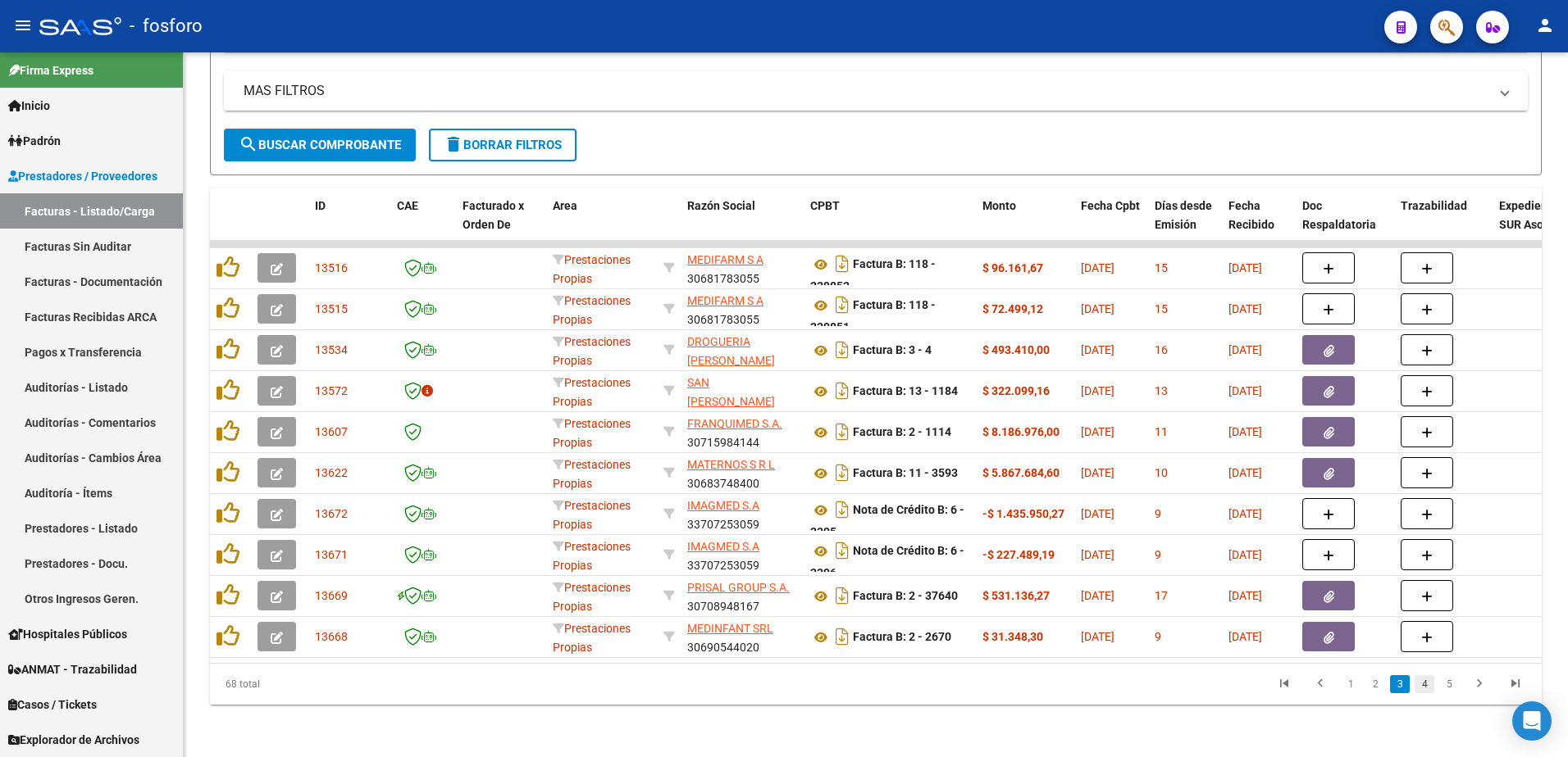
click at [1420, 689] on link "4" at bounding box center [1424, 684] width 20 height 18
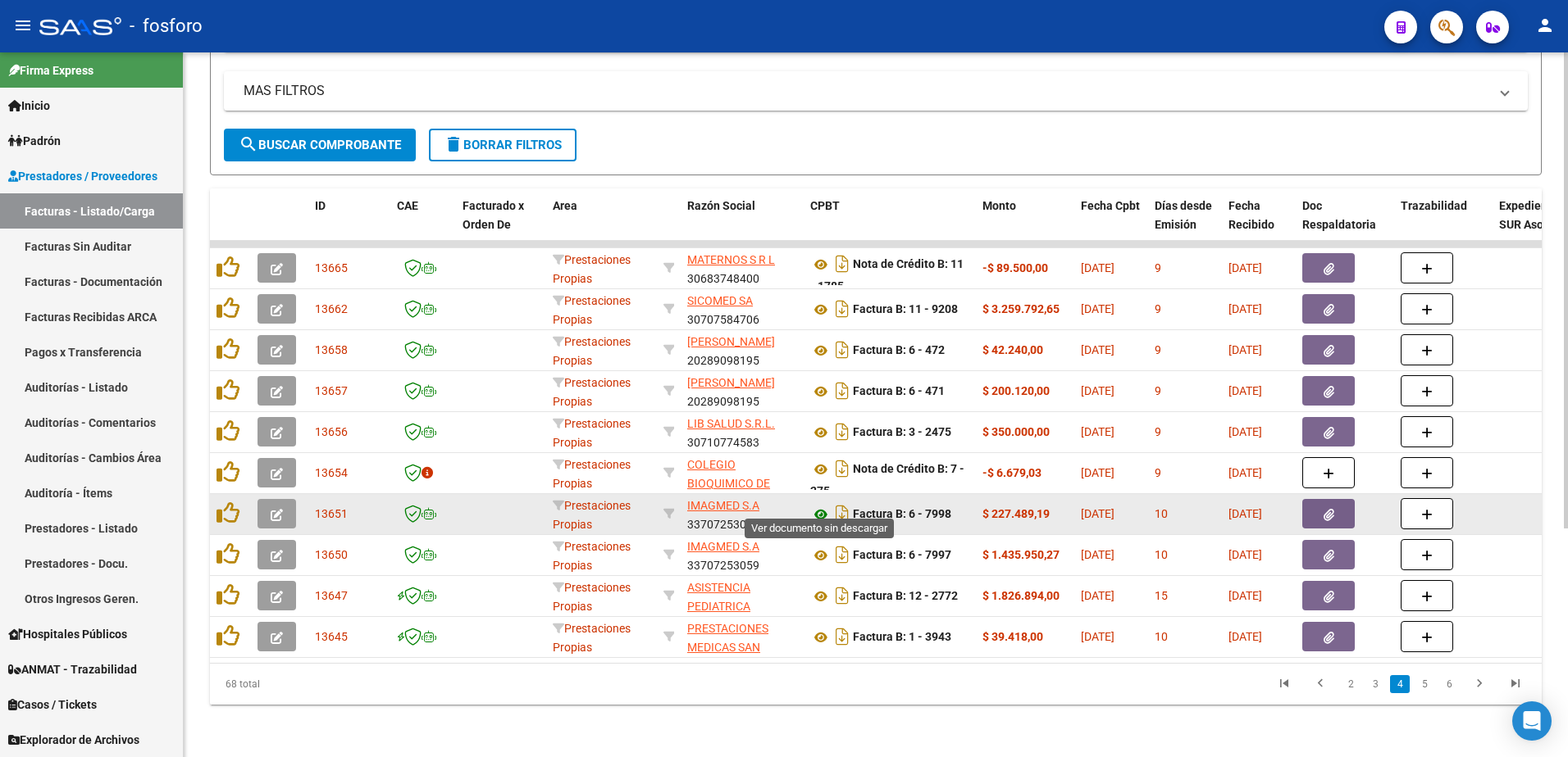
click at [821, 505] on icon at bounding box center [820, 514] width 21 height 20
click at [1324, 510] on button "button" at bounding box center [1328, 513] width 52 height 29
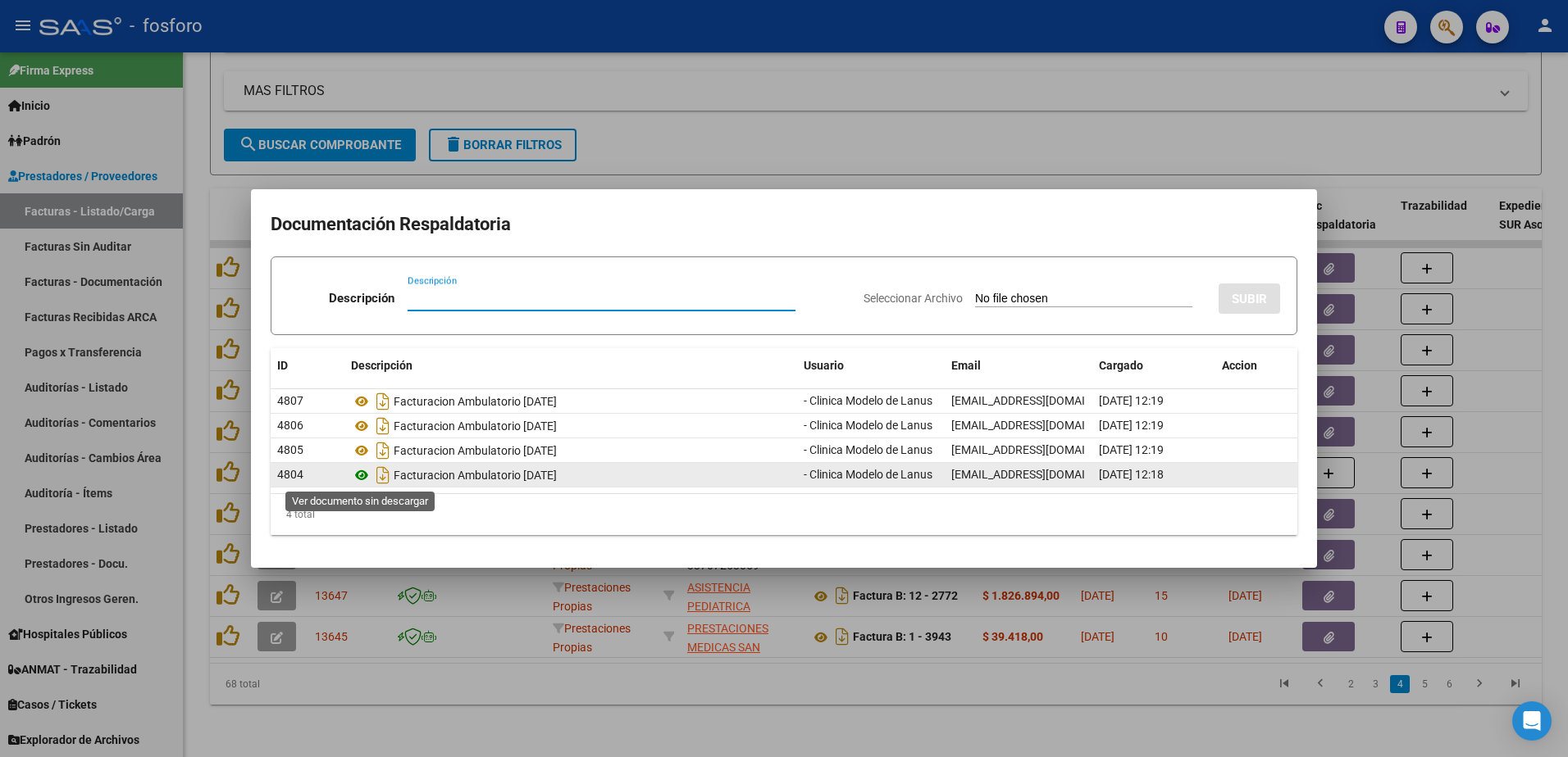
click at [358, 478] on icon at bounding box center [361, 475] width 21 height 20
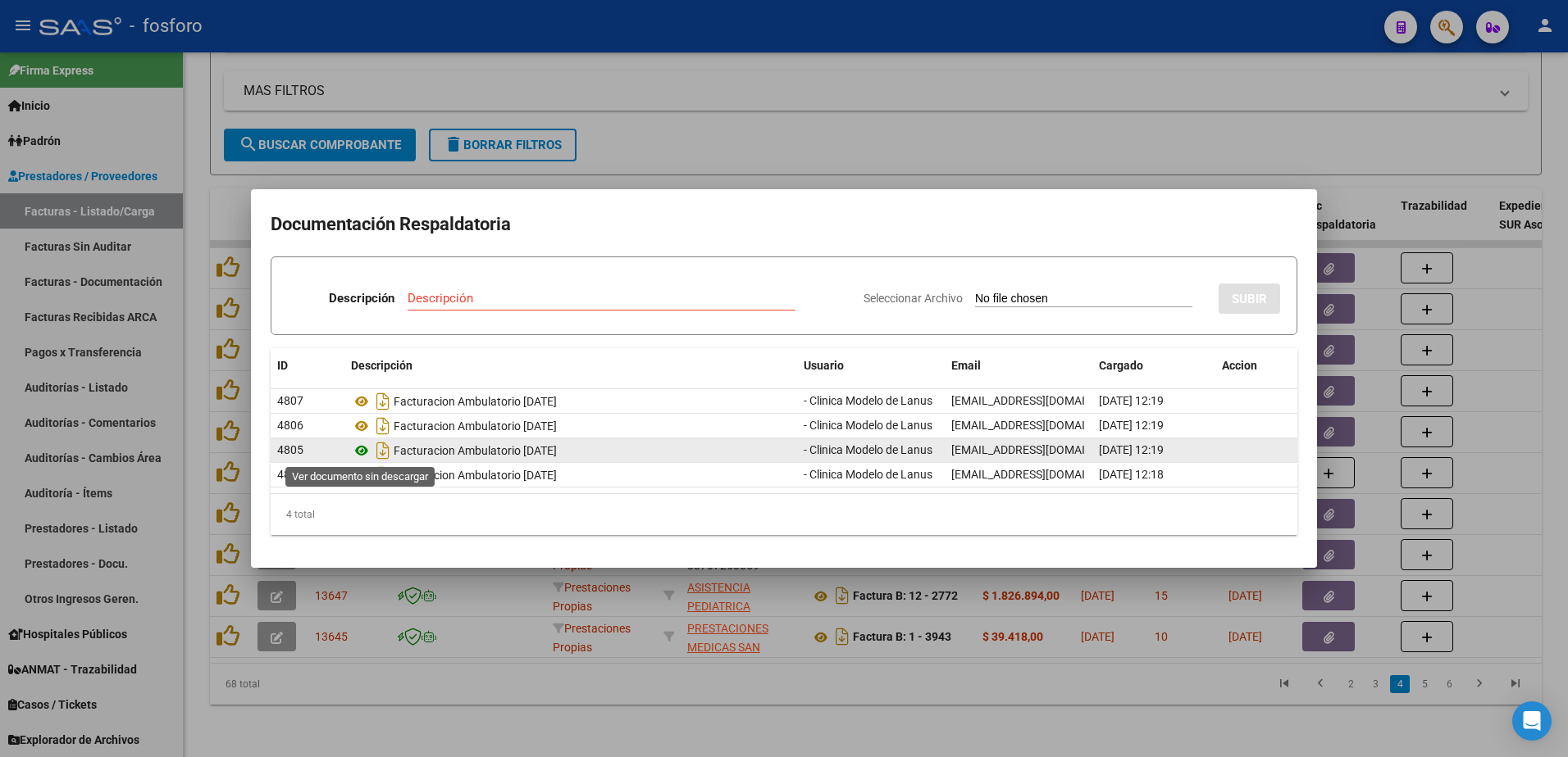
click at [361, 451] on icon at bounding box center [361, 450] width 21 height 20
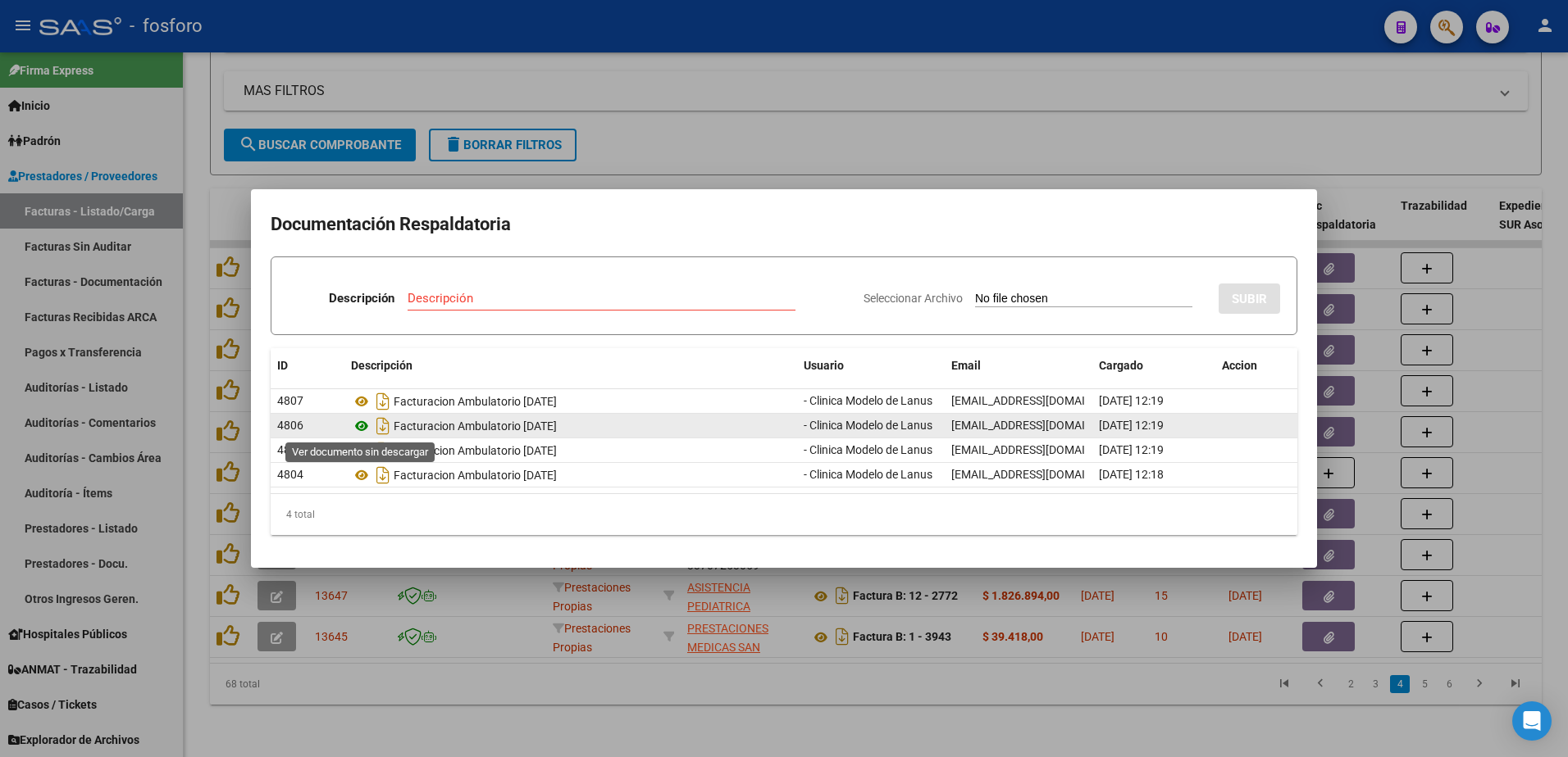
click at [357, 429] on icon at bounding box center [361, 426] width 21 height 20
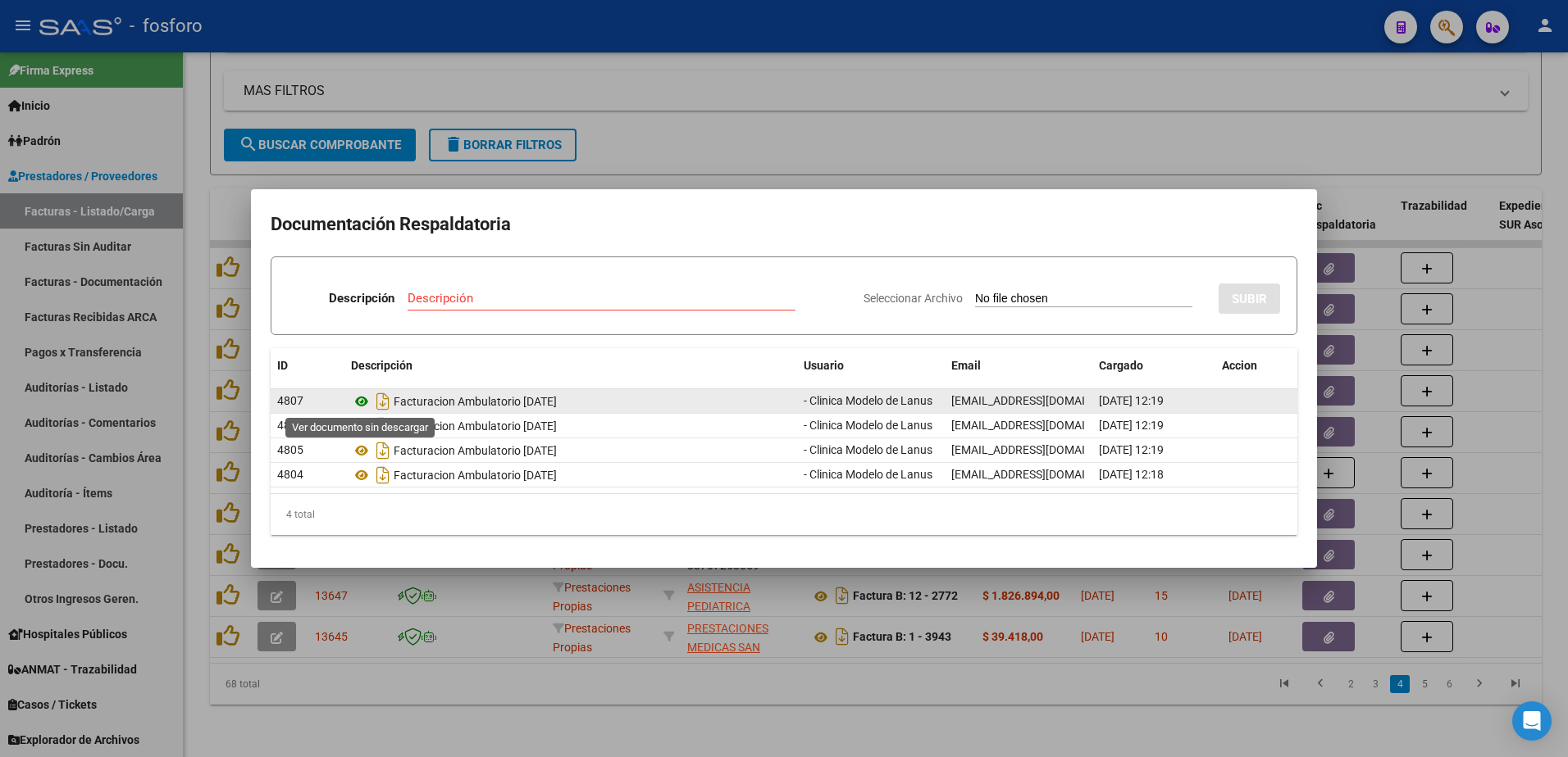
click at [360, 406] on icon at bounding box center [361, 401] width 21 height 20
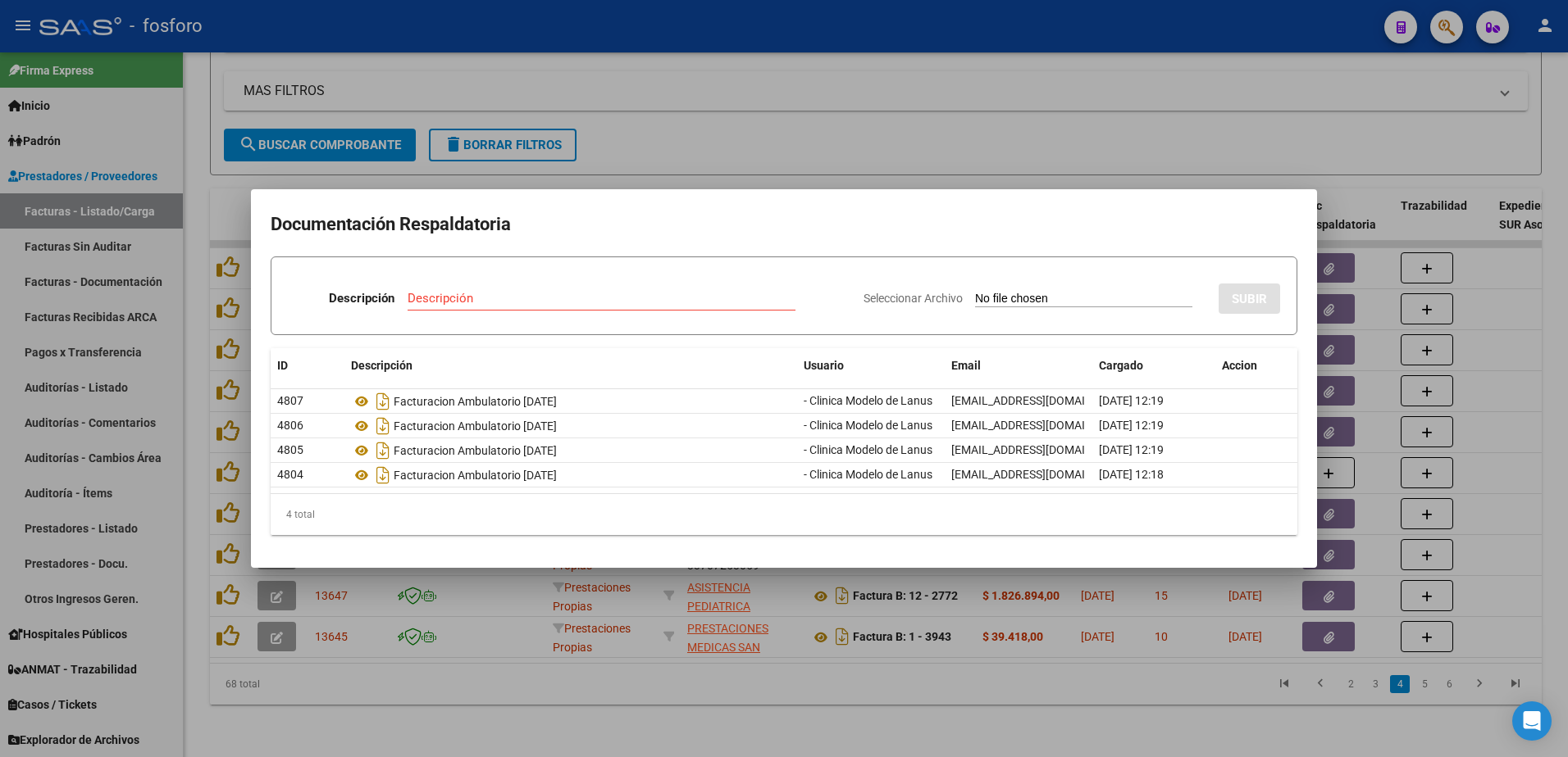
click at [678, 157] on div at bounding box center [784, 378] width 1568 height 757
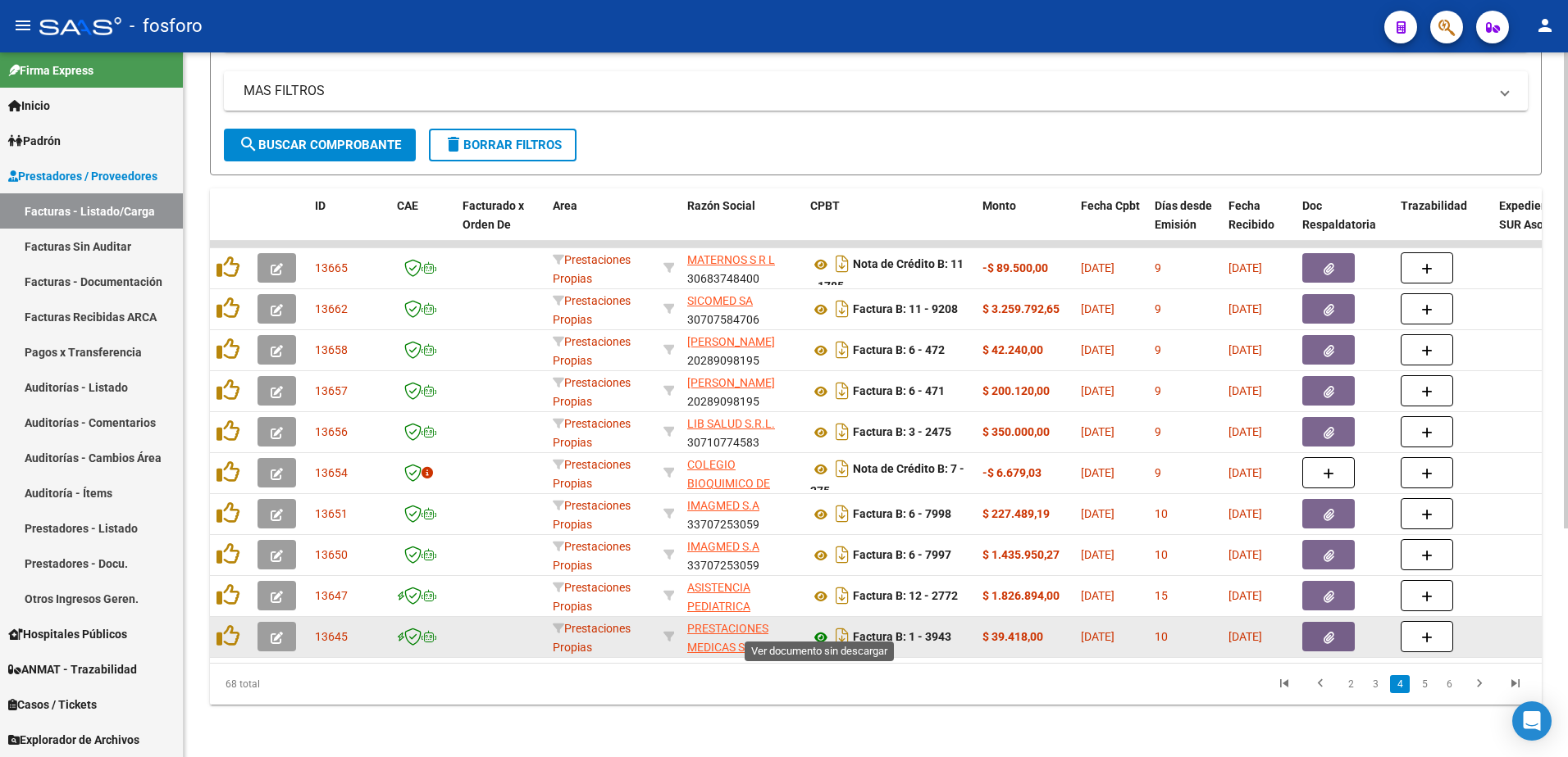
click at [821, 628] on icon at bounding box center [820, 637] width 21 height 20
click at [1313, 624] on button "button" at bounding box center [1328, 636] width 52 height 29
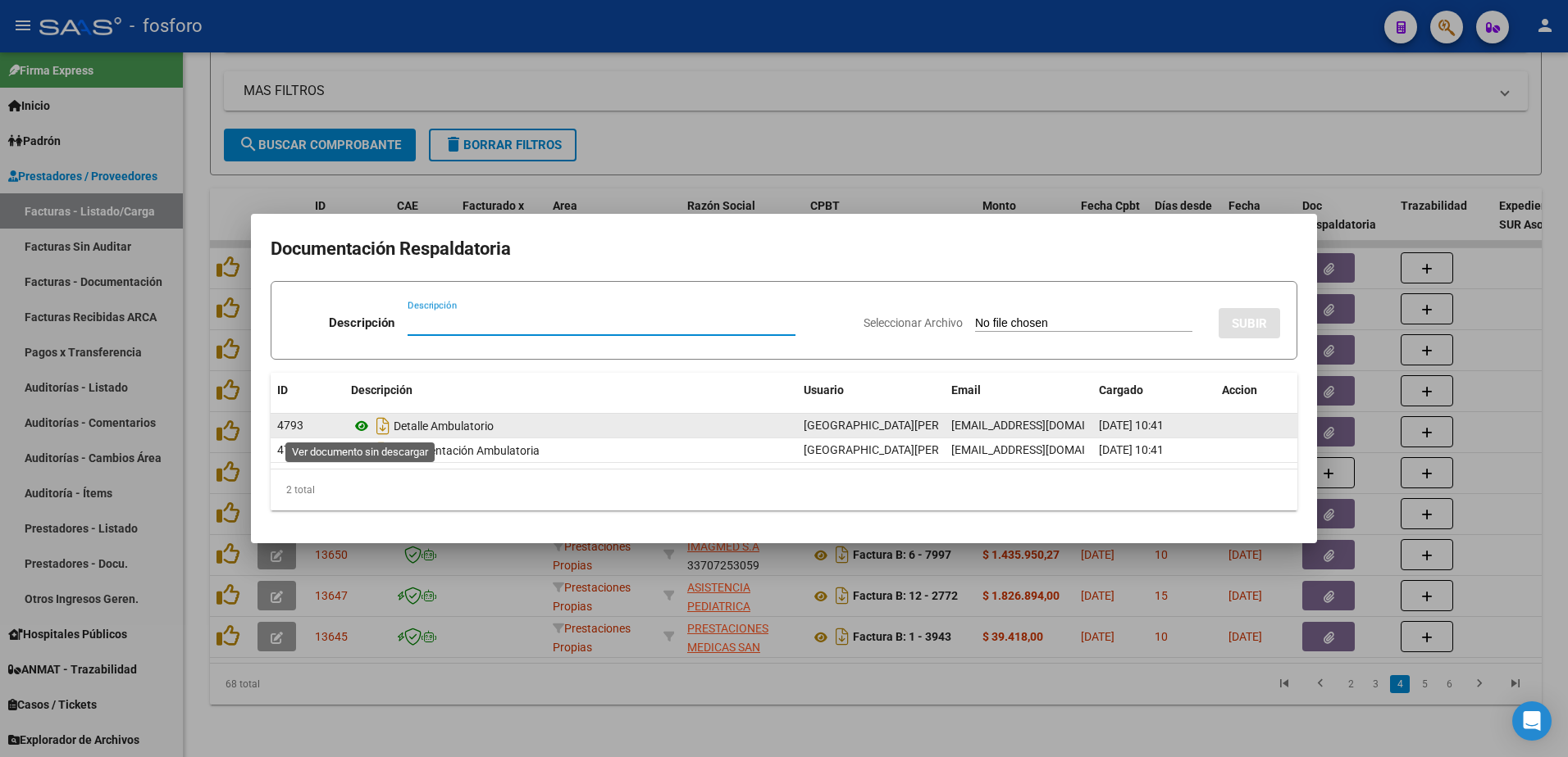
click at [365, 425] on icon at bounding box center [361, 426] width 21 height 20
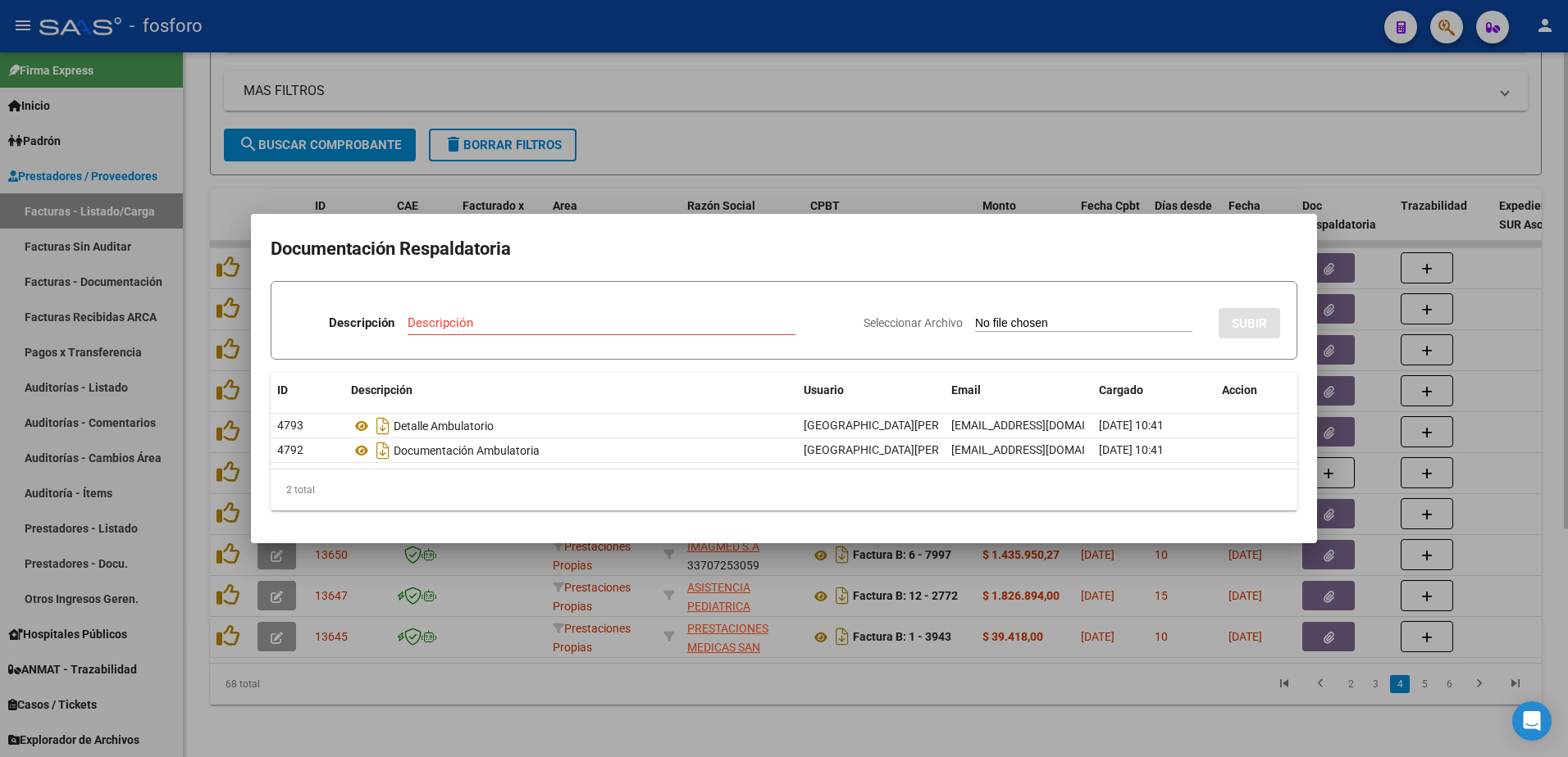
drag, startPoint x: 1042, startPoint y: 703, endPoint x: 1059, endPoint y: 675, distance: 32.8
click at [1043, 697] on div at bounding box center [784, 378] width 1568 height 757
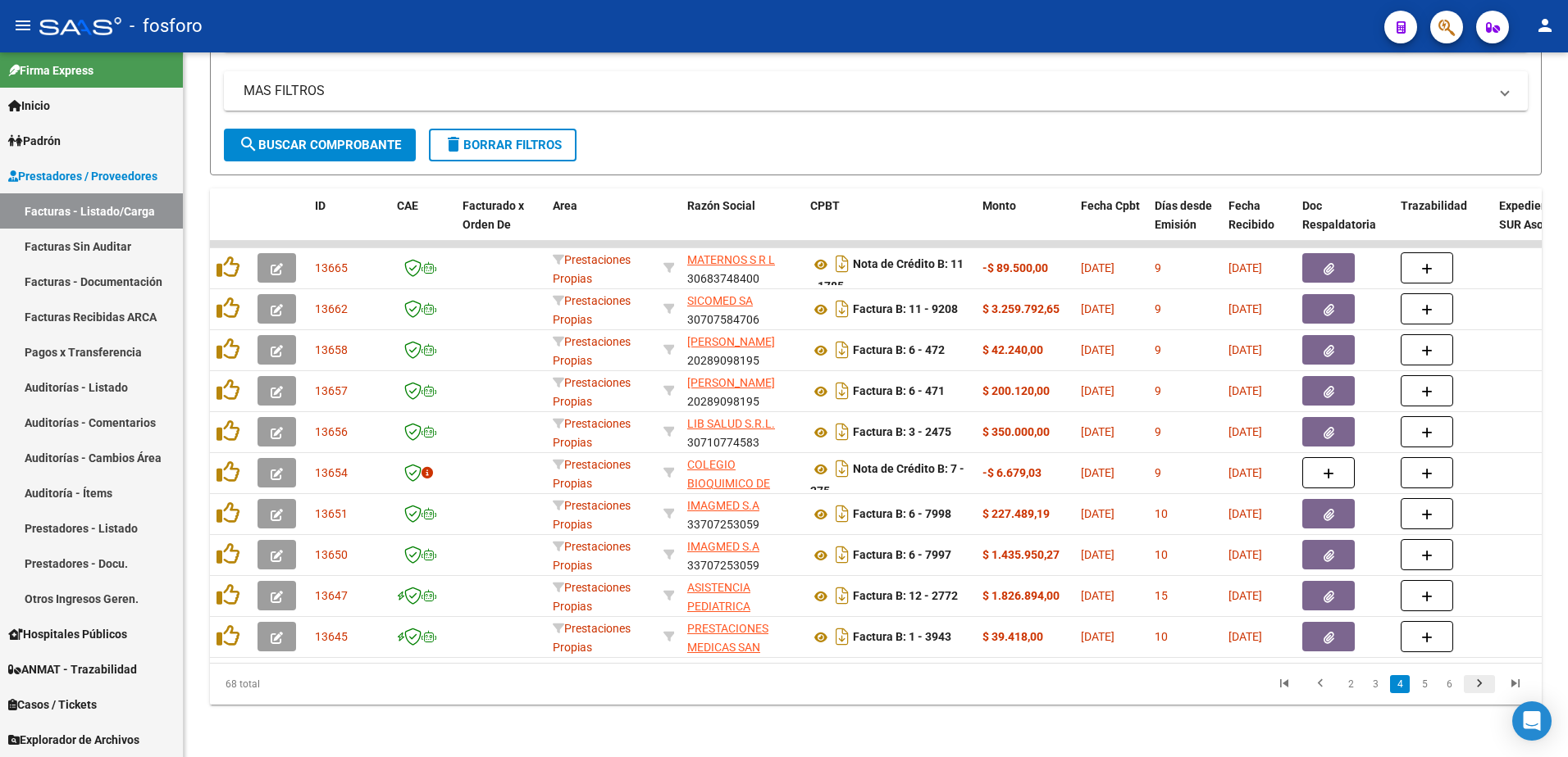
click at [1480, 684] on icon "go to next page" at bounding box center [1479, 686] width 21 height 20
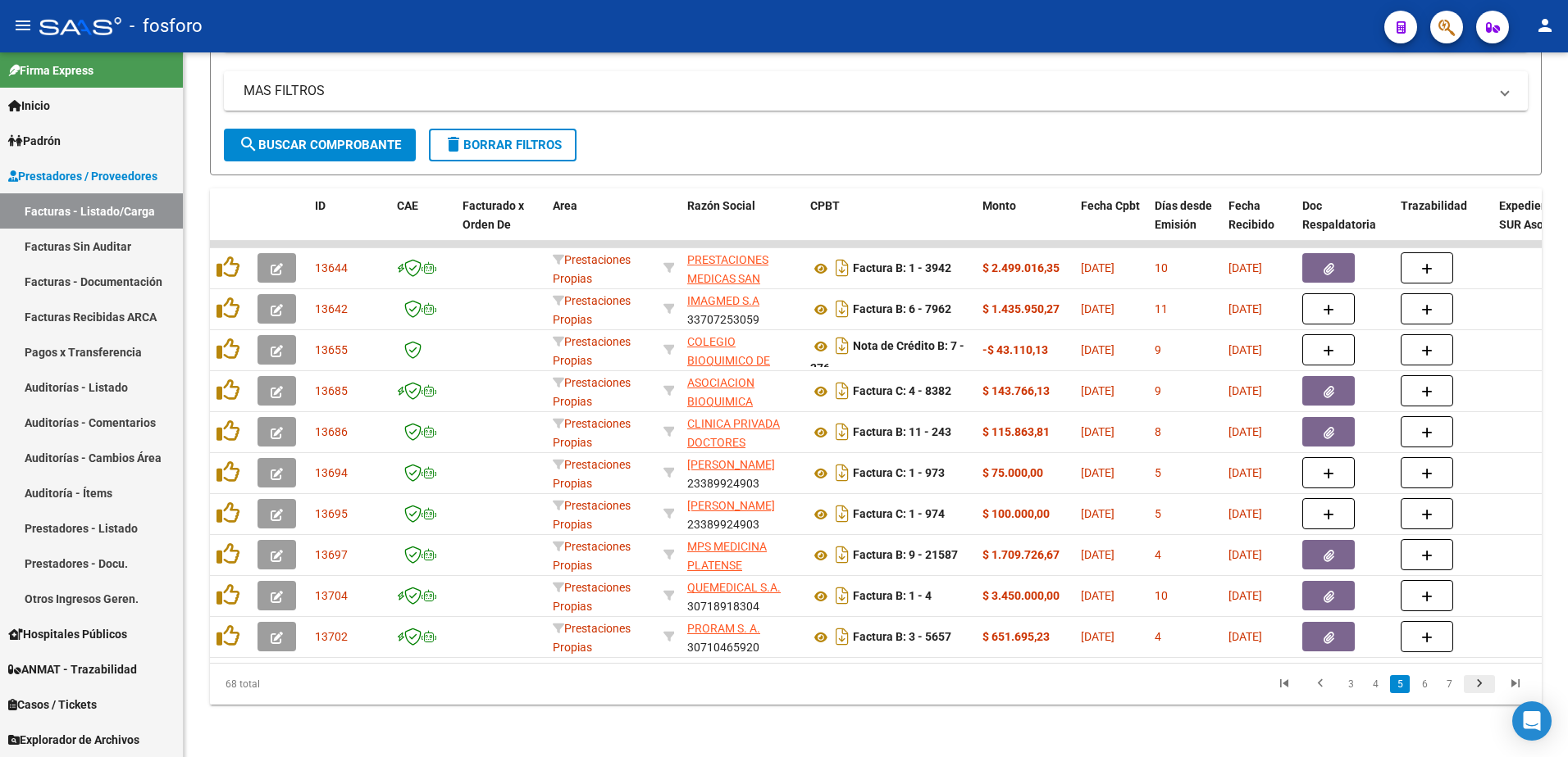
click at [1480, 684] on icon "go to next page" at bounding box center [1479, 686] width 21 height 20
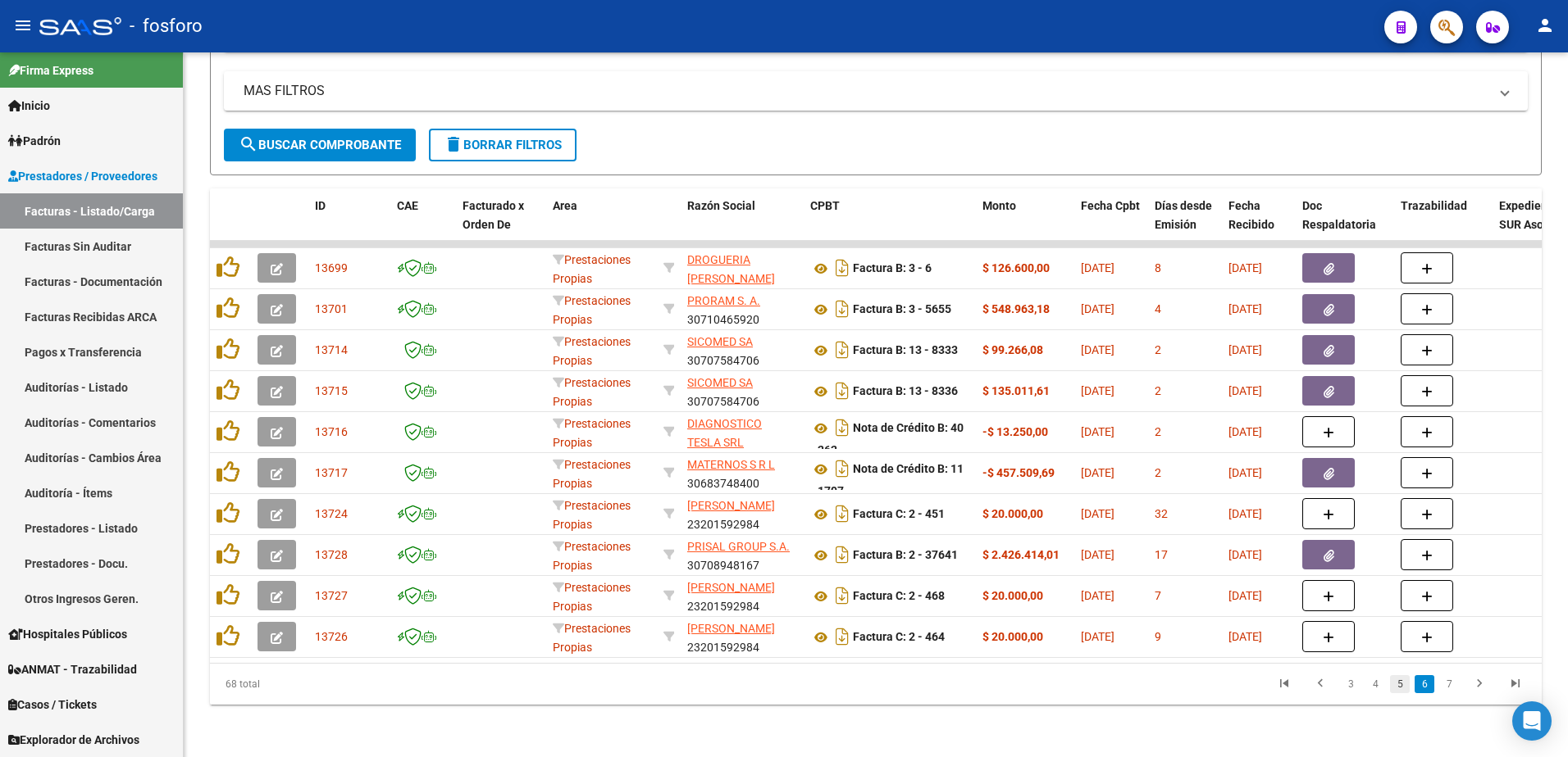
click at [1405, 690] on link "5" at bounding box center [1399, 684] width 20 height 18
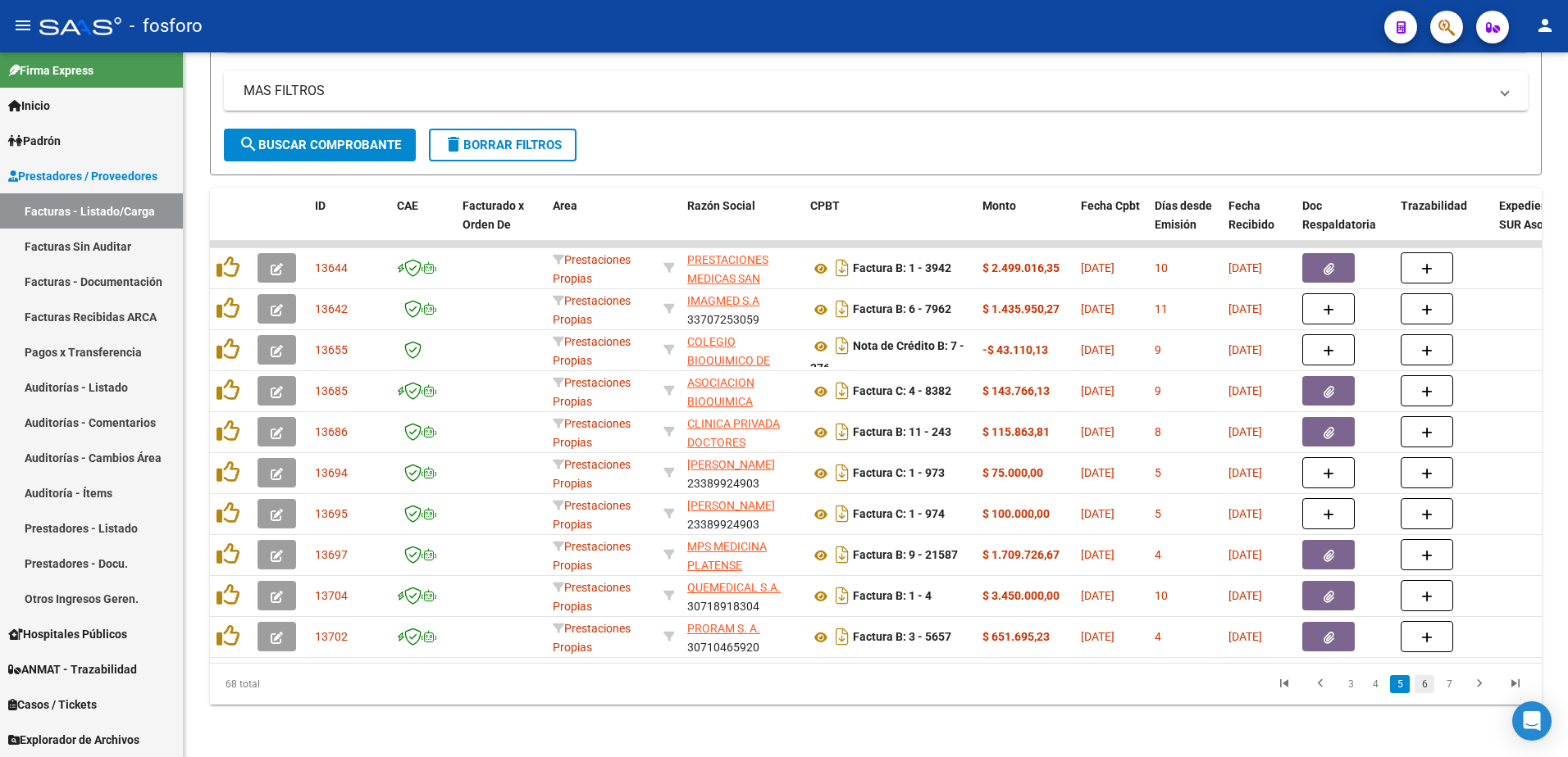
click at [1430, 691] on link "6" at bounding box center [1424, 684] width 20 height 18
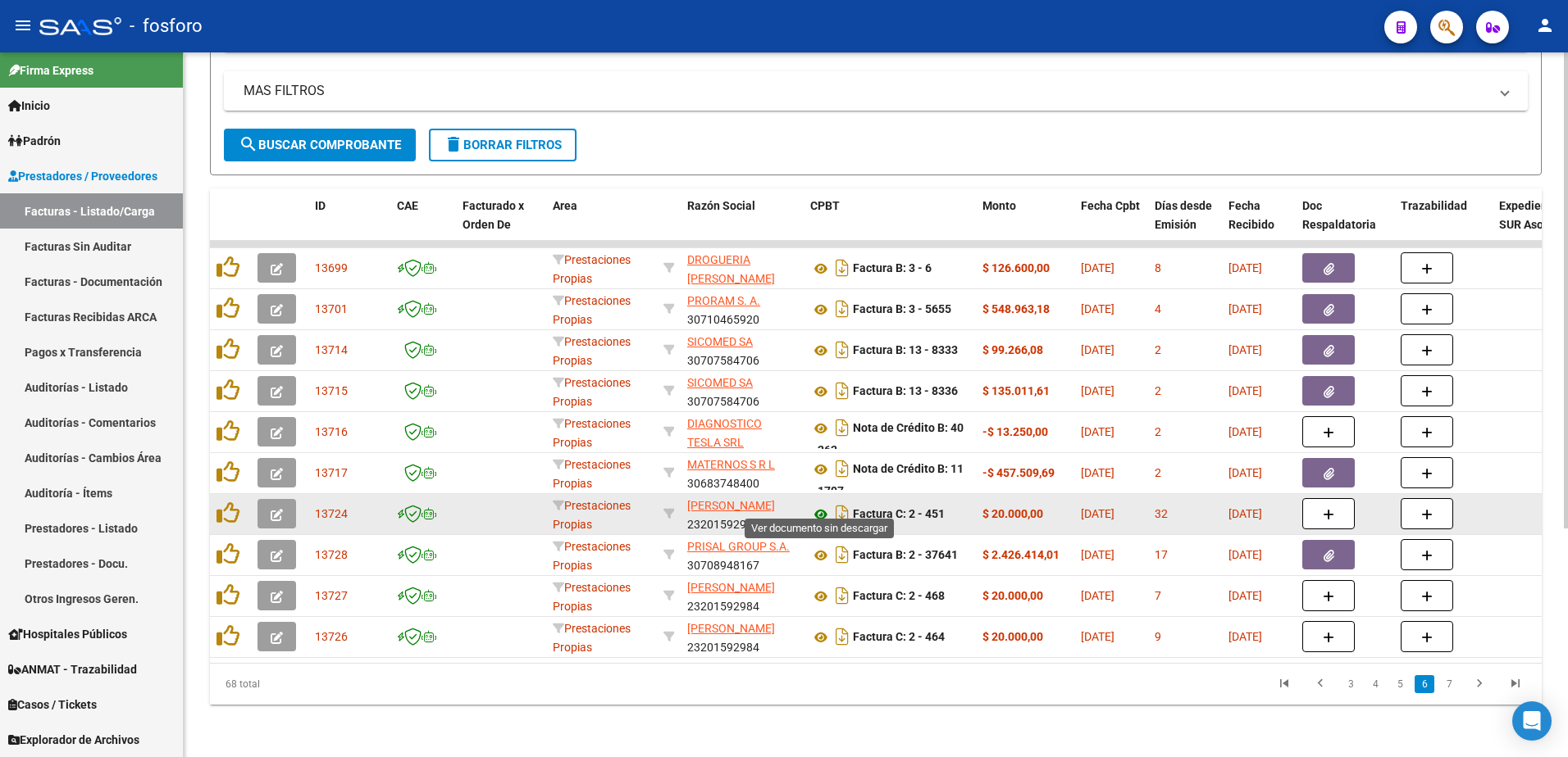
click at [815, 504] on icon at bounding box center [820, 514] width 21 height 20
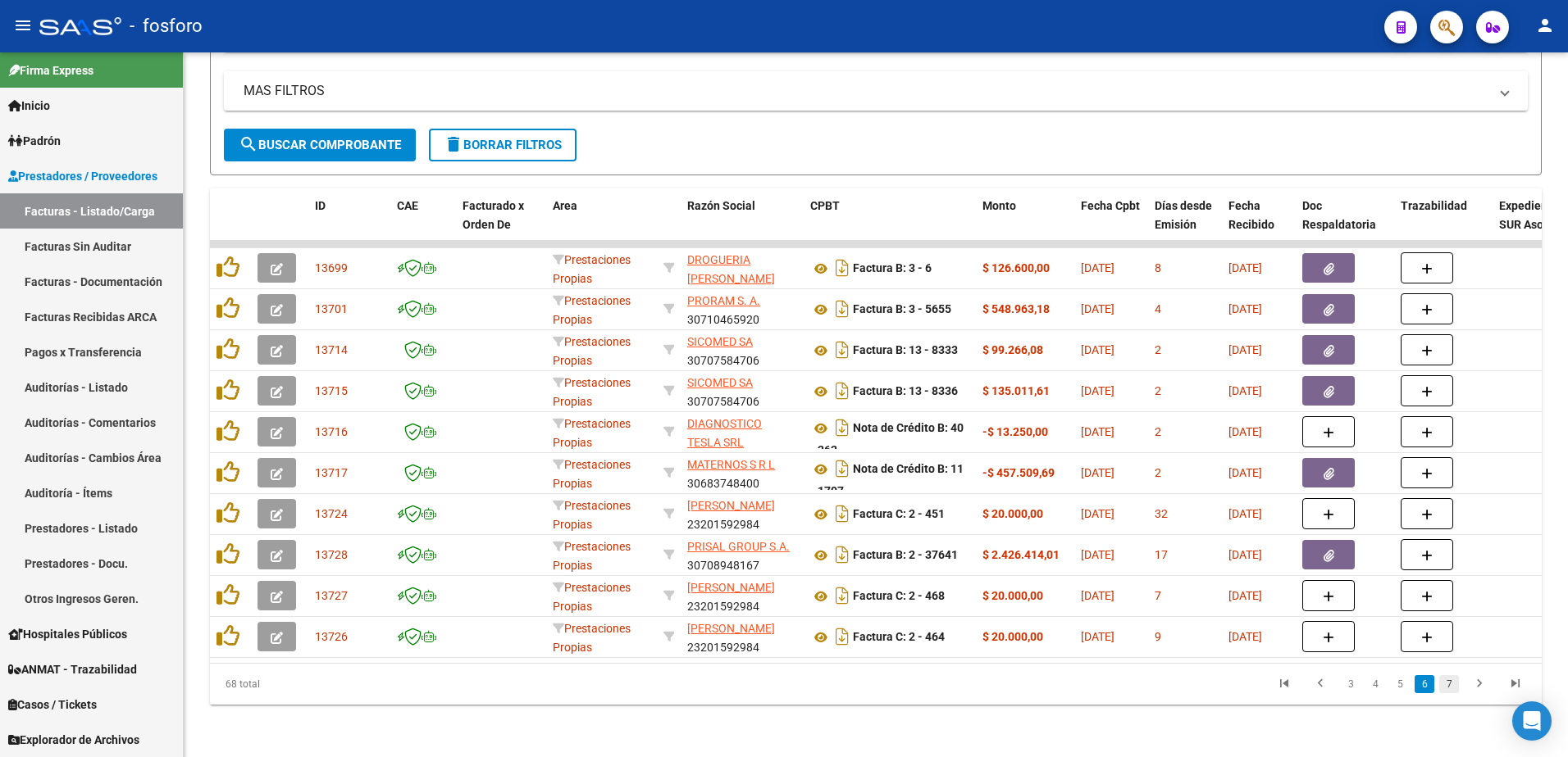
click at [1451, 690] on link "7" at bounding box center [1448, 684] width 20 height 18
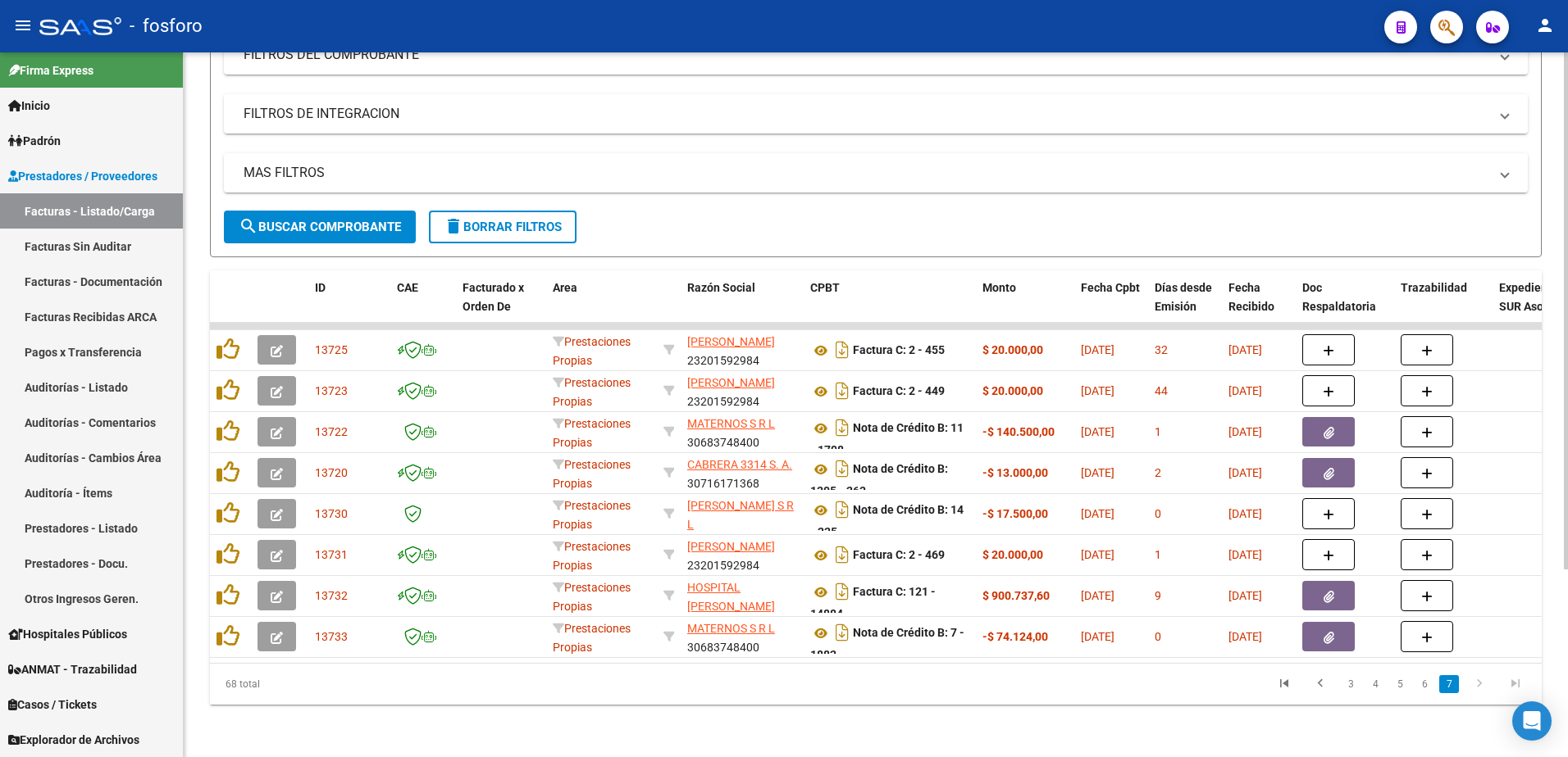
scroll to position [255, 0]
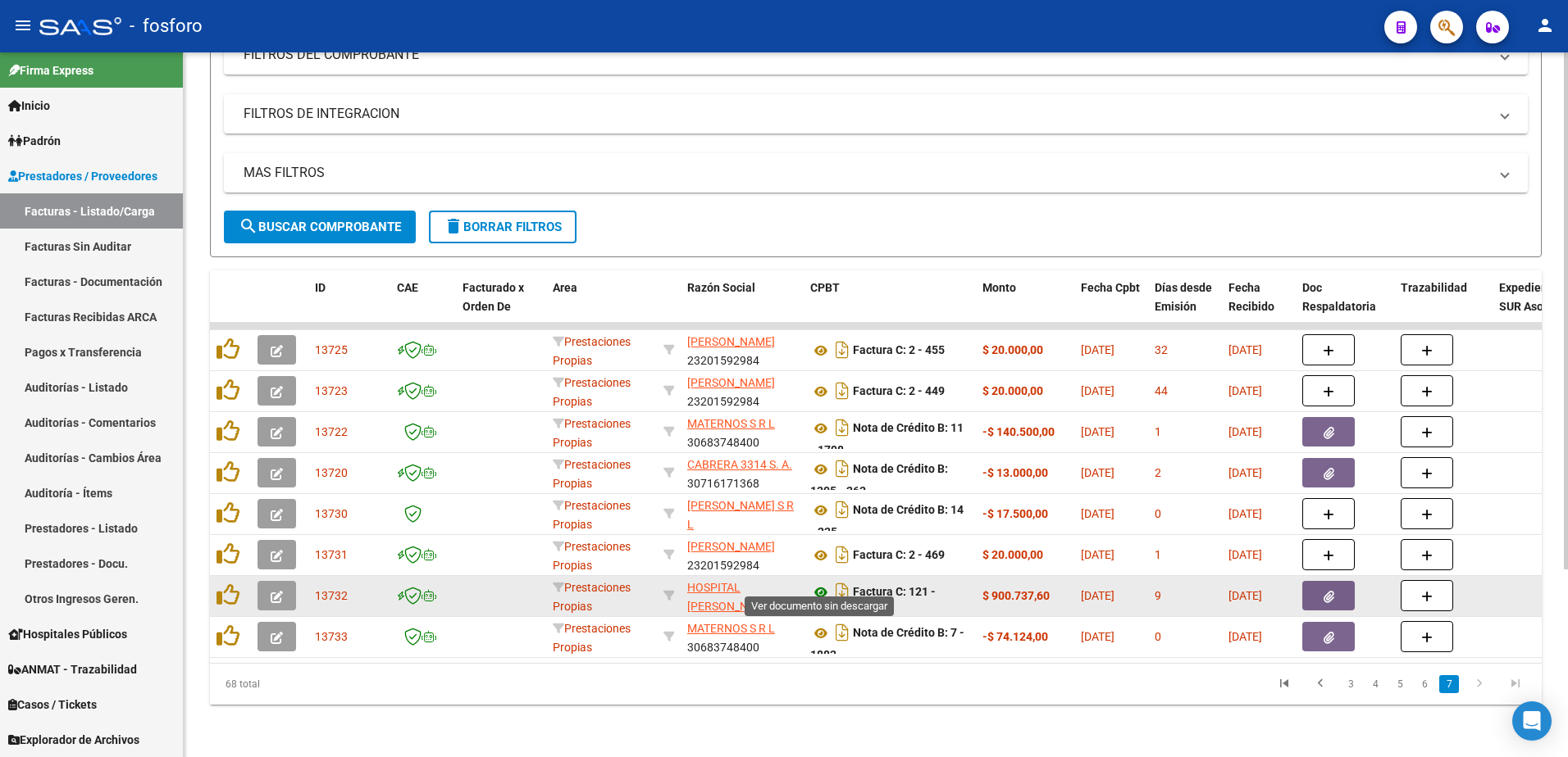
click at [820, 584] on icon at bounding box center [820, 592] width 21 height 20
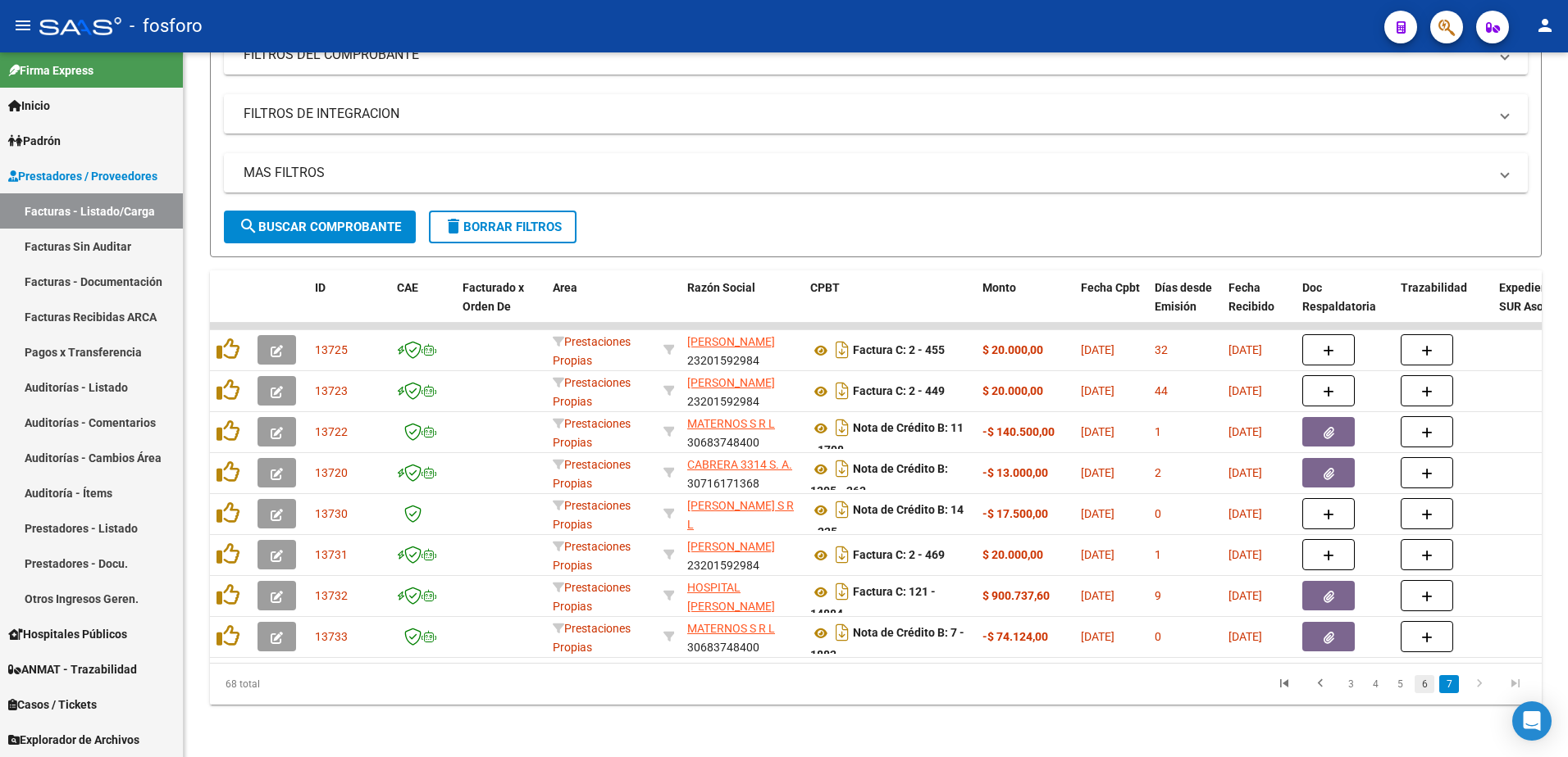
click at [1420, 688] on link "6" at bounding box center [1424, 684] width 20 height 18
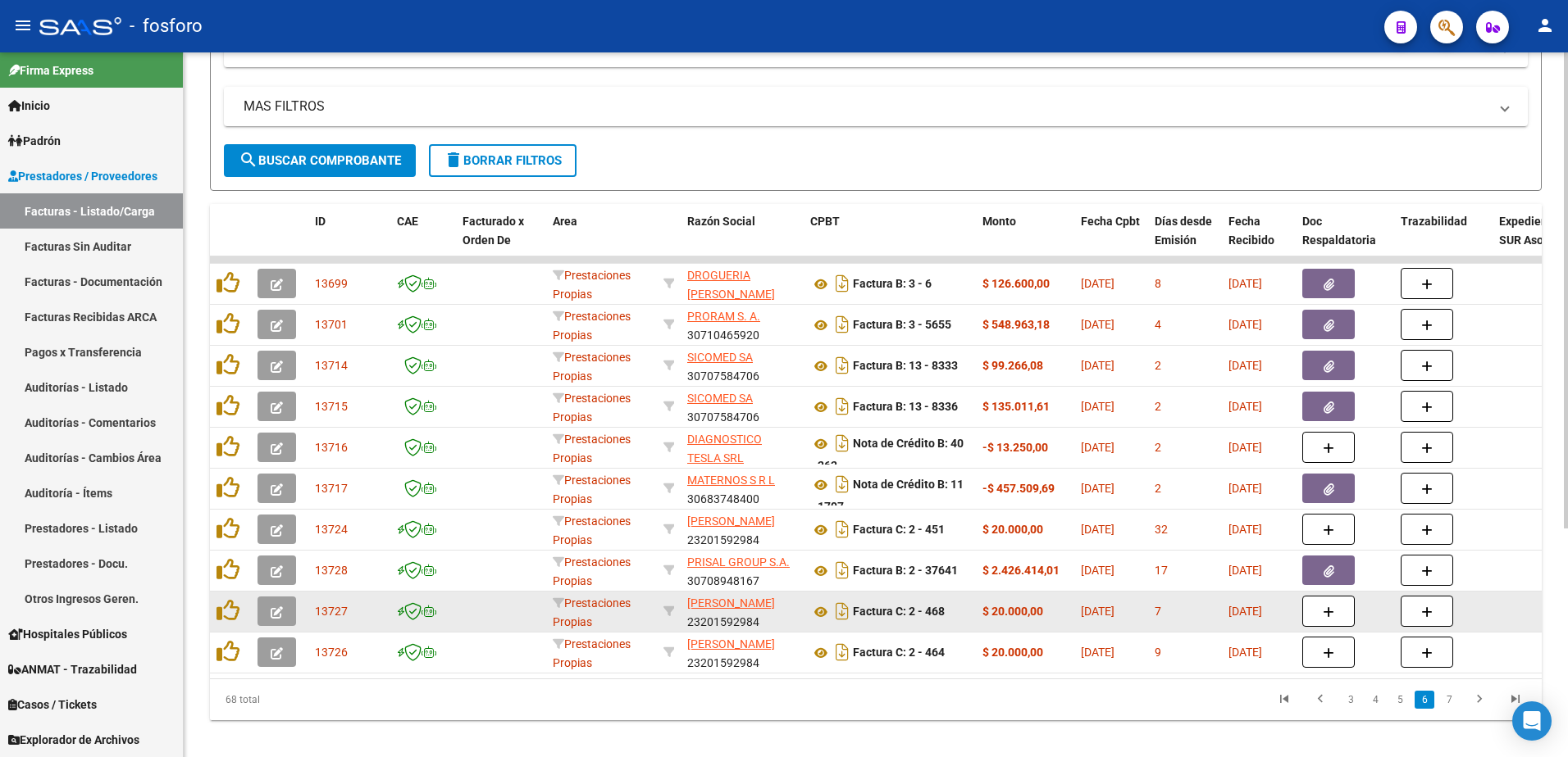
scroll to position [337, 0]
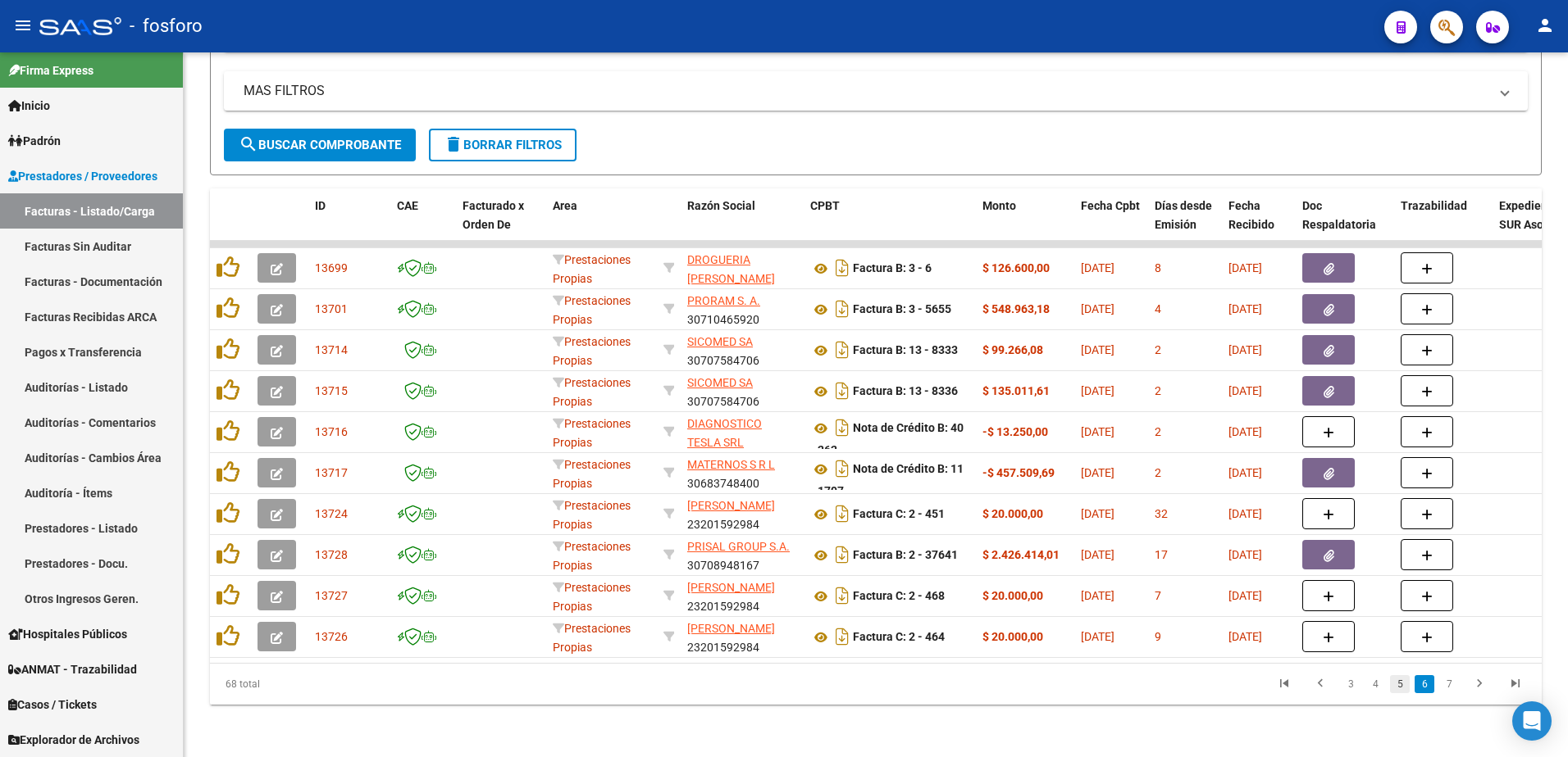
click at [1403, 689] on link "5" at bounding box center [1399, 684] width 20 height 18
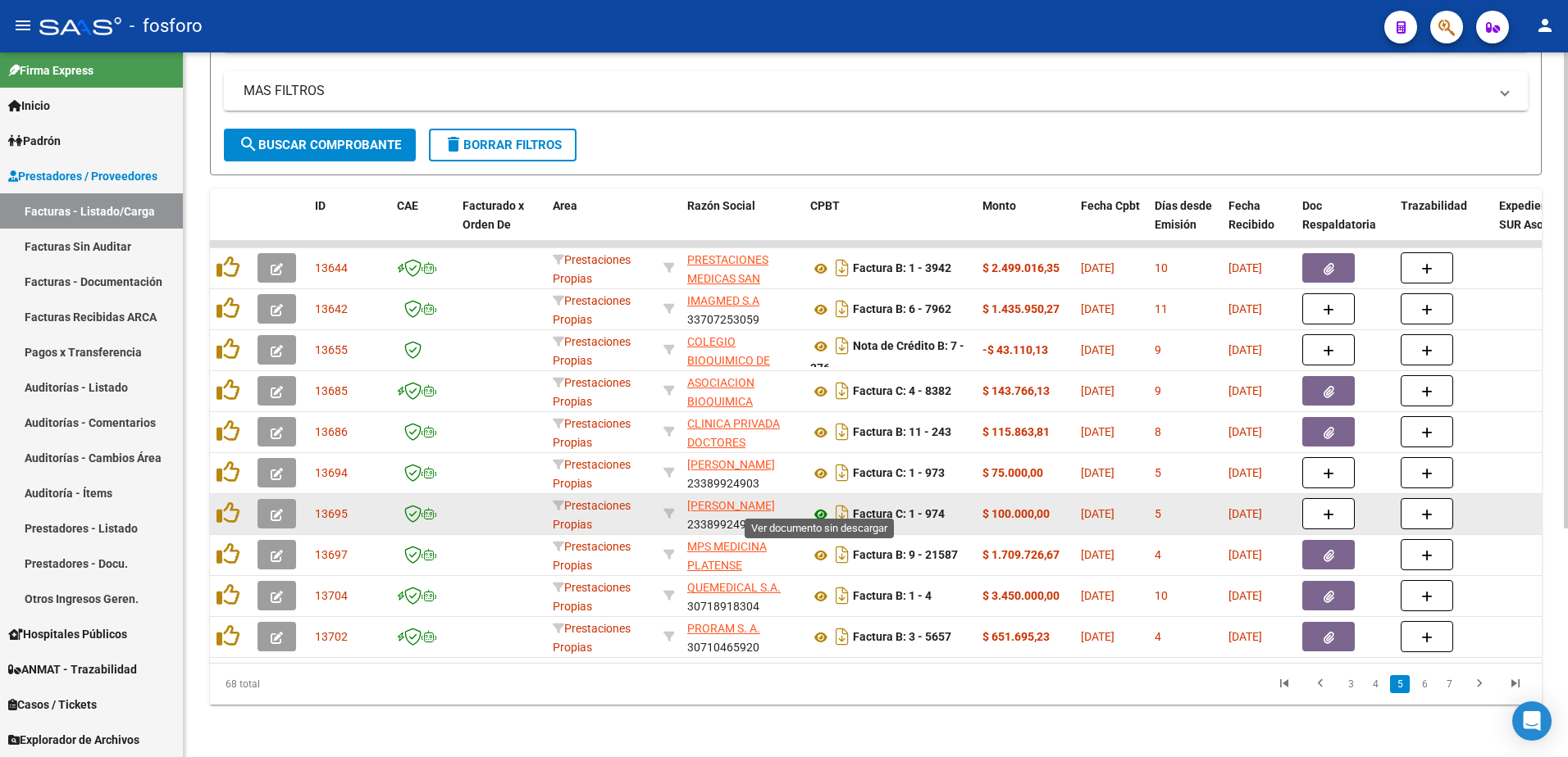
click at [822, 504] on icon at bounding box center [820, 514] width 21 height 20
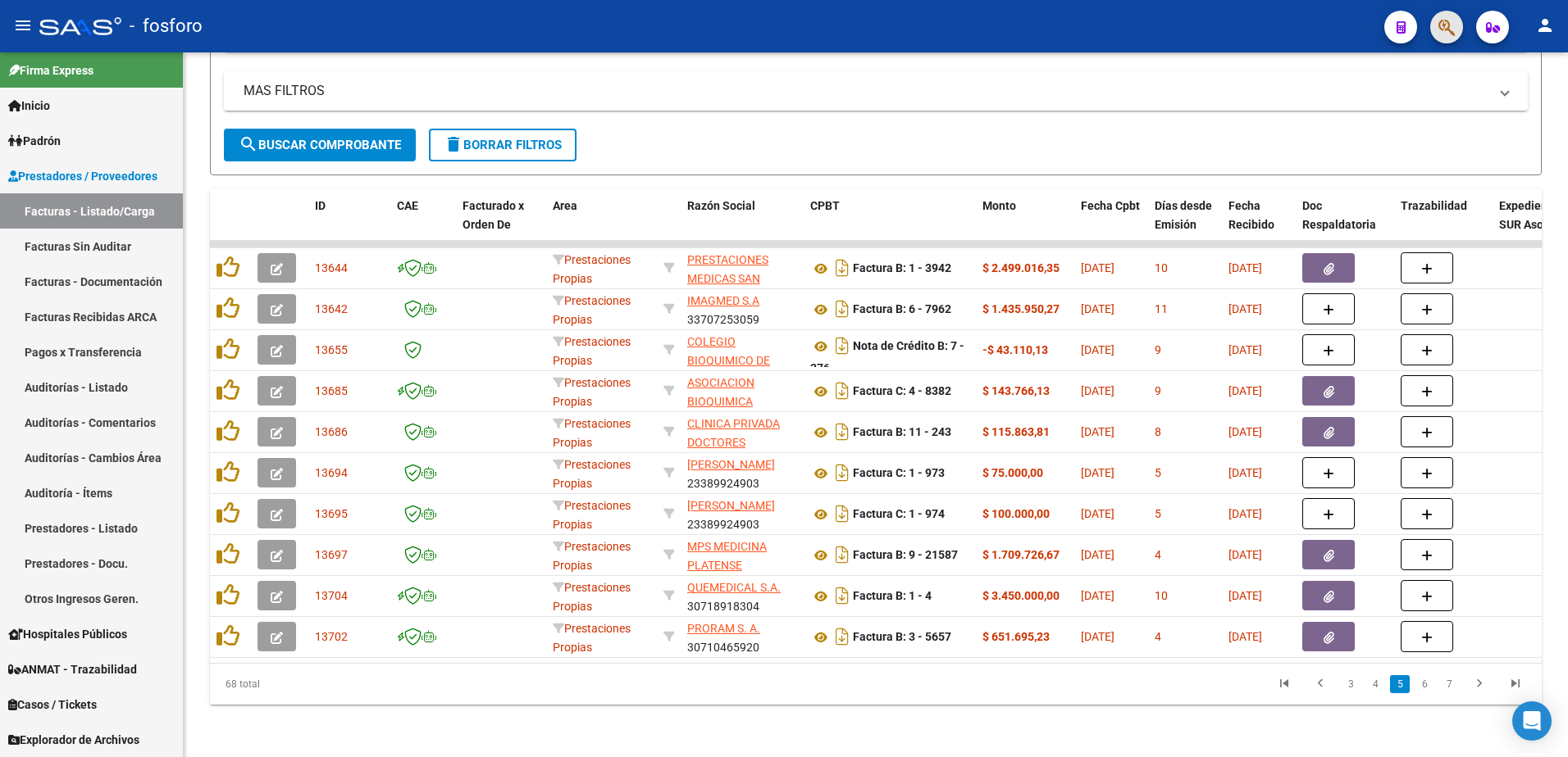
click at [1437, 36] on button "button" at bounding box center [1446, 27] width 33 height 33
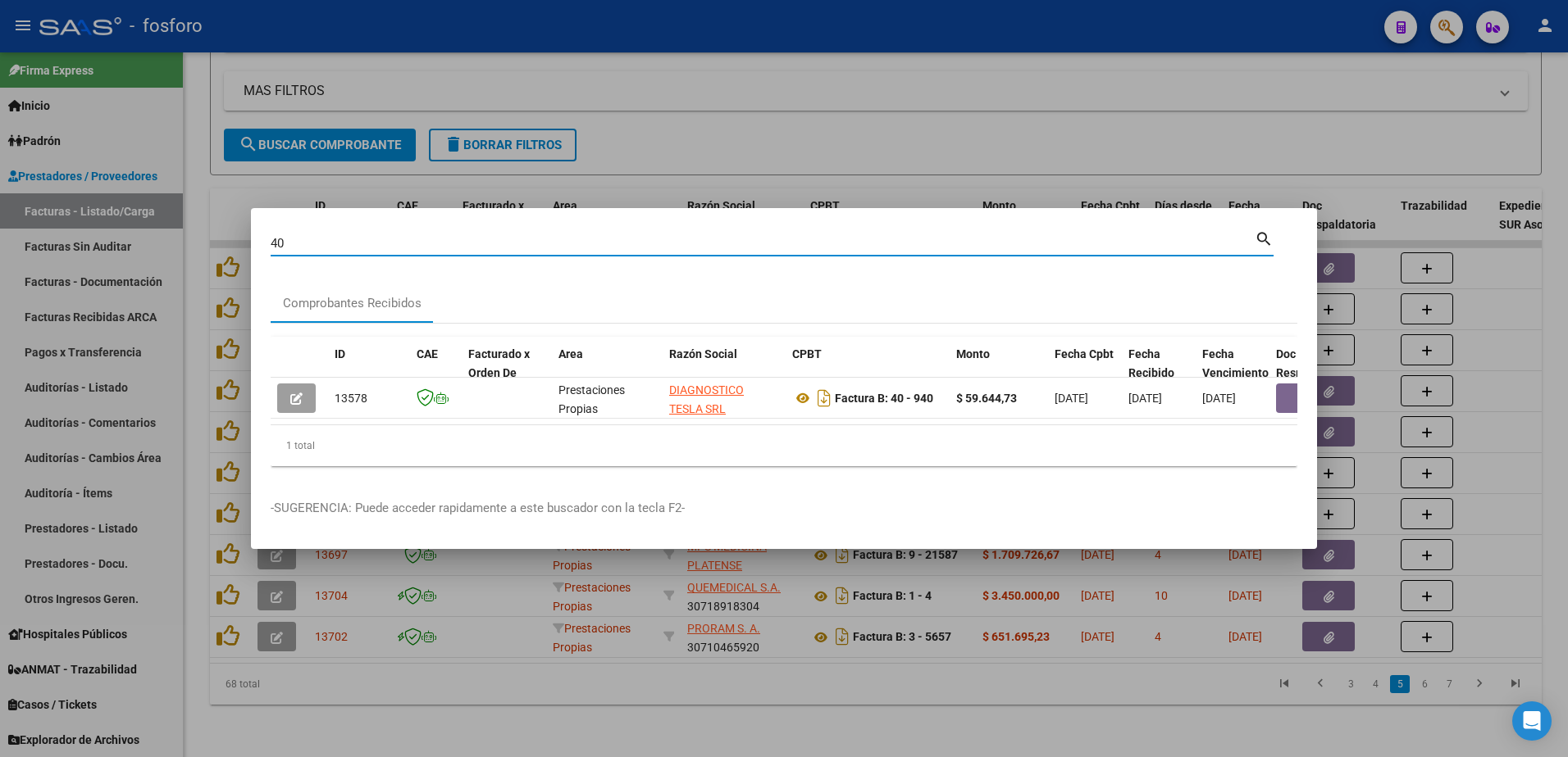
type input "4"
type input "2-20259"
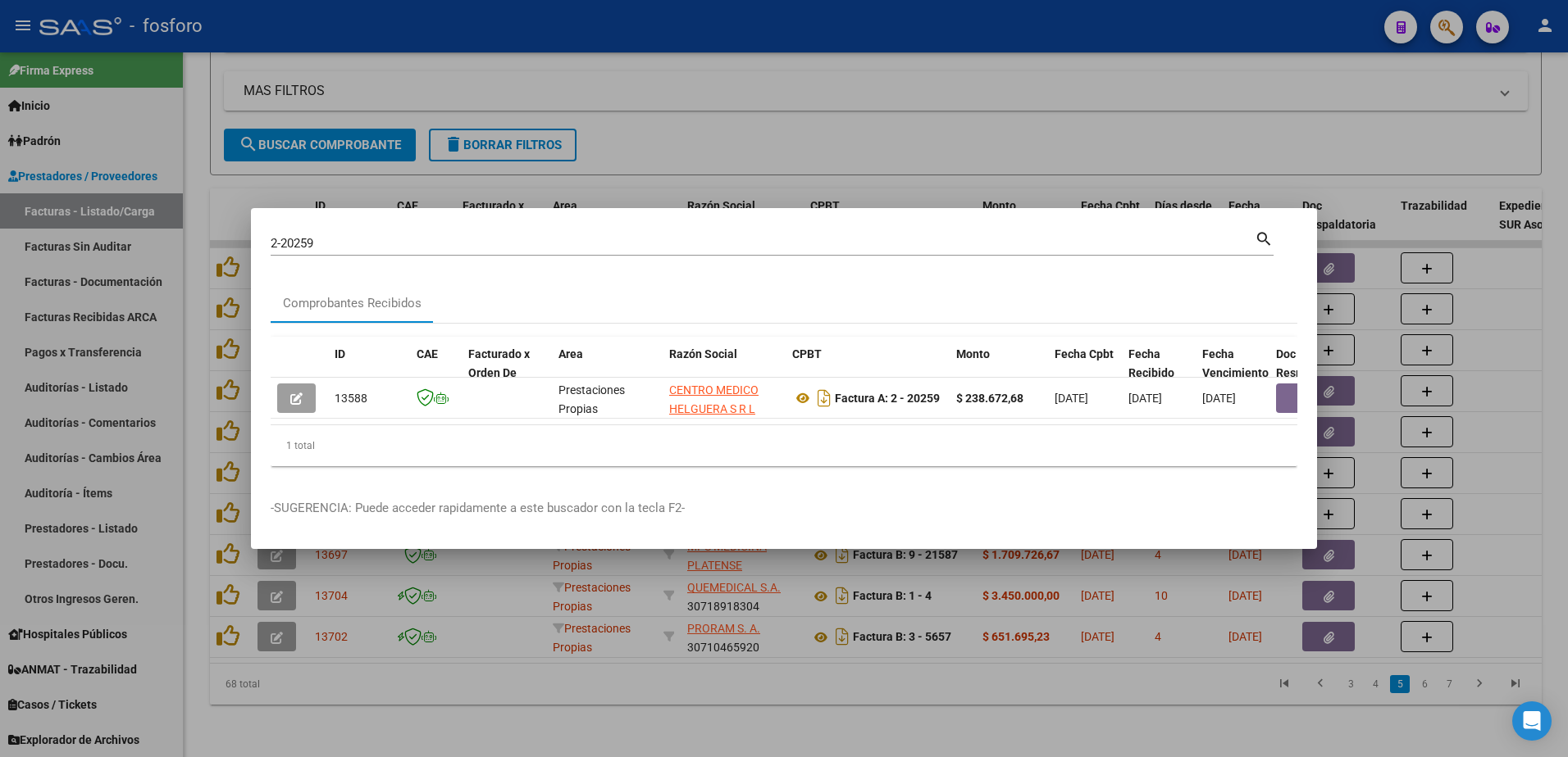
click at [359, 170] on div at bounding box center [784, 378] width 1568 height 757
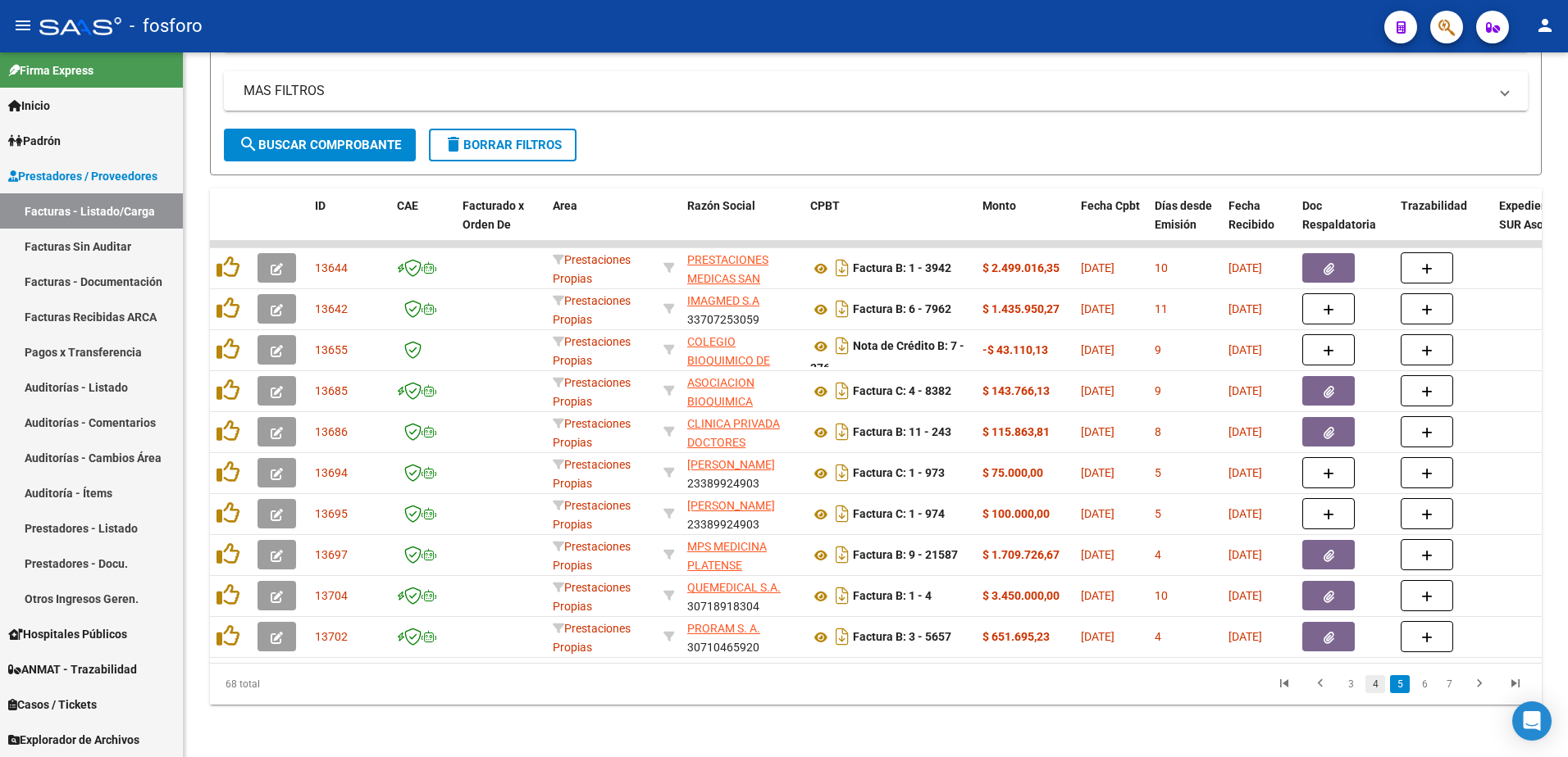
click at [1379, 686] on link "4" at bounding box center [1375, 684] width 20 height 18
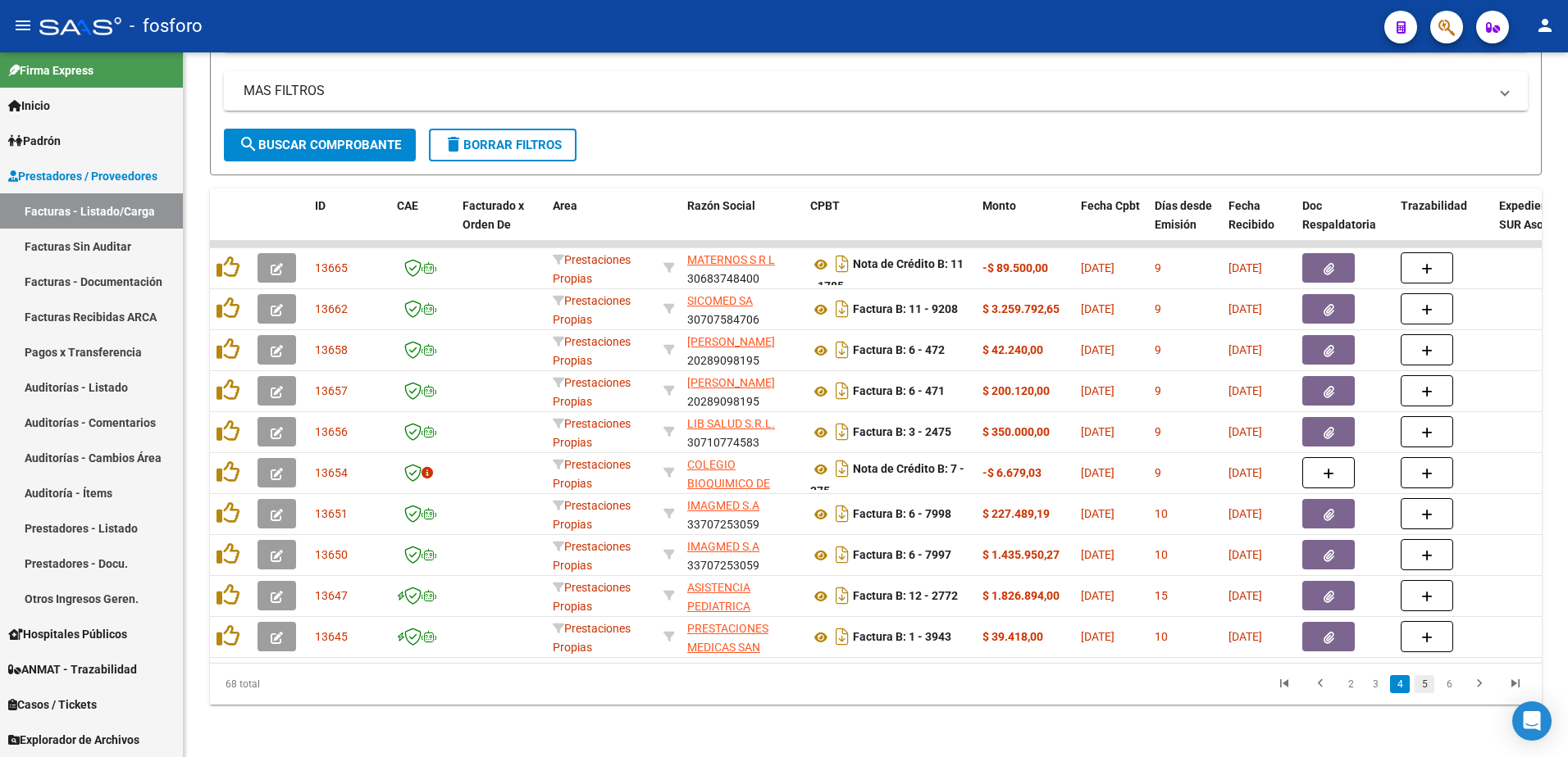
click at [1425, 690] on link "5" at bounding box center [1424, 684] width 20 height 18
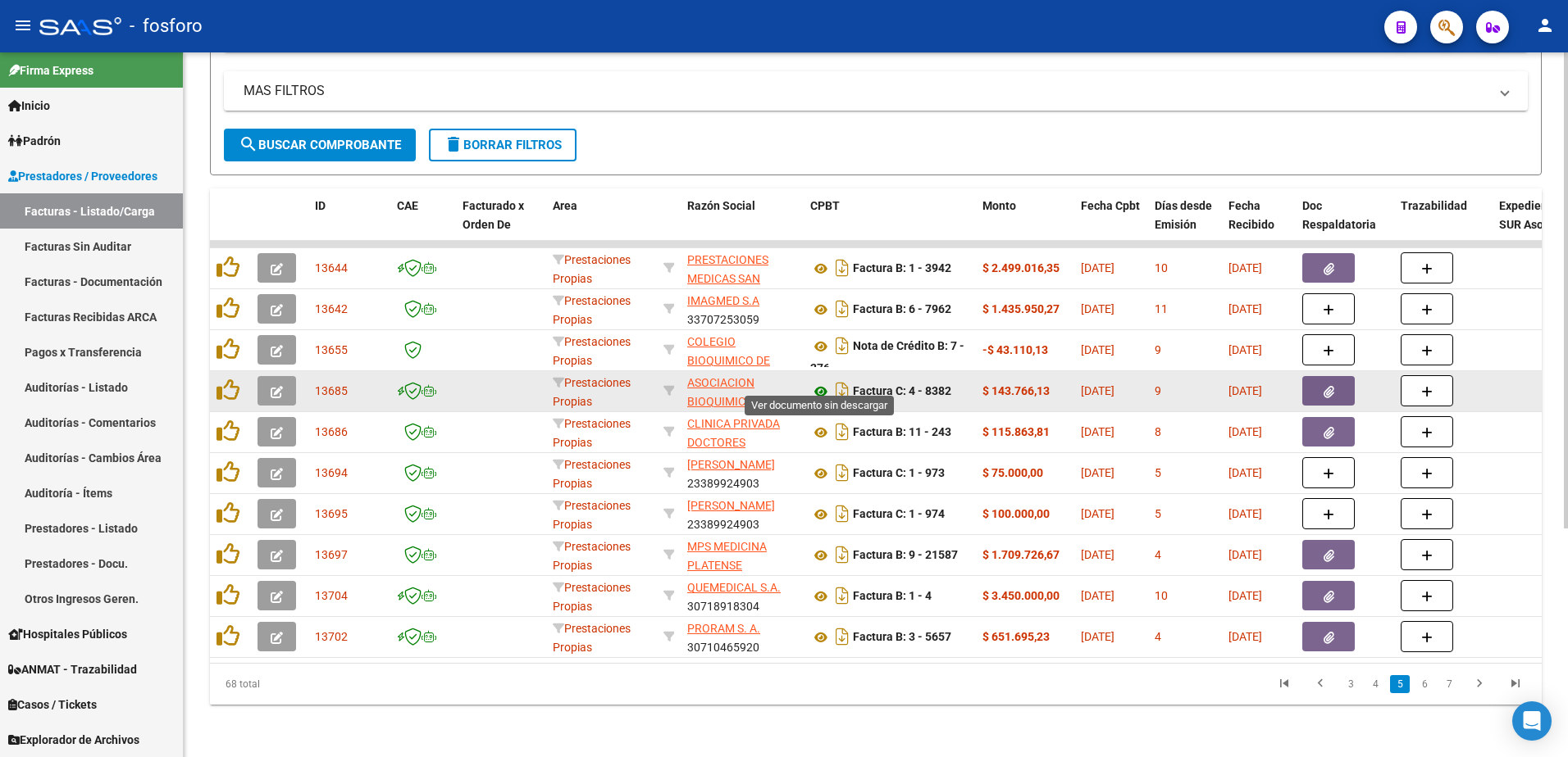
click at [819, 382] on icon at bounding box center [820, 391] width 21 height 20
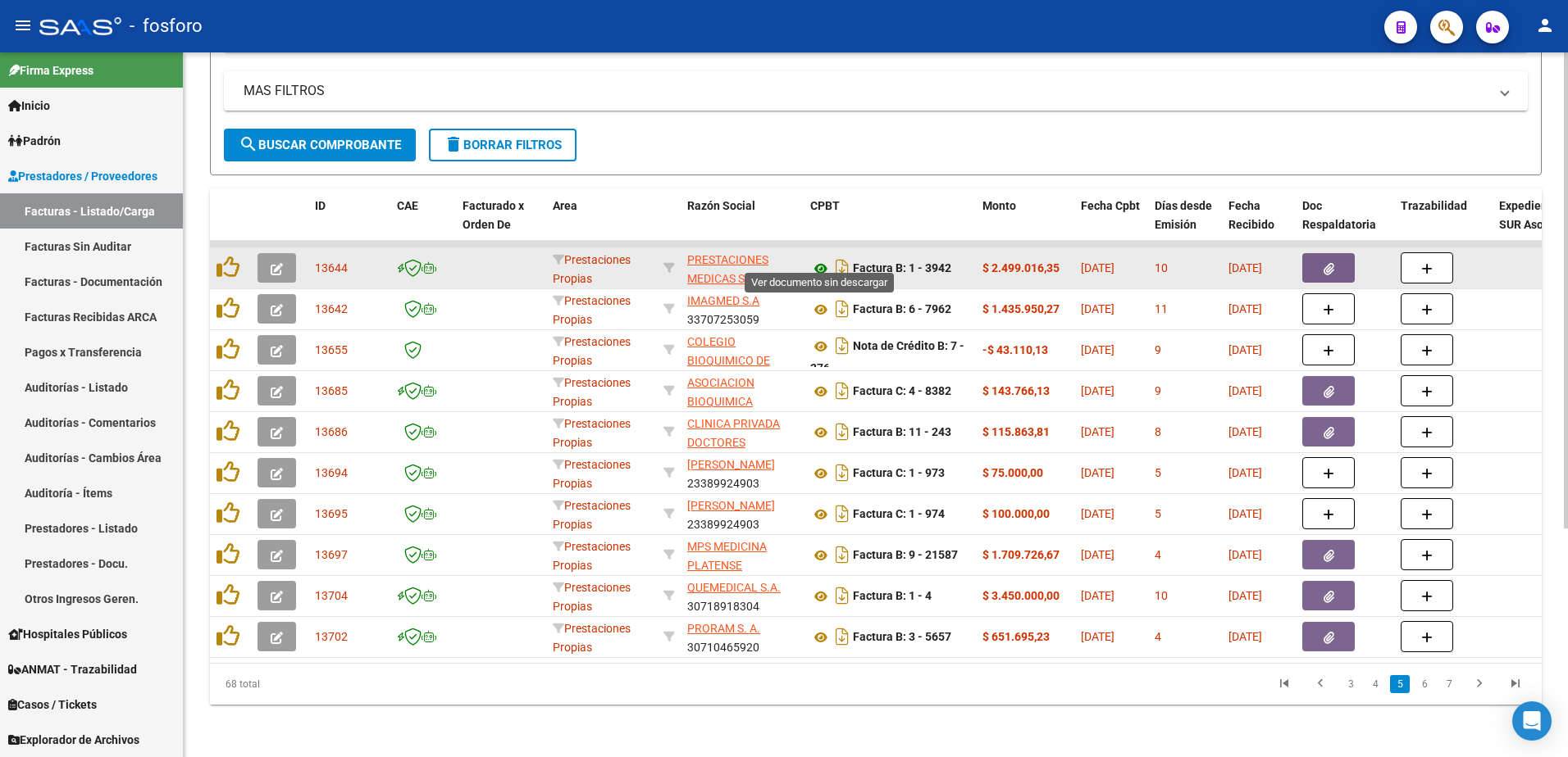
click at [821, 259] on icon at bounding box center [820, 269] width 21 height 20
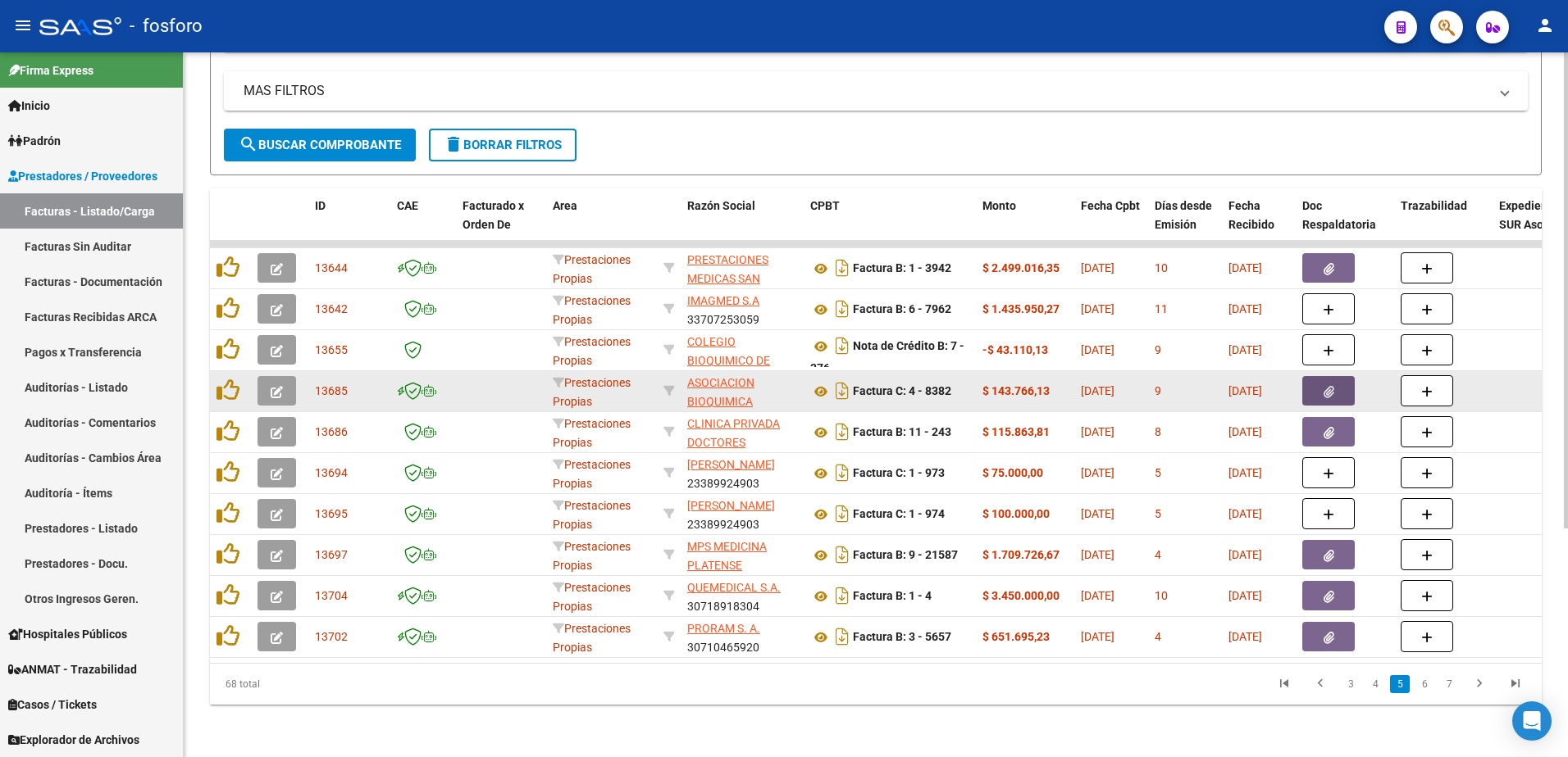
click at [1327, 386] on icon "button" at bounding box center [1329, 391] width 10 height 12
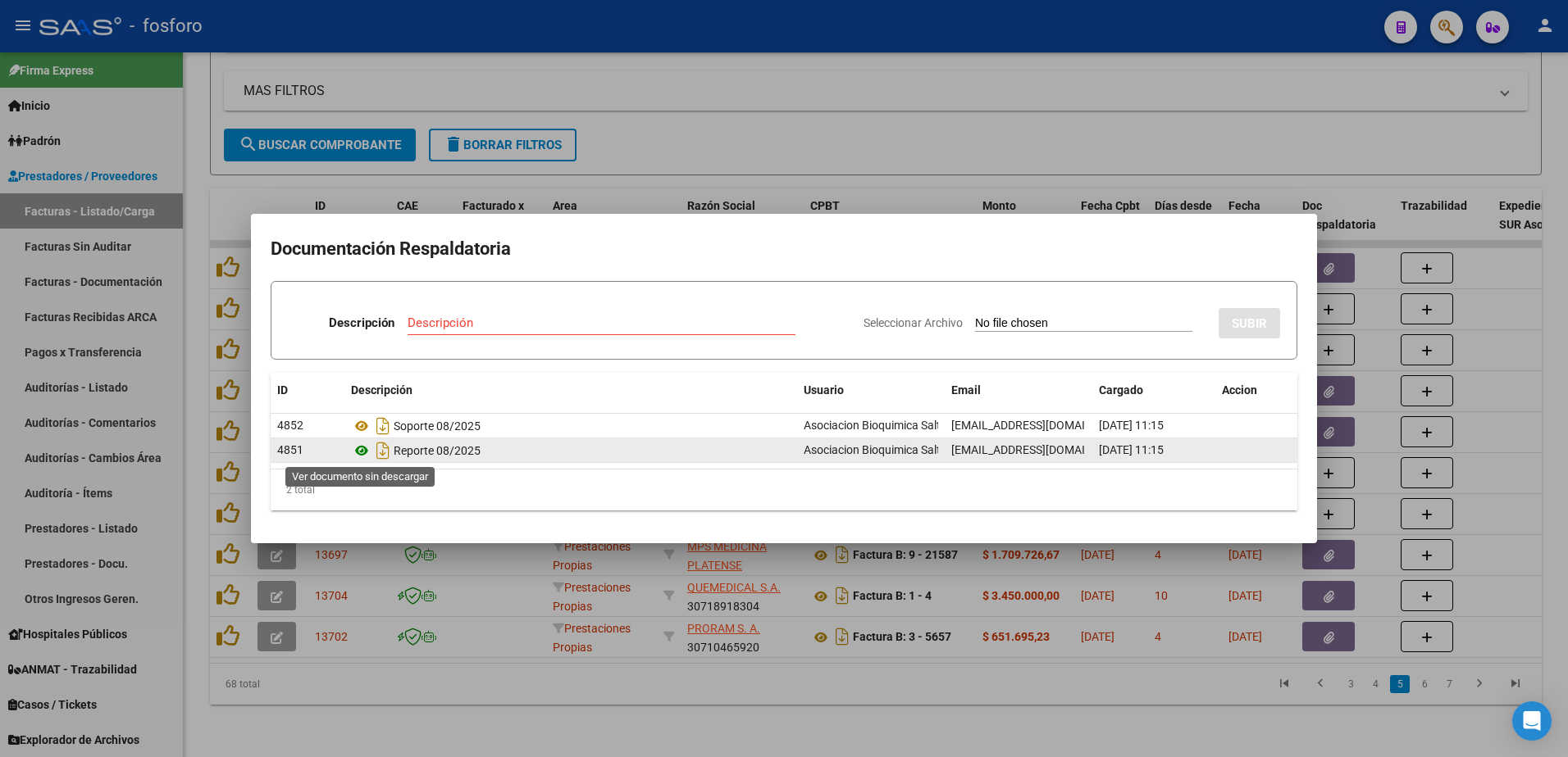
click at [362, 450] on icon at bounding box center [361, 450] width 21 height 20
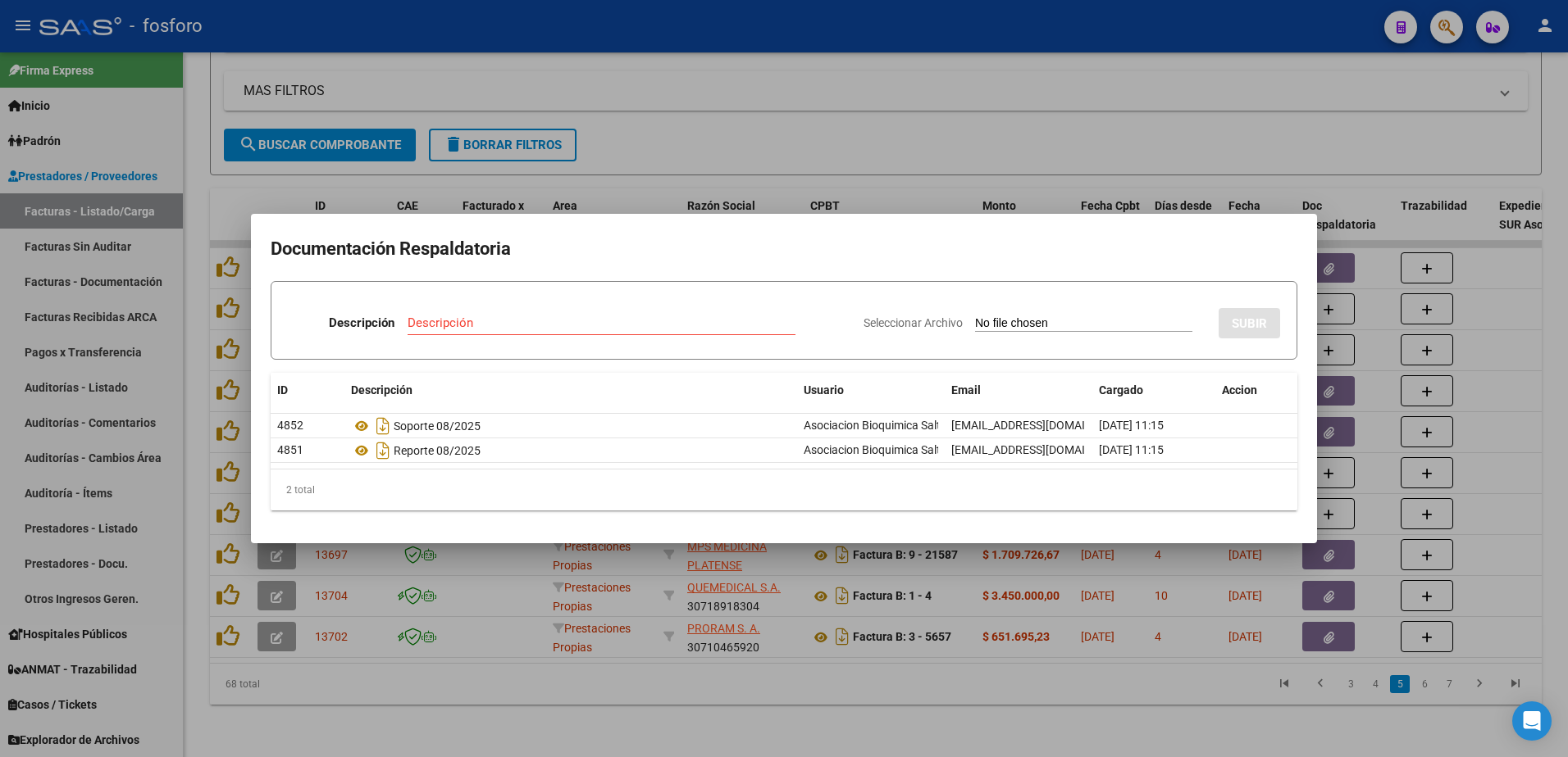
drag, startPoint x: 1187, startPoint y: 173, endPoint x: 1292, endPoint y: 154, distance: 106.7
click at [1190, 172] on div at bounding box center [784, 378] width 1568 height 757
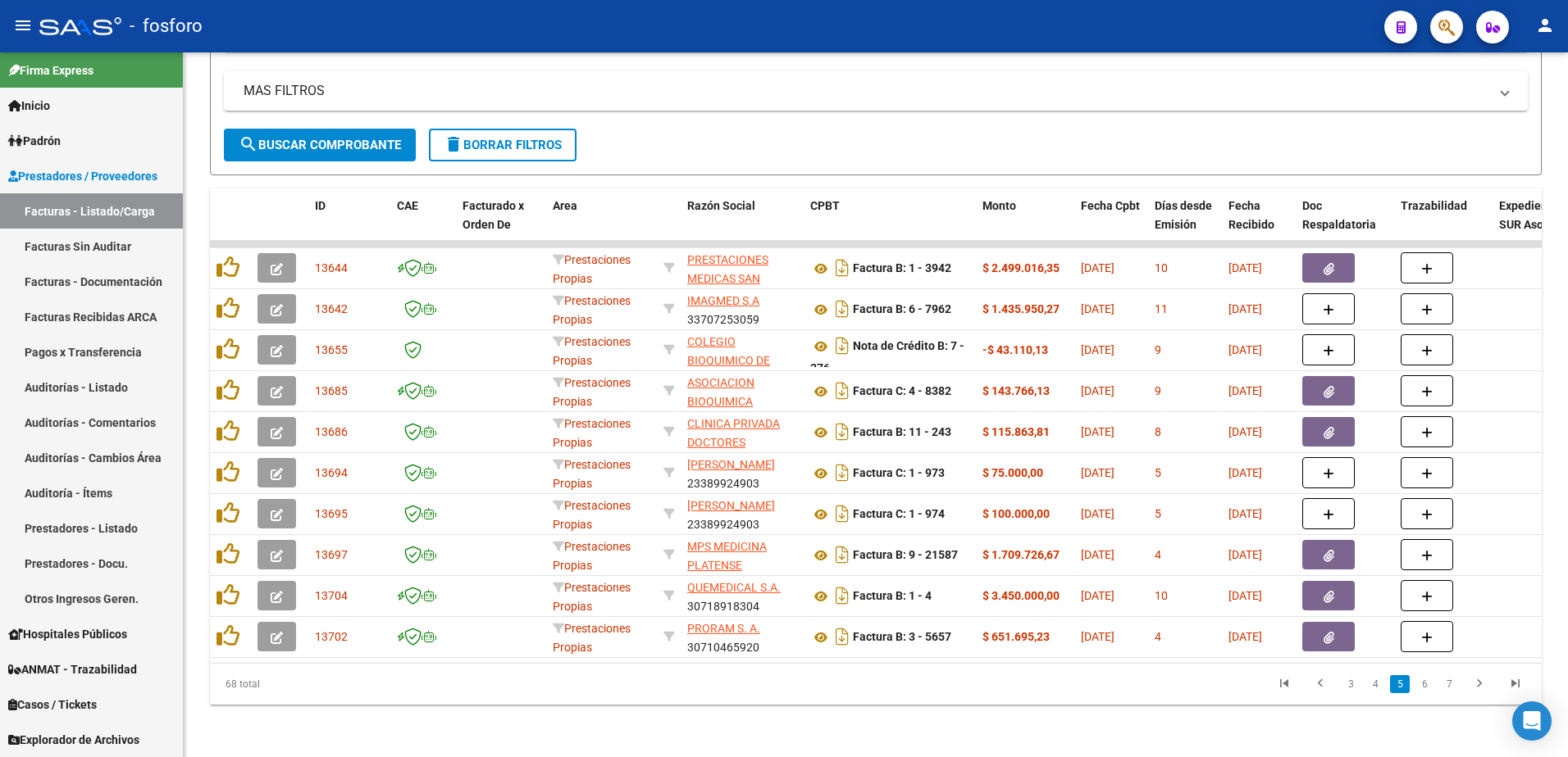
click at [1551, 31] on mat-icon "person" at bounding box center [1544, 25] width 20 height 20
click at [1508, 111] on button "exit_to_app Salir" at bounding box center [1510, 107] width 100 height 39
